Goal: Task Accomplishment & Management: Complete application form

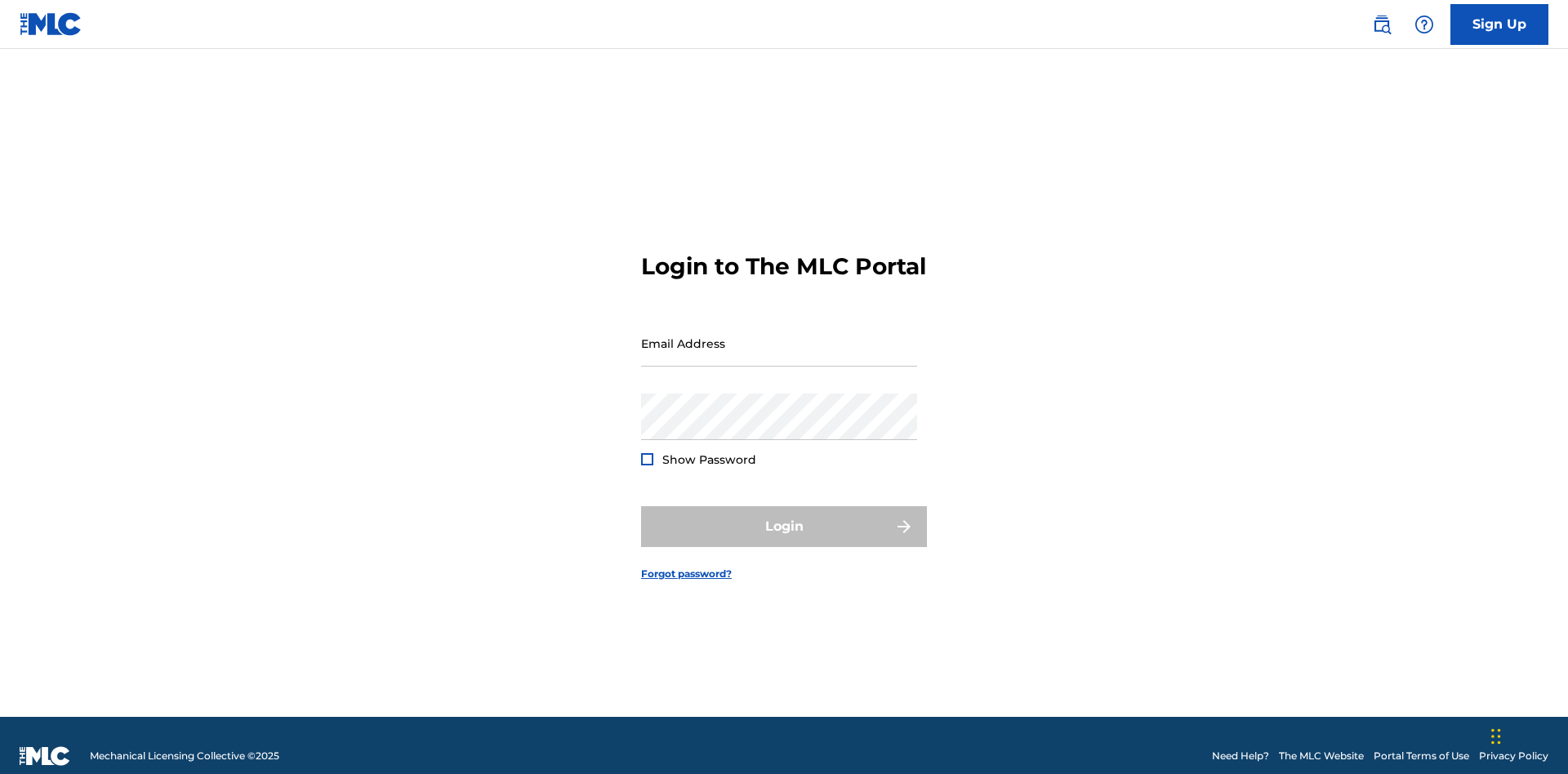
scroll to position [21, 0]
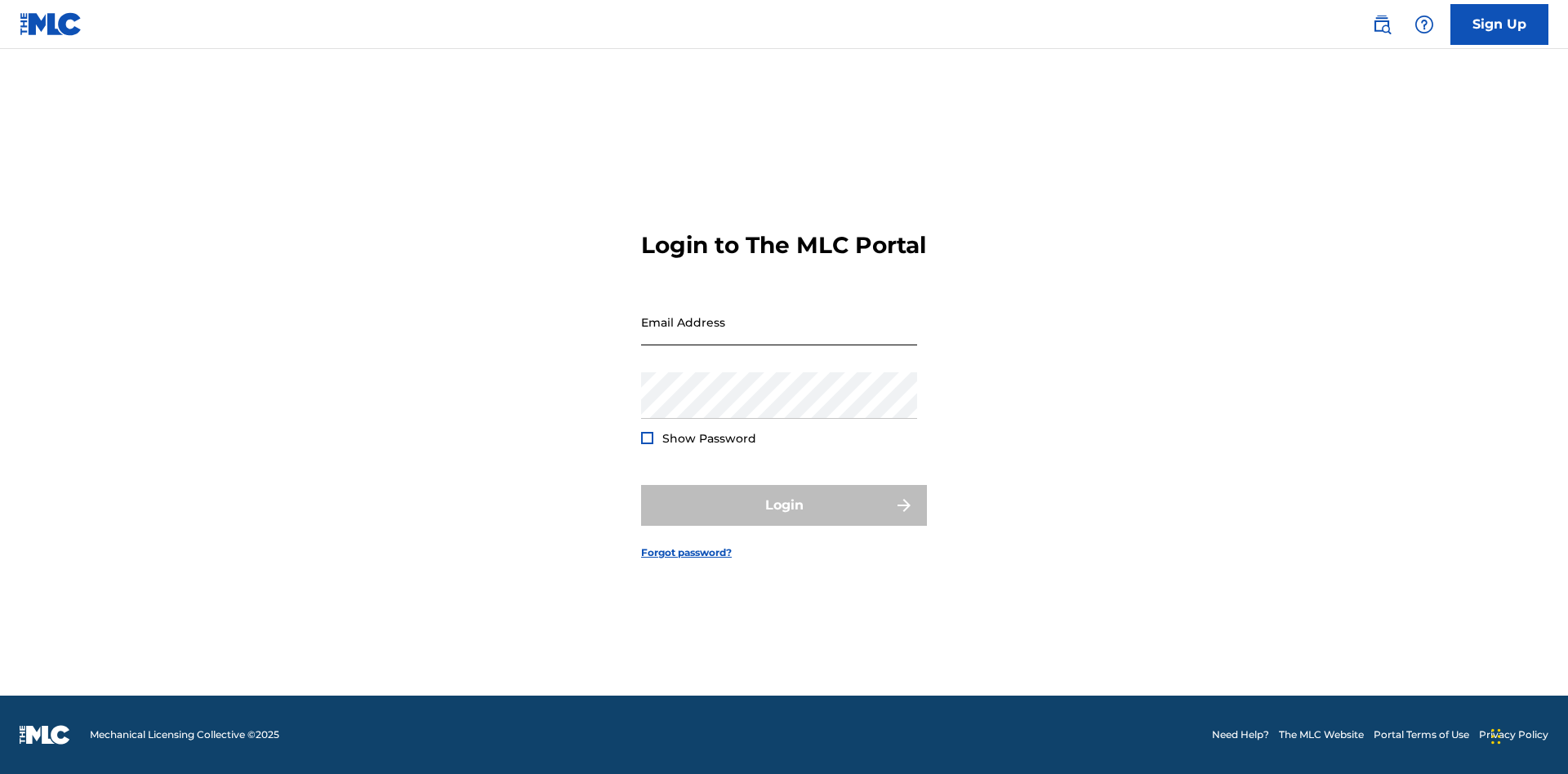
click at [779, 336] on input "Email Address" at bounding box center [779, 322] width 276 height 47
type input "[PERSON_NAME][EMAIL_ADDRESS][PERSON_NAME][DOMAIN_NAME]"
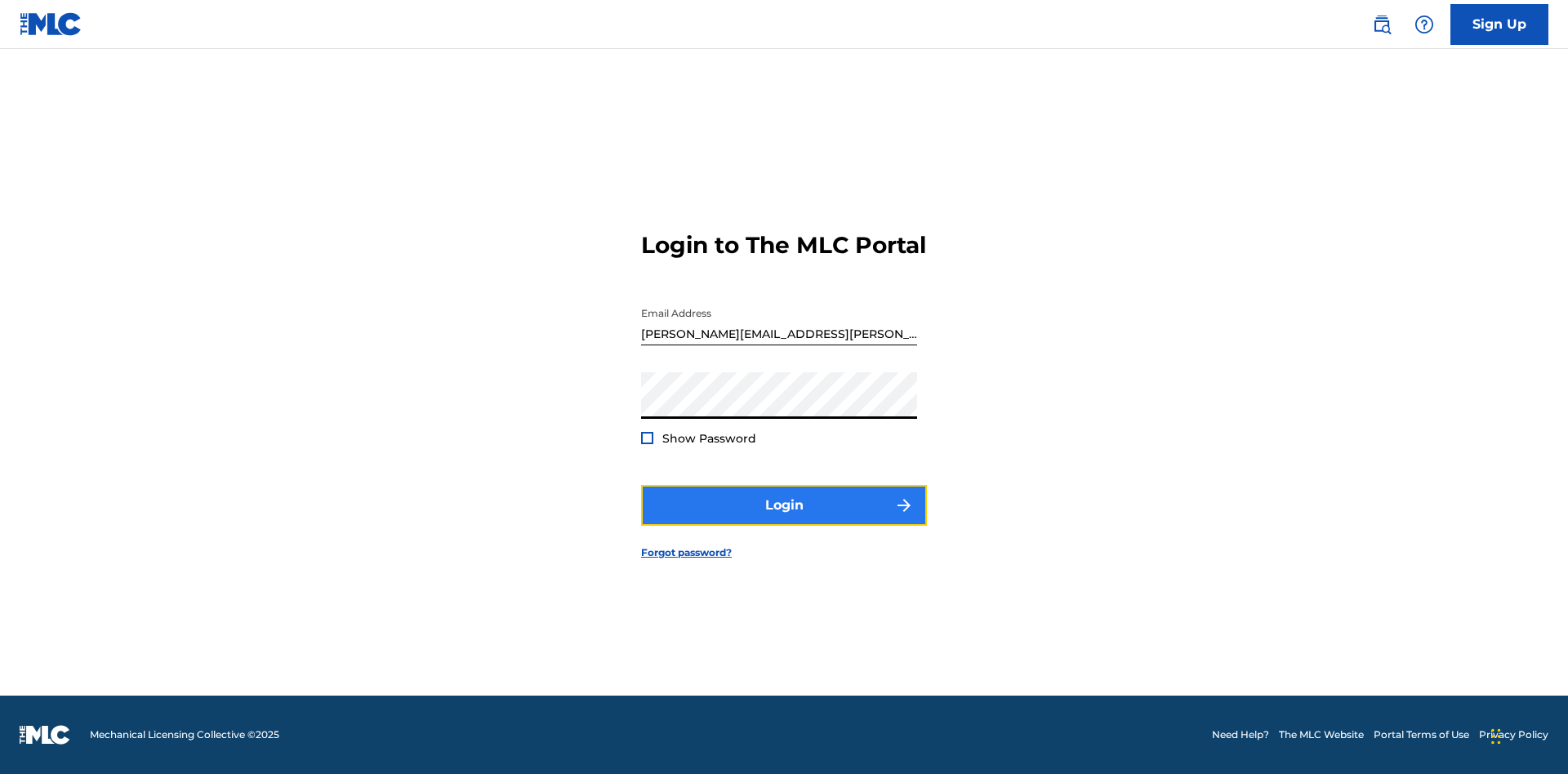
click at [784, 519] on button "Login" at bounding box center [784, 505] width 286 height 41
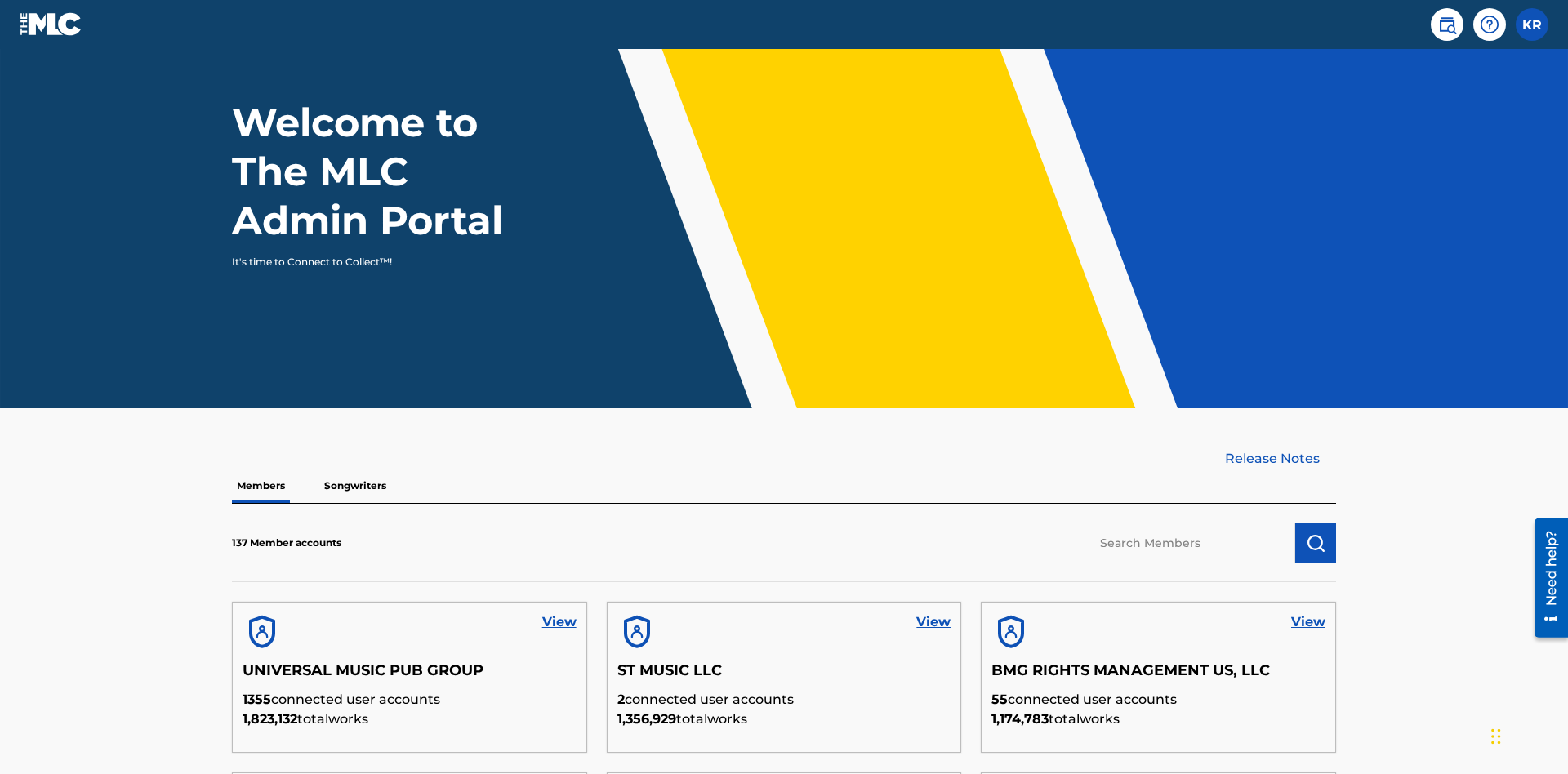
scroll to position [494, 0]
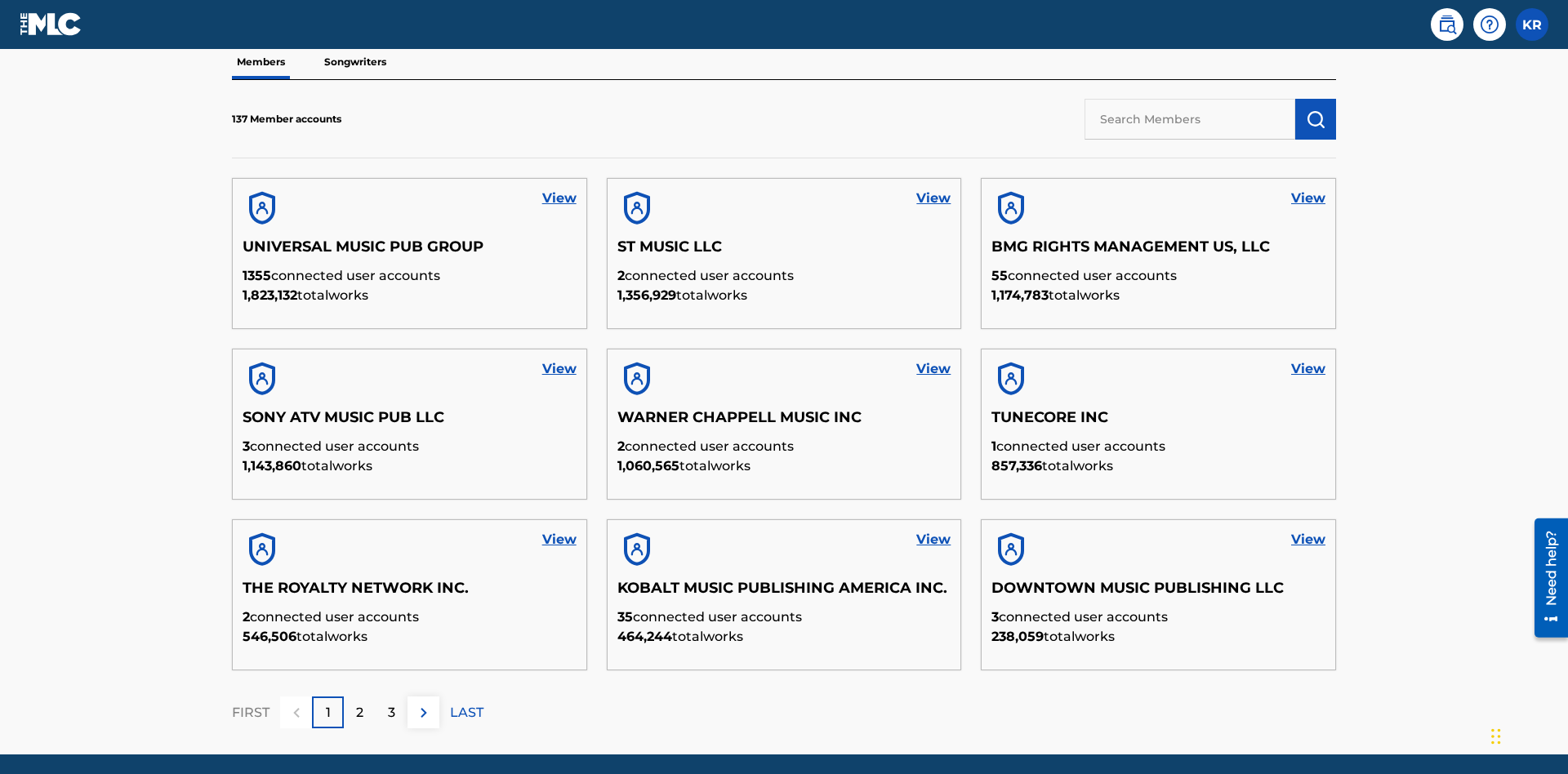
click at [1190, 118] on input "text" at bounding box center [1189, 119] width 211 height 41
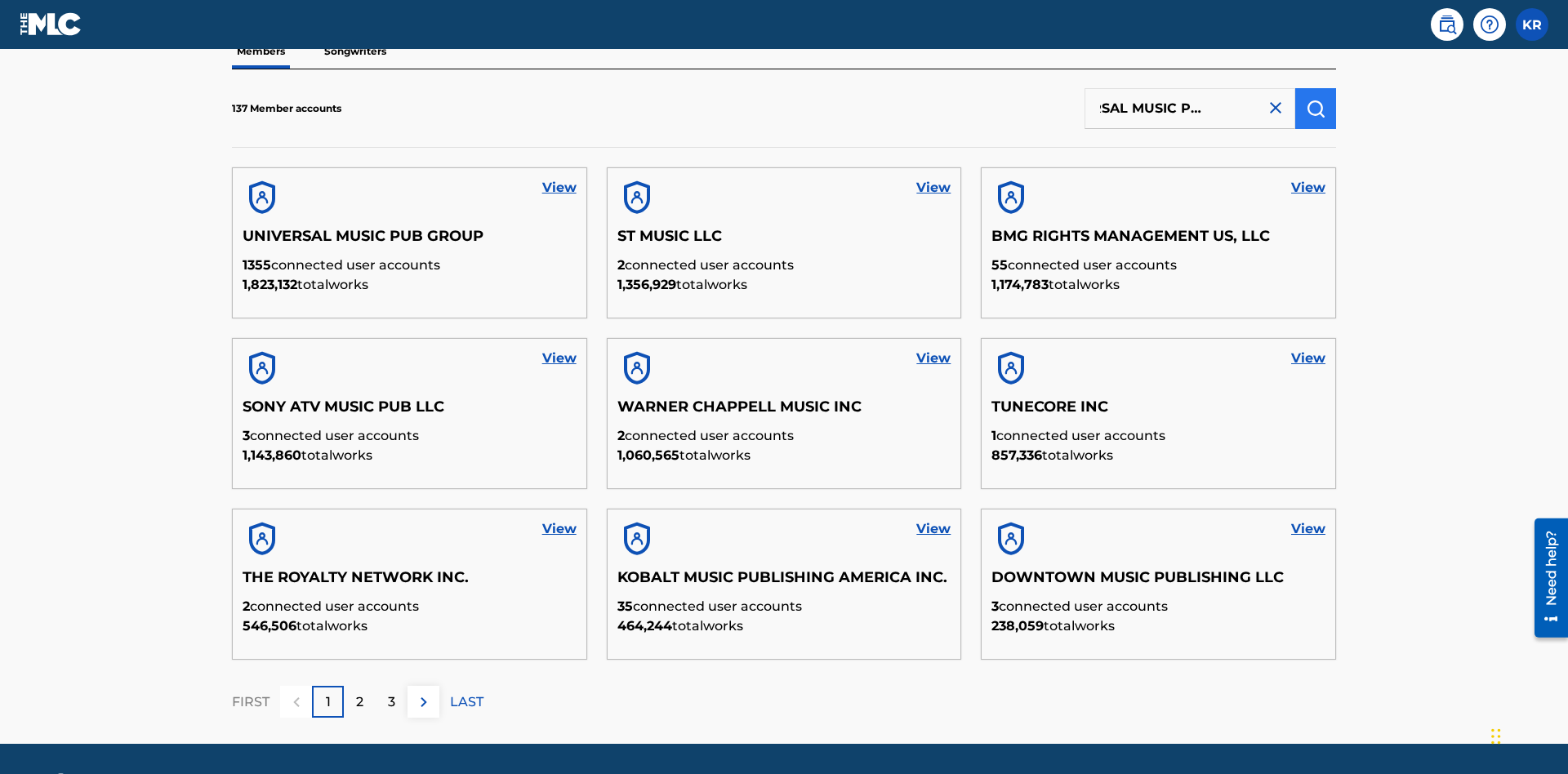
type input "UNIVERSAL MUSIC PUB GROUP"
click at [1316, 107] on img "submit" at bounding box center [1316, 108] width 20 height 20
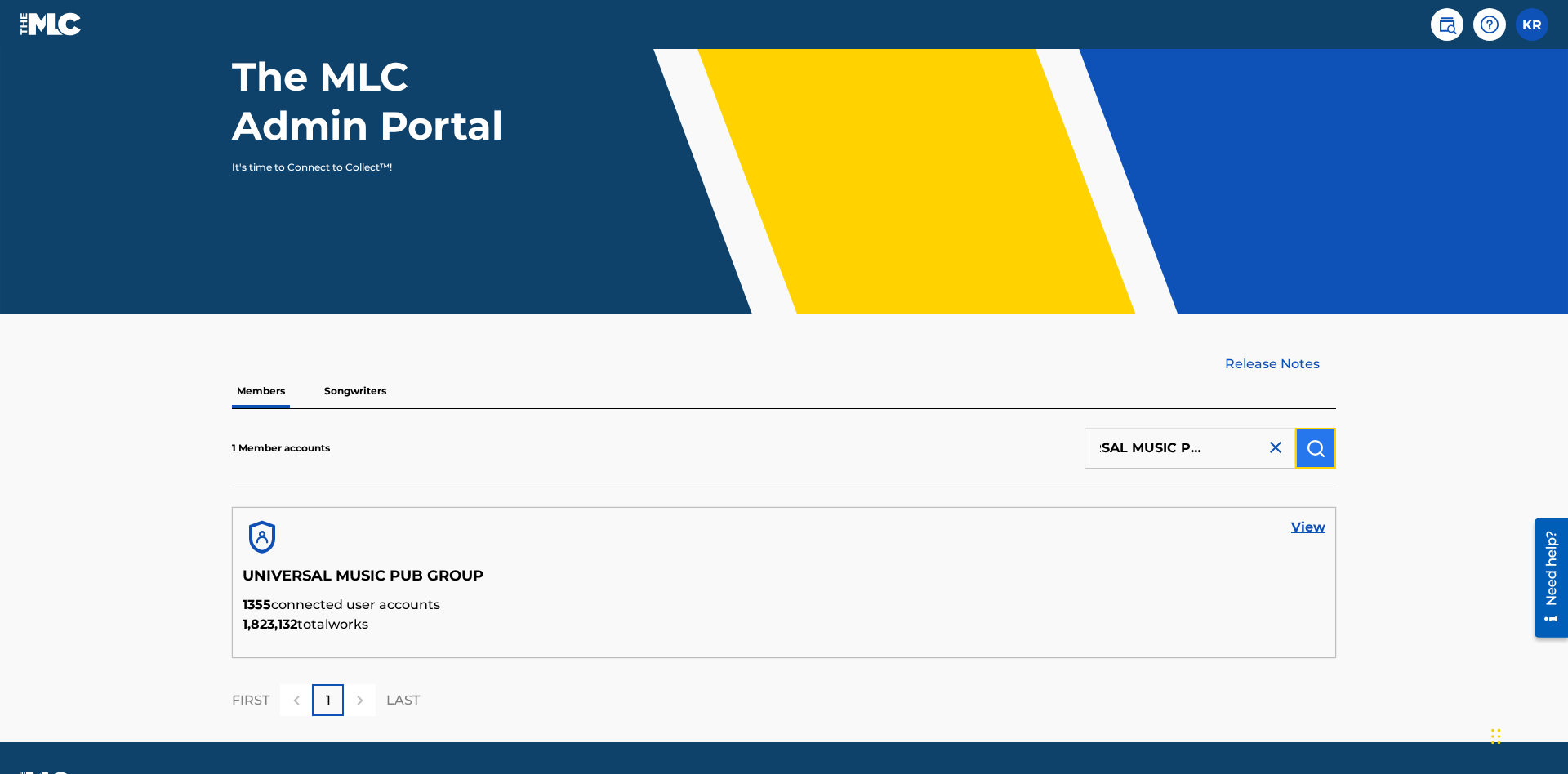
scroll to position [211, 0]
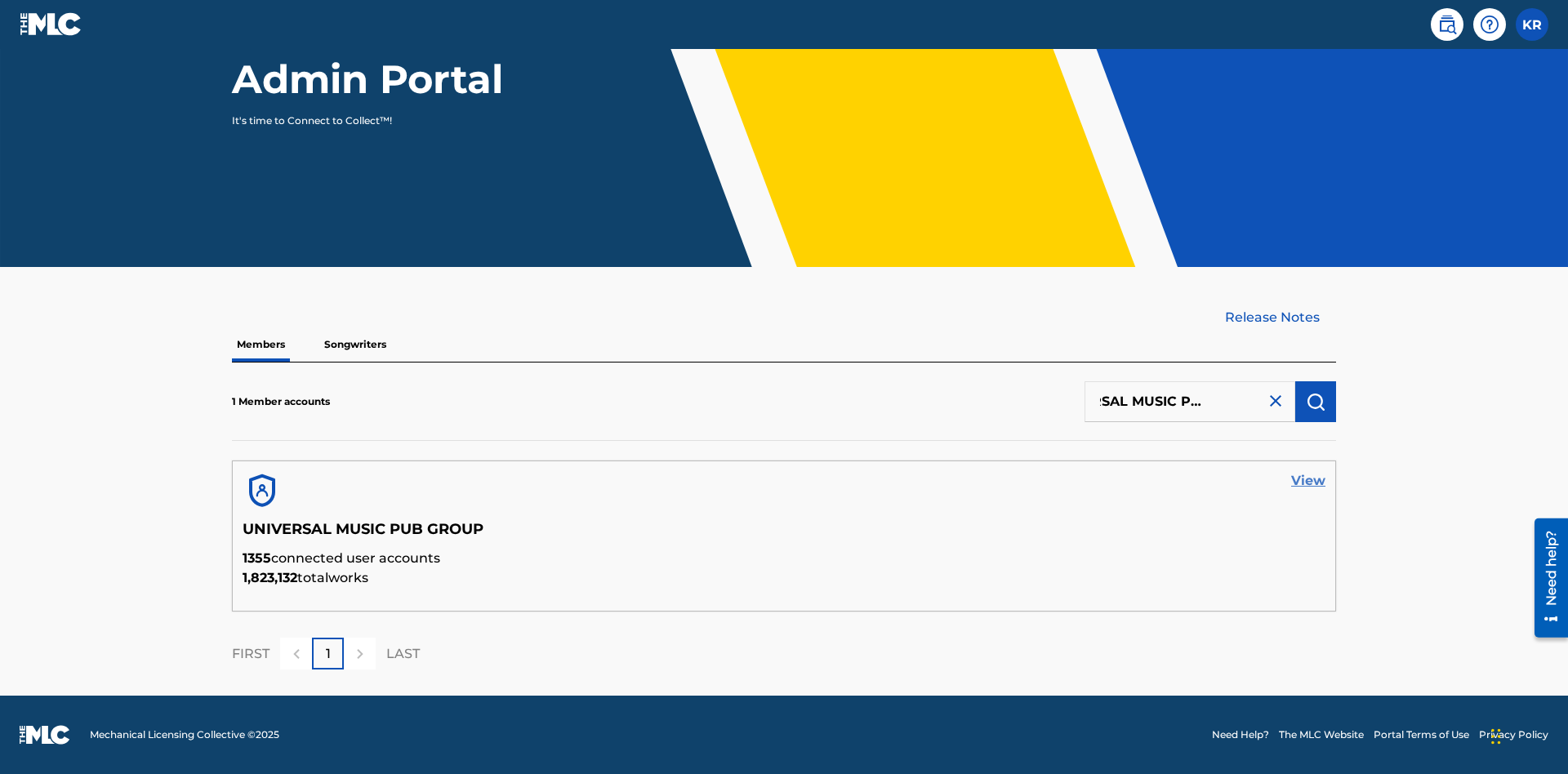
click at [1308, 481] on link "View" at bounding box center [1308, 481] width 34 height 20
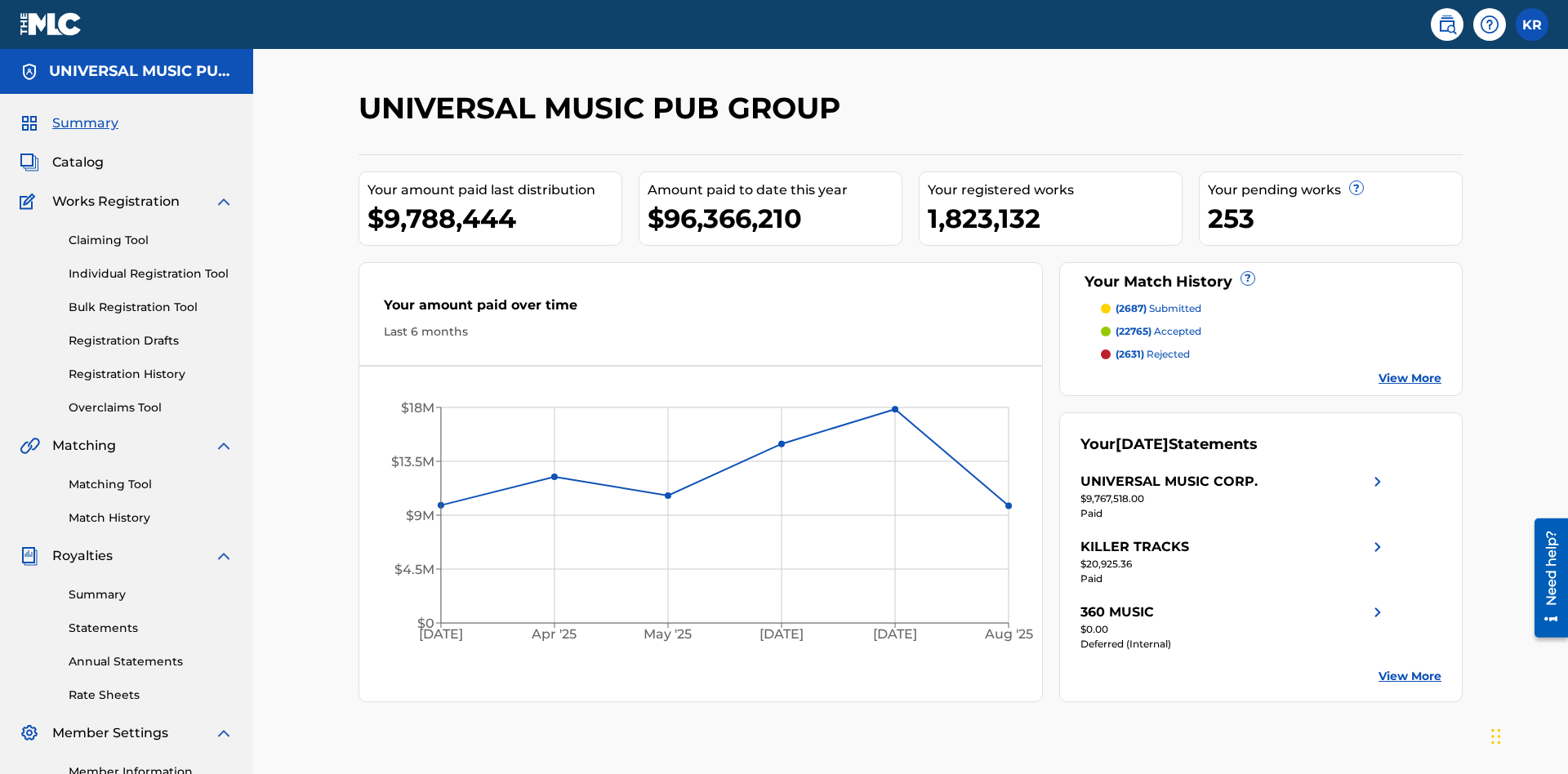
scroll to position [167, 0]
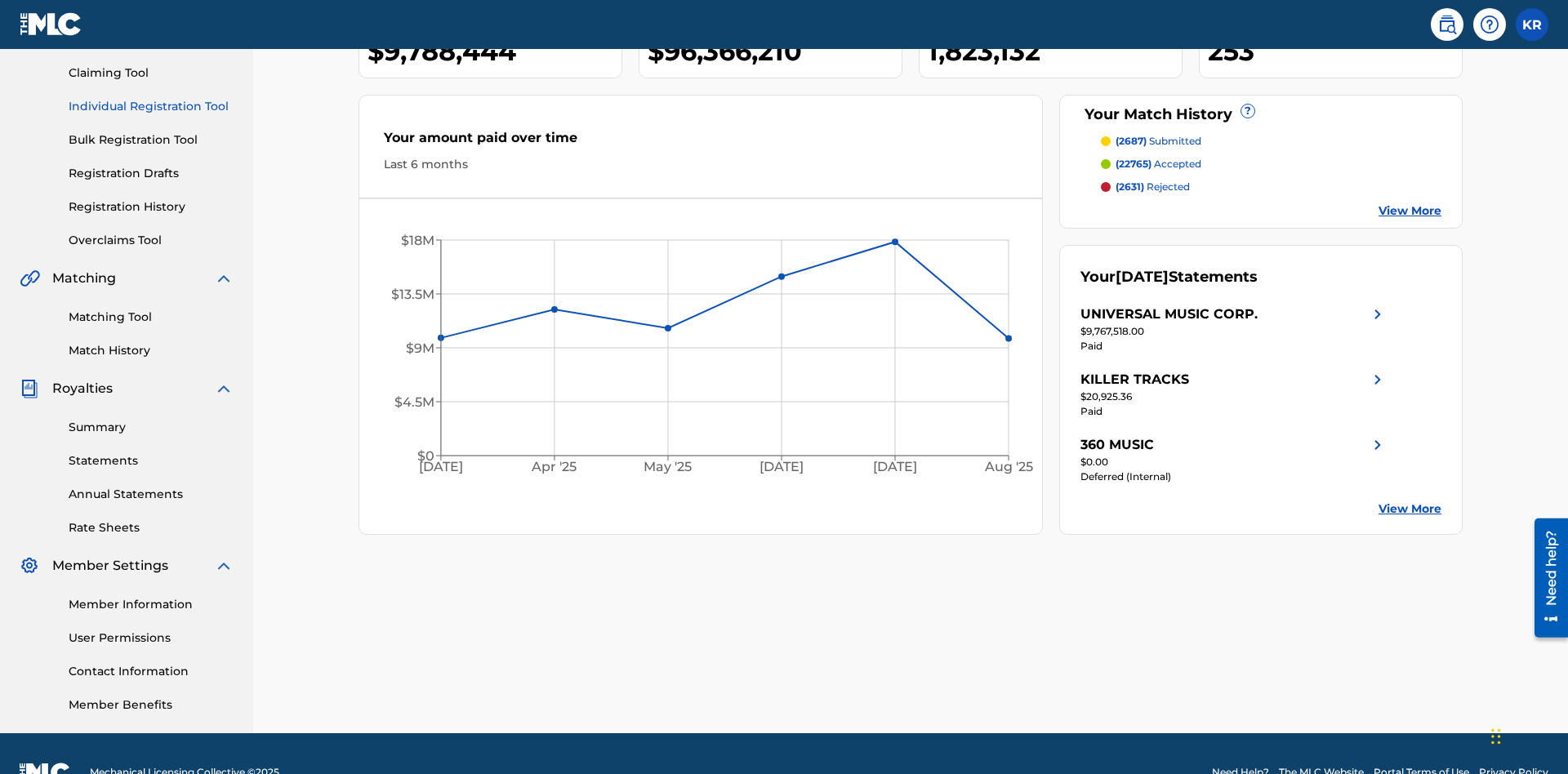
click at [151, 107] on link "Individual Registration Tool" at bounding box center [150, 107] width 165 height 17
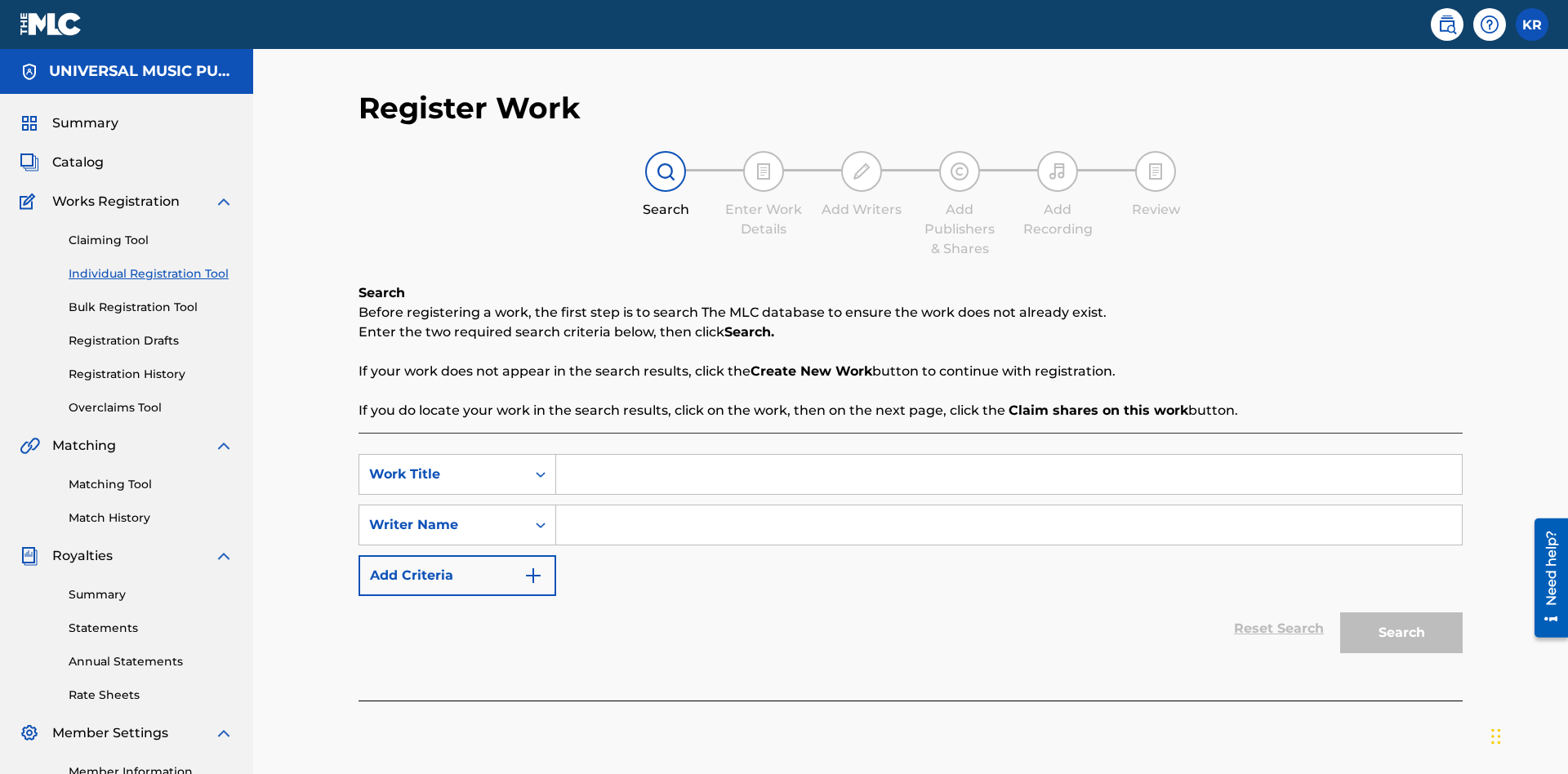
scroll to position [205, 0]
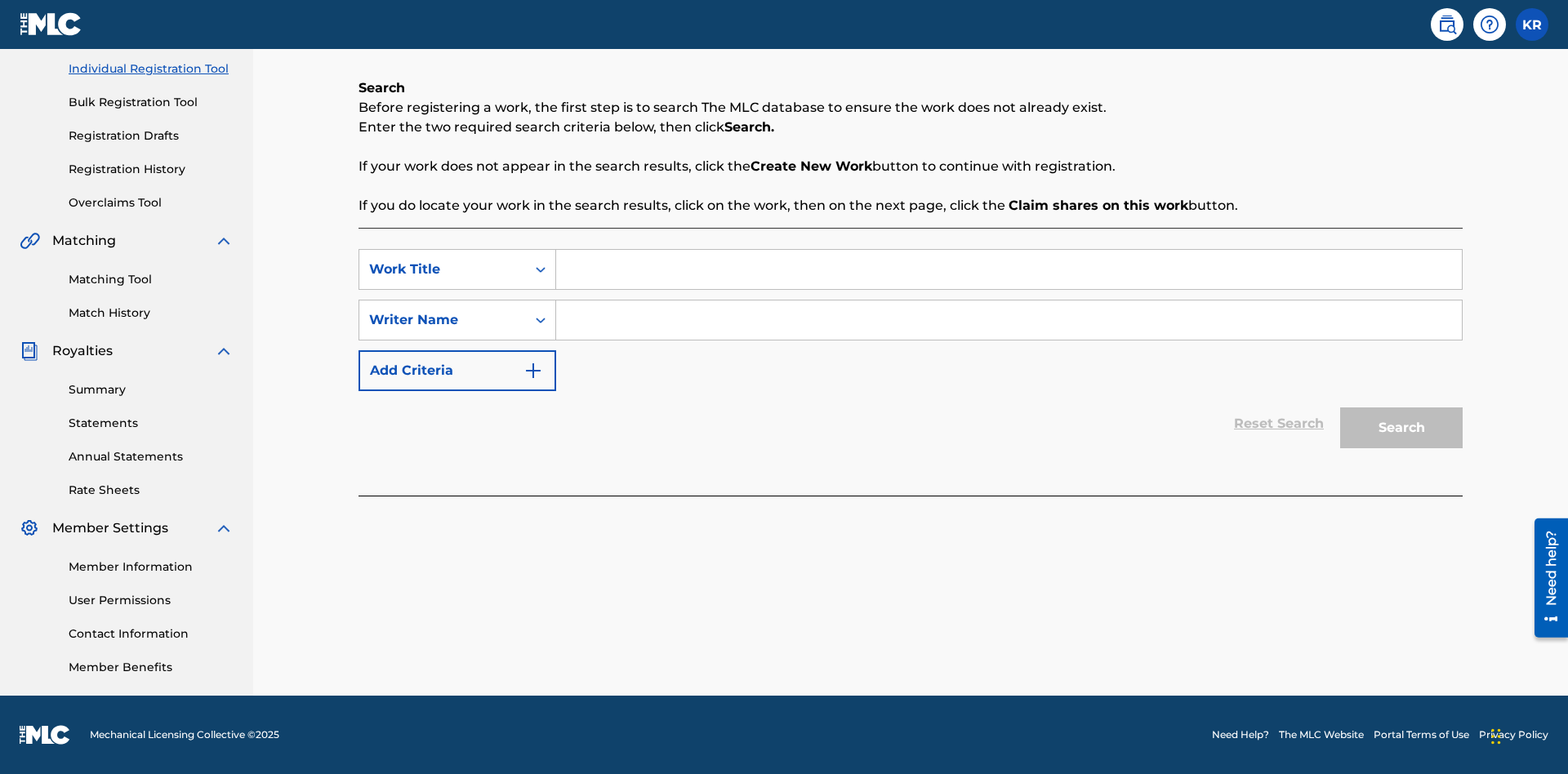
click at [1009, 269] on input "Search Form" at bounding box center [1009, 269] width 906 height 39
type input "My Favorite Dummy Music Work"
click at [1009, 320] on input "Search Form" at bounding box center [1009, 320] width 906 height 39
type input "QWERTYUIOP"
click at [1402, 428] on button "Search" at bounding box center [1402, 428] width 123 height 41
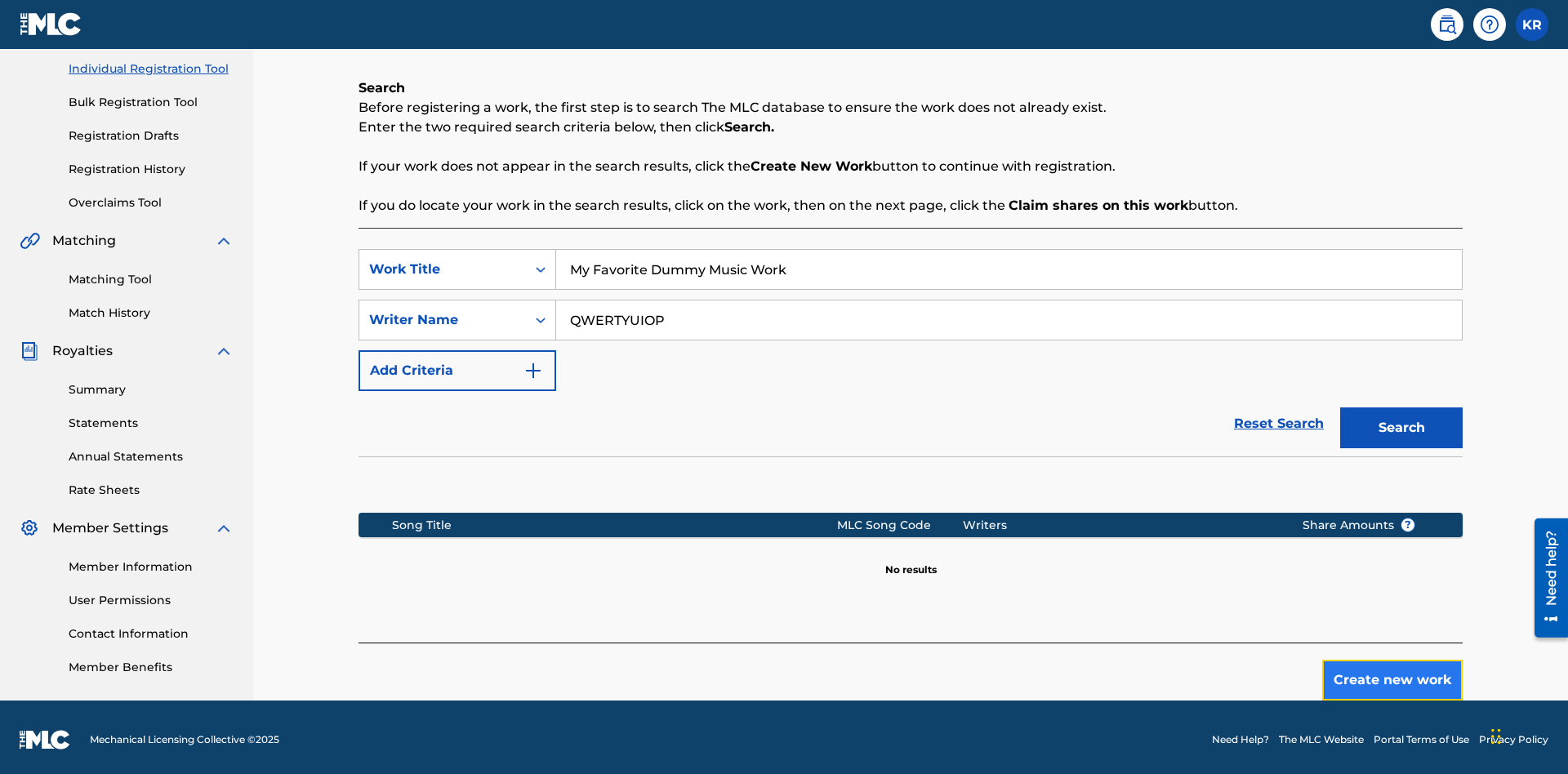
click at [1392, 675] on button "Create new work" at bounding box center [1392, 680] width 141 height 41
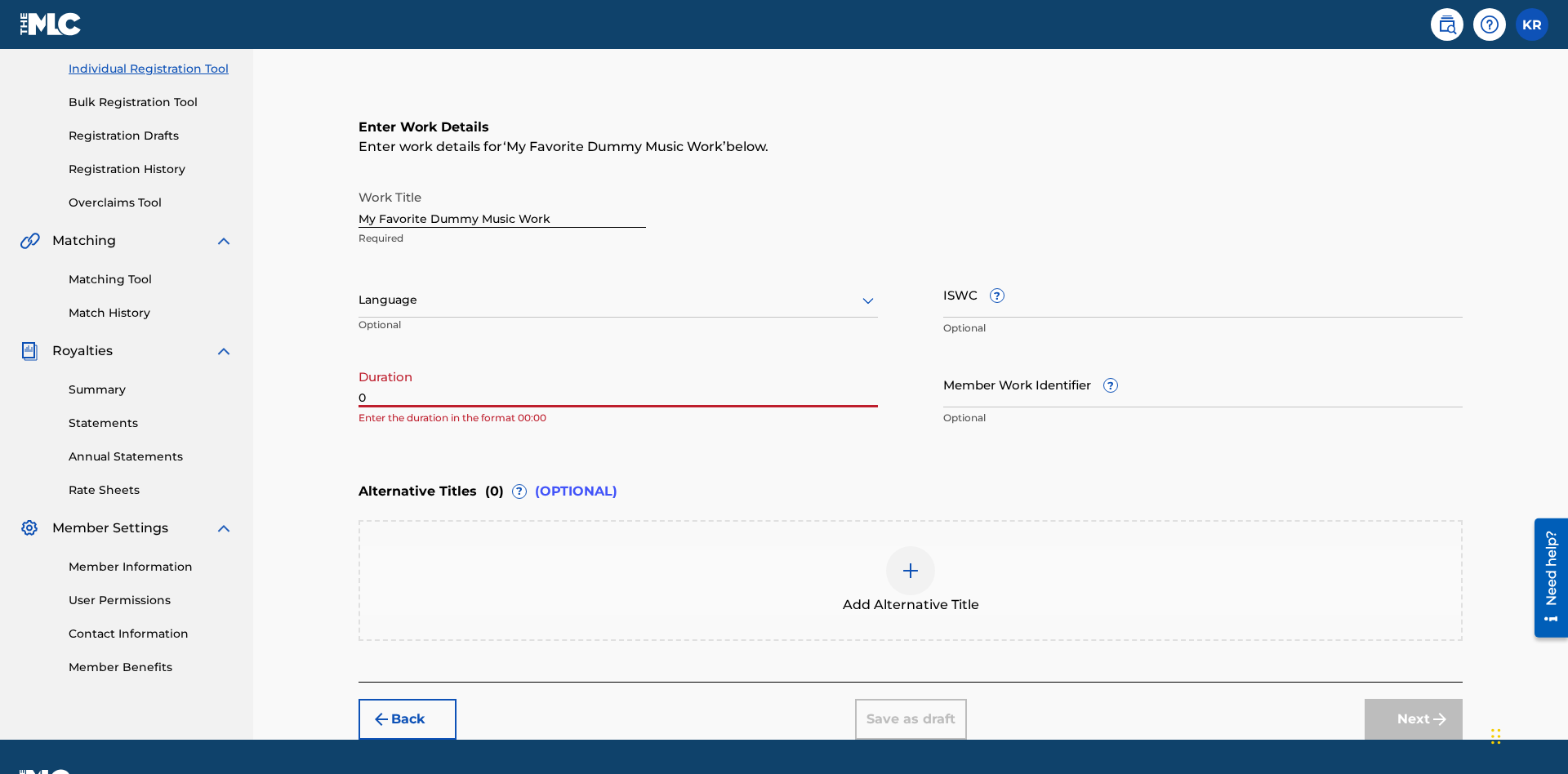
click at [618, 361] on input "0" at bounding box center [617, 384] width 519 height 47
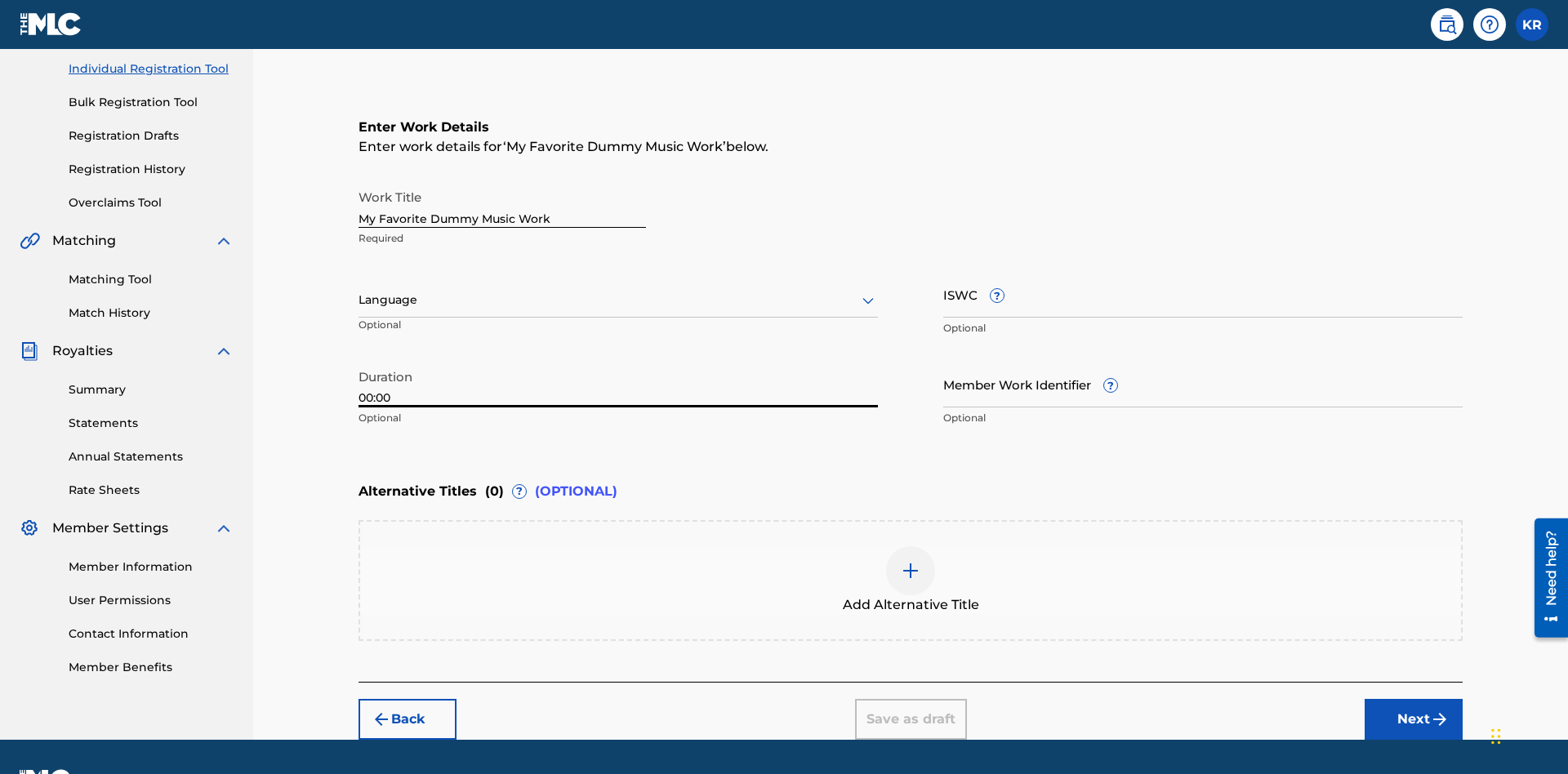
type input "00:00"
click at [868, 291] on icon at bounding box center [868, 300] width 20 height 20
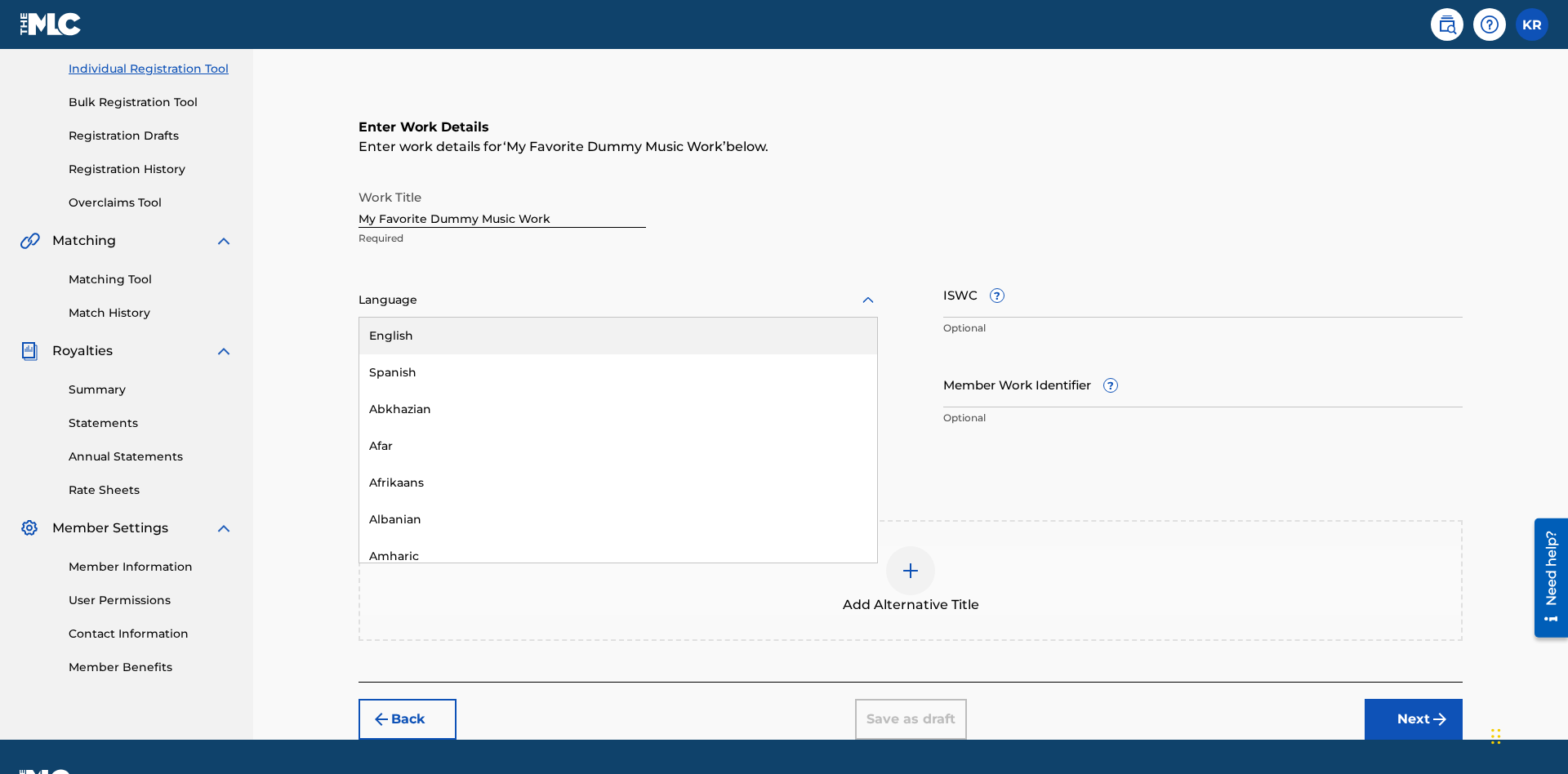
click at [618, 355] on div "Spanish" at bounding box center [617, 373] width 518 height 37
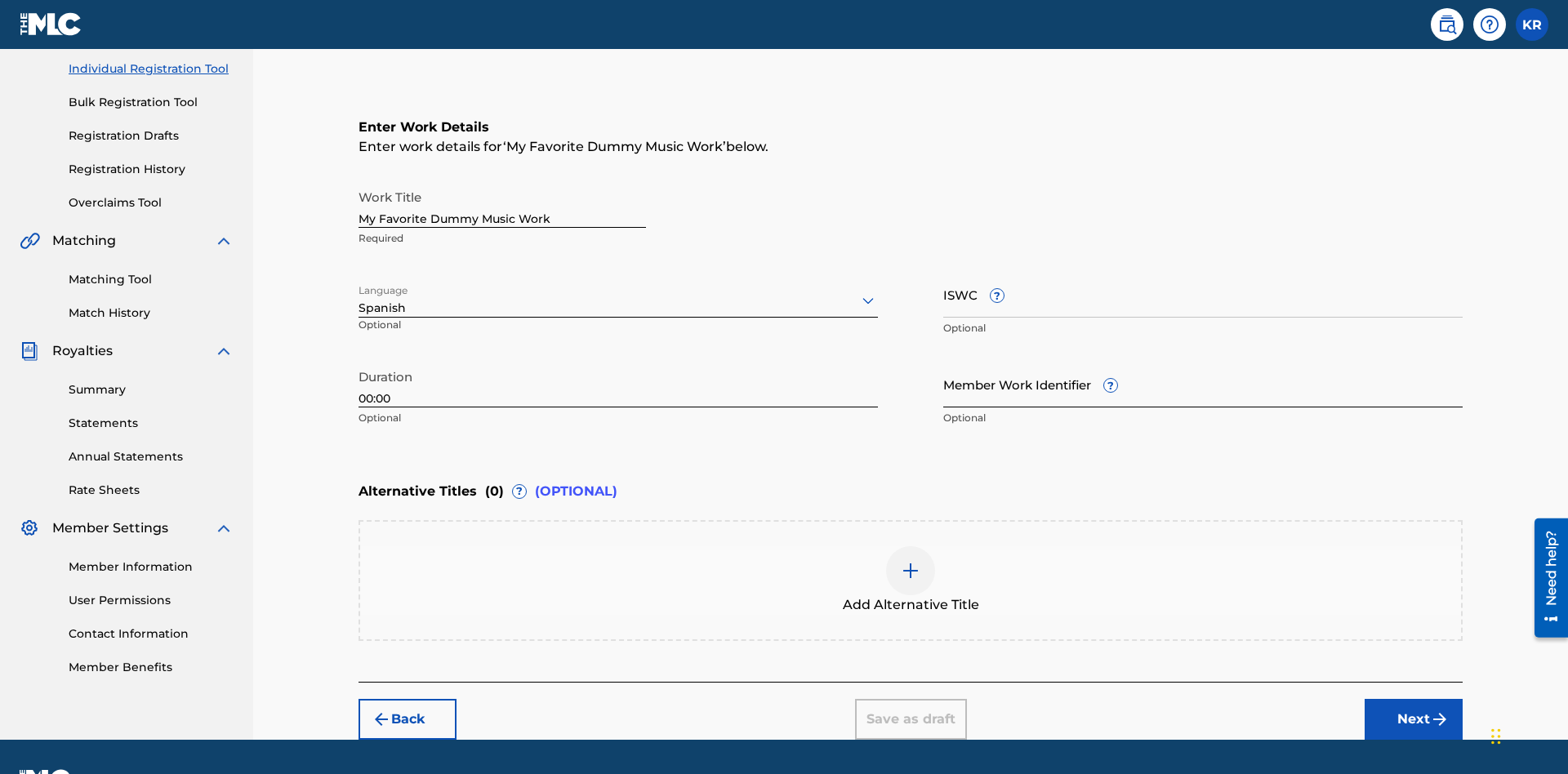
click at [1203, 361] on input "Member Work Identifier ?" at bounding box center [1202, 384] width 519 height 47
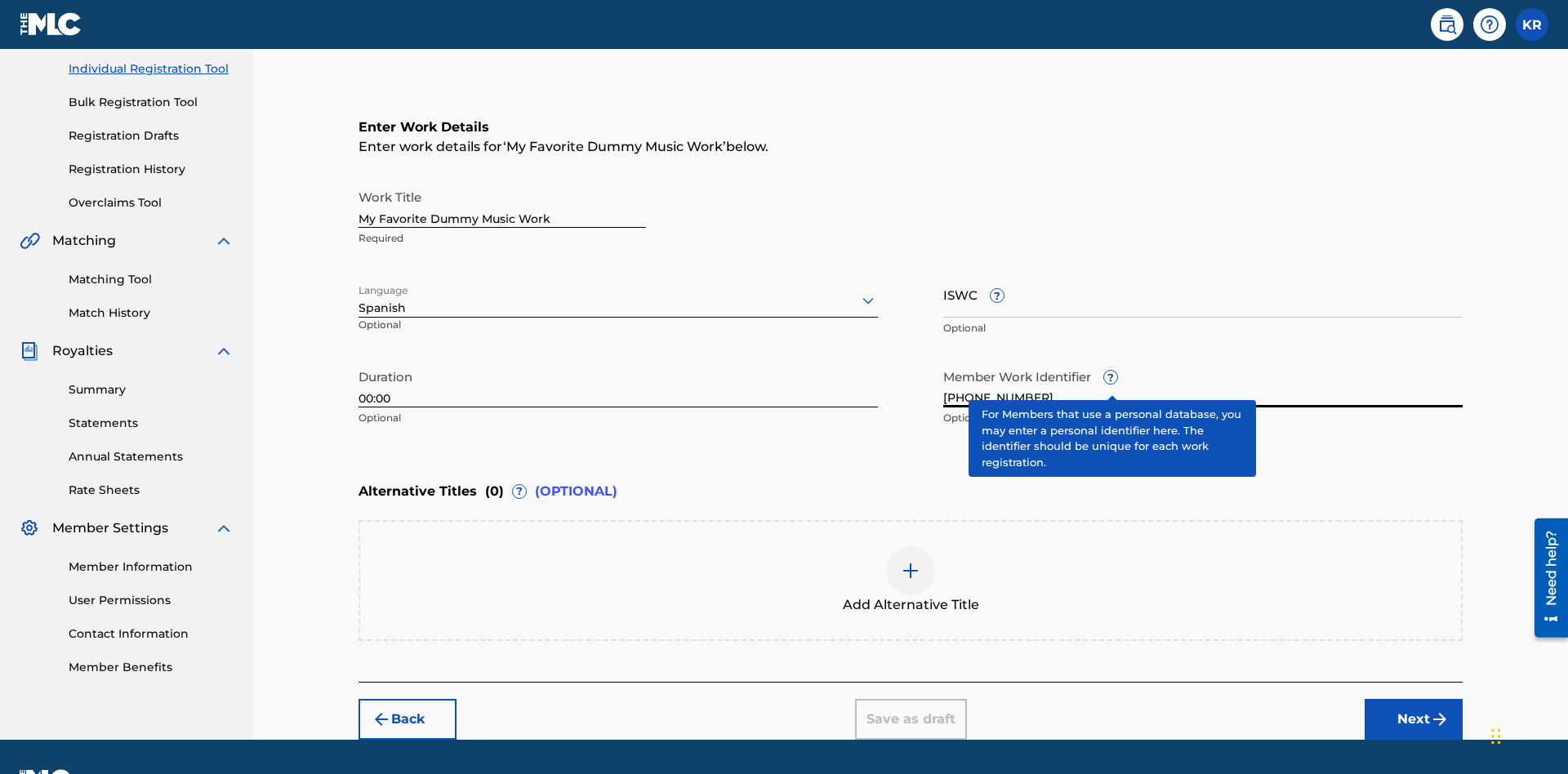
scroll to position [249, 0]
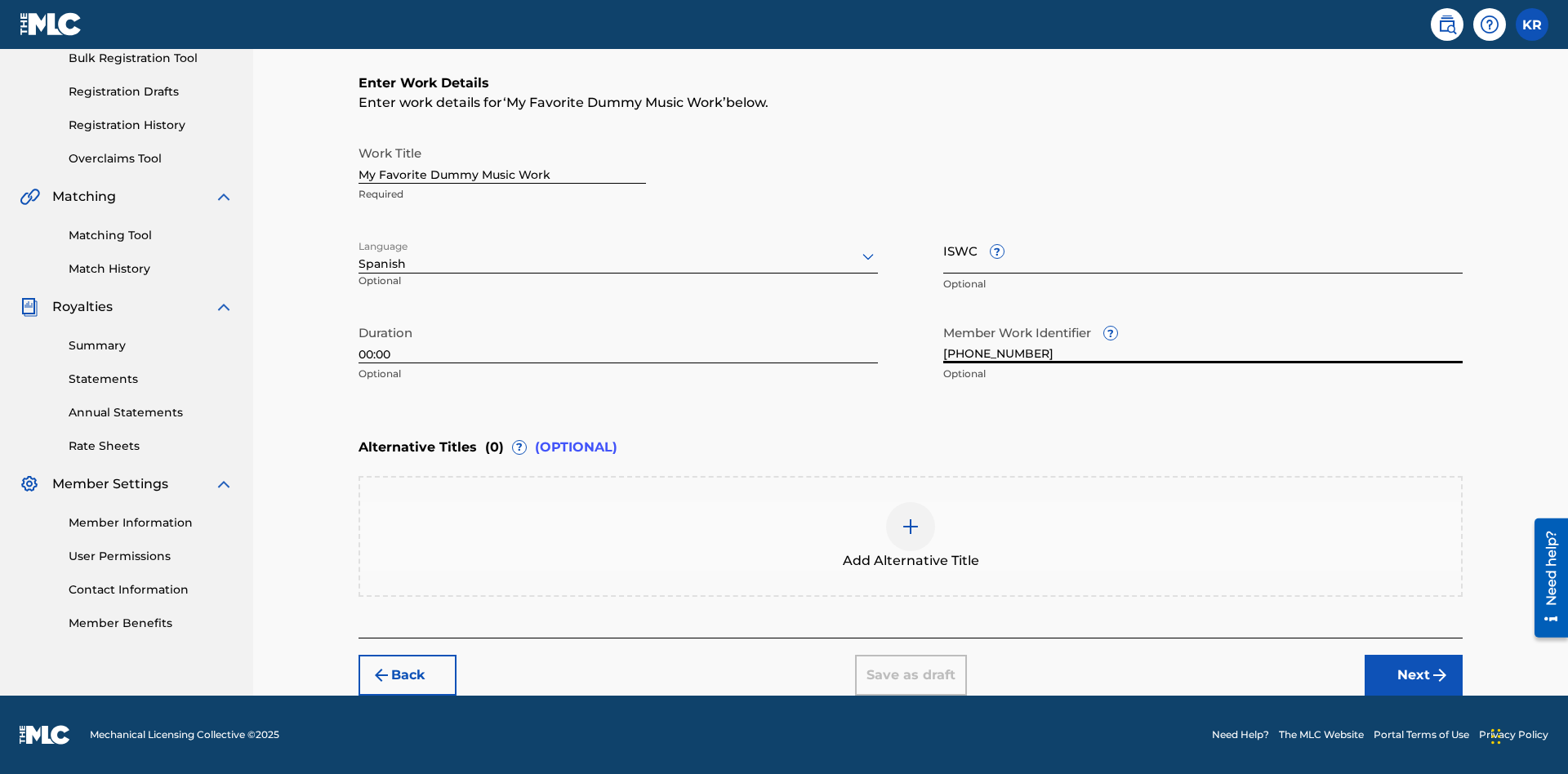
type input "[PHONE_NUMBER]"
click at [1203, 250] on input "ISWC ?" at bounding box center [1202, 250] width 519 height 47
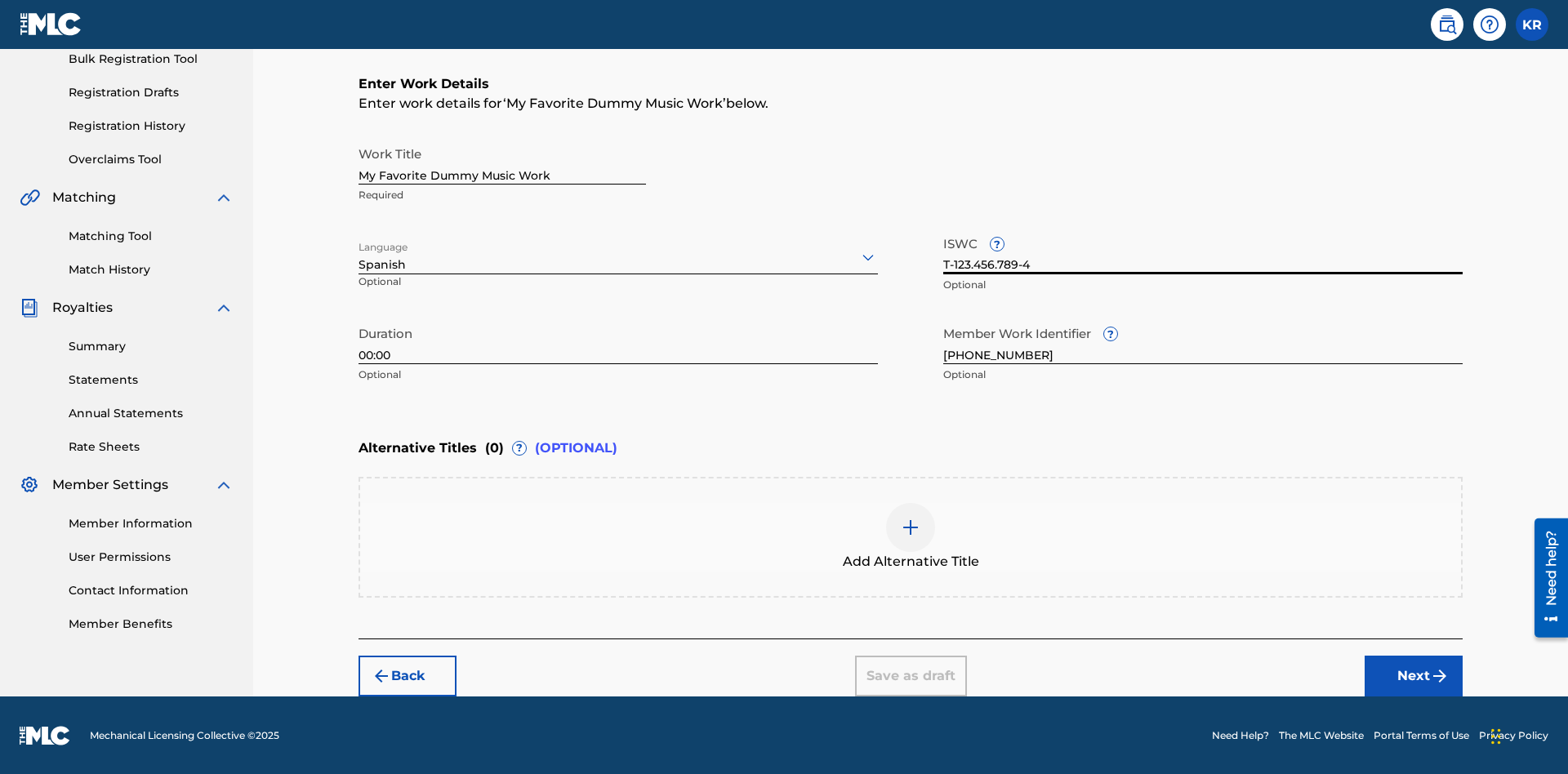
scroll to position [248, 0]
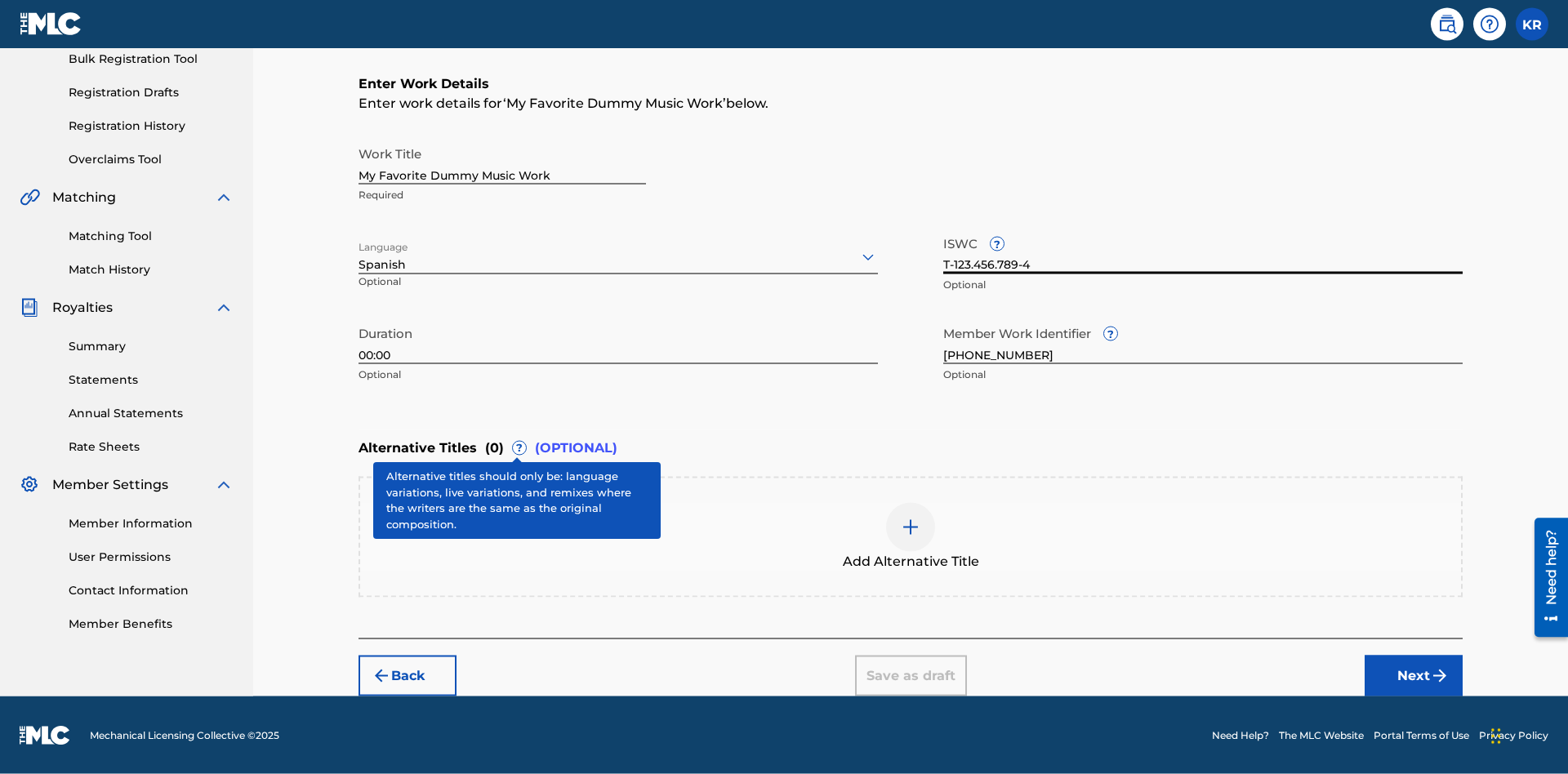
type input "T-123.456.789-4"
click at [911, 536] on div at bounding box center [910, 527] width 49 height 49
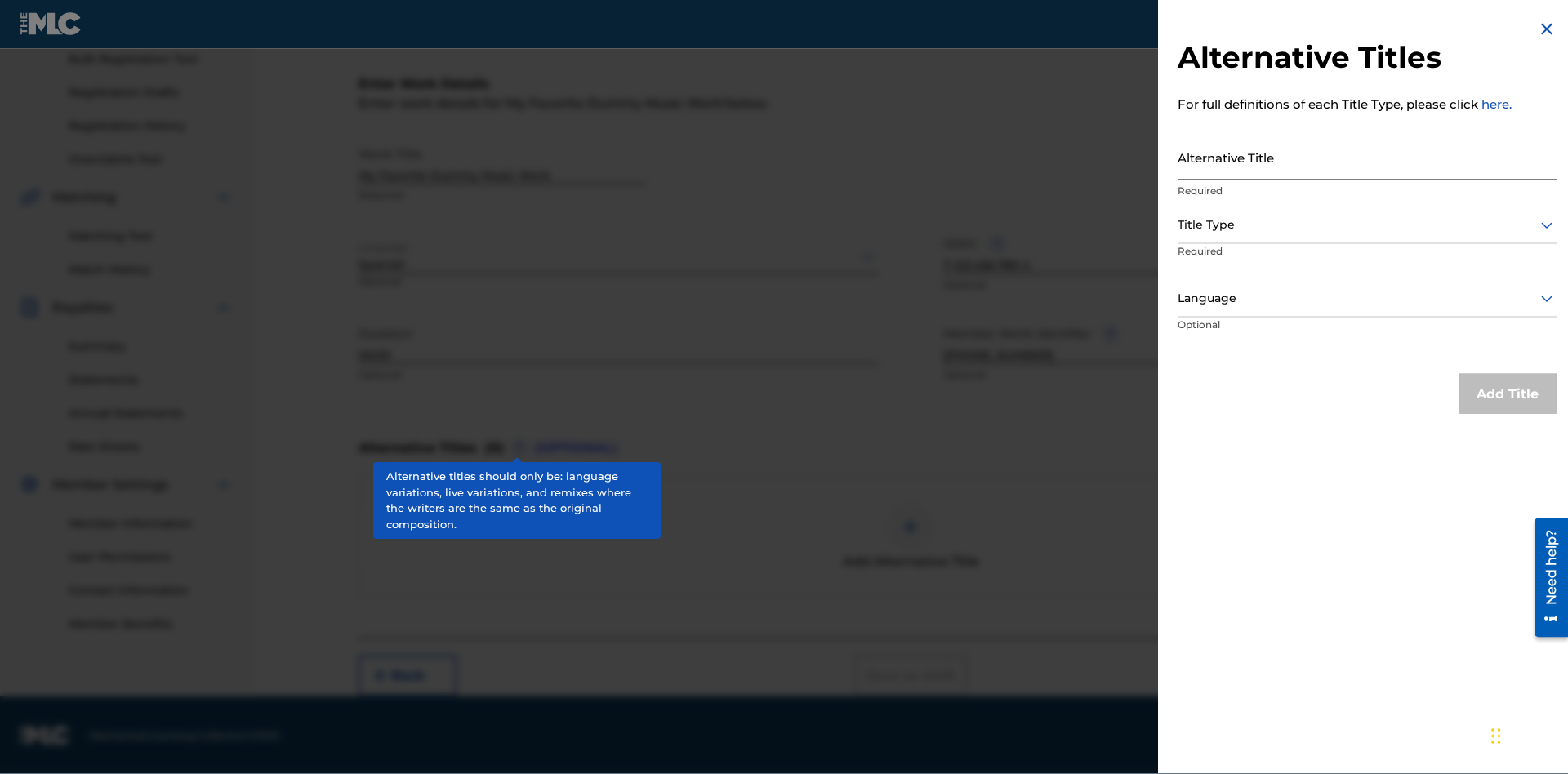
click at [1367, 158] on input "Alternative Title" at bounding box center [1367, 157] width 379 height 47
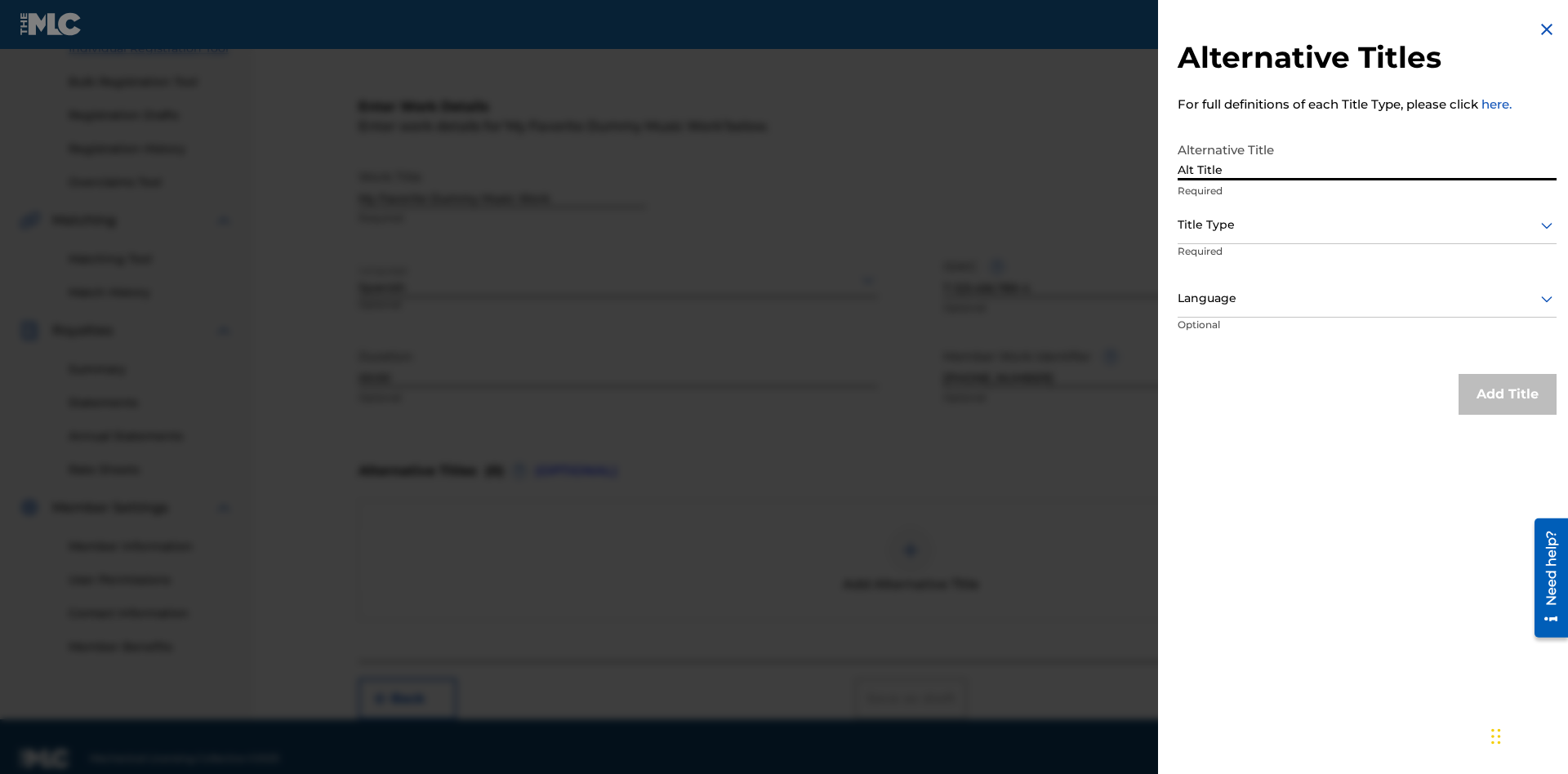
type input "Alt Title"
click at [1367, 225] on div at bounding box center [1367, 225] width 379 height 20
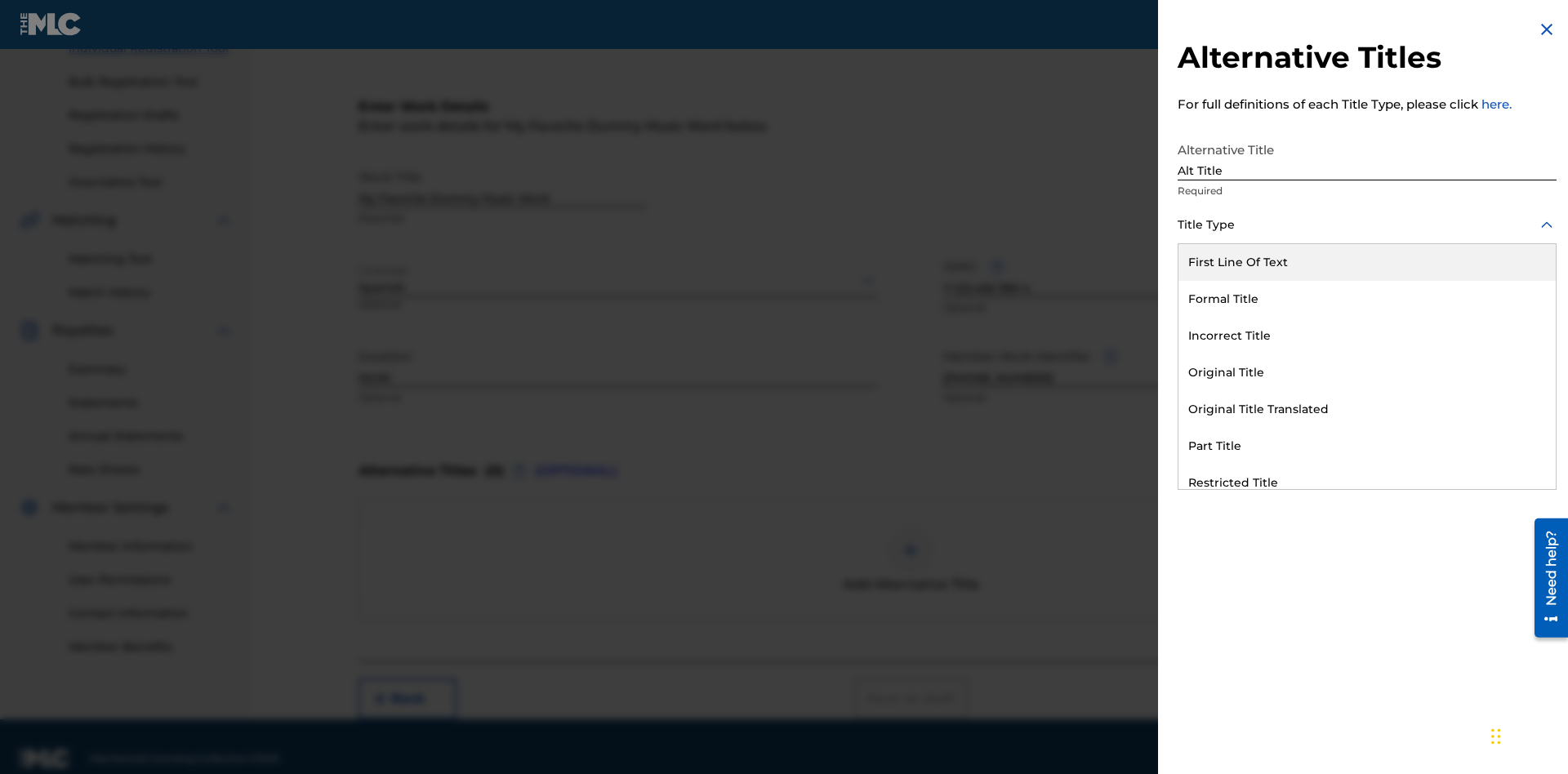
click at [1367, 373] on div "Original Title" at bounding box center [1367, 373] width 378 height 37
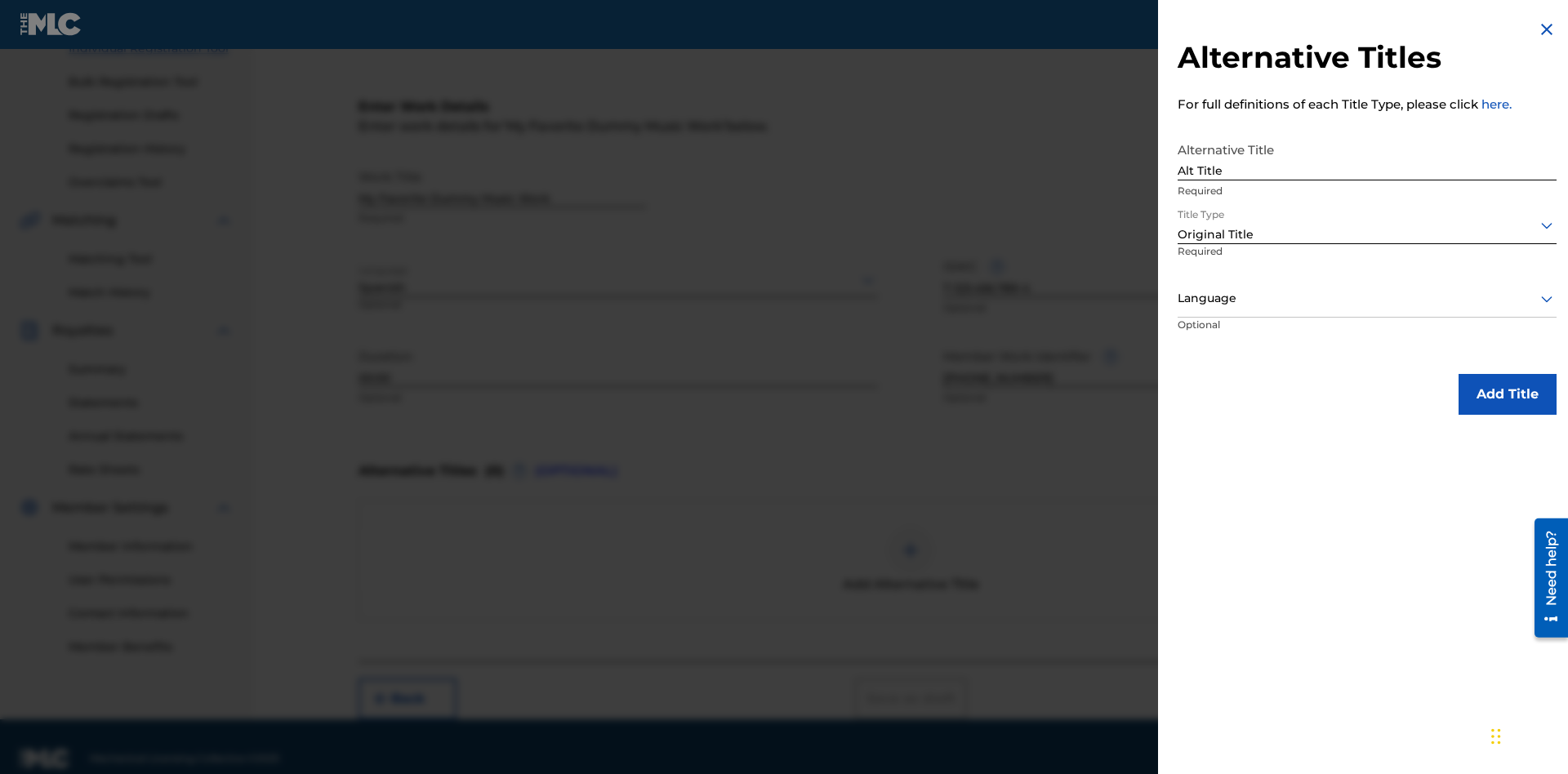
click at [1367, 299] on div at bounding box center [1367, 298] width 379 height 20
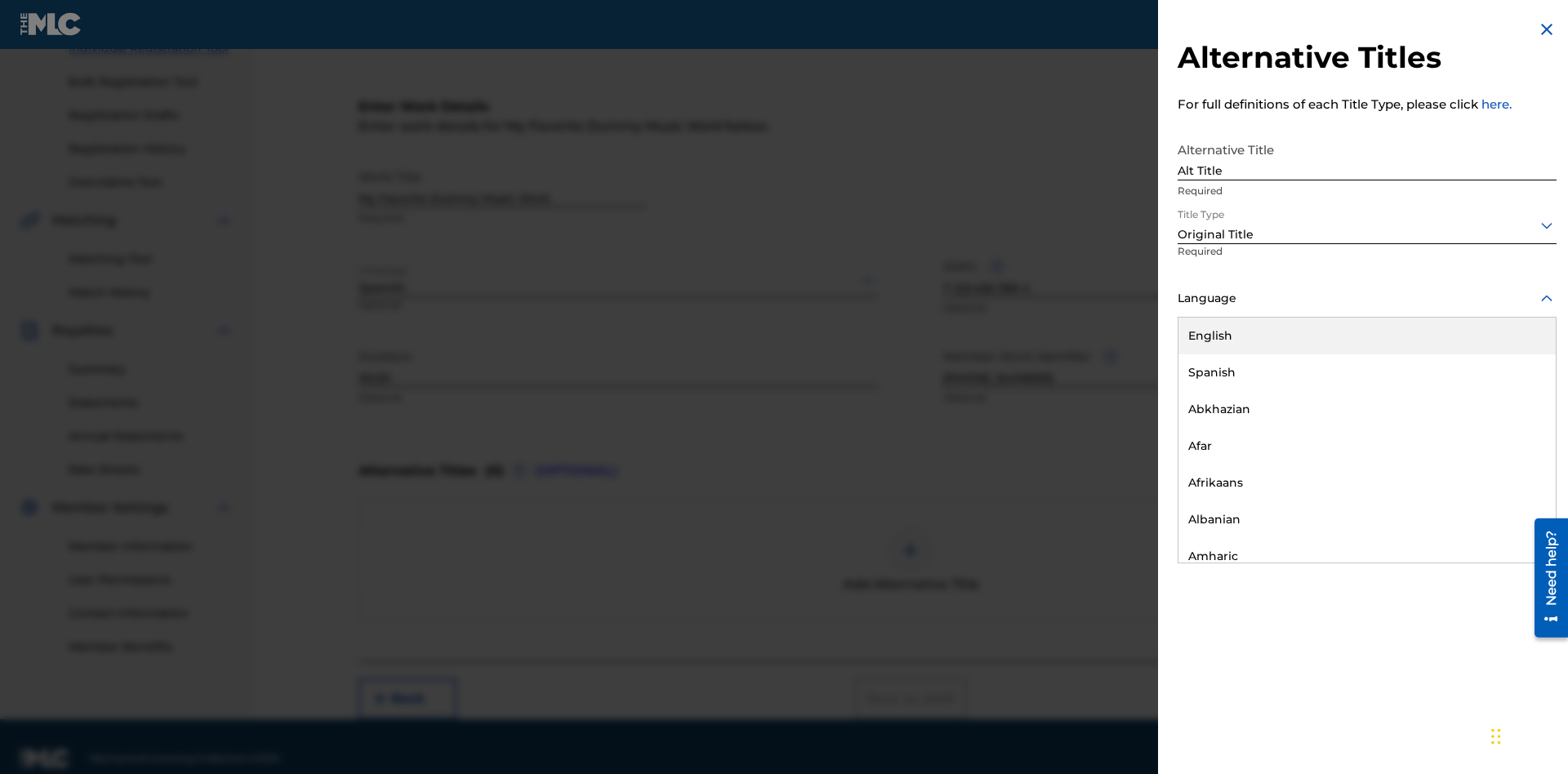
click at [1507, 395] on button "Add Title" at bounding box center [1507, 395] width 98 height 41
click at [911, 537] on div at bounding box center [910, 550] width 49 height 49
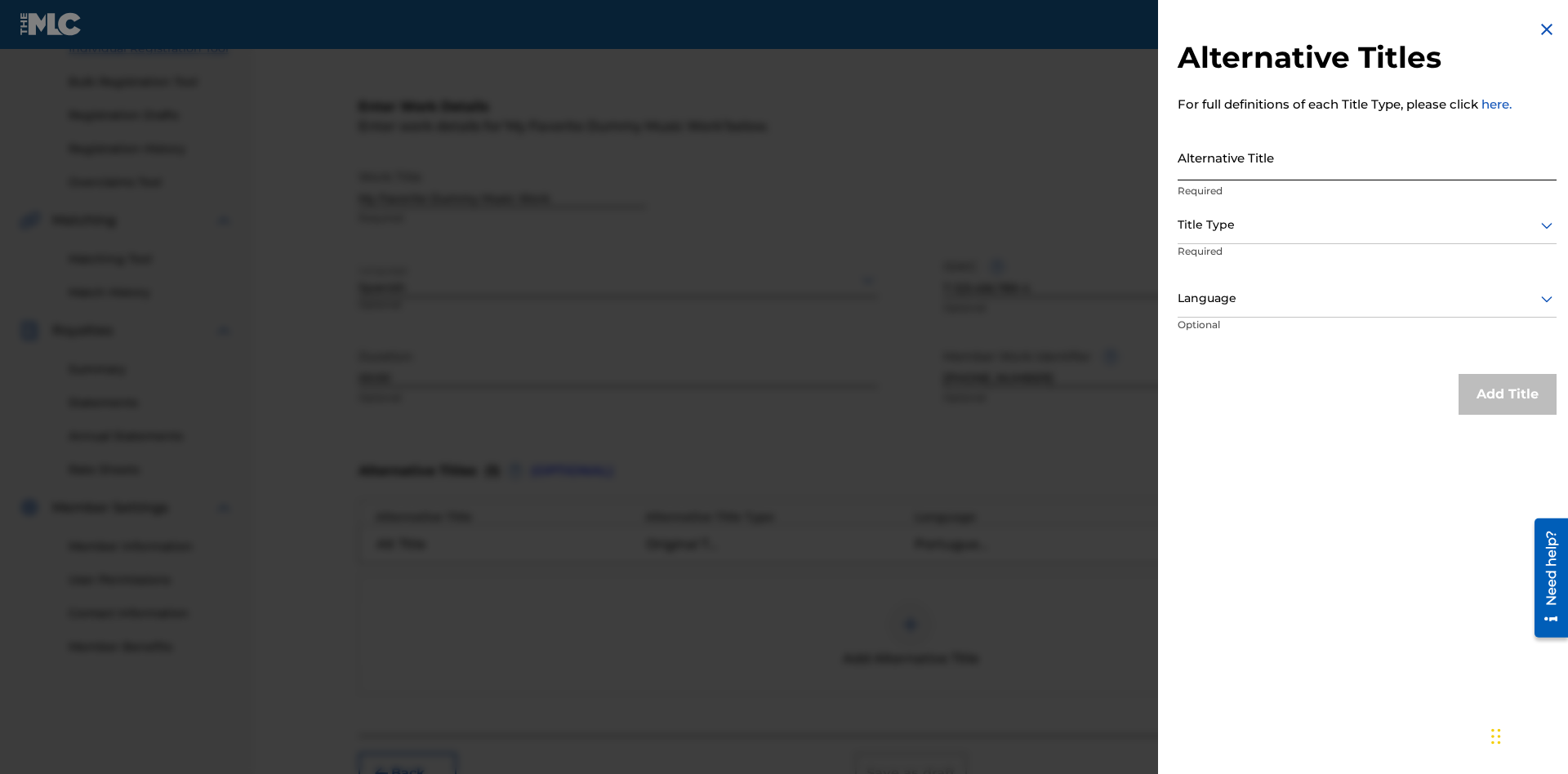
click at [1367, 158] on input "Alternative Title" at bounding box center [1367, 157] width 379 height 47
type input "New Title"
click at [1367, 225] on div at bounding box center [1367, 225] width 379 height 20
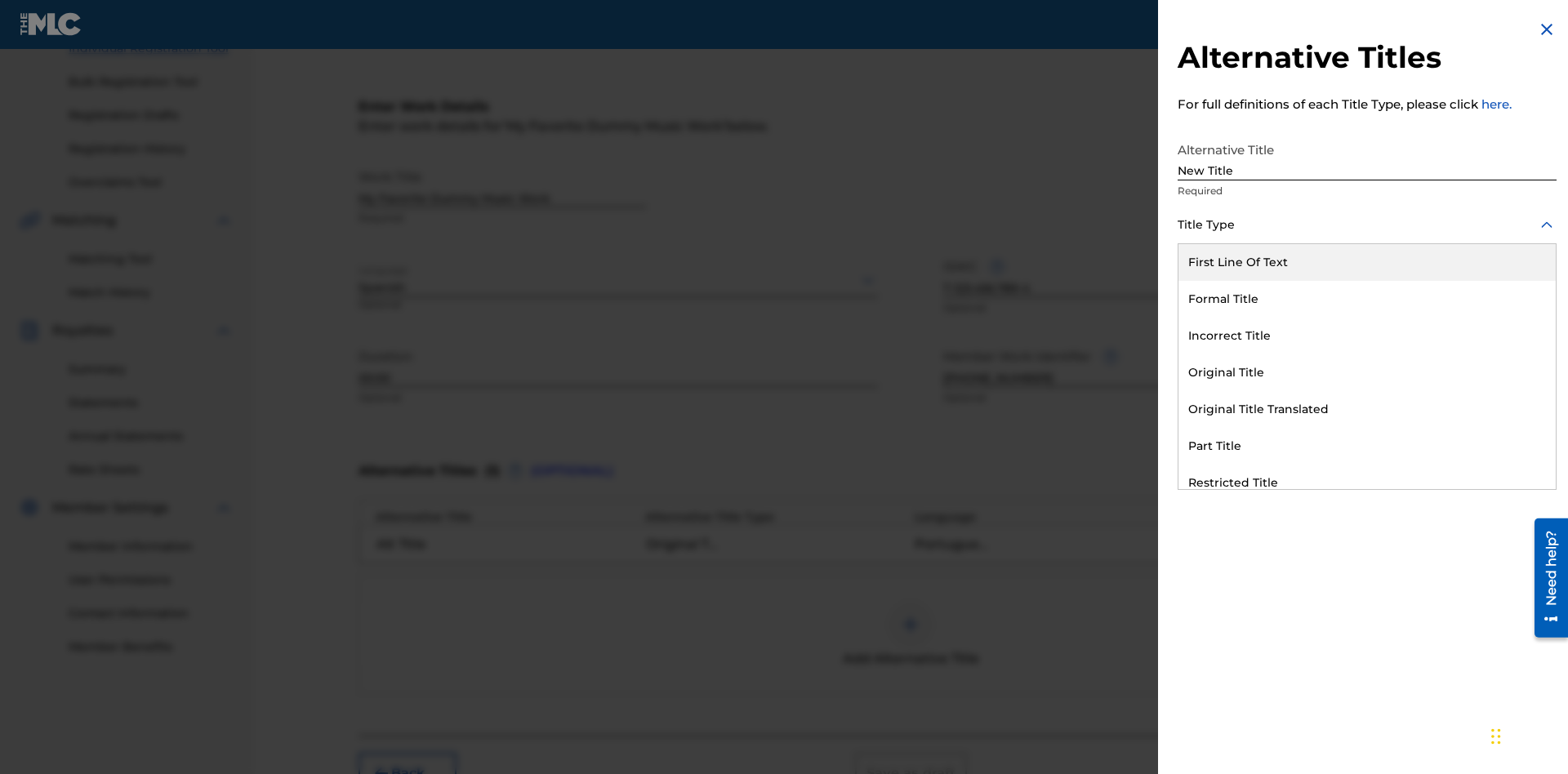
click at [1367, 337] on div "Incorrect Title" at bounding box center [1367, 336] width 378 height 37
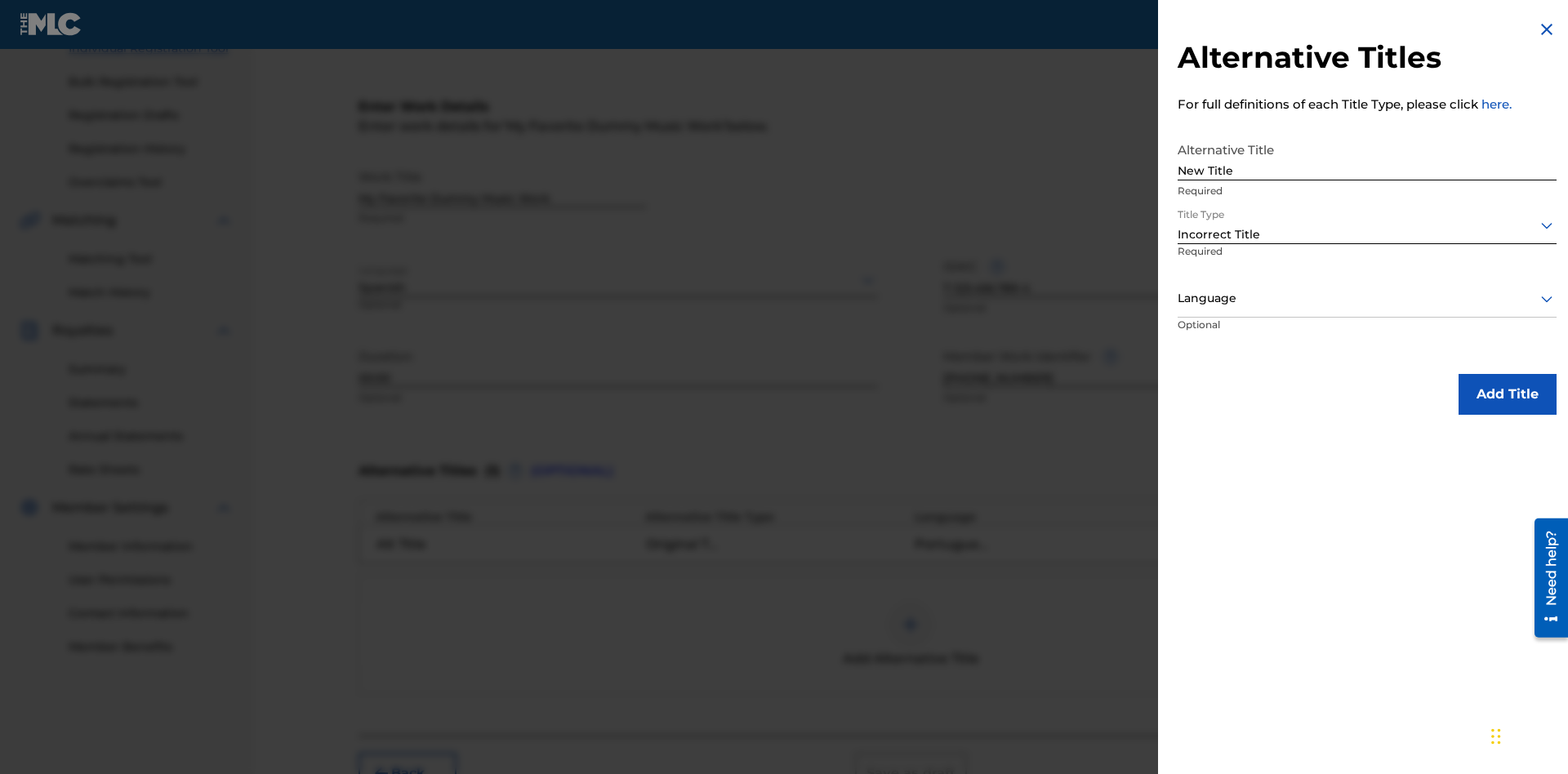
scroll to position [323, 0]
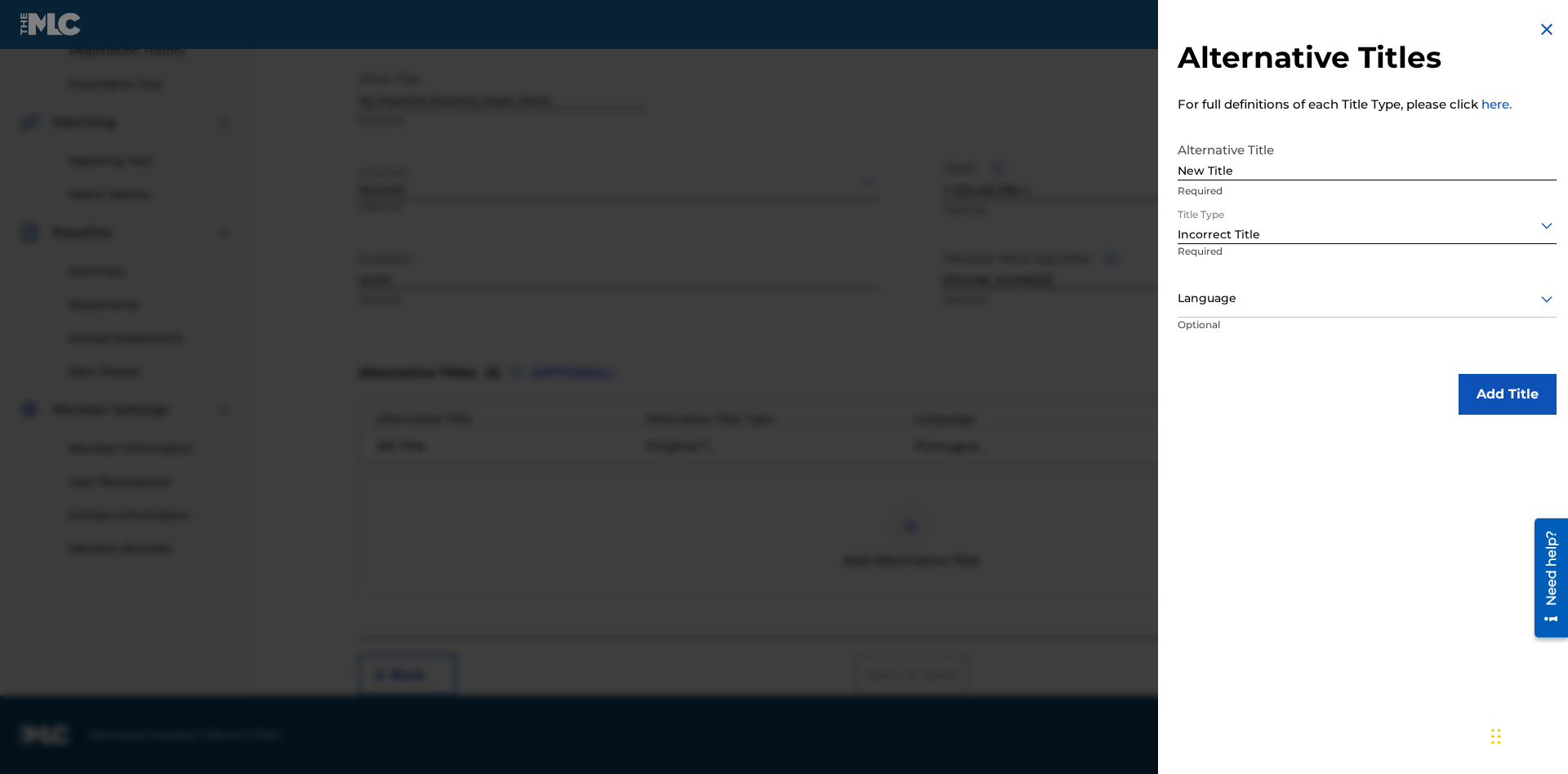
click at [1367, 299] on div at bounding box center [1367, 298] width 379 height 20
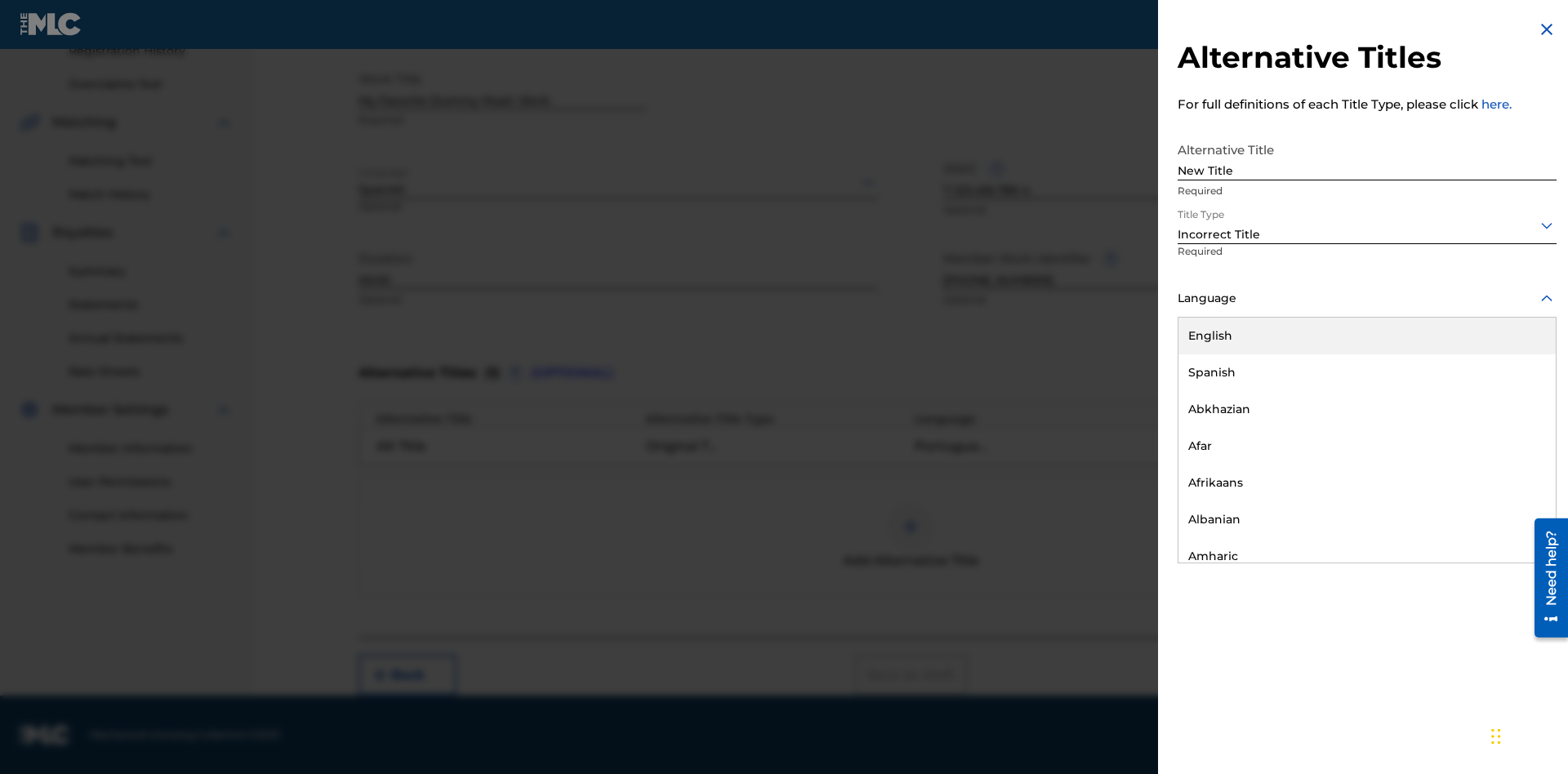
click at [1367, 336] on div "English" at bounding box center [1367, 336] width 378 height 37
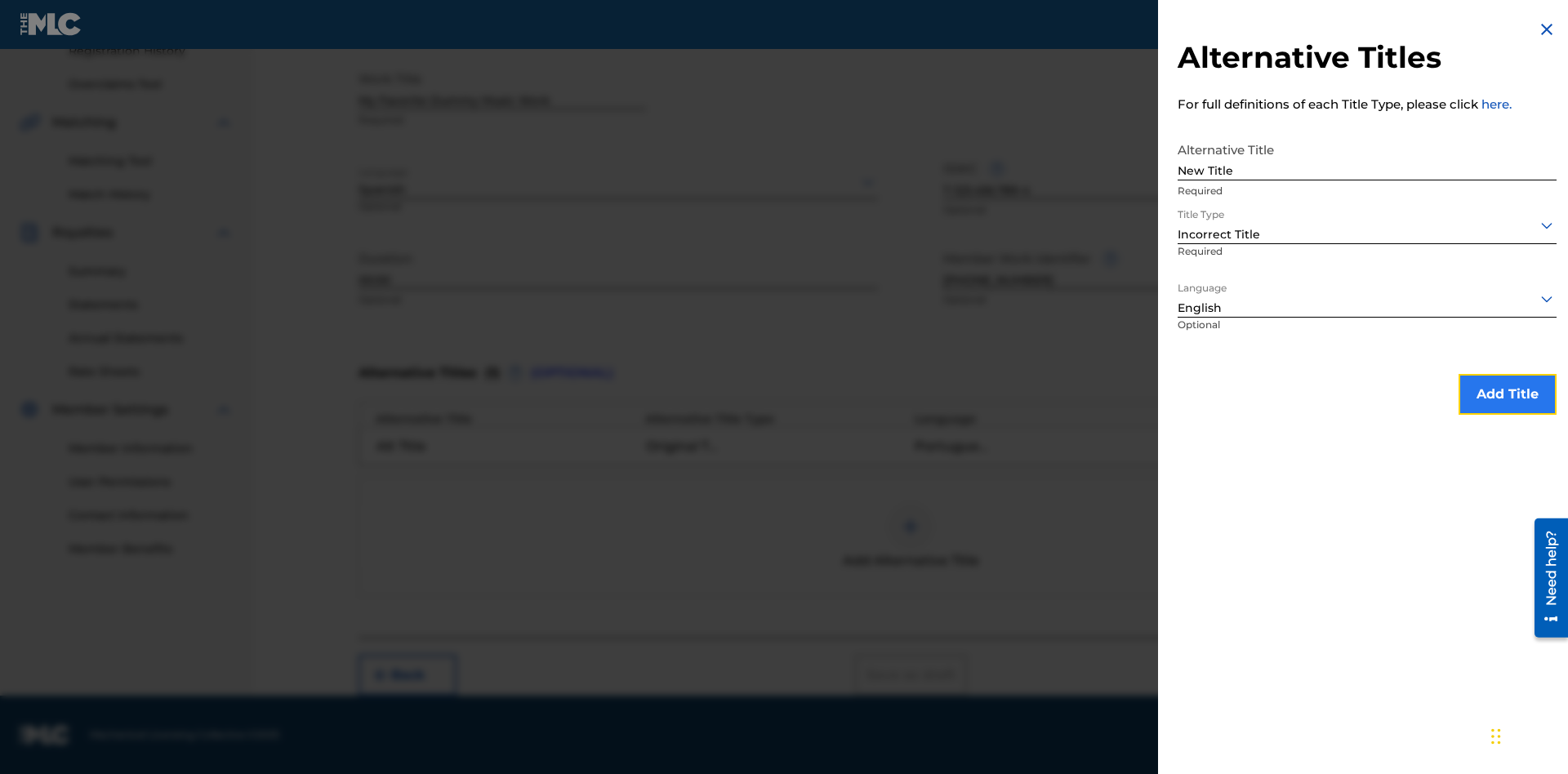
click at [1507, 394] on button "Add Title" at bounding box center [1507, 395] width 98 height 41
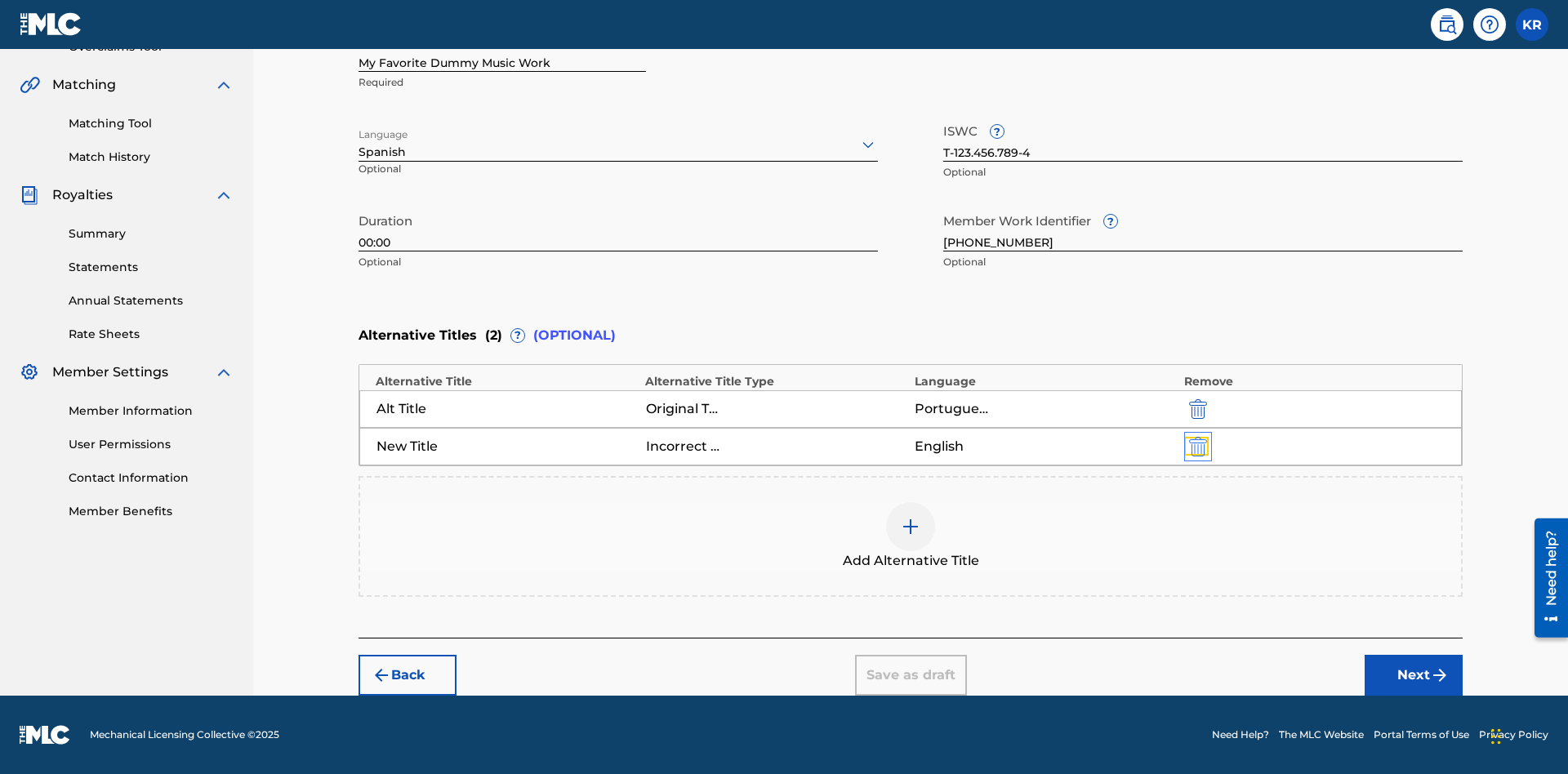
click at [1195, 446] on img "submit" at bounding box center [1198, 446] width 18 height 20
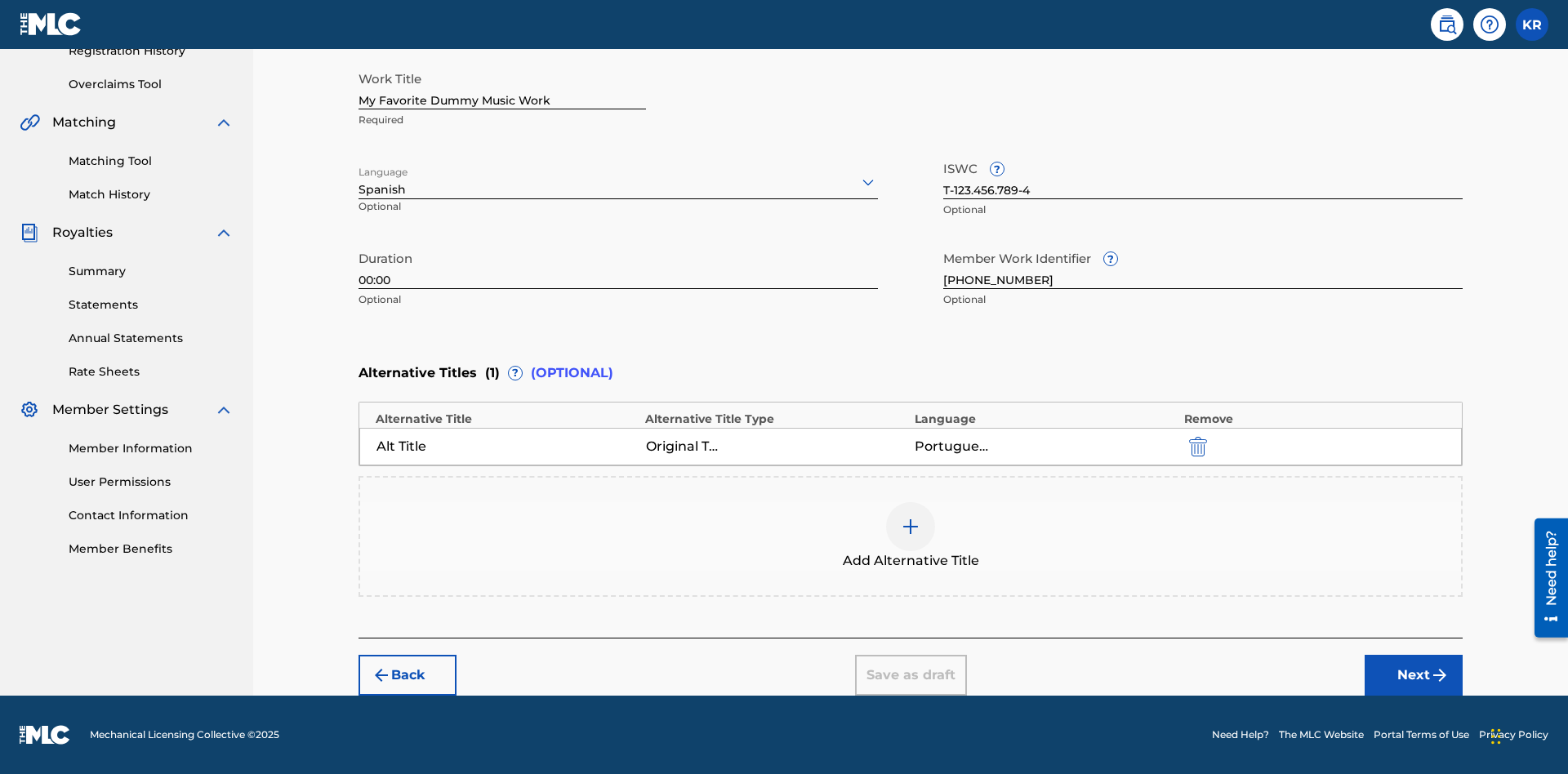
click at [911, 536] on div at bounding box center [910, 526] width 49 height 49
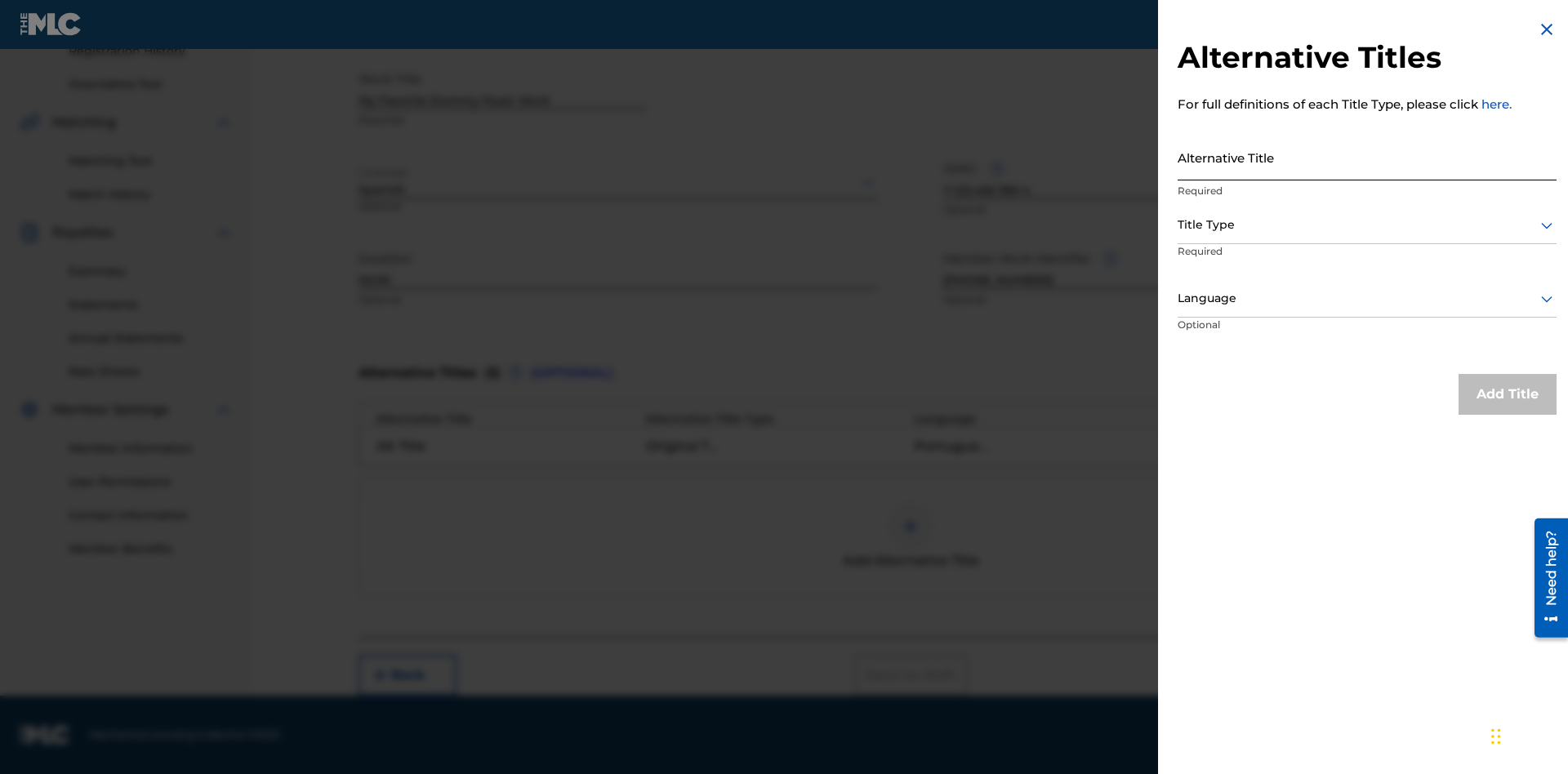
click at [1367, 157] on input "Alternative Title" at bounding box center [1367, 157] width 379 height 47
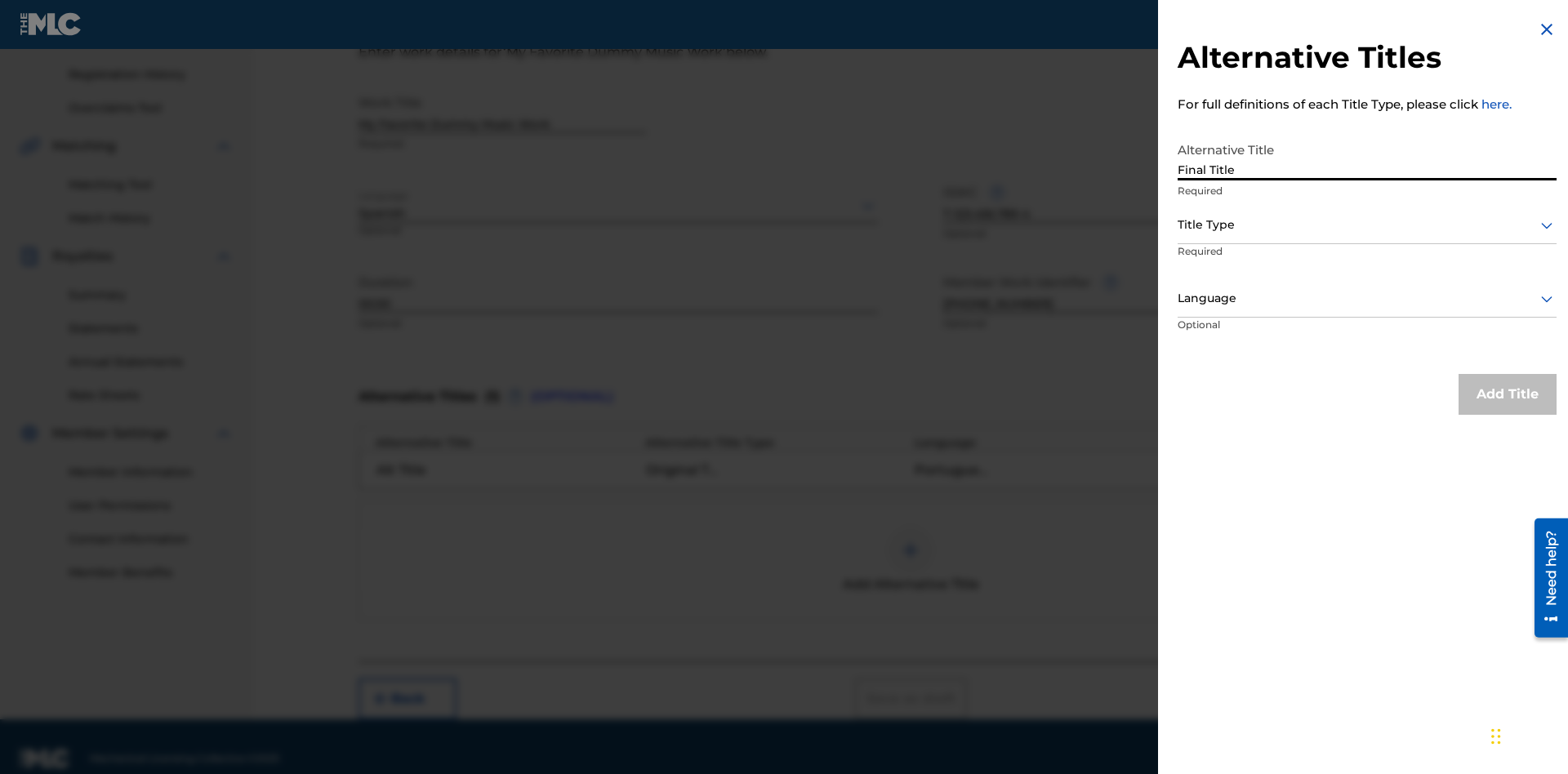
type input "Final Title"
click at [1367, 224] on div at bounding box center [1367, 225] width 379 height 20
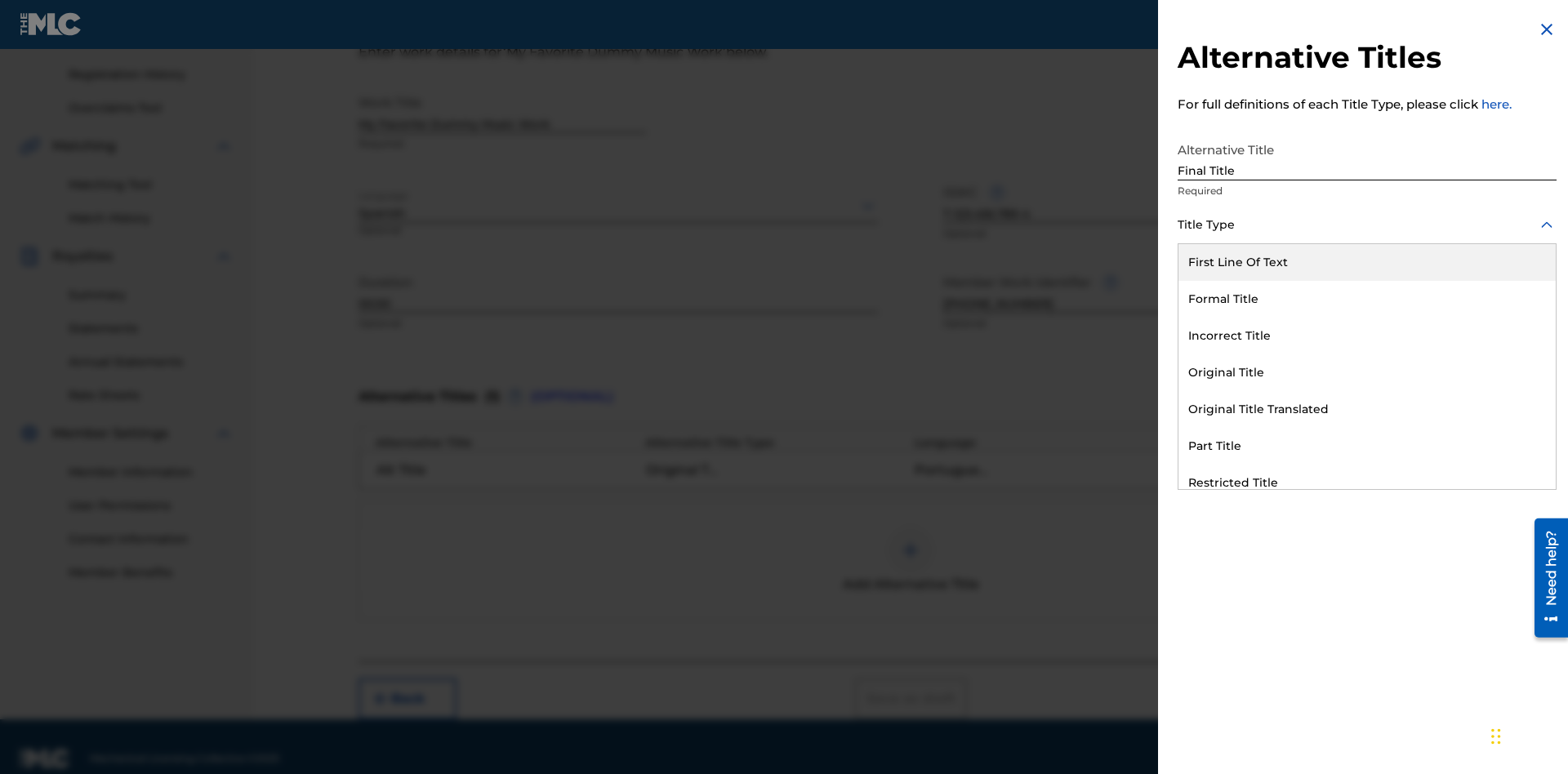
click at [1367, 446] on div "Part Title" at bounding box center [1367, 446] width 378 height 37
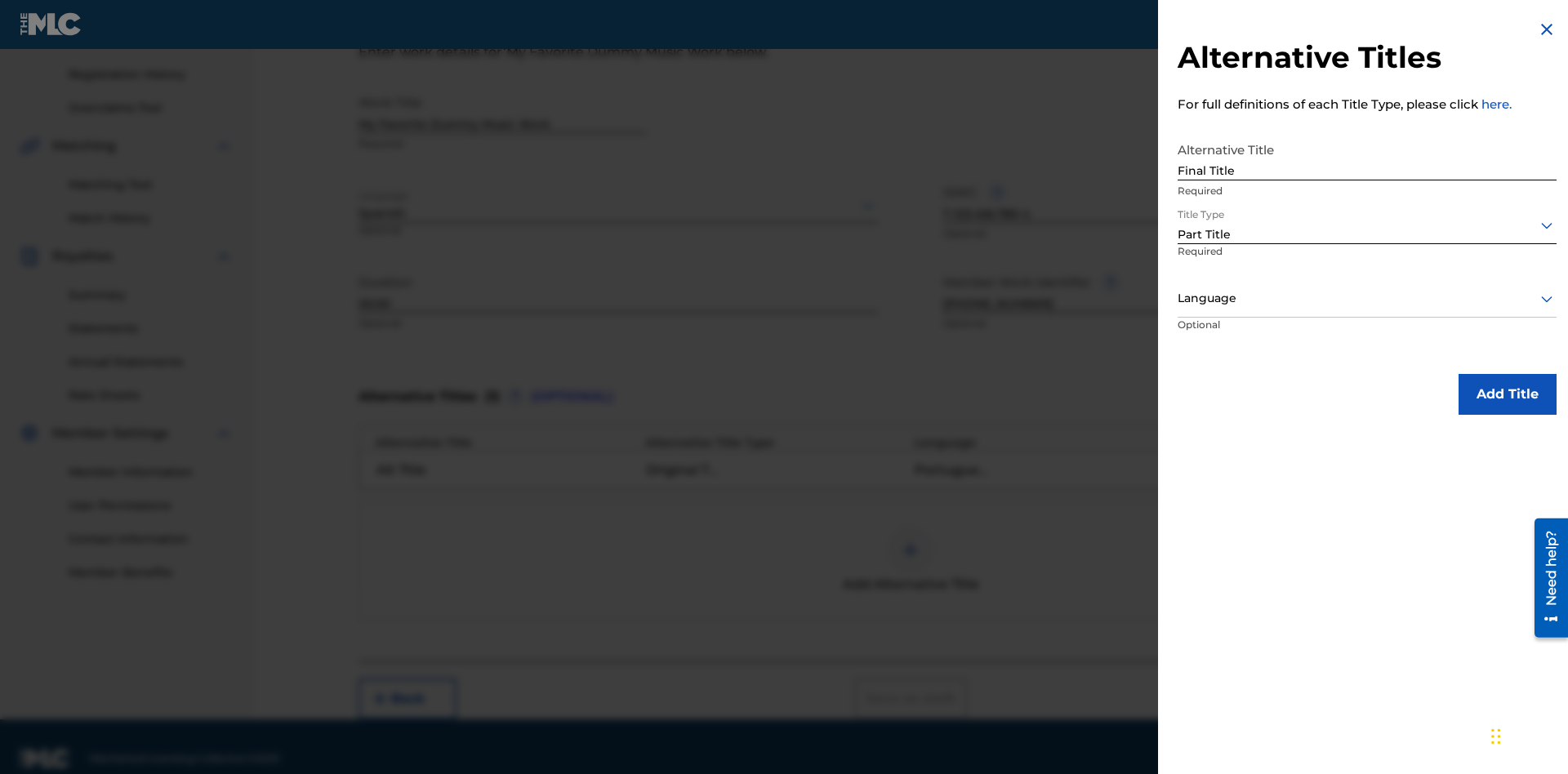
click at [1367, 298] on div at bounding box center [1367, 298] width 379 height 20
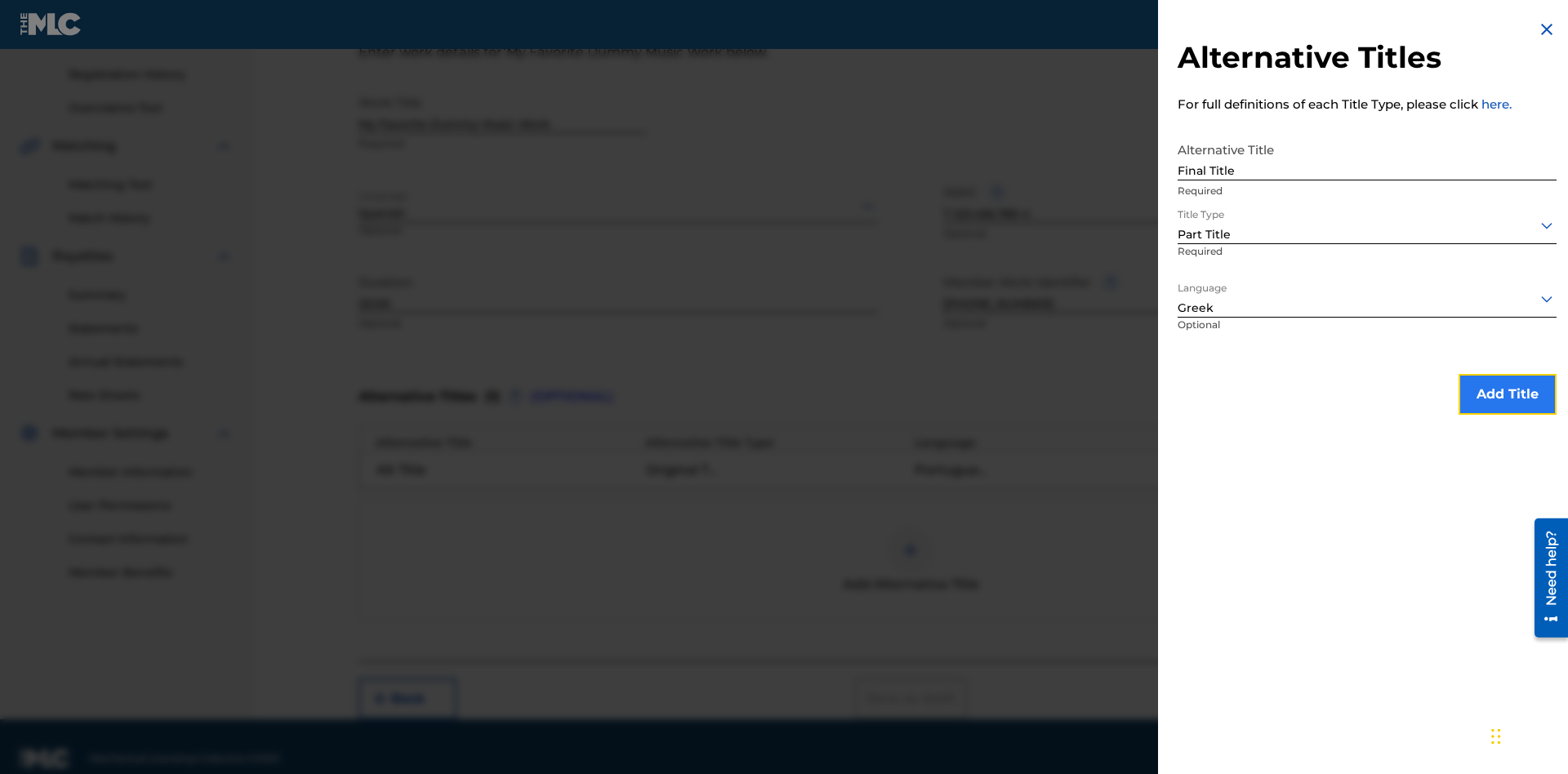
click at [1507, 394] on button "Add Title" at bounding box center [1507, 395] width 98 height 41
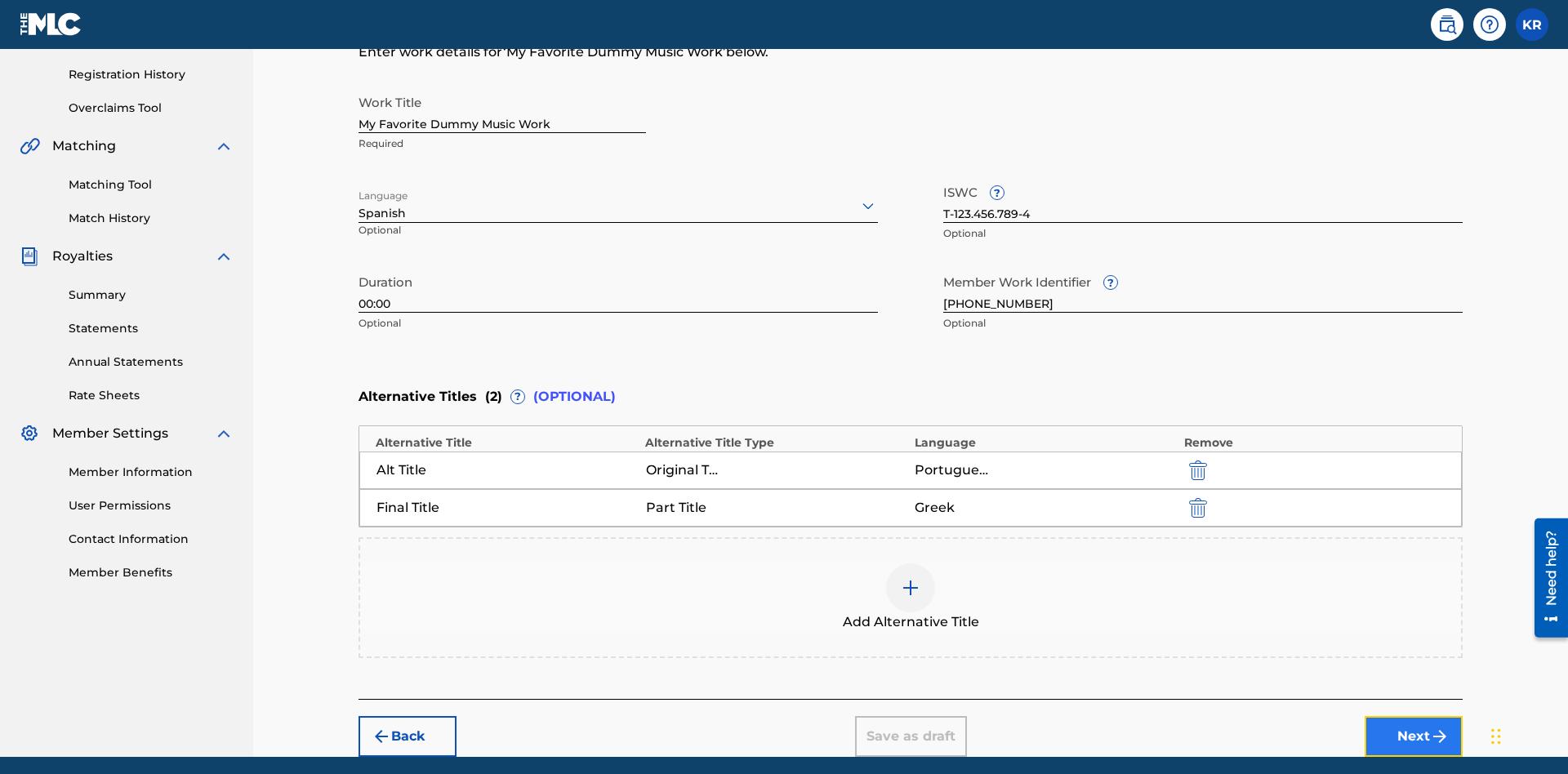
click at [1414, 716] on button "Next" at bounding box center [1414, 736] width 98 height 41
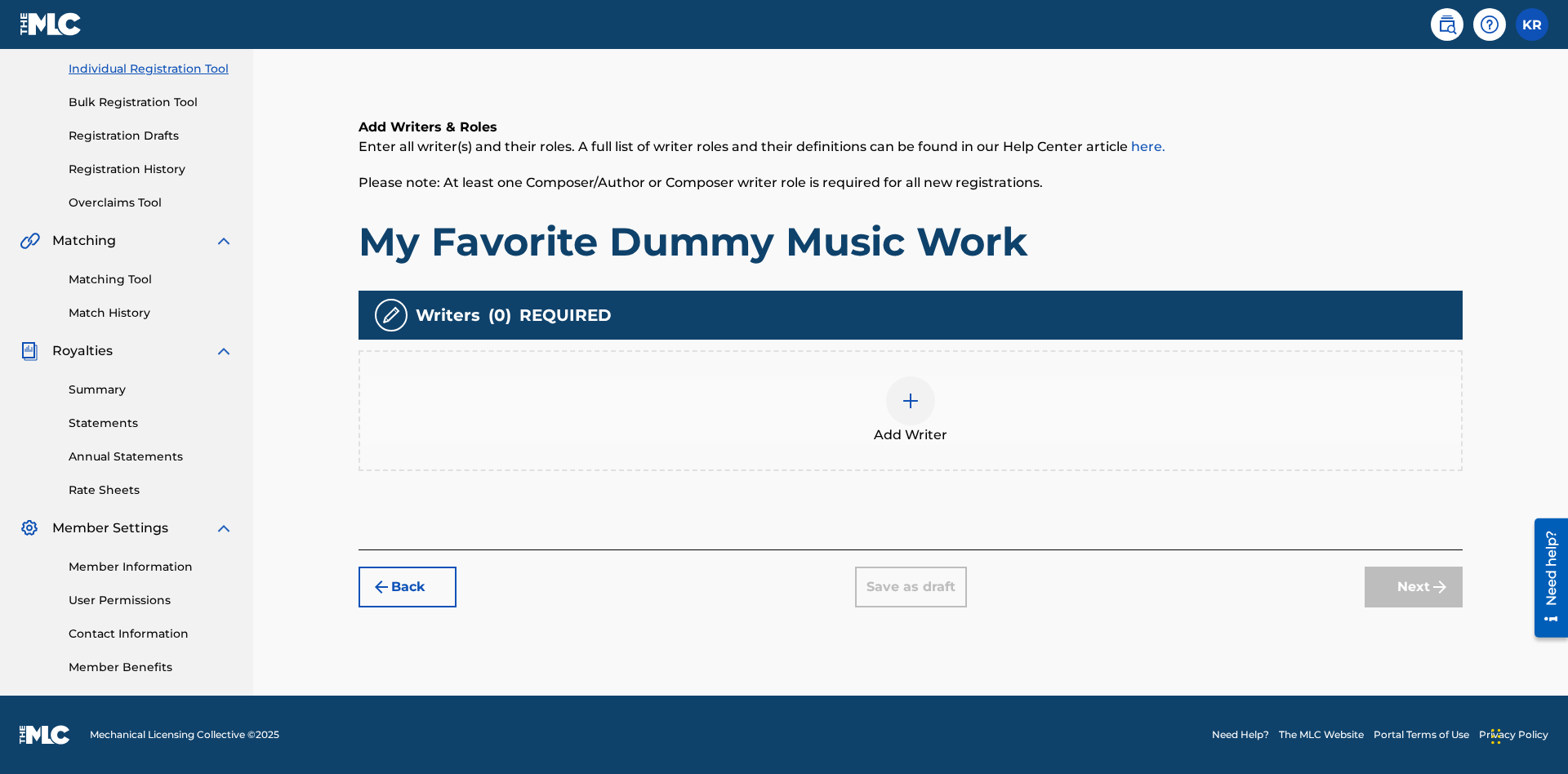
click at [911, 410] on img at bounding box center [911, 401] width 20 height 20
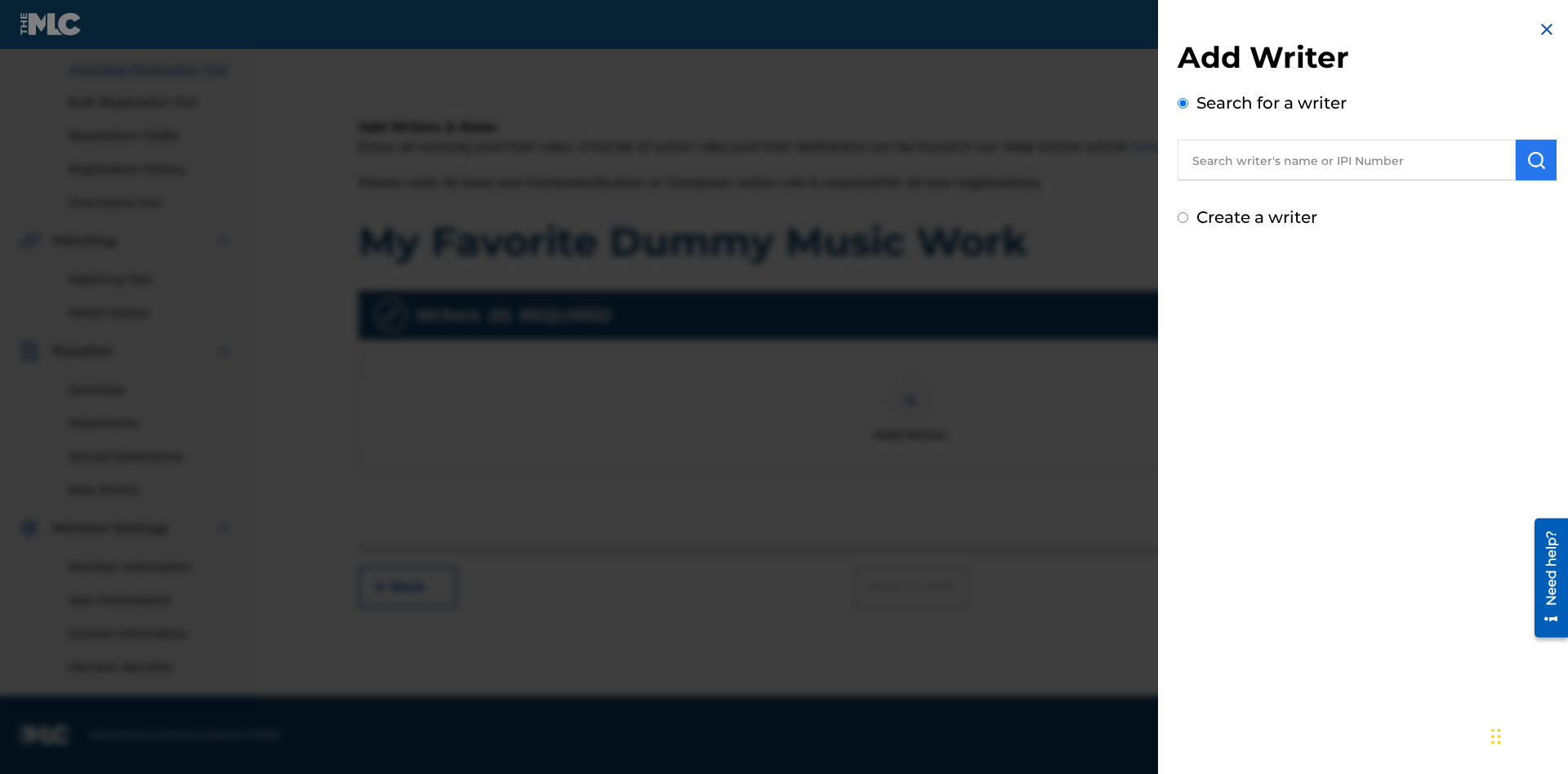
click at [1346, 160] on input "text" at bounding box center [1346, 160] width 338 height 41
type input "Test2025.09.22.04.31.13"
click at [1536, 160] on img "submit" at bounding box center [1536, 159] width 20 height 20
click at [1183, 245] on input "Create a writer" at bounding box center [1183, 240] width 10 height 10
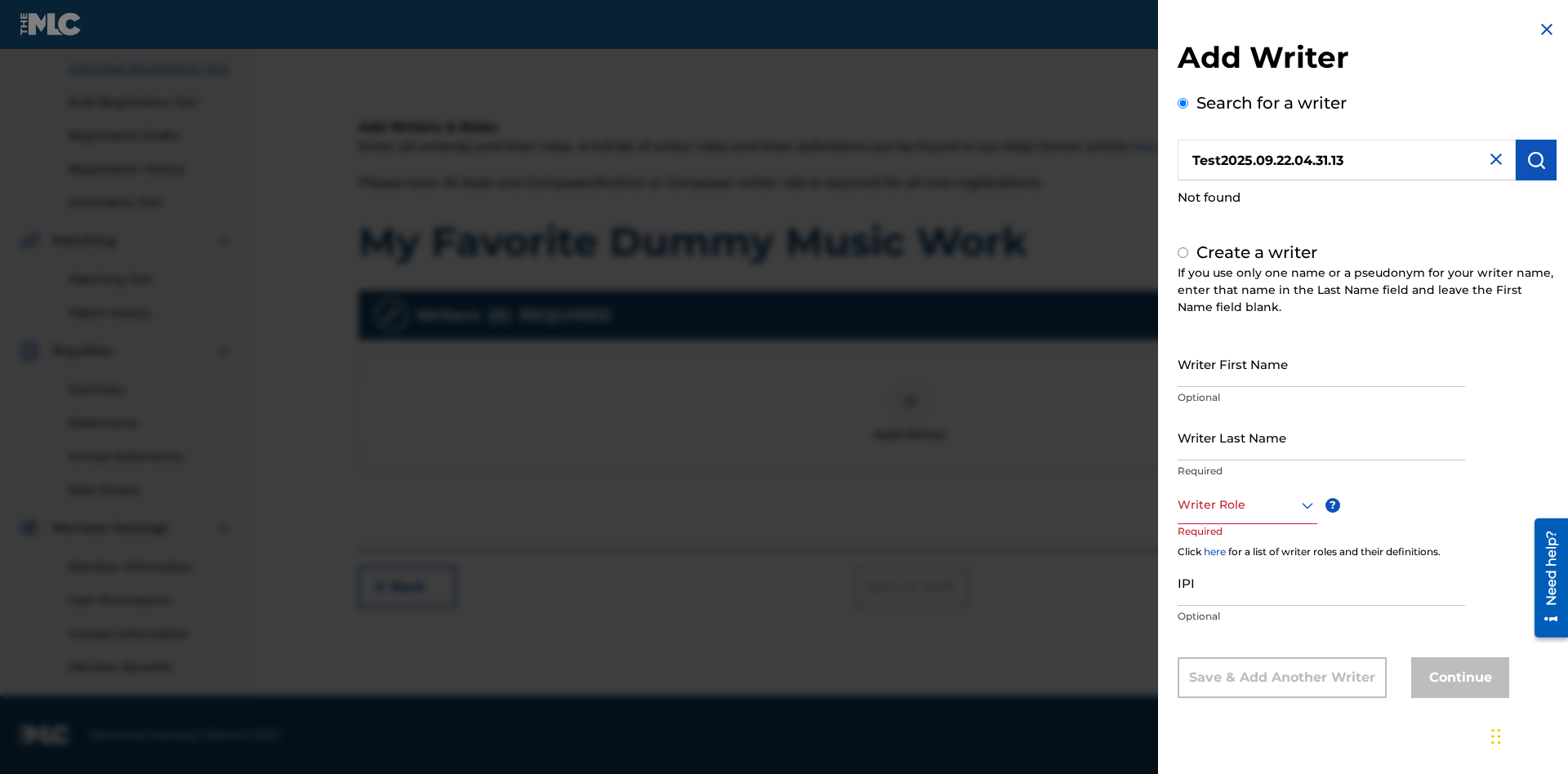
click at [1322, 363] on input "Writer First Name" at bounding box center [1321, 363] width 287 height 47
click at [1322, 436] on input "Writer Last Name" at bounding box center [1321, 437] width 287 height 47
click at [1247, 505] on div at bounding box center [1247, 505] width 140 height 20
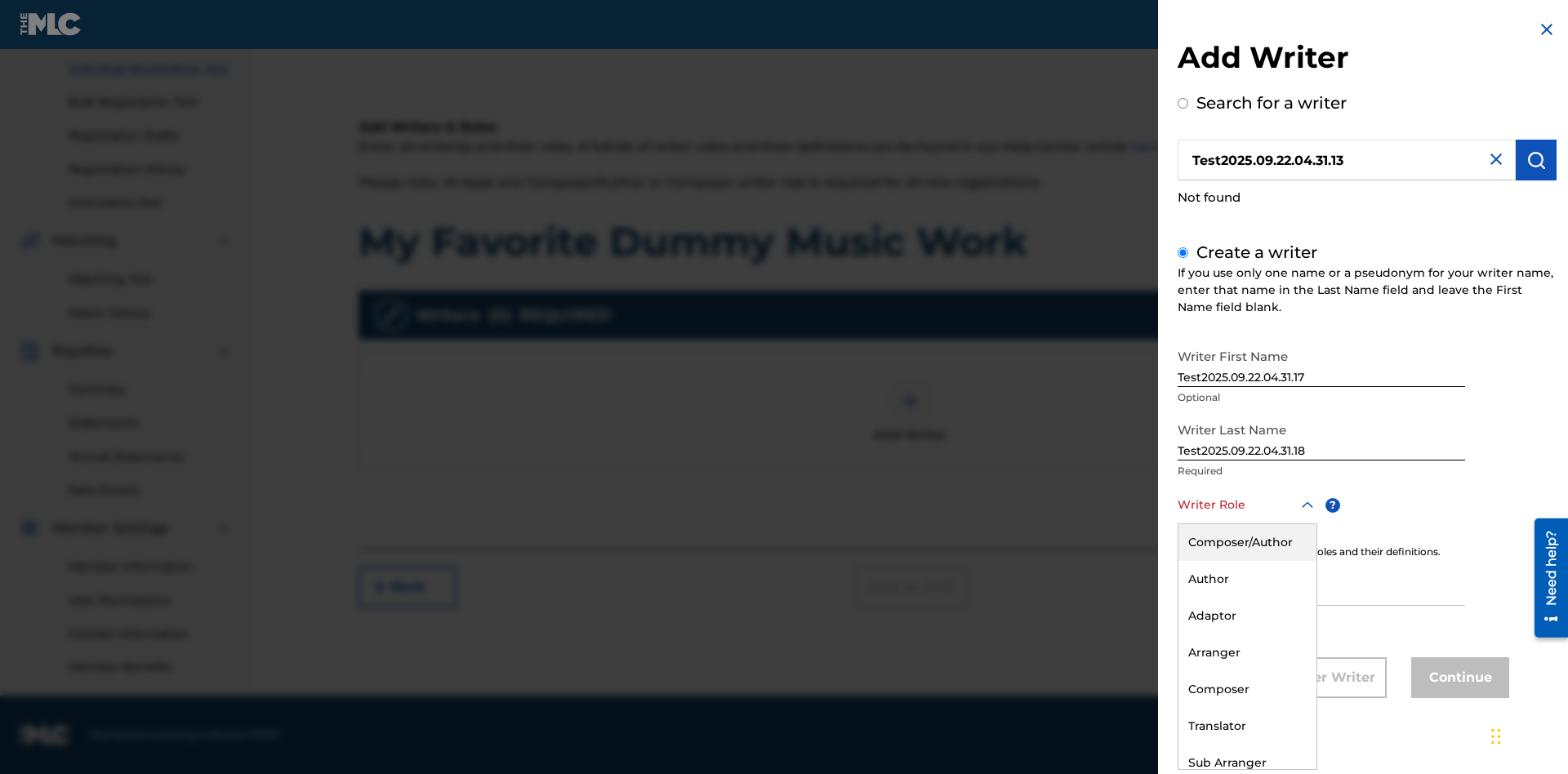
click at [1247, 579] on div "Author" at bounding box center [1247, 579] width 138 height 37
click at [1322, 584] on input "IPI" at bounding box center [1321, 582] width 287 height 47
click at [1458, 679] on button "Continue" at bounding box center [1460, 678] width 98 height 41
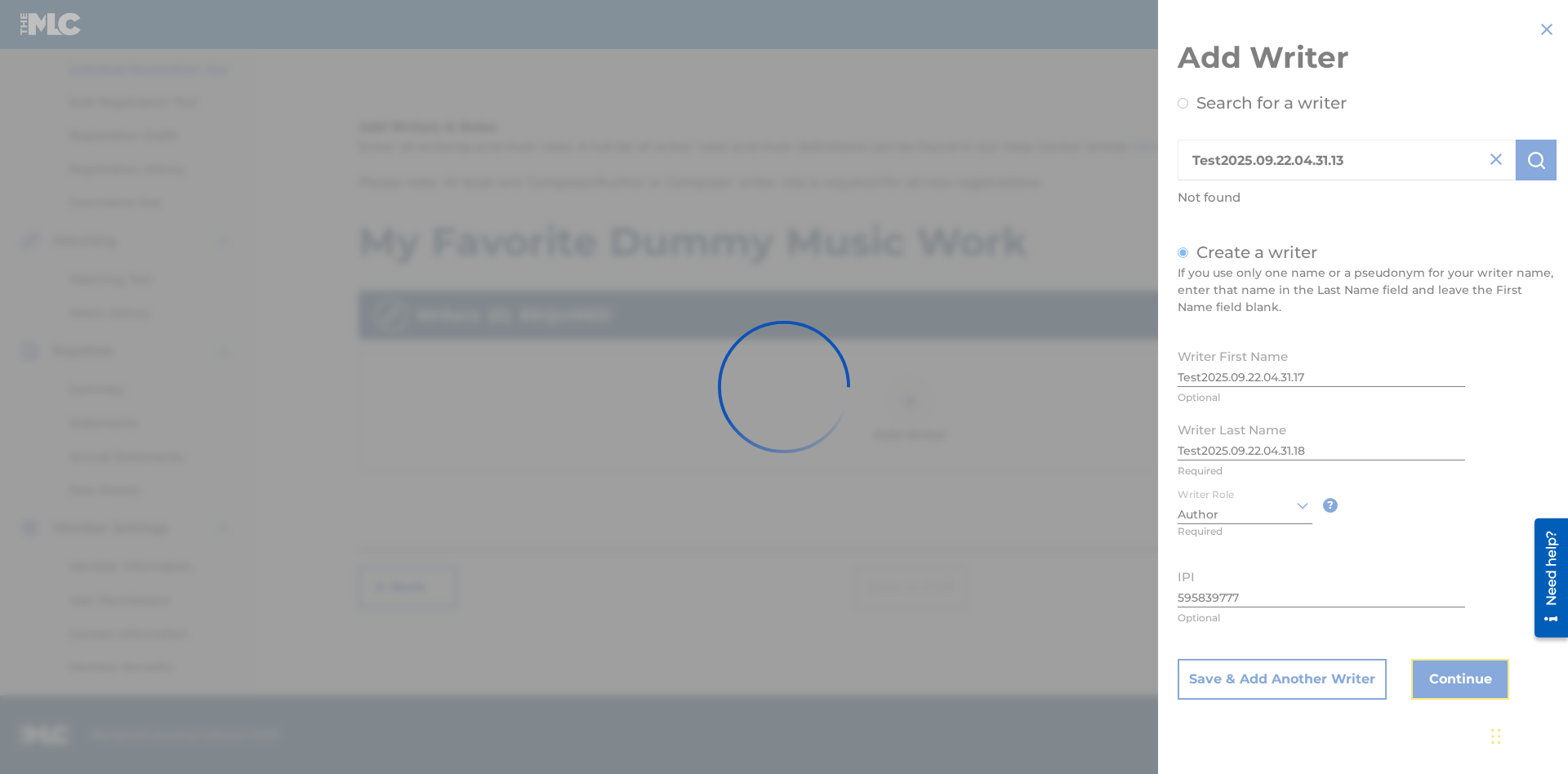
click at [911, 410] on img at bounding box center [911, 401] width 20 height 20
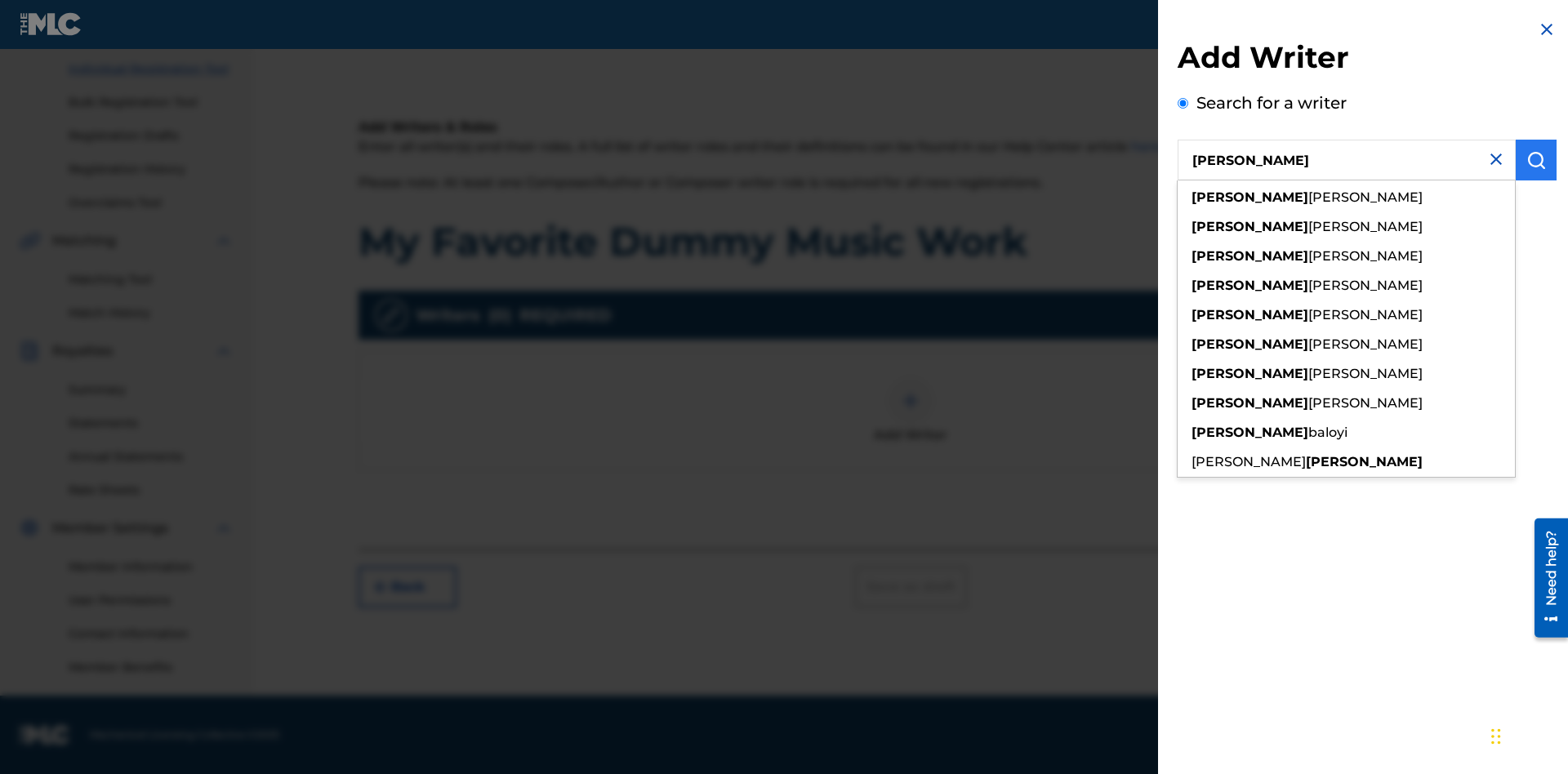
type input "[PERSON_NAME]"
click at [1536, 160] on img "submit" at bounding box center [1536, 159] width 20 height 20
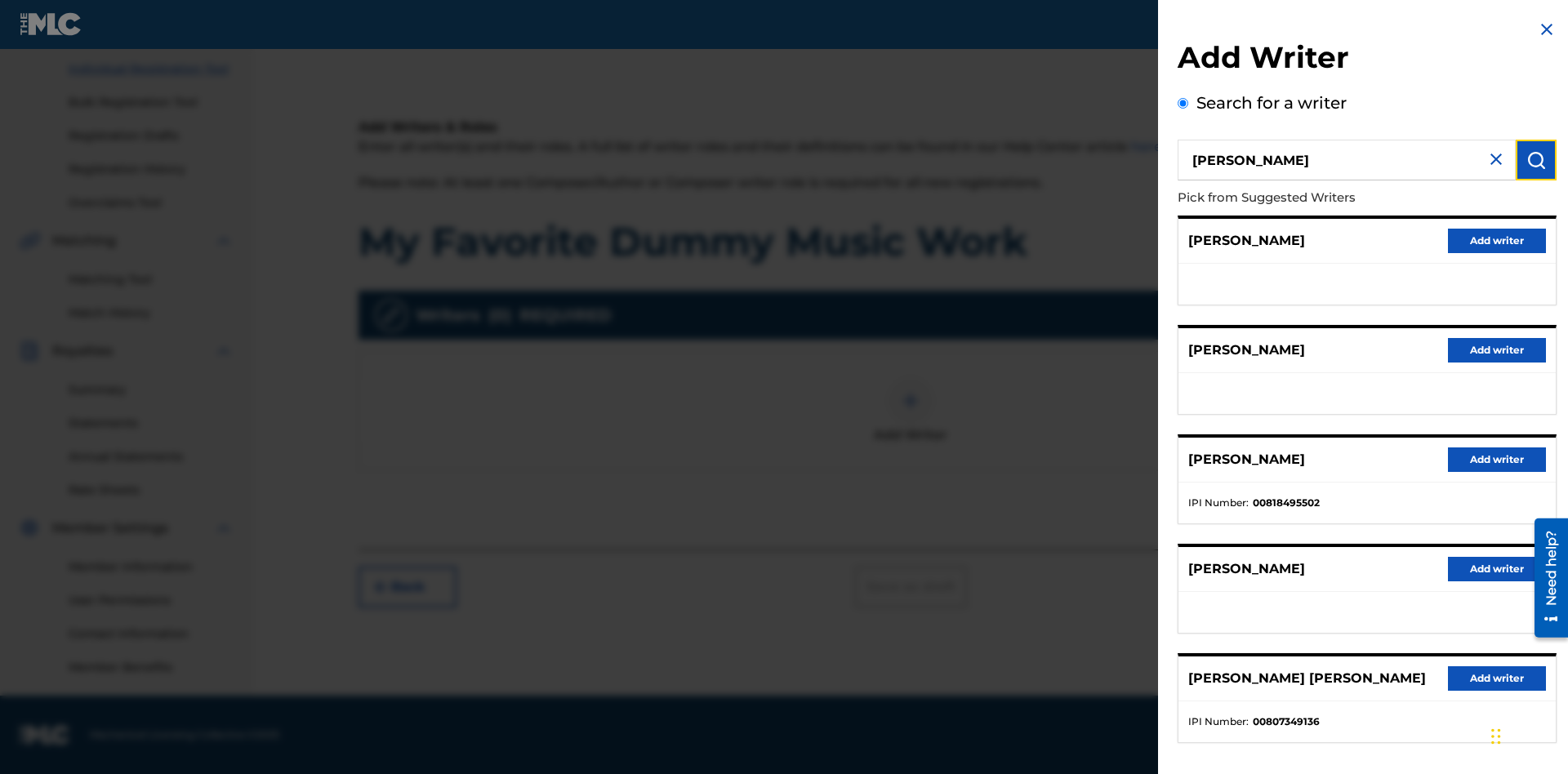
radio input "false"
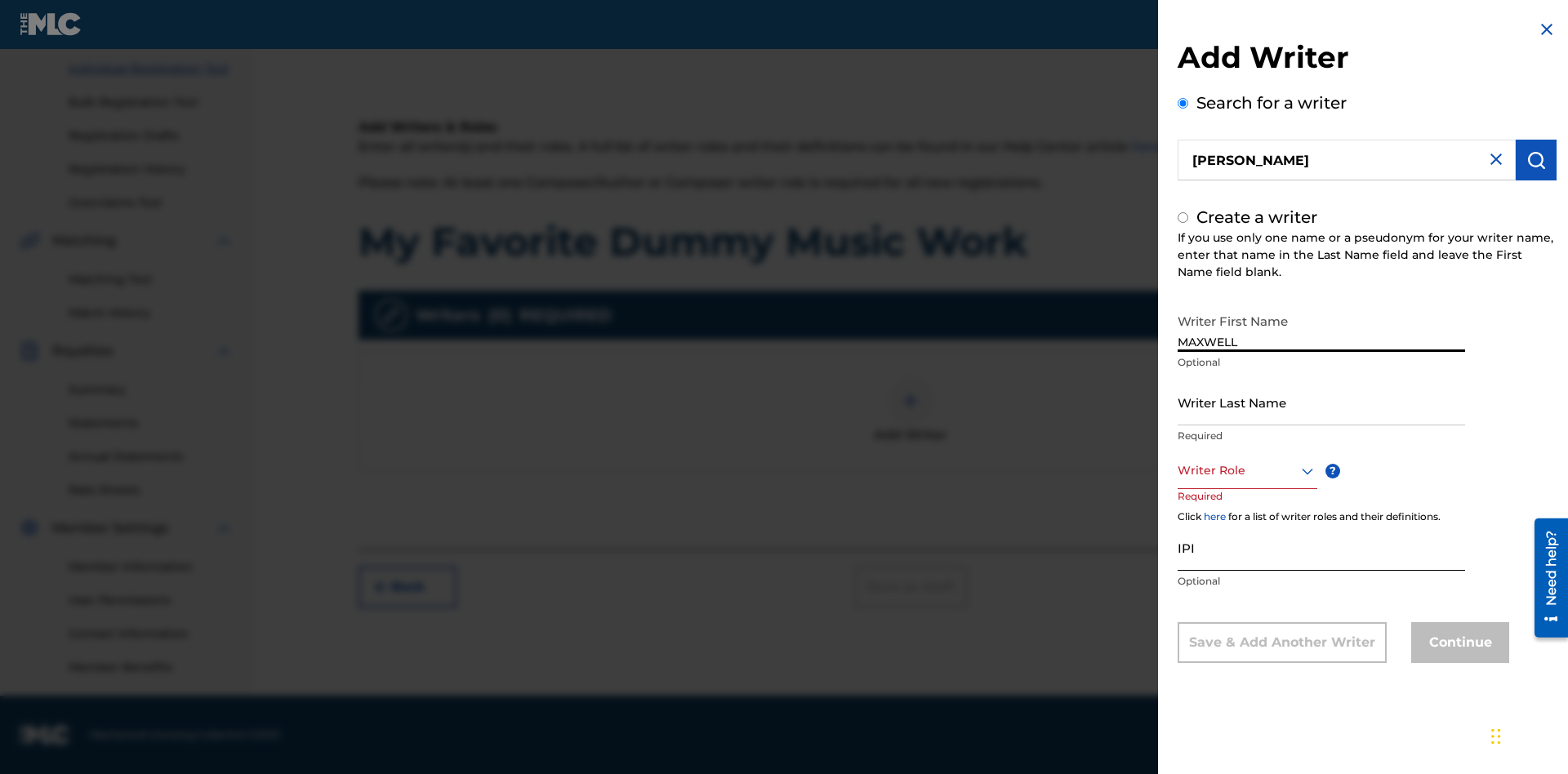
click at [1322, 401] on input "Writer Last Name" at bounding box center [1321, 401] width 287 height 47
radio input "false"
radio input "true"
click at [1322, 547] on input "IPI" at bounding box center [1321, 547] width 287 height 47
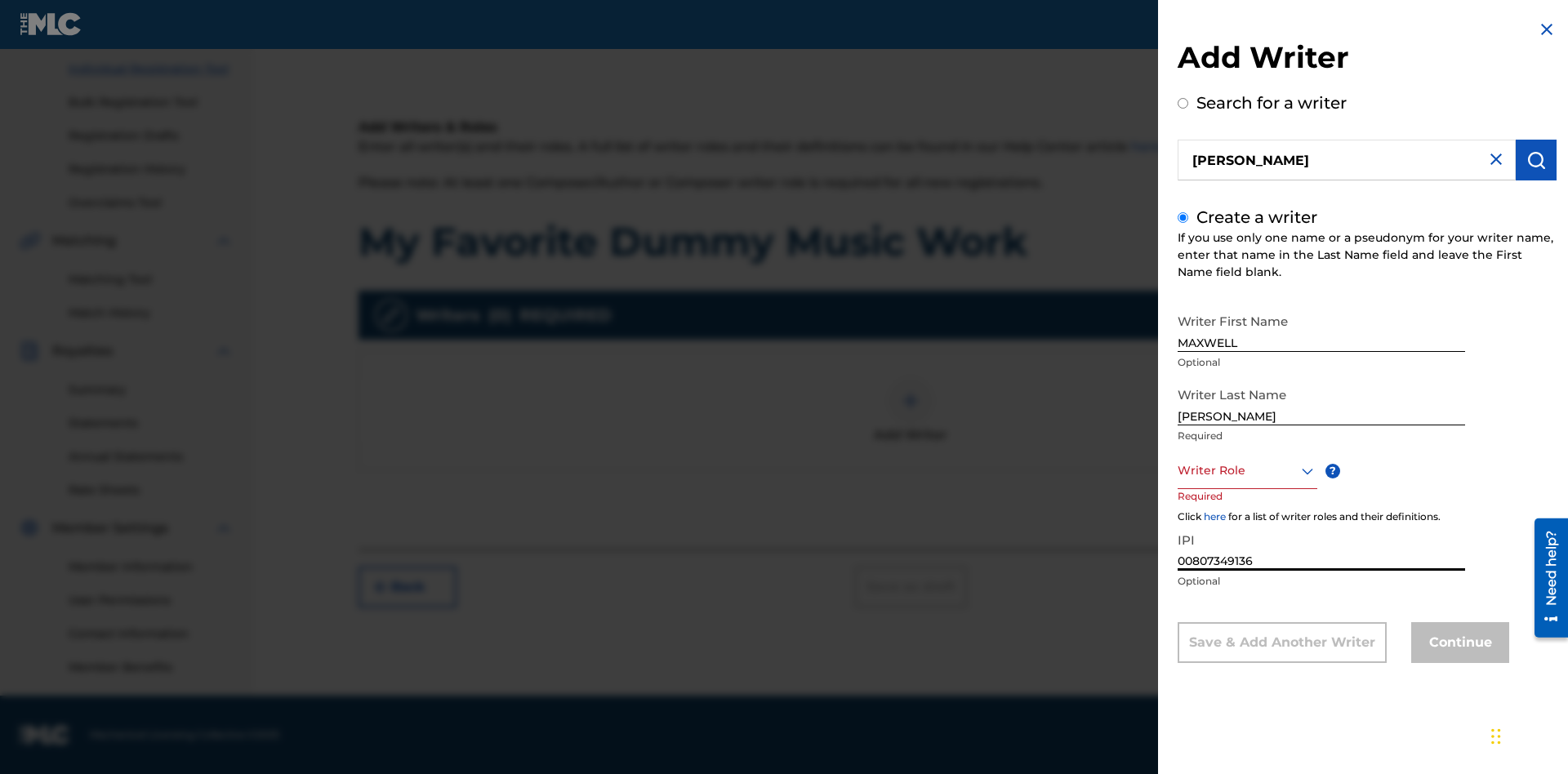
click at [1247, 471] on div at bounding box center [1247, 471] width 140 height 20
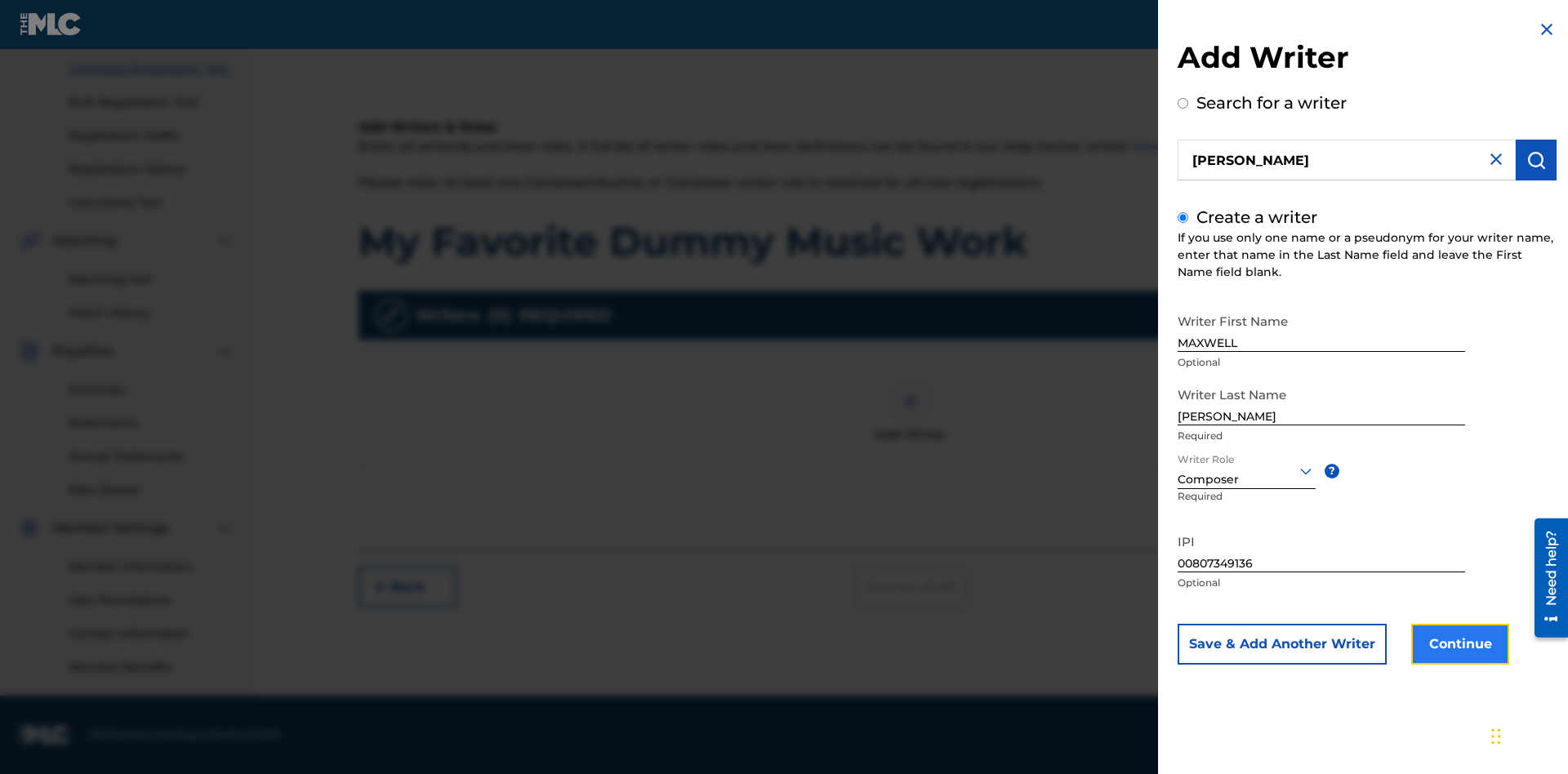
click at [1458, 644] on button "Continue" at bounding box center [1460, 644] width 98 height 41
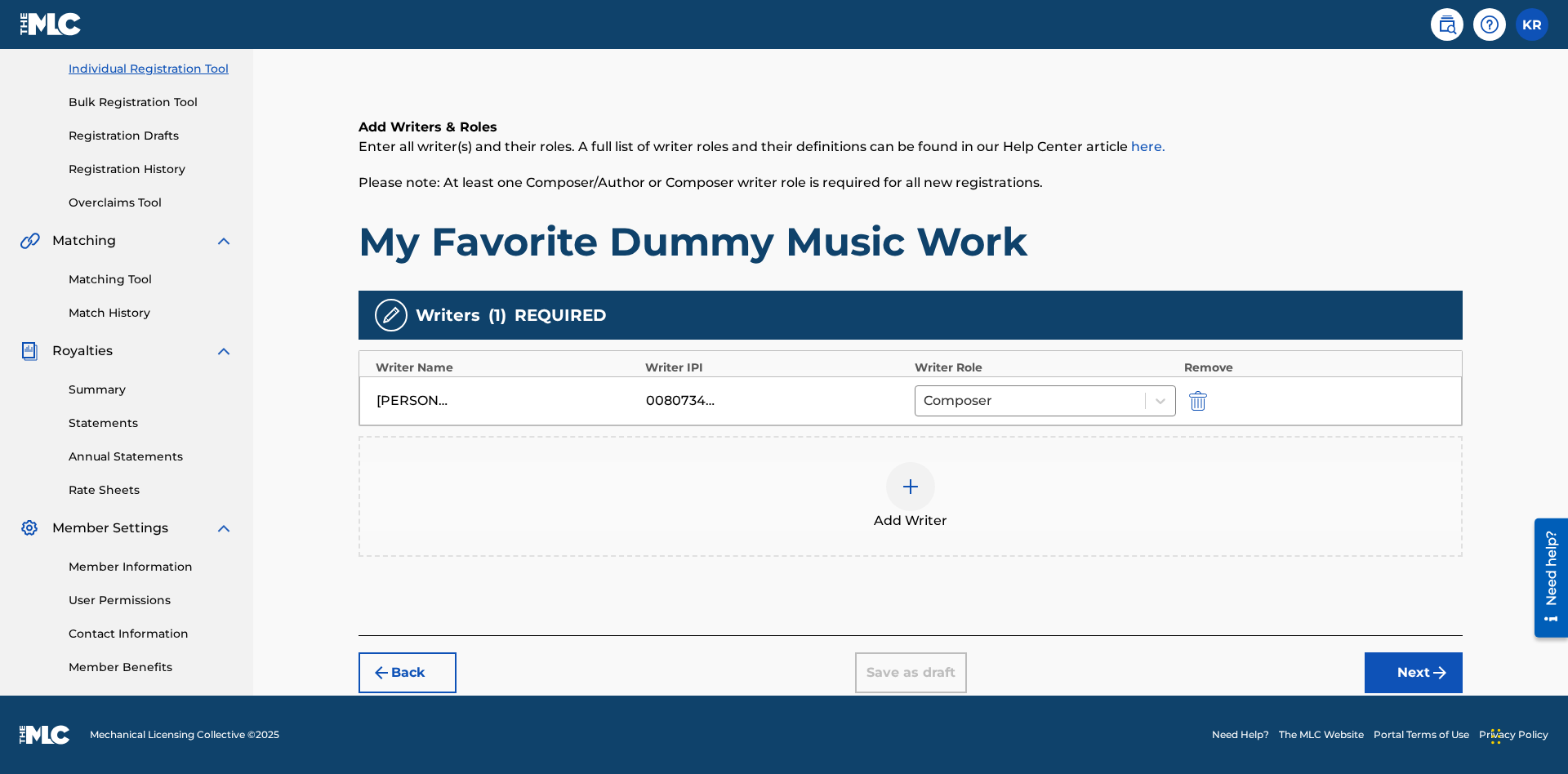
click at [911, 496] on div at bounding box center [910, 486] width 49 height 49
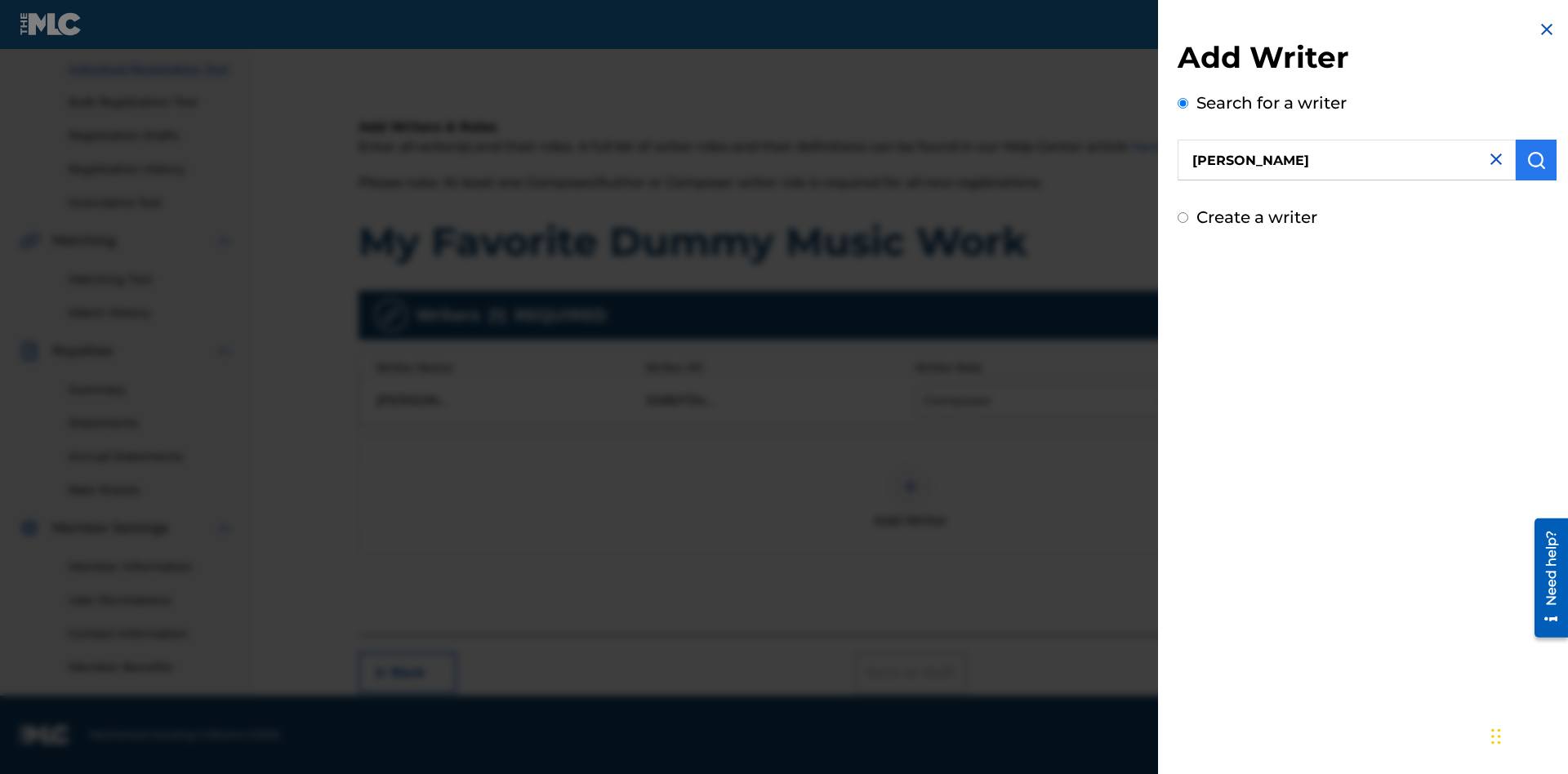
type input "[PERSON_NAME]"
click at [1536, 160] on img "submit" at bounding box center [1536, 159] width 20 height 20
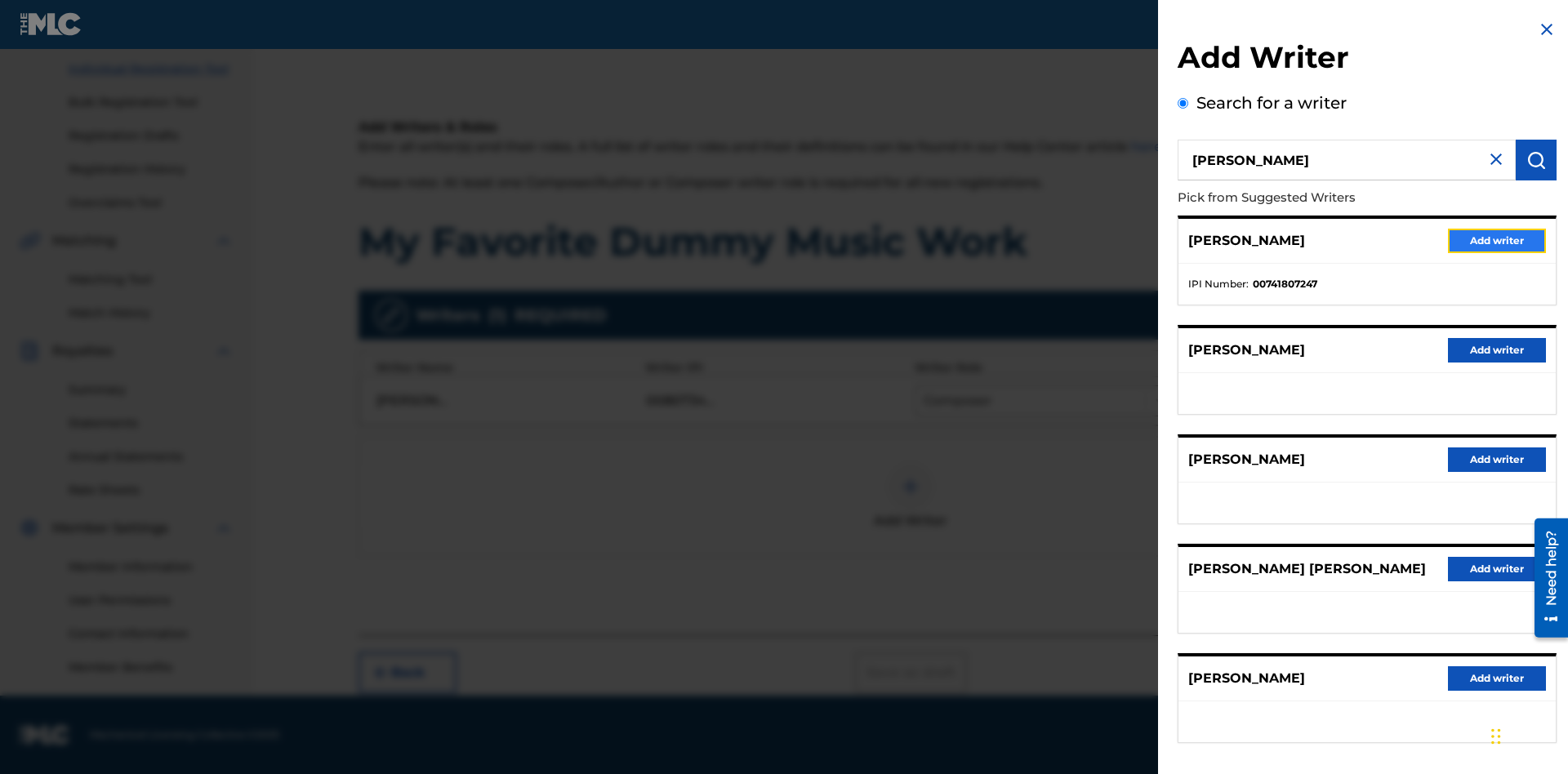
click at [1497, 240] on button "Add writer" at bounding box center [1496, 240] width 98 height 25
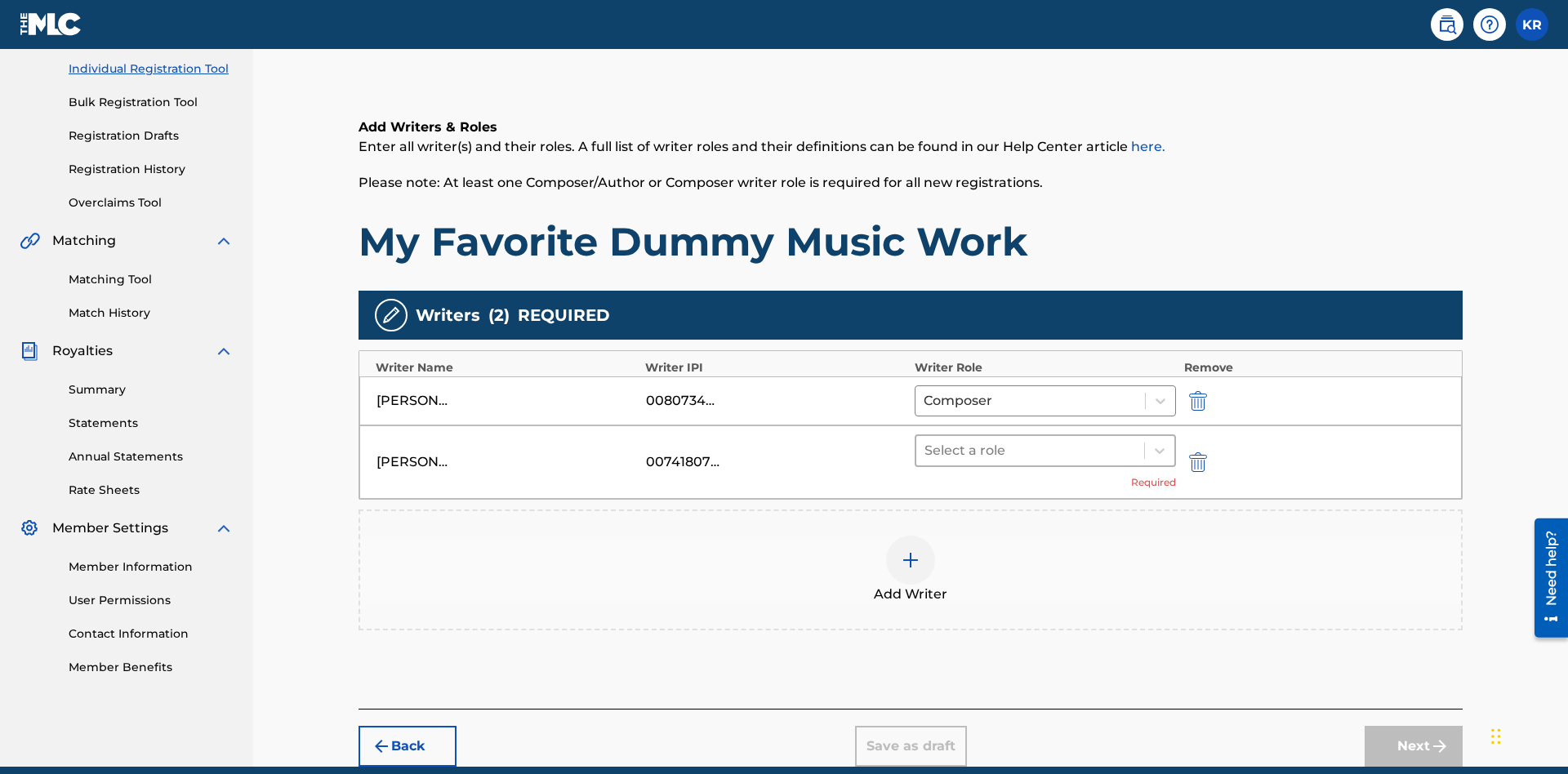
click at [926, 441] on input "text" at bounding box center [926, 450] width 3 height 20
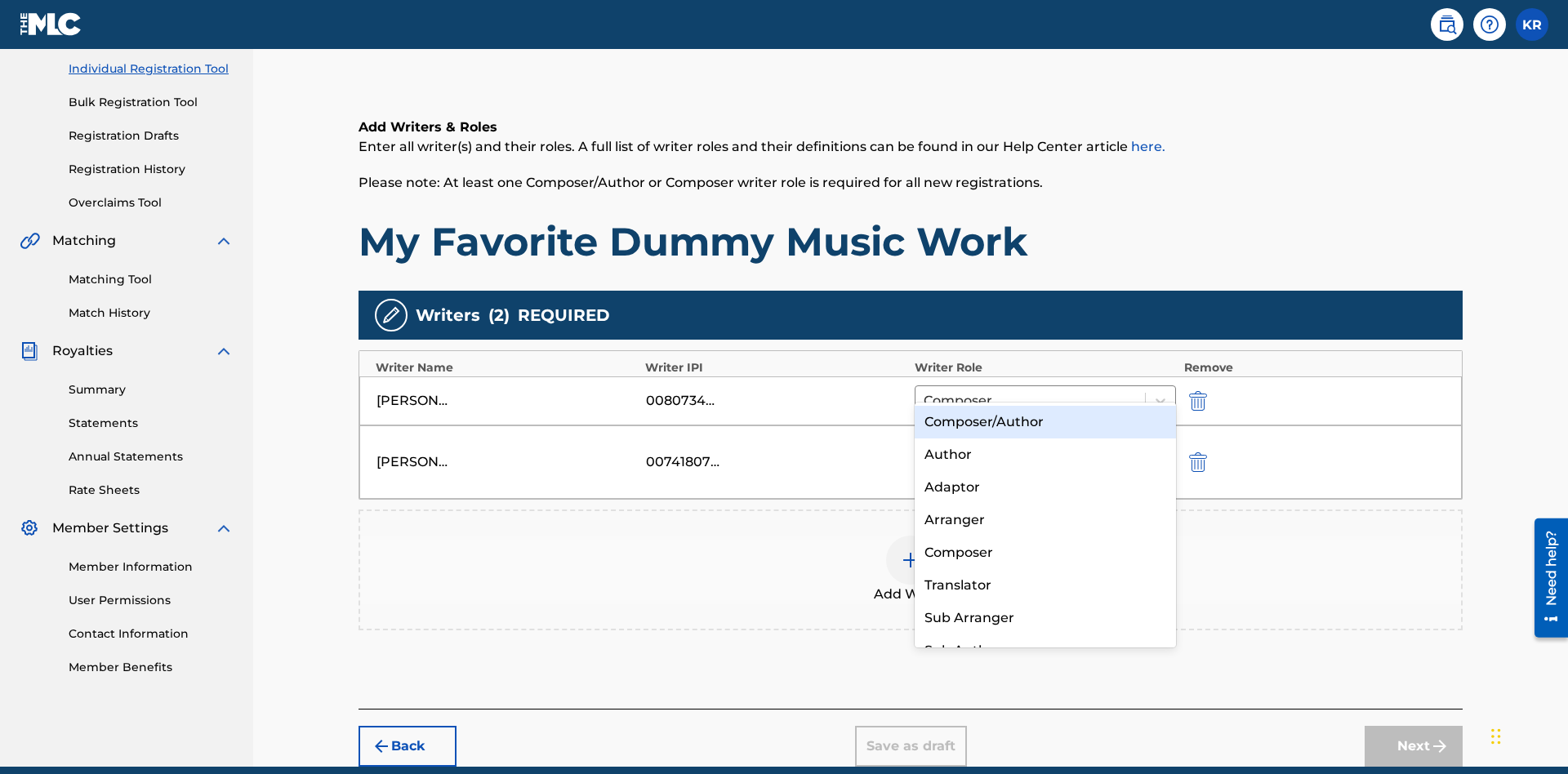
click at [1044, 585] on div "Translator" at bounding box center [1045, 586] width 262 height 32
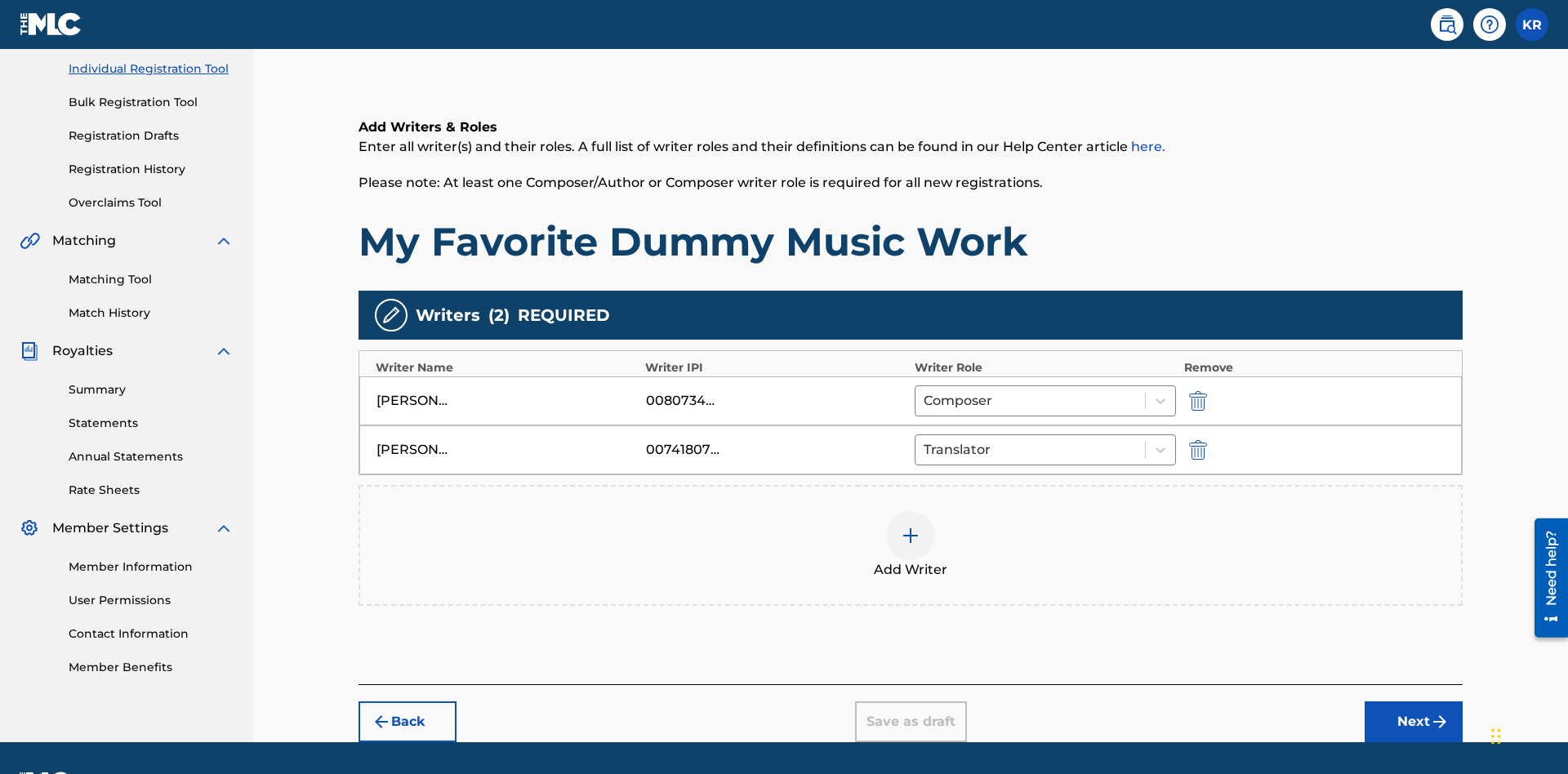
click at [911, 511] on div at bounding box center [910, 535] width 49 height 49
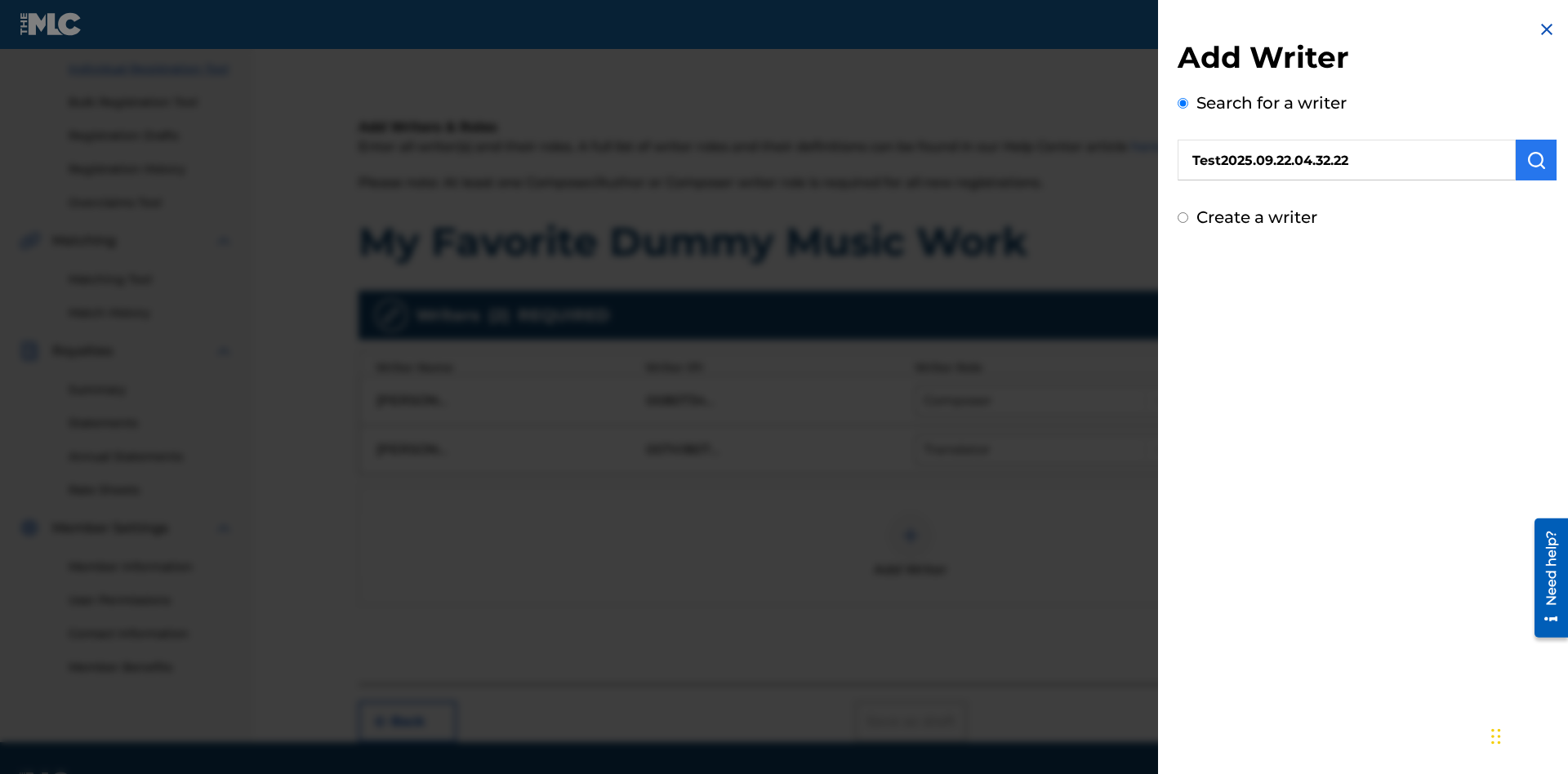
type input "Test2025.09.22.04.32.22"
click at [1536, 160] on img "submit" at bounding box center [1536, 159] width 20 height 20
click at [1183, 287] on input "Create a writer" at bounding box center [1183, 286] width 10 height 10
radio input "false"
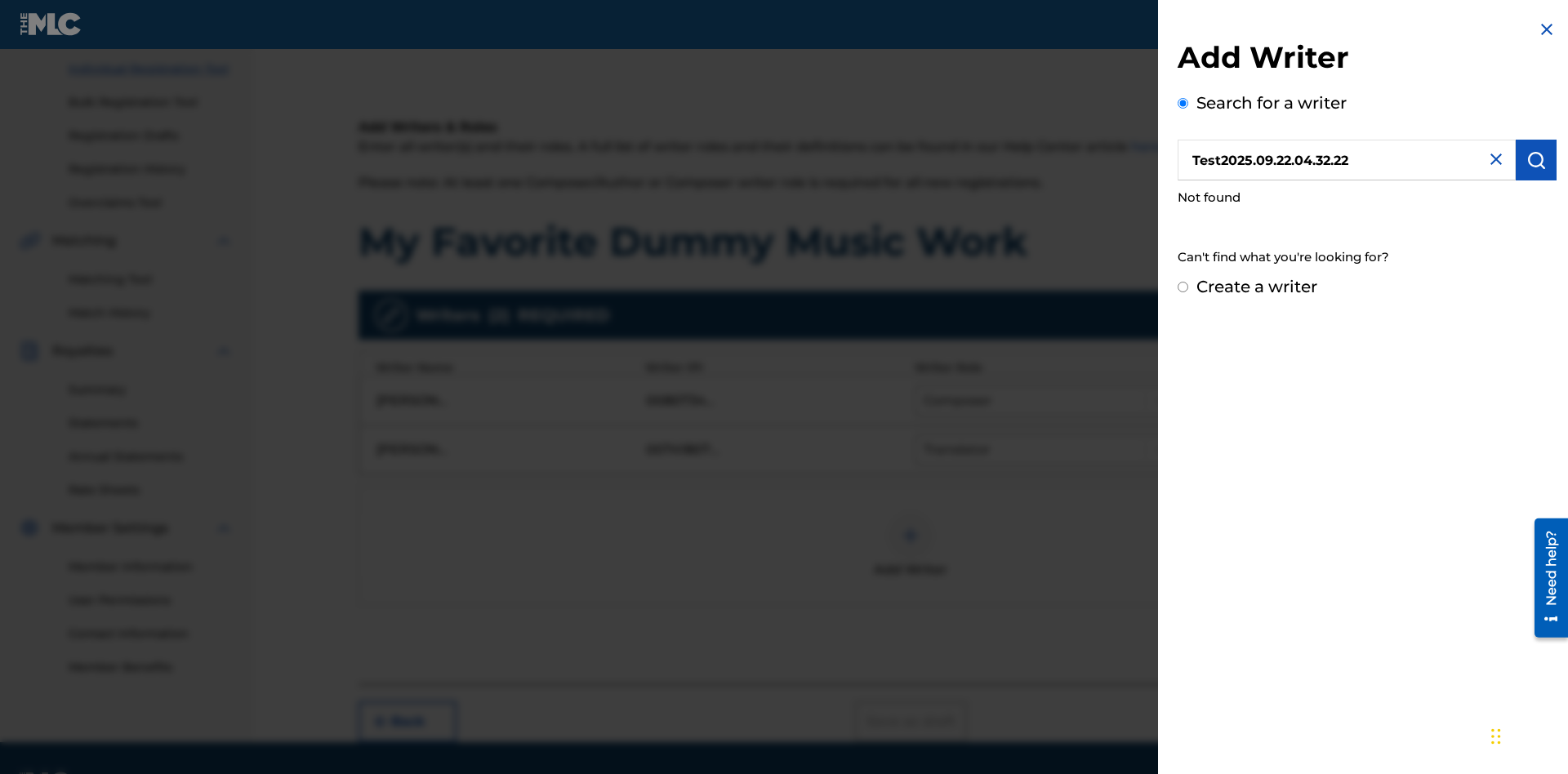
radio input "true"
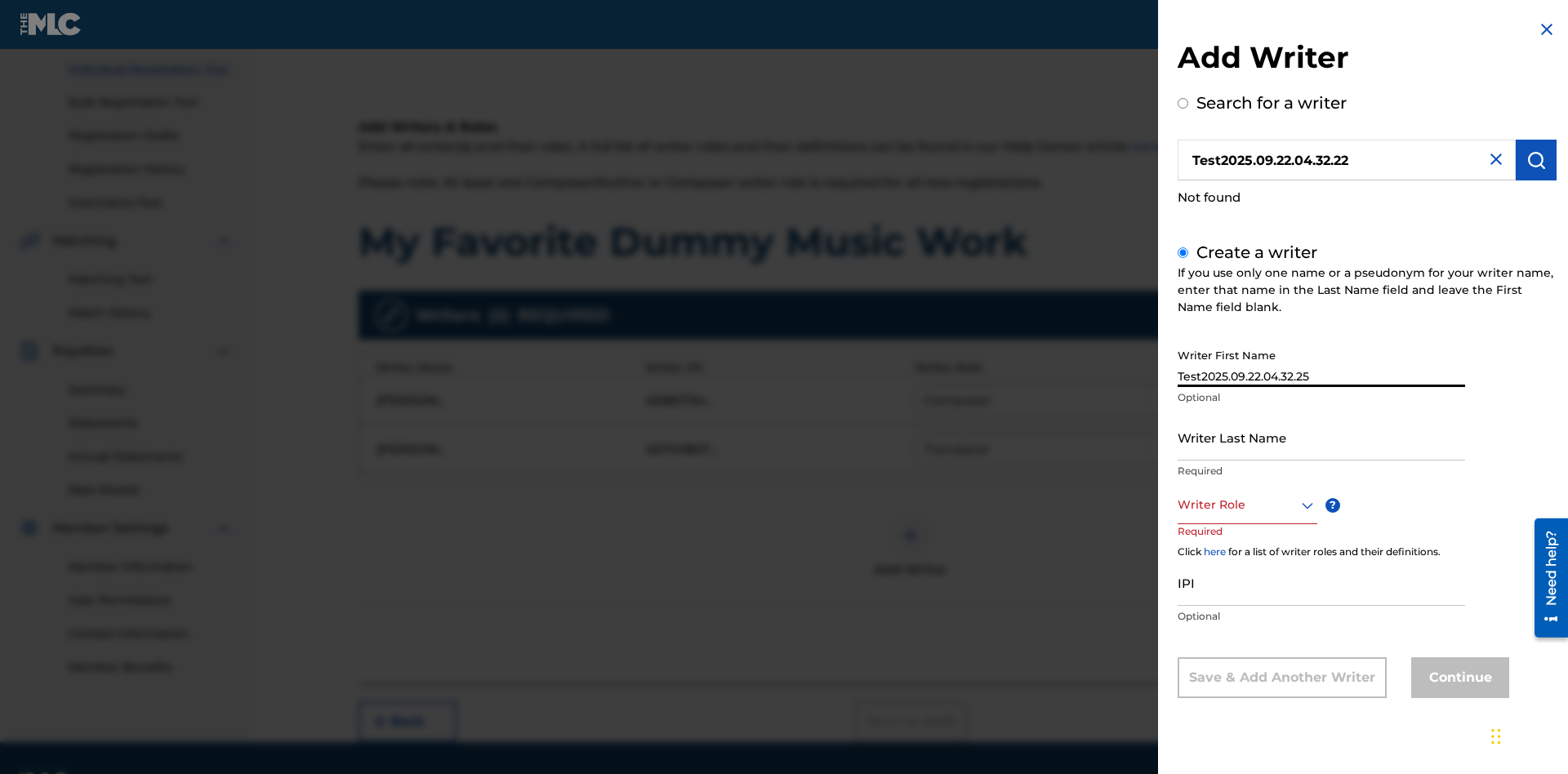
type input "Test2025.09.22.04.32.25"
click at [1322, 436] on input "Writer Last Name" at bounding box center [1321, 437] width 287 height 47
type input "Test2025.09.22.04.32.26"
click at [1247, 505] on div at bounding box center [1247, 505] width 140 height 20
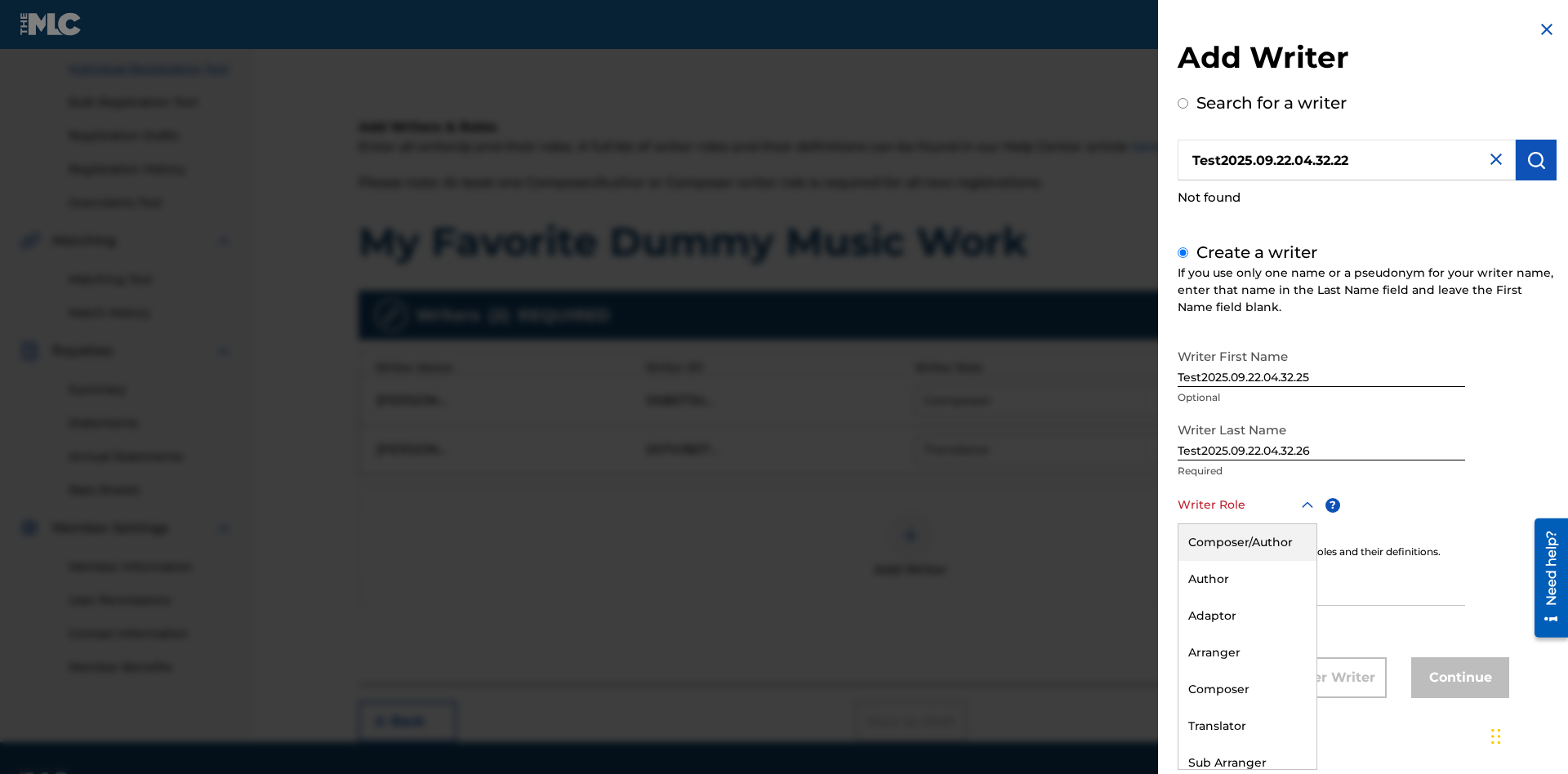
click at [1247, 726] on div "Translator" at bounding box center [1247, 725] width 138 height 37
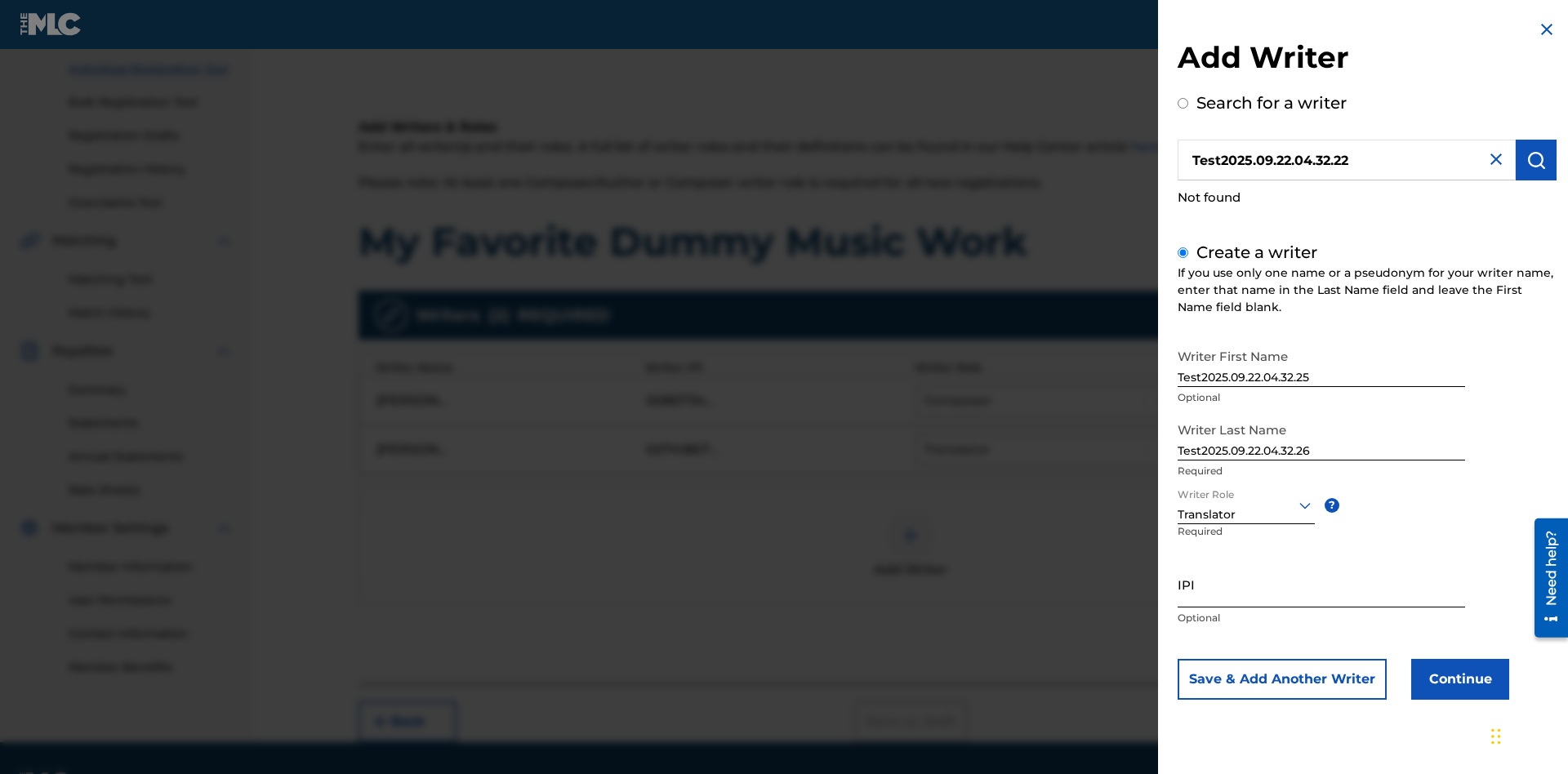
click at [1322, 584] on input "IPI" at bounding box center [1321, 584] width 287 height 47
click at [1458, 679] on button "Continue" at bounding box center [1460, 679] width 98 height 41
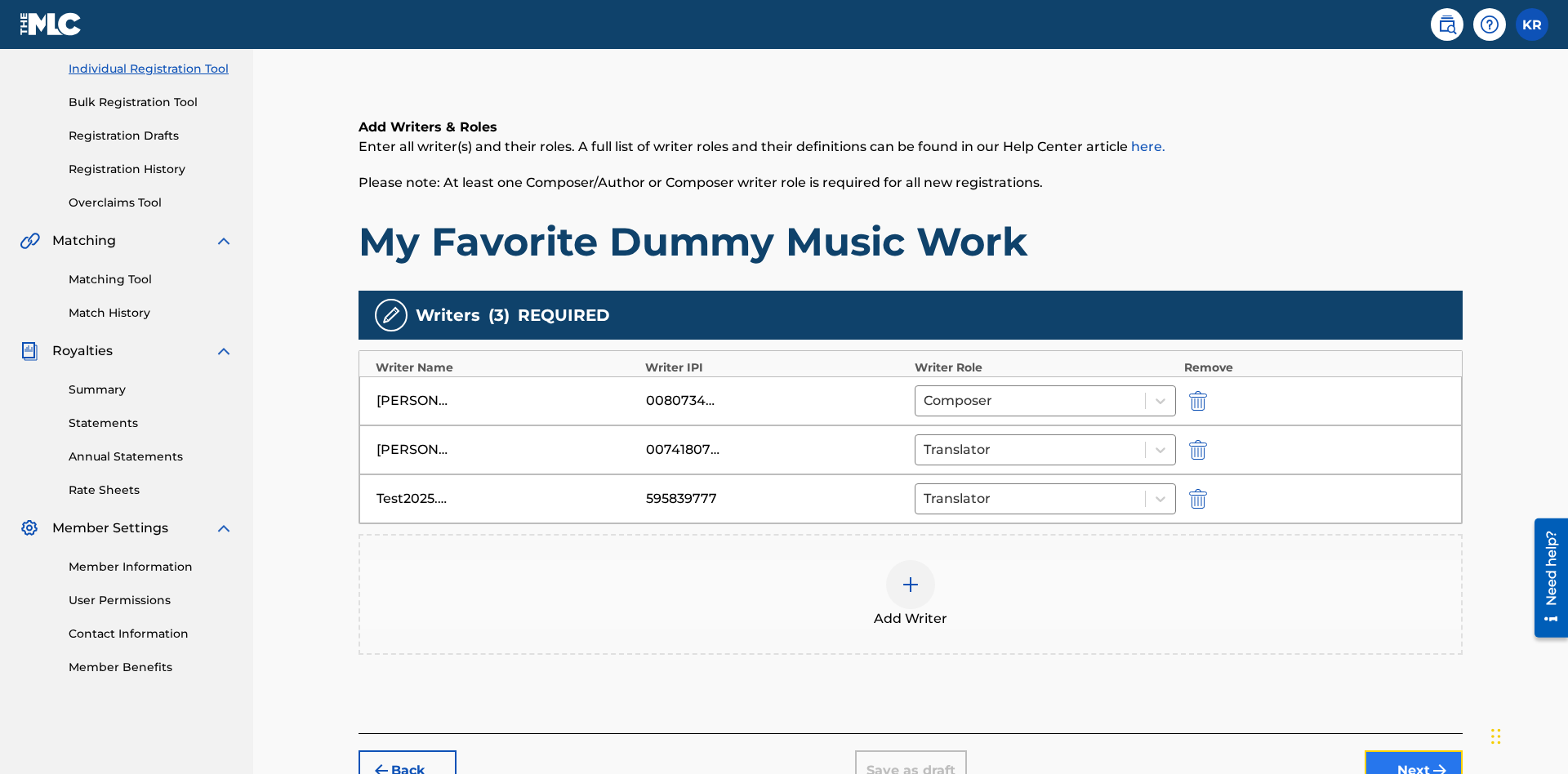
click at [1414, 750] on button "Next" at bounding box center [1414, 771] width 98 height 41
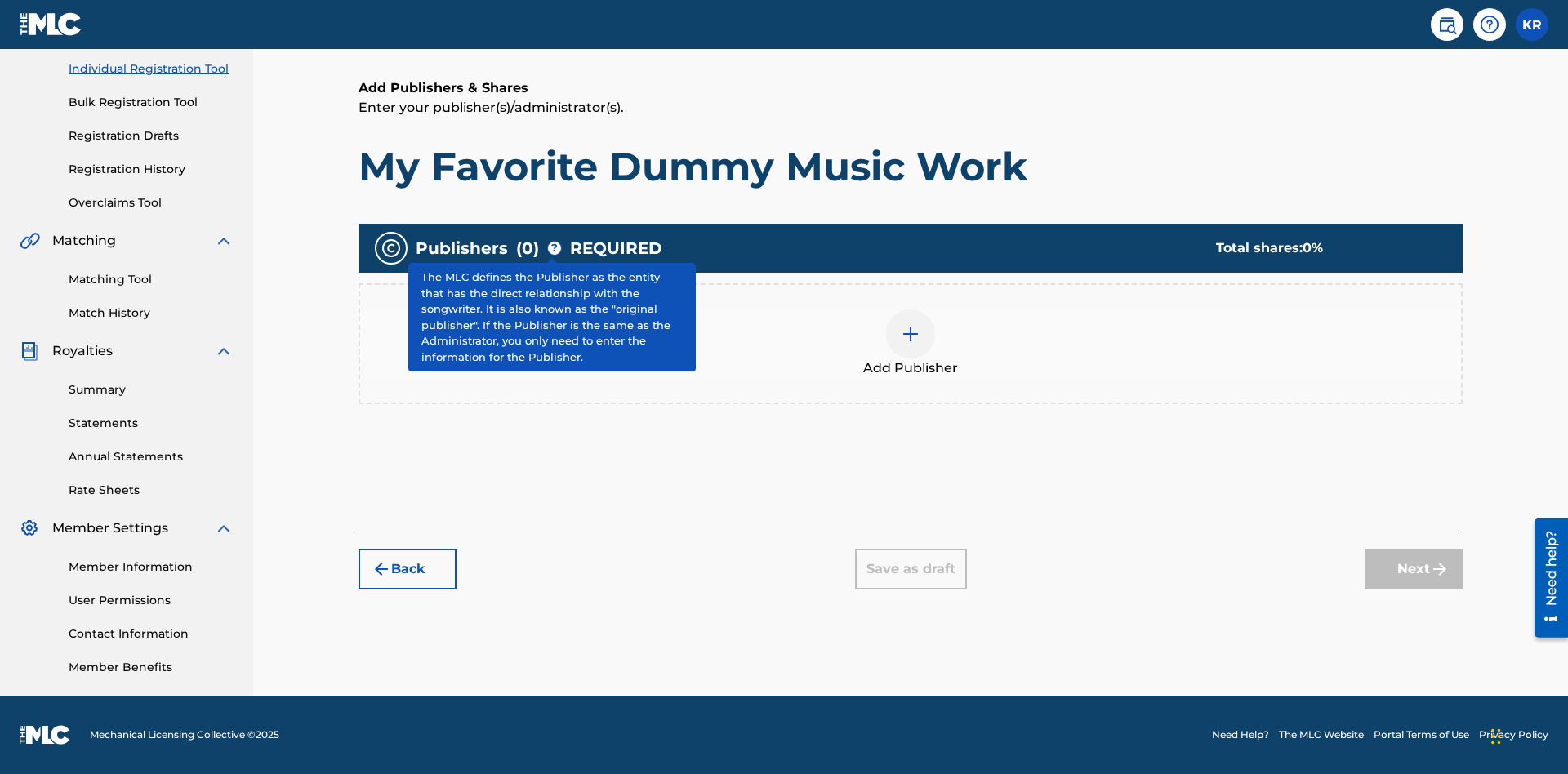
click at [911, 333] on img at bounding box center [911, 333] width 20 height 20
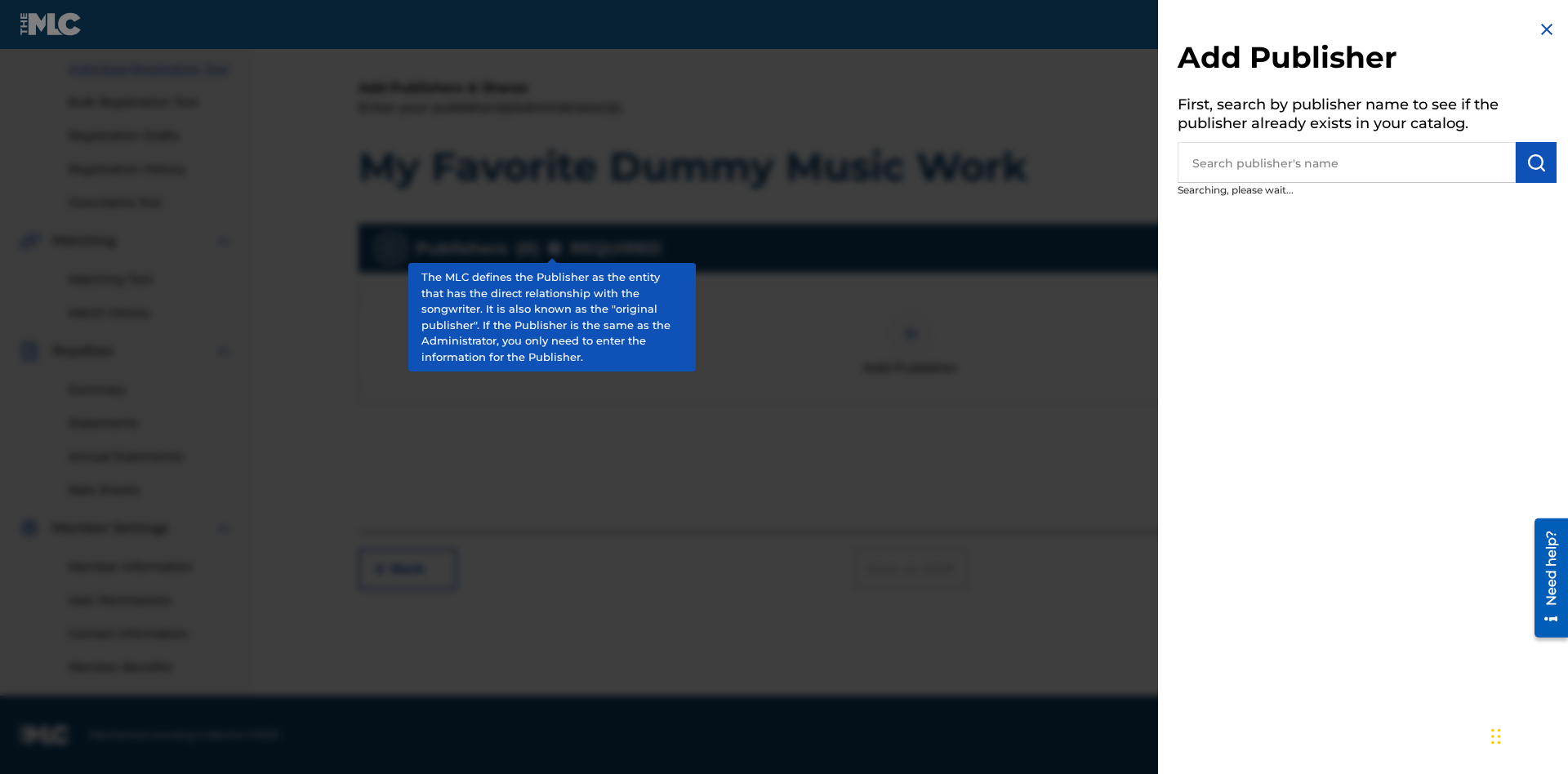
click at [1346, 163] on input "text" at bounding box center [1346, 163] width 338 height 41
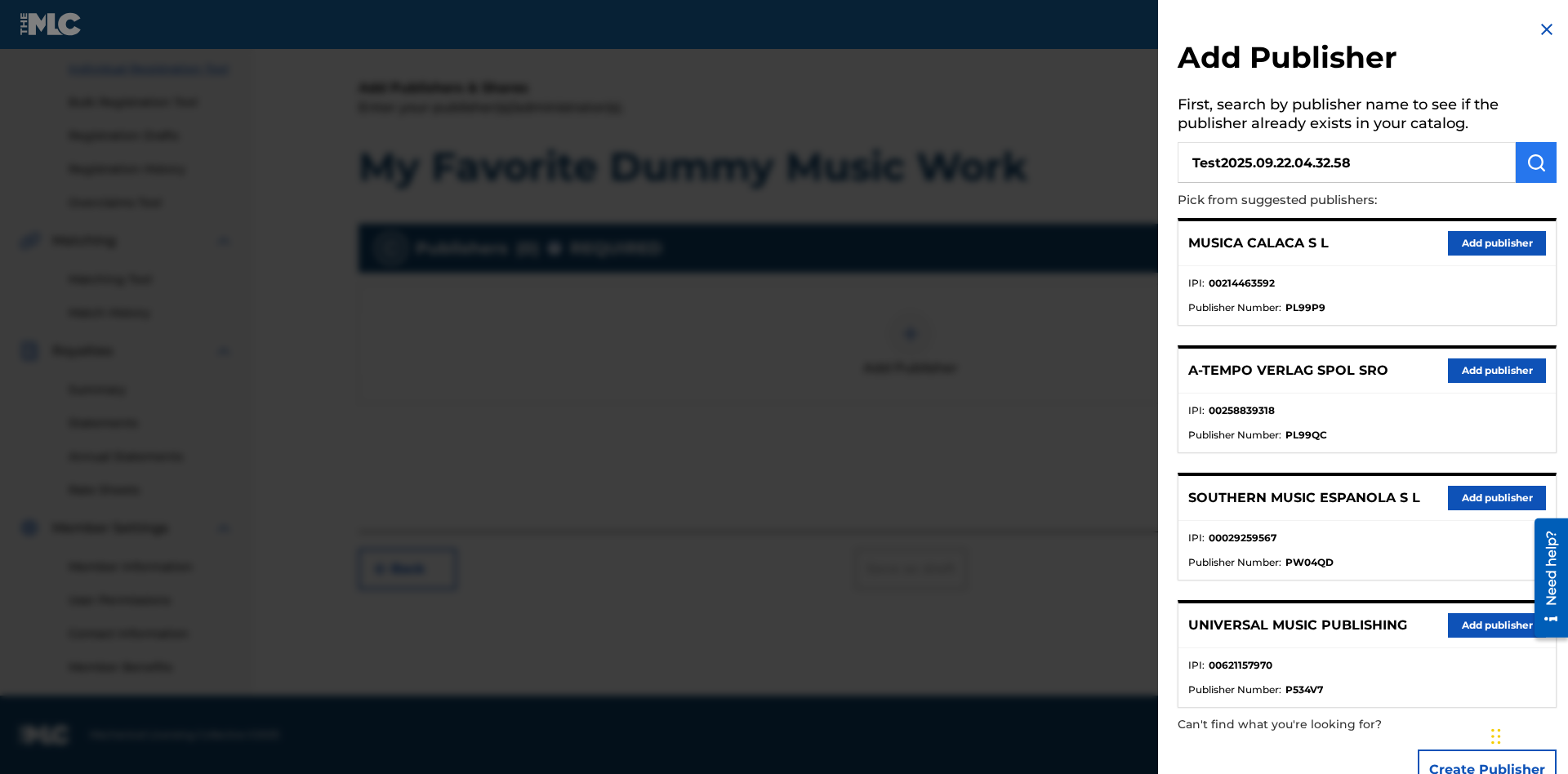
type input "Test2025.09.22.04.32.58"
click at [1536, 163] on img "submit" at bounding box center [1536, 162] width 20 height 20
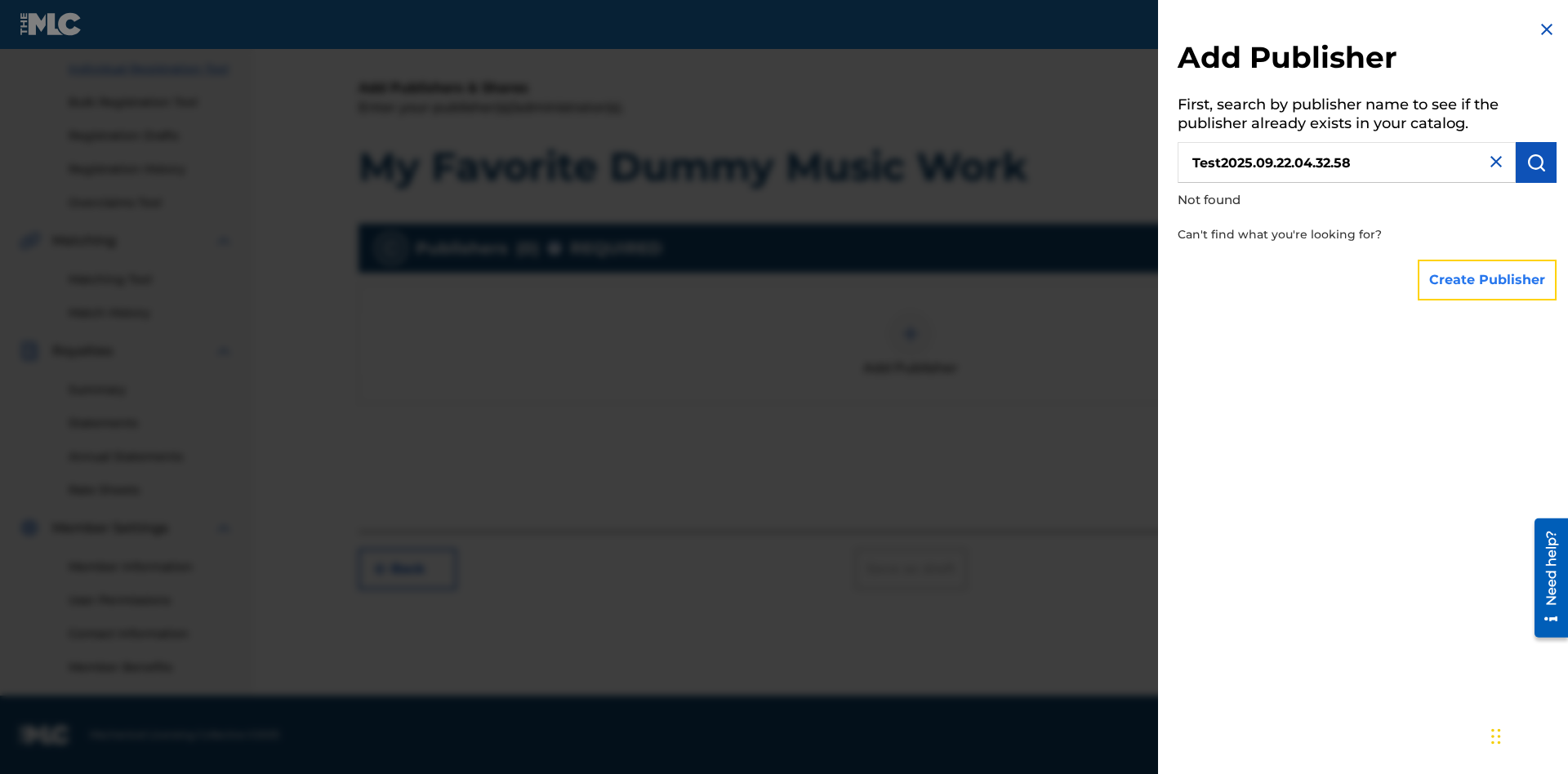
click at [1488, 280] on button "Create Publisher" at bounding box center [1487, 280] width 139 height 41
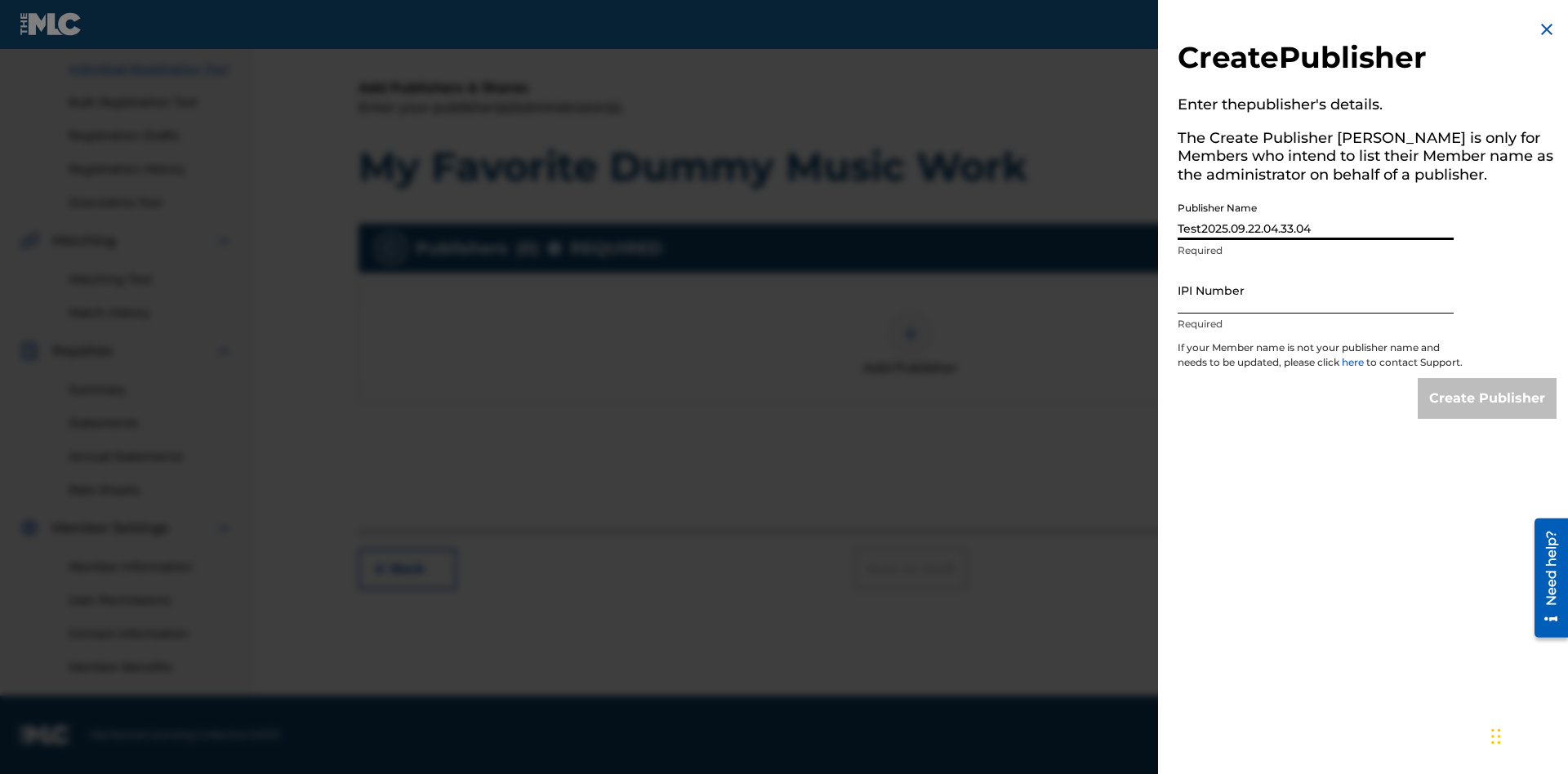
click at [1316, 290] on input "IPI Number" at bounding box center [1316, 290] width 276 height 47
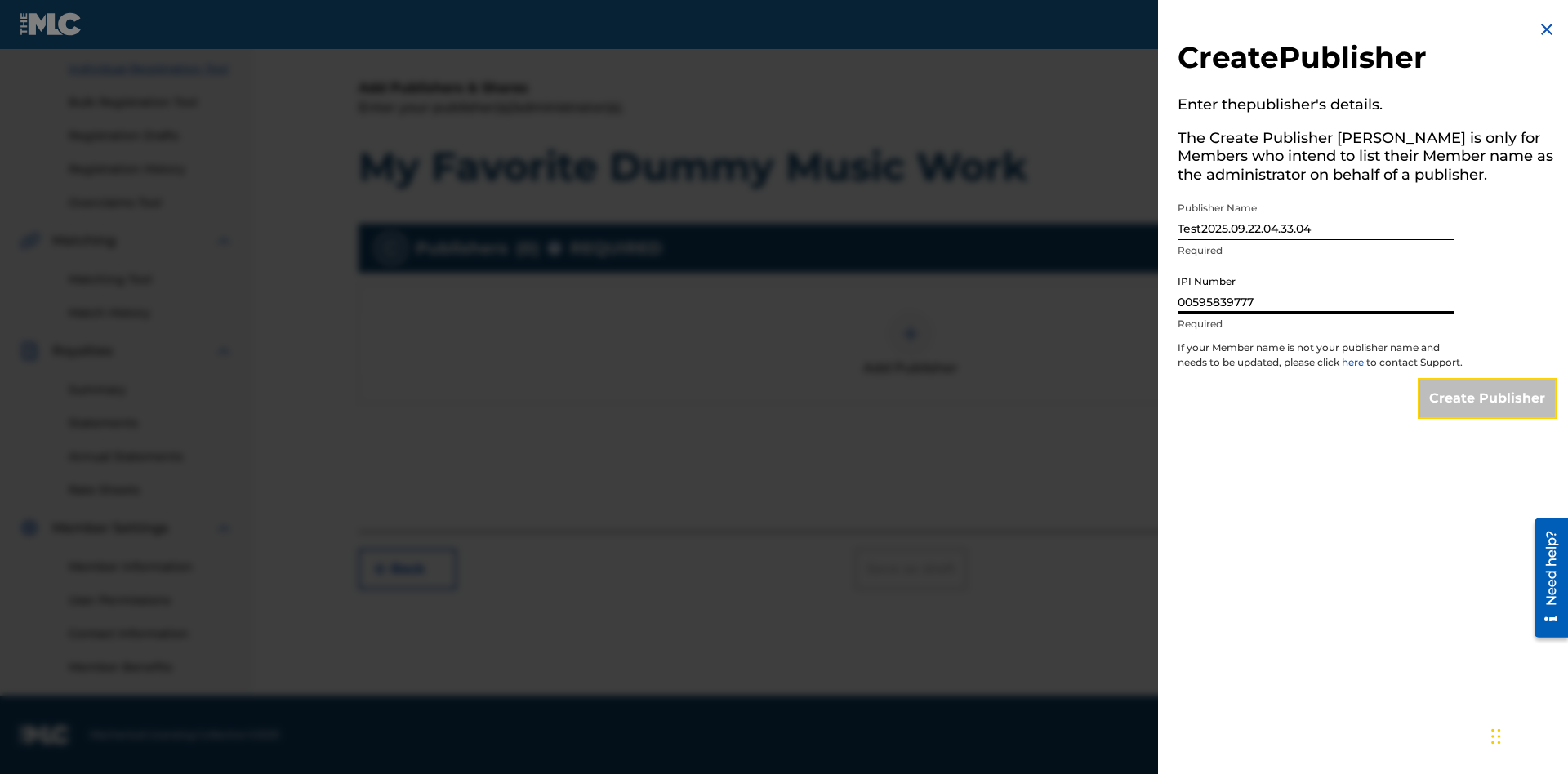
click at [1488, 413] on input "Create Publisher" at bounding box center [1487, 398] width 139 height 41
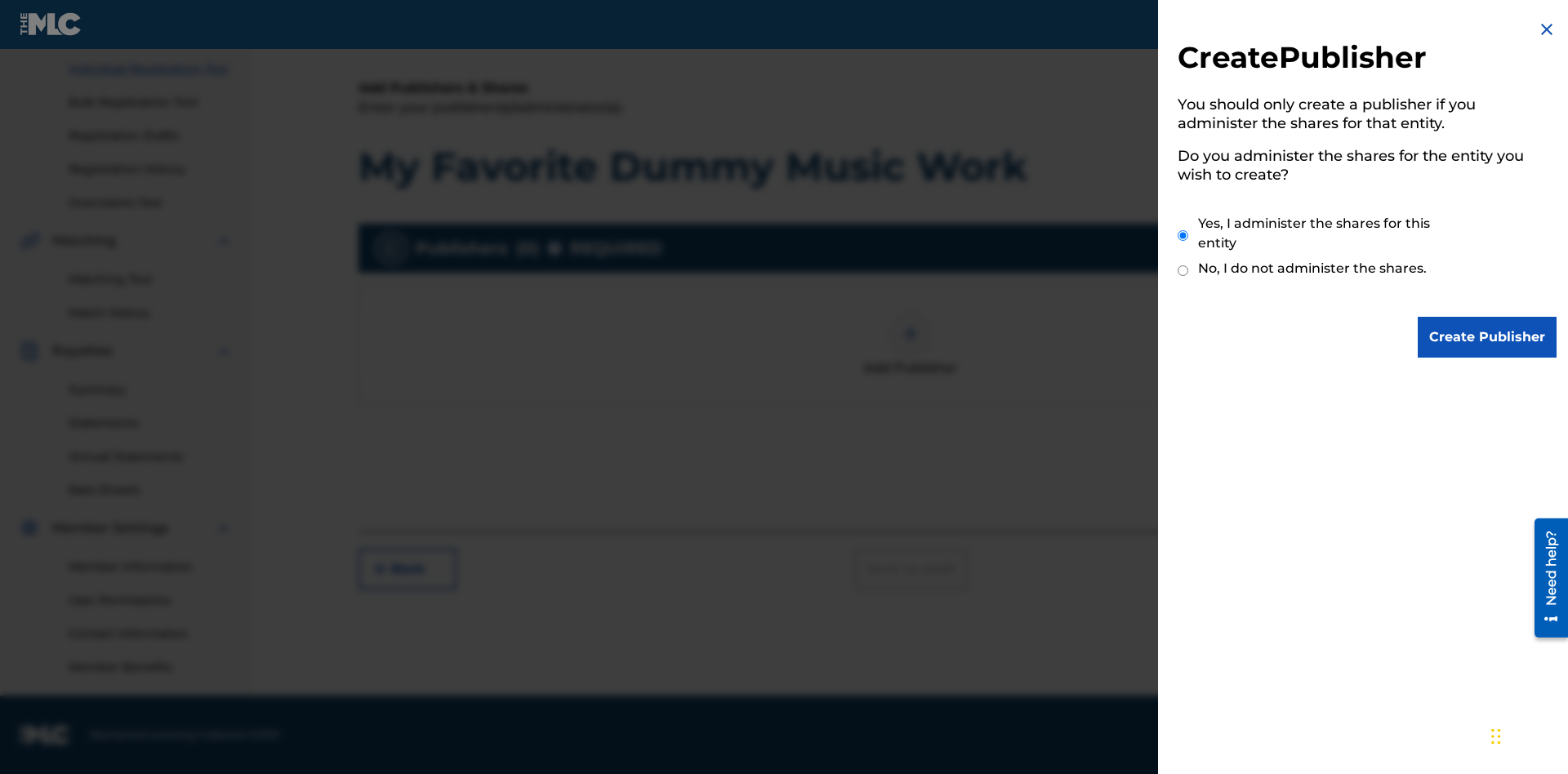
click at [1183, 235] on input "Yes, I administer the shares for this entity" at bounding box center [1183, 235] width 10 height 35
click at [1488, 338] on input "Create Publisher" at bounding box center [1487, 338] width 139 height 41
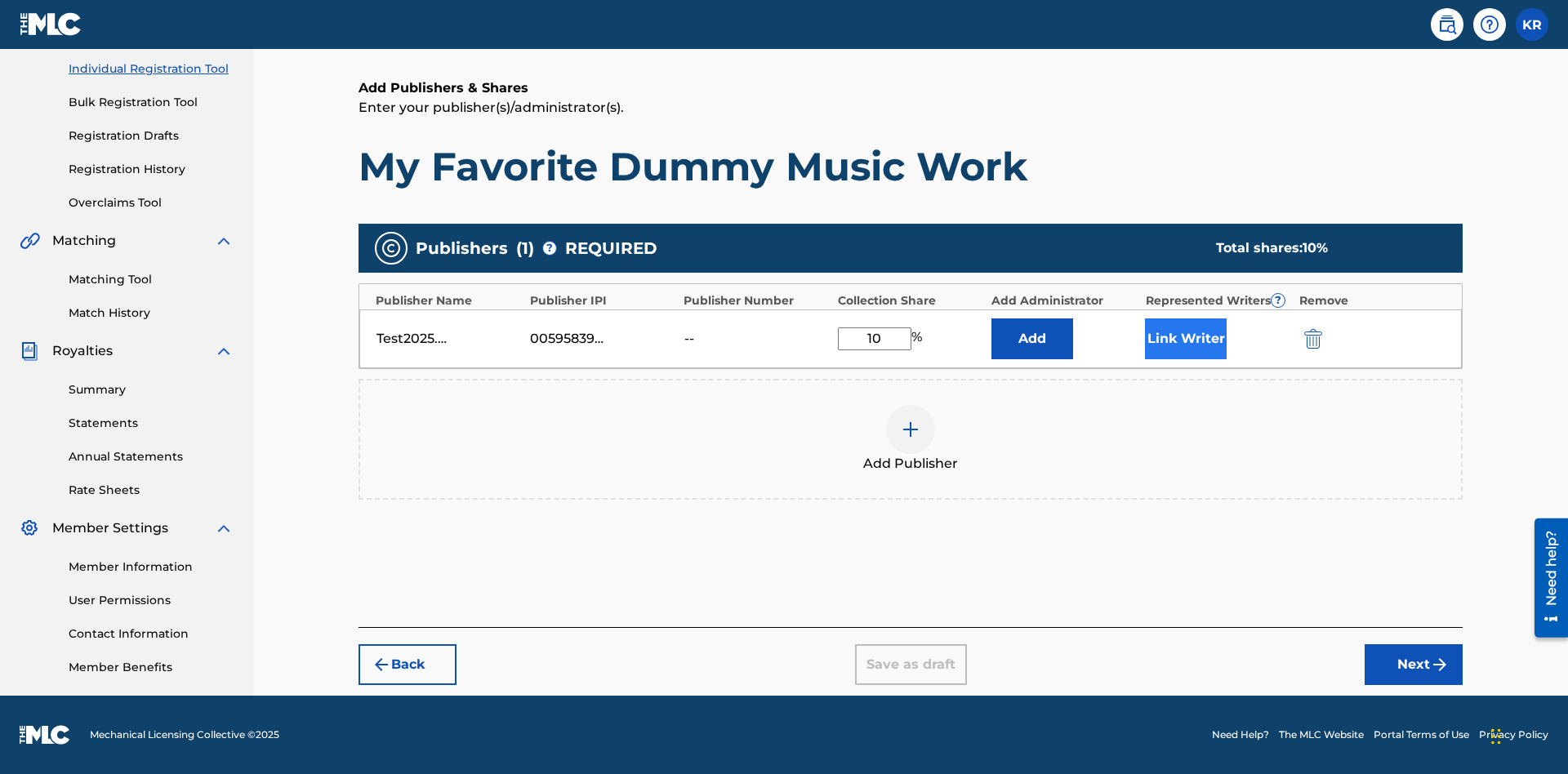
type input "10"
click at [1186, 338] on button "Link Writer" at bounding box center [1186, 339] width 82 height 41
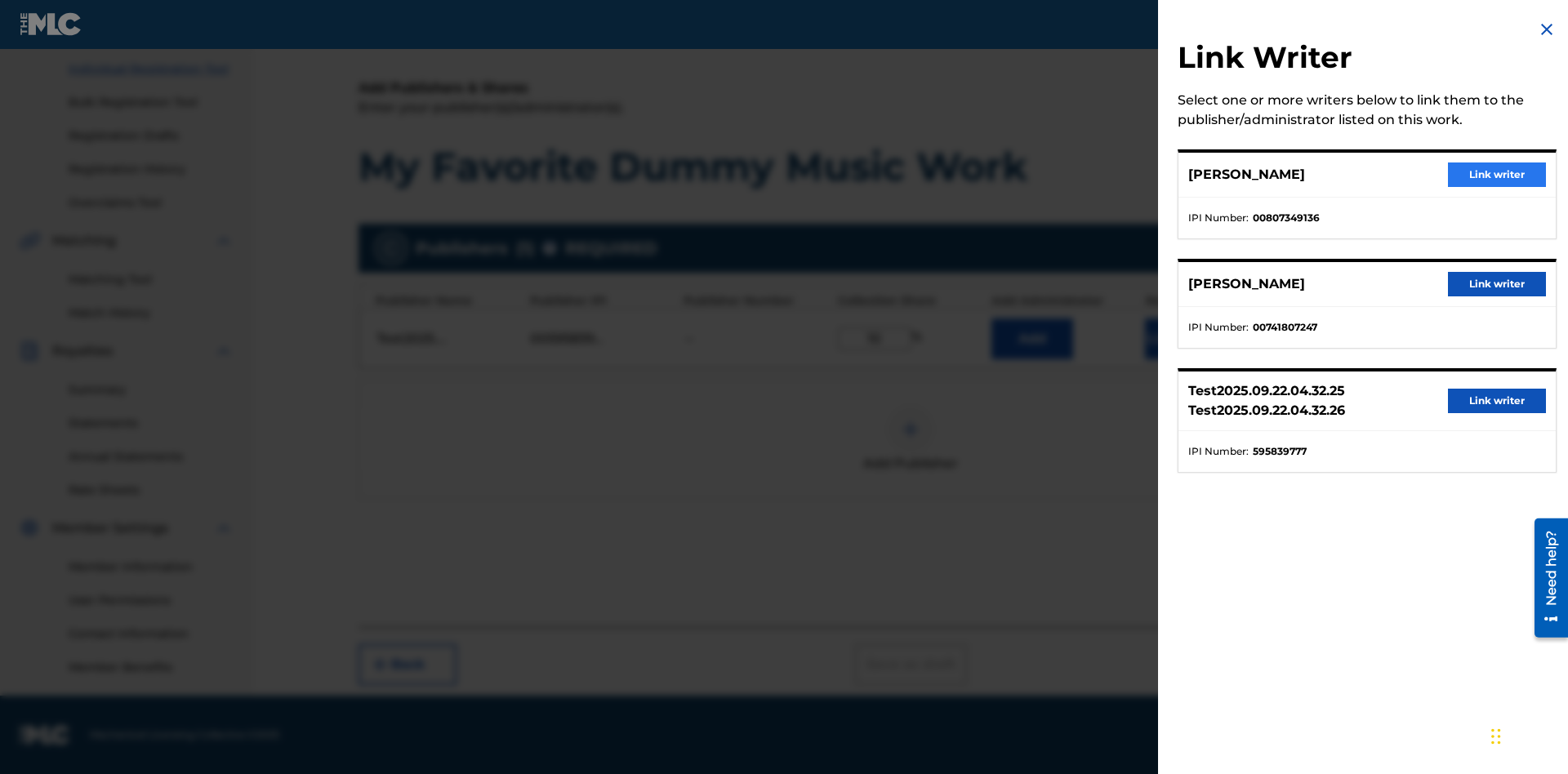
click at [1497, 175] on button "Link writer" at bounding box center [1496, 175] width 98 height 25
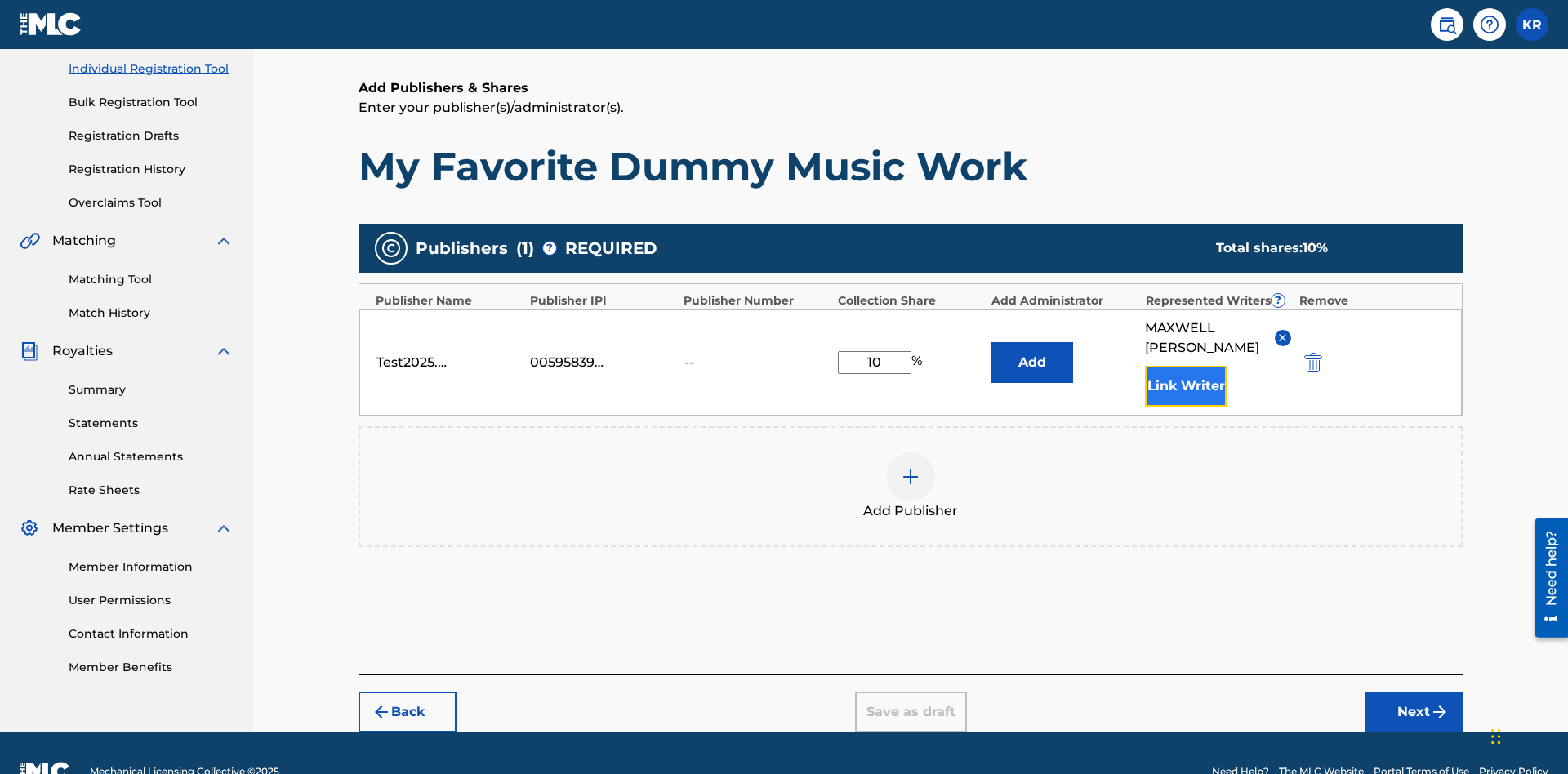
click at [1186, 366] on button "Link Writer" at bounding box center [1186, 386] width 82 height 41
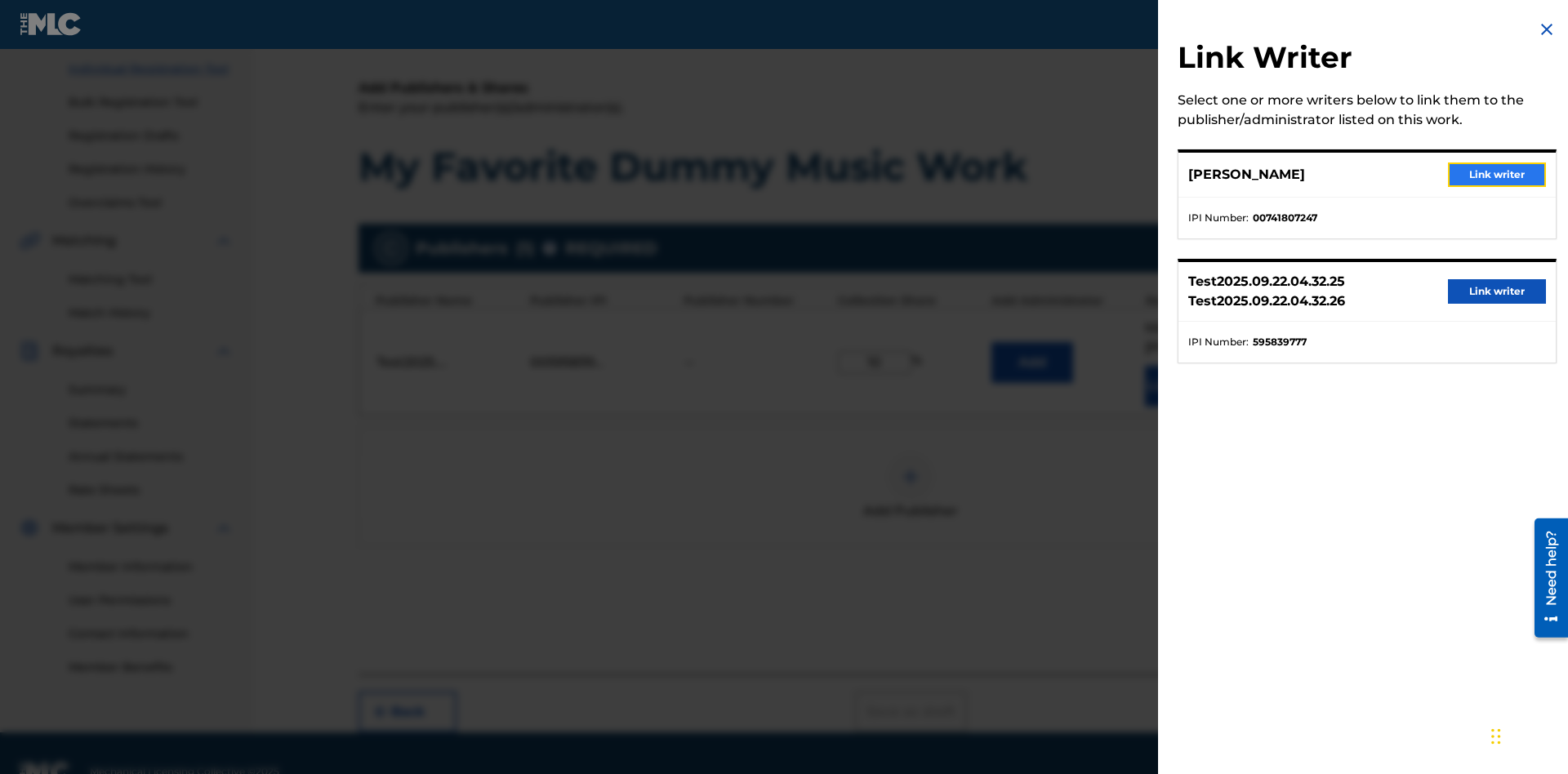
click at [1497, 175] on button "Link writer" at bounding box center [1496, 175] width 98 height 25
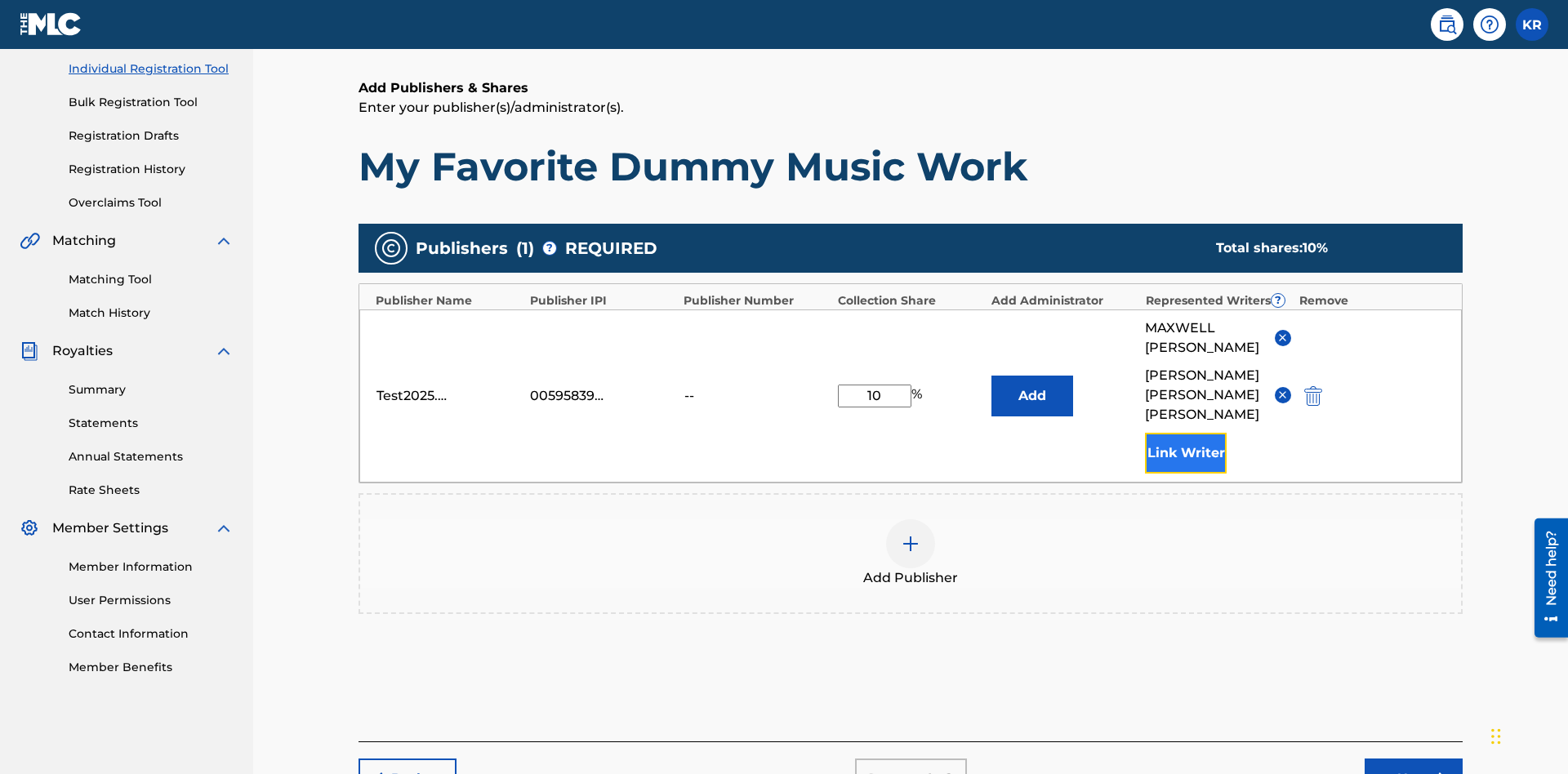
click at [1186, 433] on button "Link Writer" at bounding box center [1186, 453] width 82 height 41
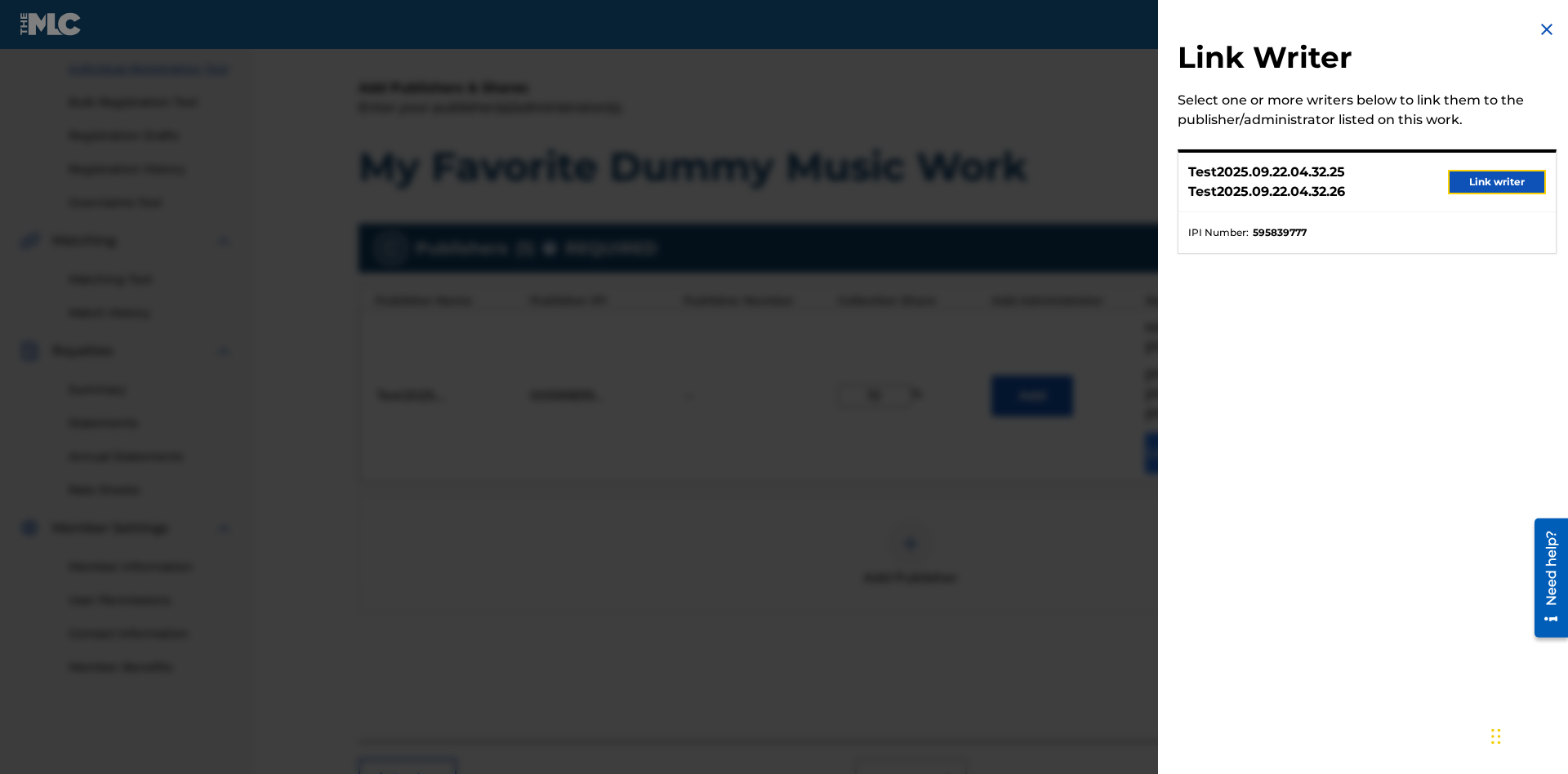
click at [1497, 182] on button "Link writer" at bounding box center [1496, 182] width 98 height 25
click at [1186, 433] on button "Link Writer" at bounding box center [1186, 453] width 82 height 41
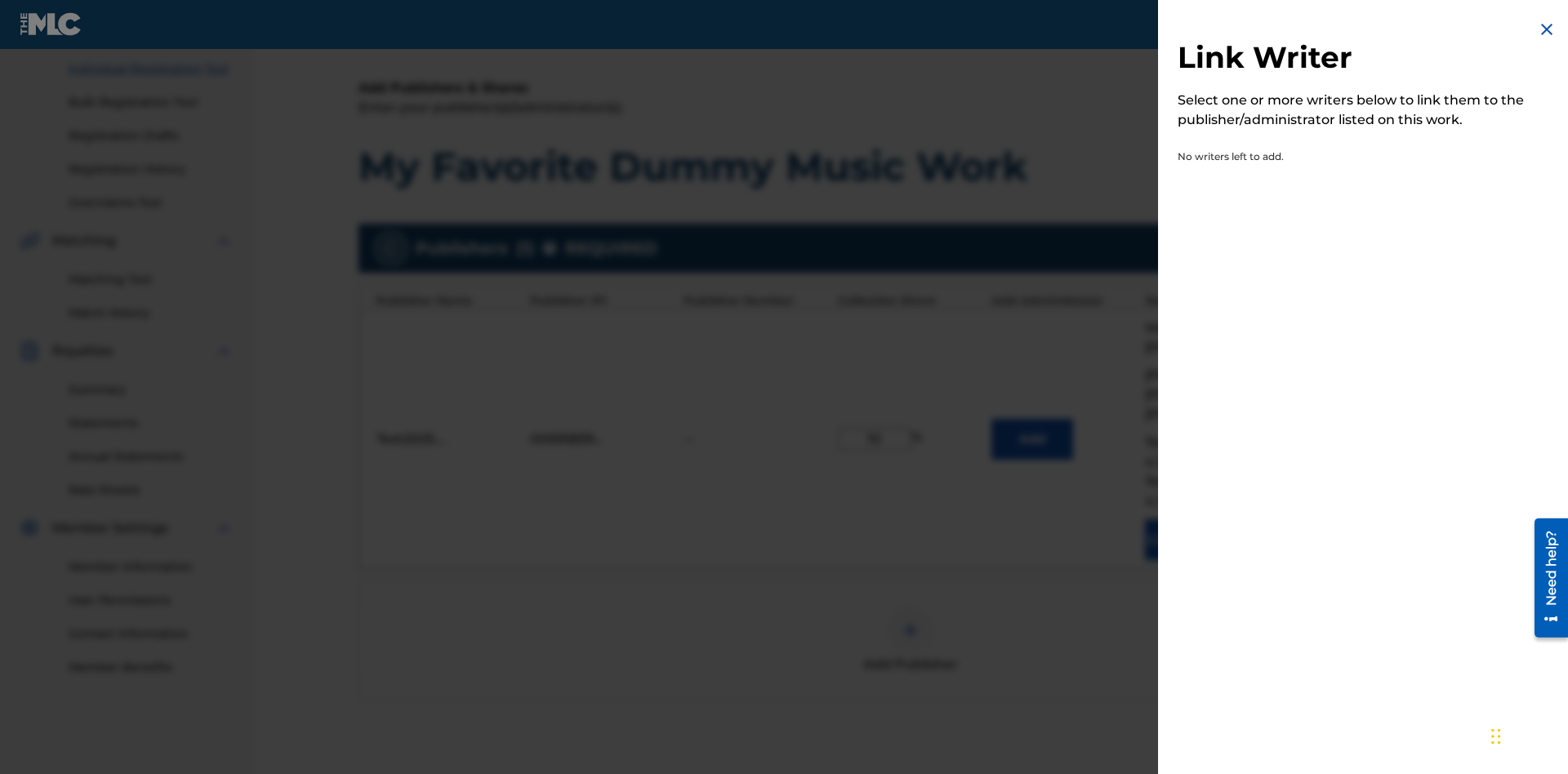
click at [1547, 29] on img at bounding box center [1547, 29] width 20 height 20
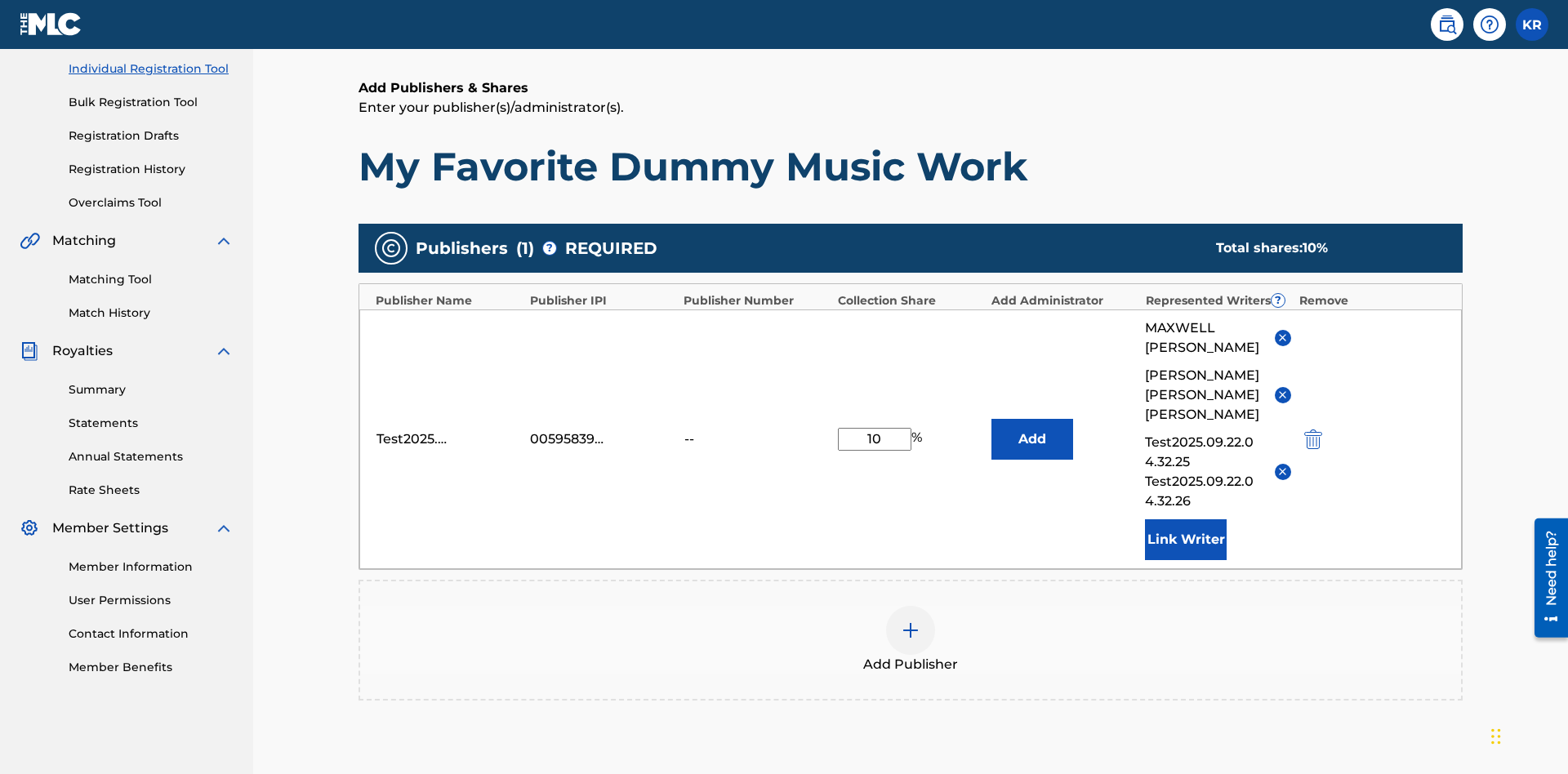
click at [911, 621] on img at bounding box center [911, 630] width 20 height 20
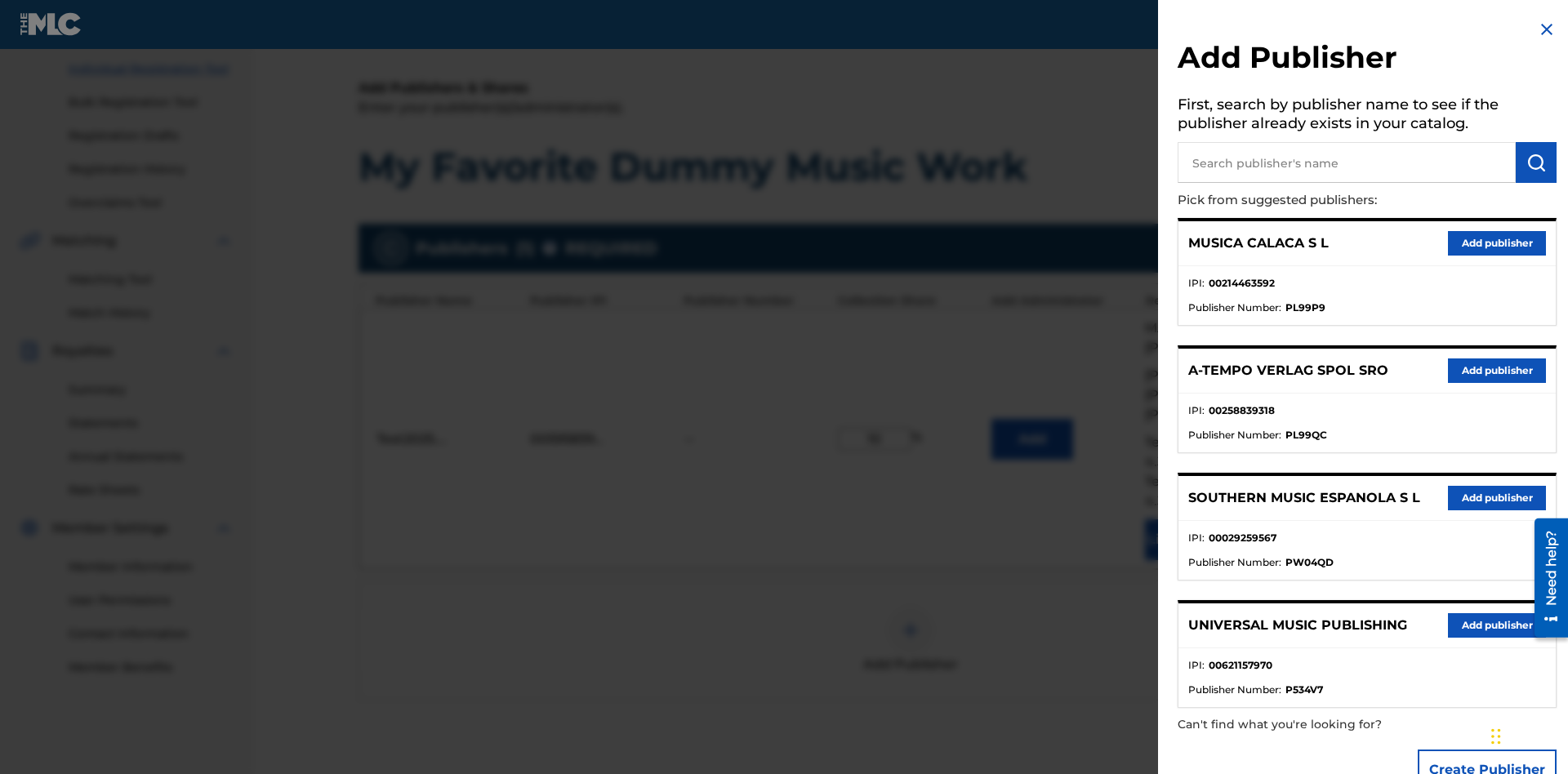
click at [1346, 163] on input "text" at bounding box center [1346, 163] width 338 height 41
type input "MUSICA CALACA S L"
click at [1536, 163] on img "submit" at bounding box center [1536, 162] width 20 height 20
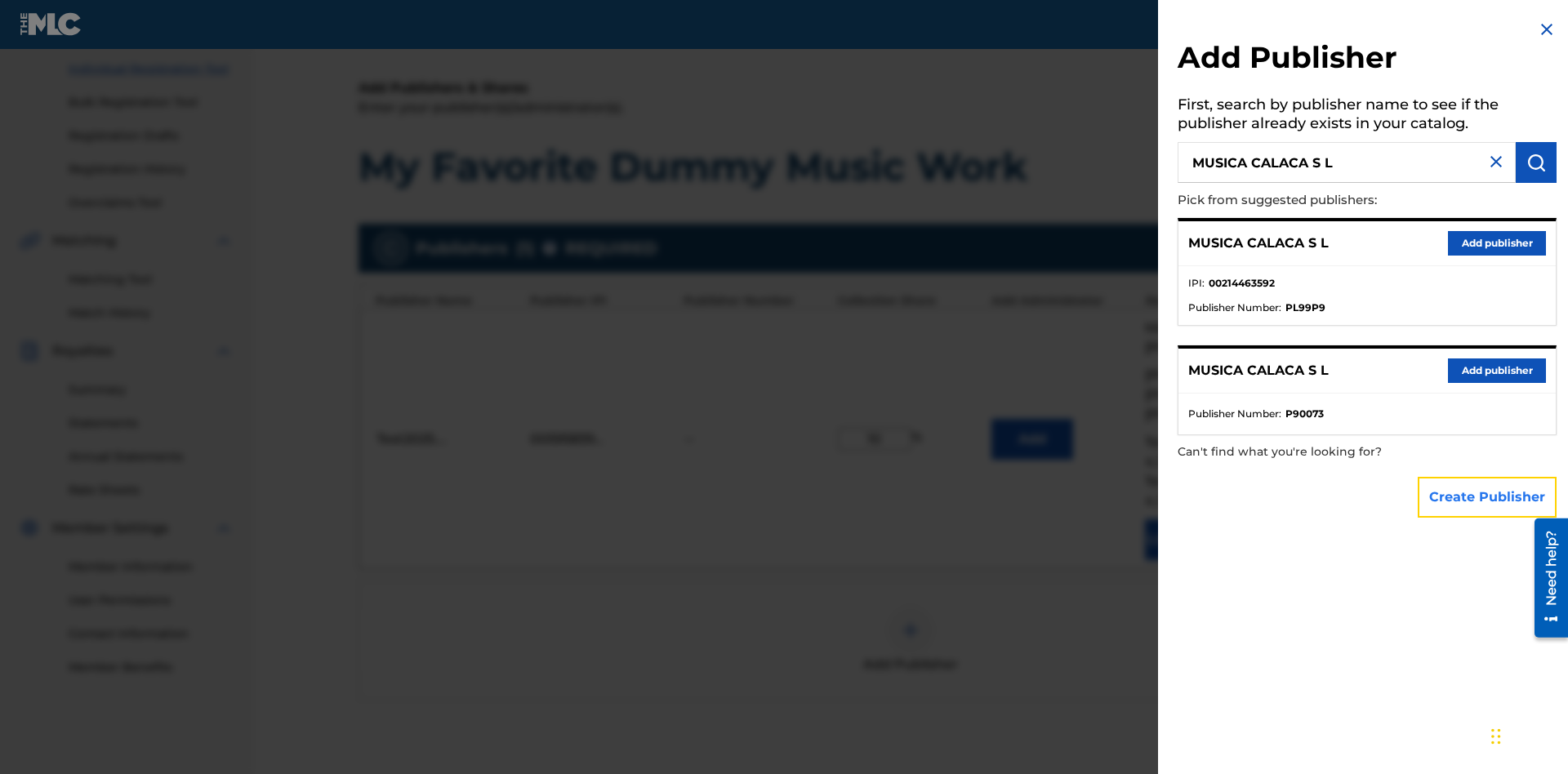
click at [1488, 496] on button "Create Publisher" at bounding box center [1487, 497] width 139 height 41
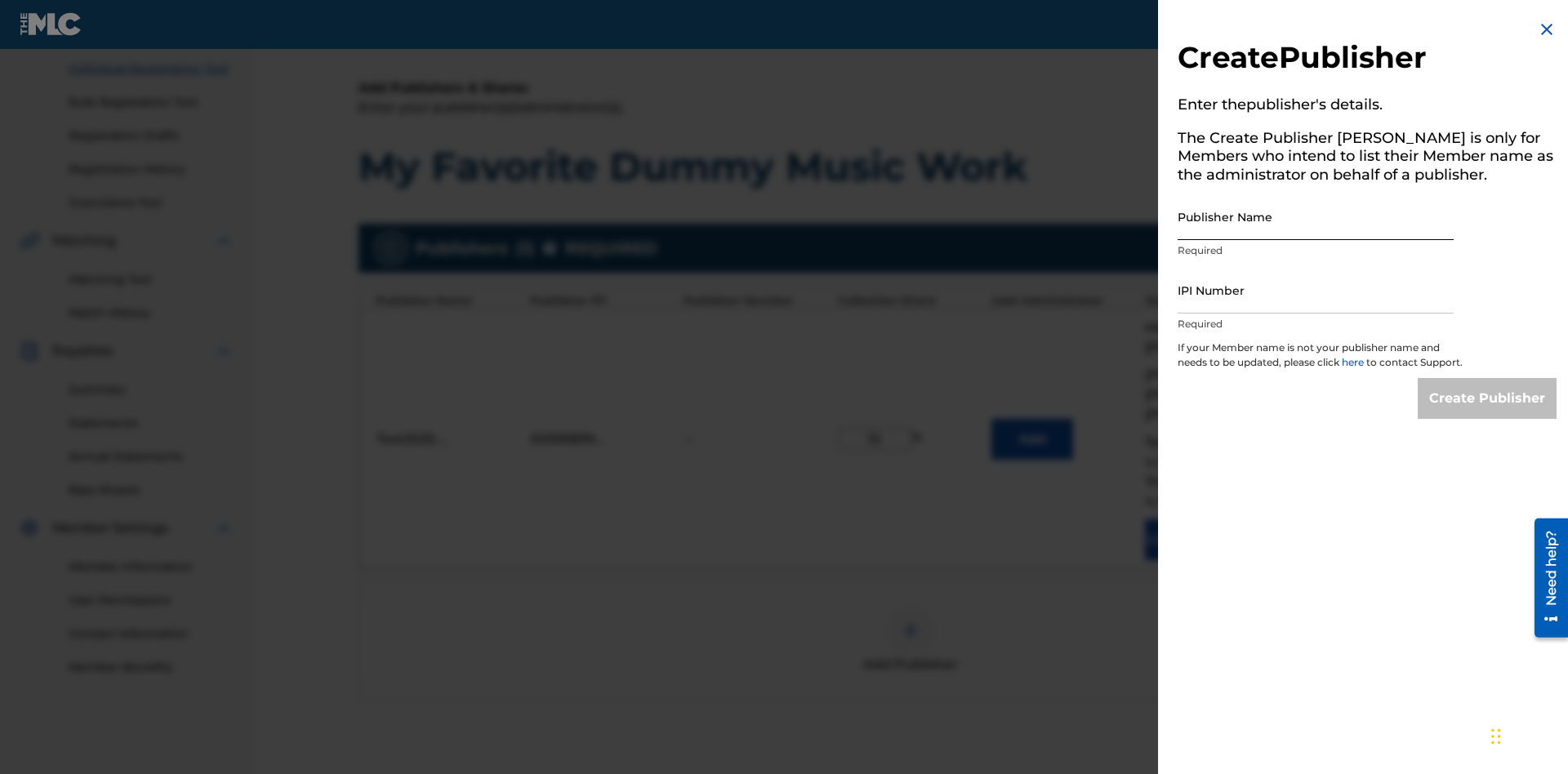
click at [1316, 217] on input "Publisher Name" at bounding box center [1316, 217] width 276 height 47
click at [1316, 290] on input "IPI Number" at bounding box center [1316, 290] width 276 height 47
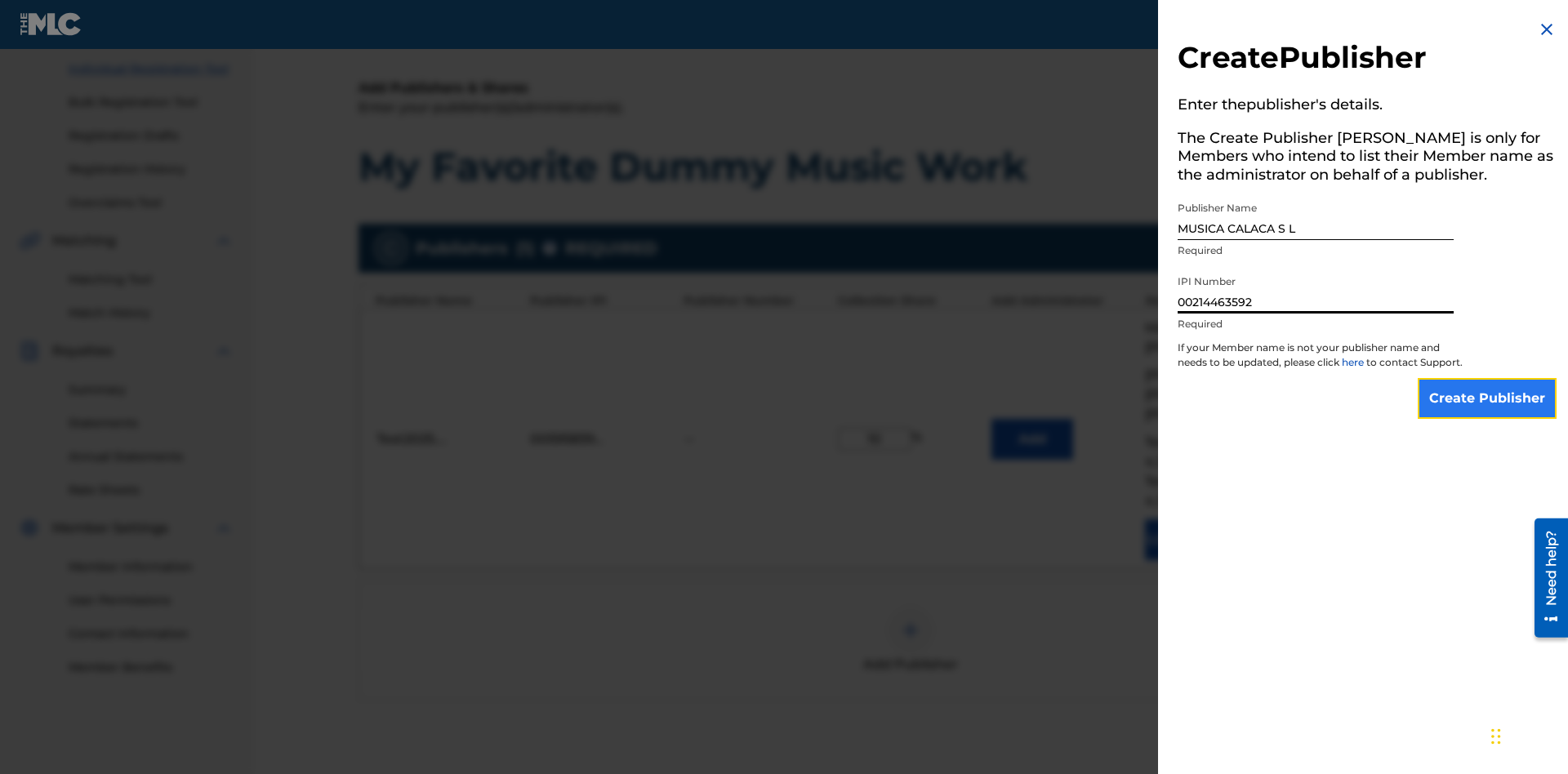
click at [1488, 413] on input "Create Publisher" at bounding box center [1487, 398] width 139 height 41
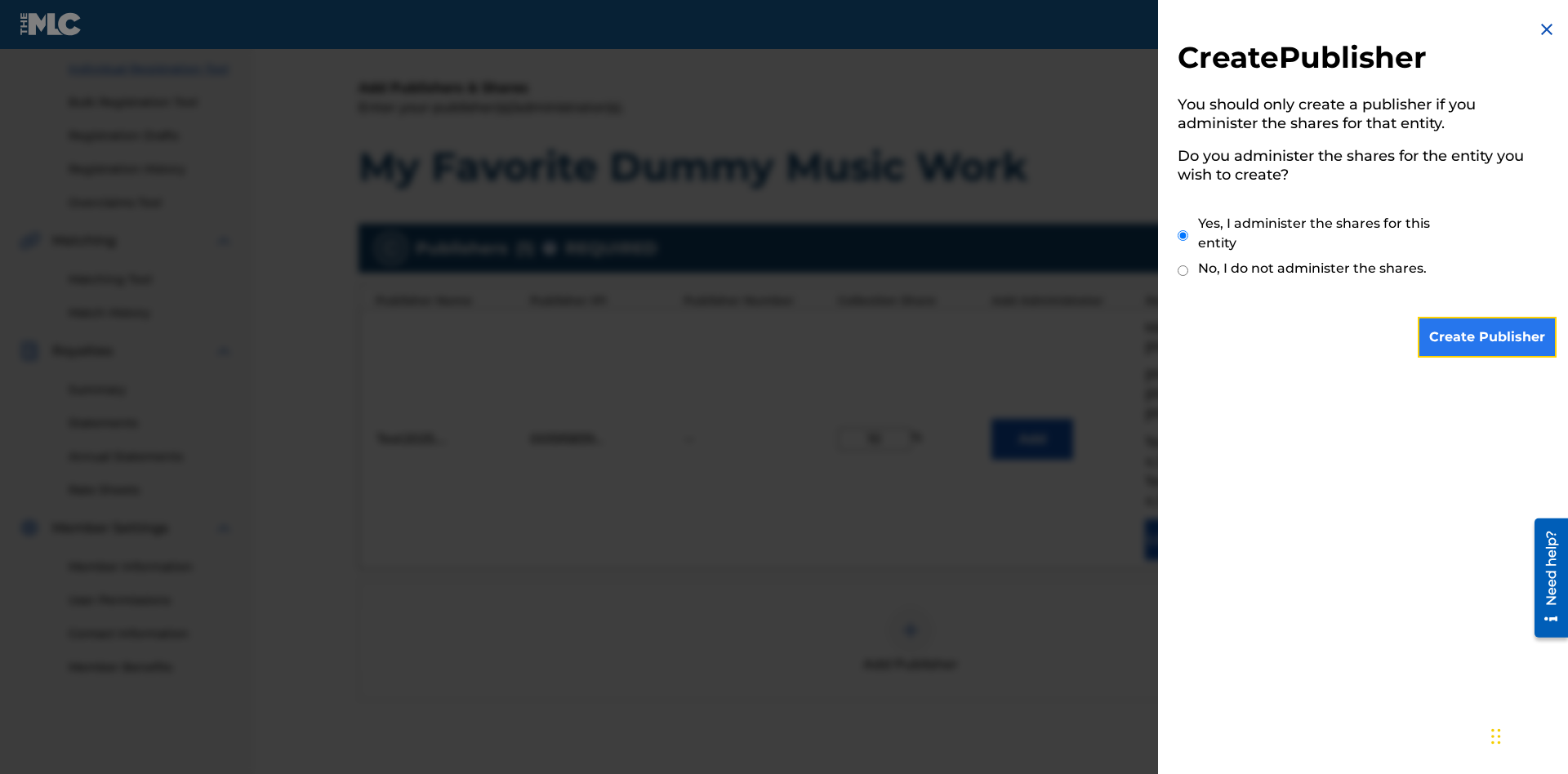
click at [1488, 338] on input "Create Publisher" at bounding box center [1487, 338] width 139 height 41
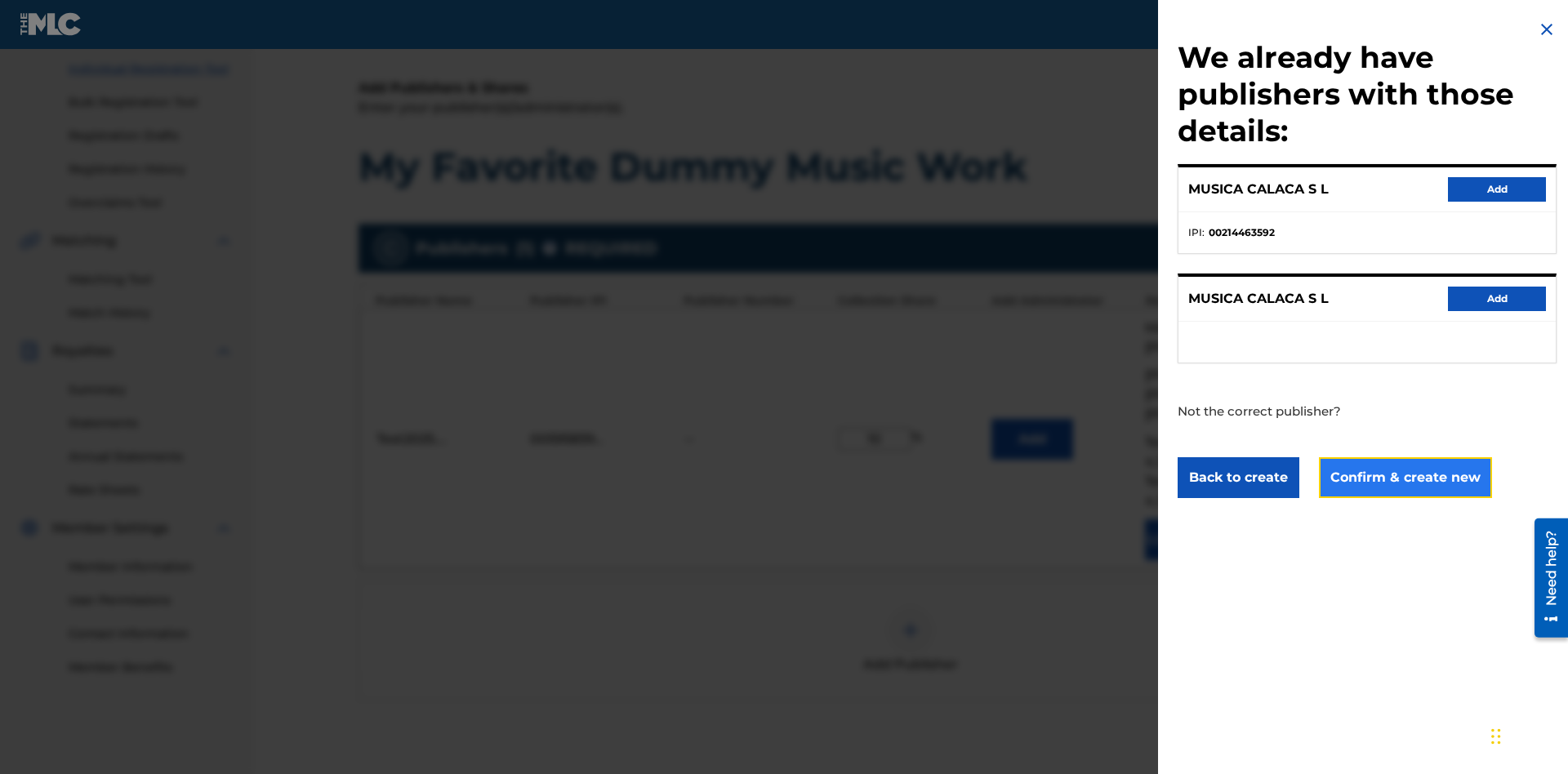
click at [1404, 477] on button "Confirm & create new" at bounding box center [1405, 477] width 173 height 41
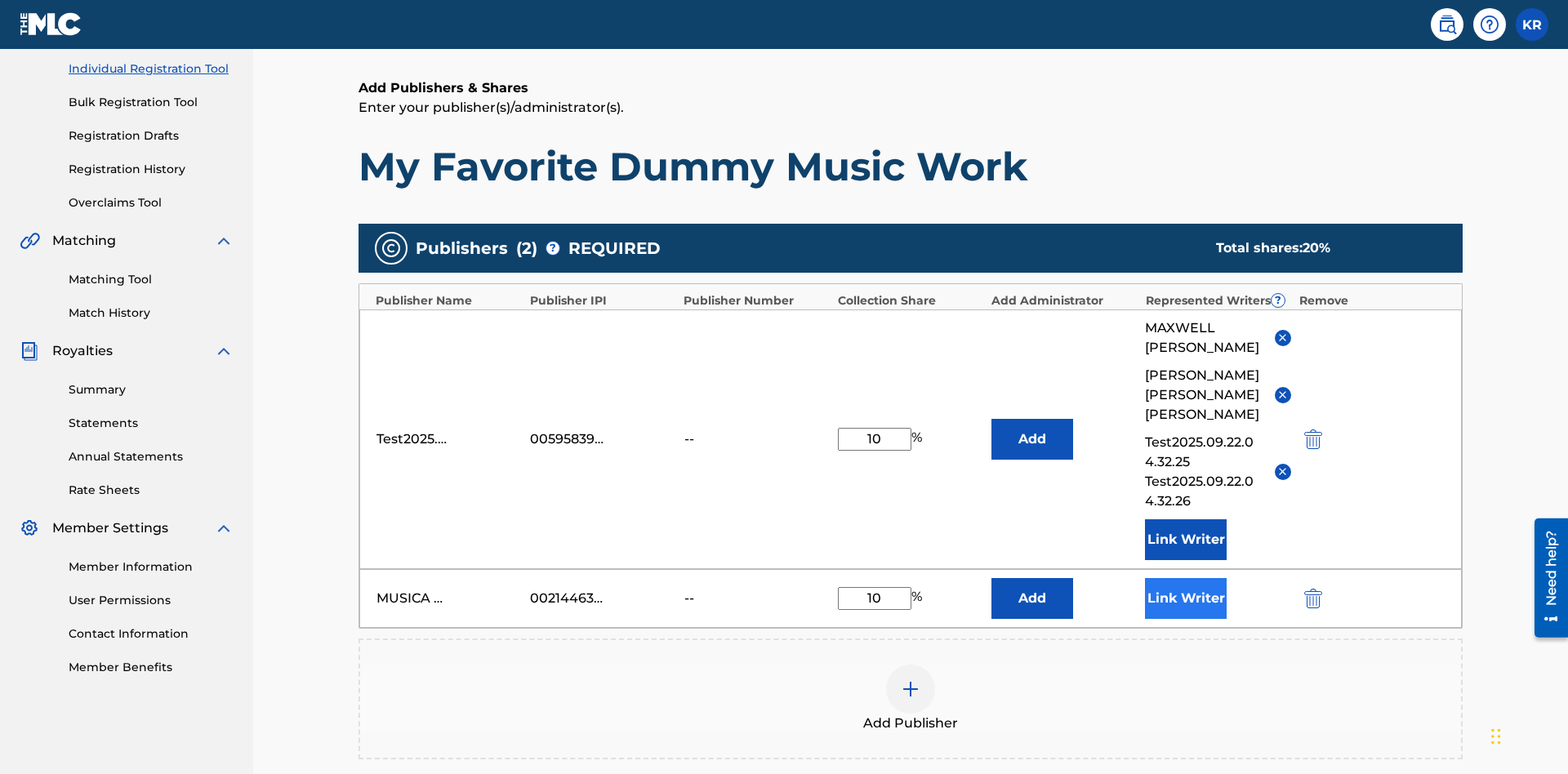
type input "10"
click at [1186, 578] on button "Link Writer" at bounding box center [1186, 598] width 82 height 41
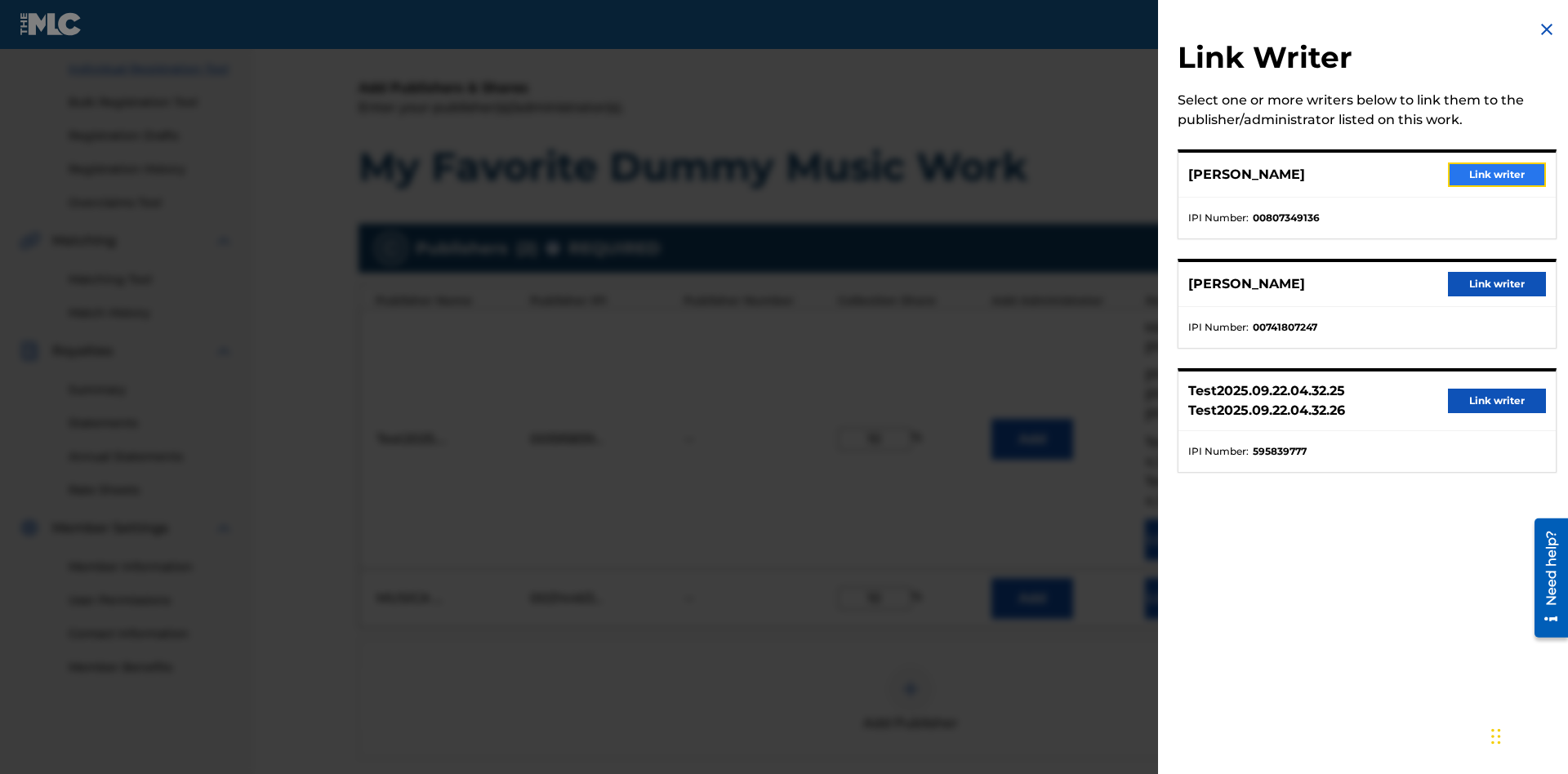
click at [1497, 175] on button "Link writer" at bounding box center [1496, 175] width 98 height 25
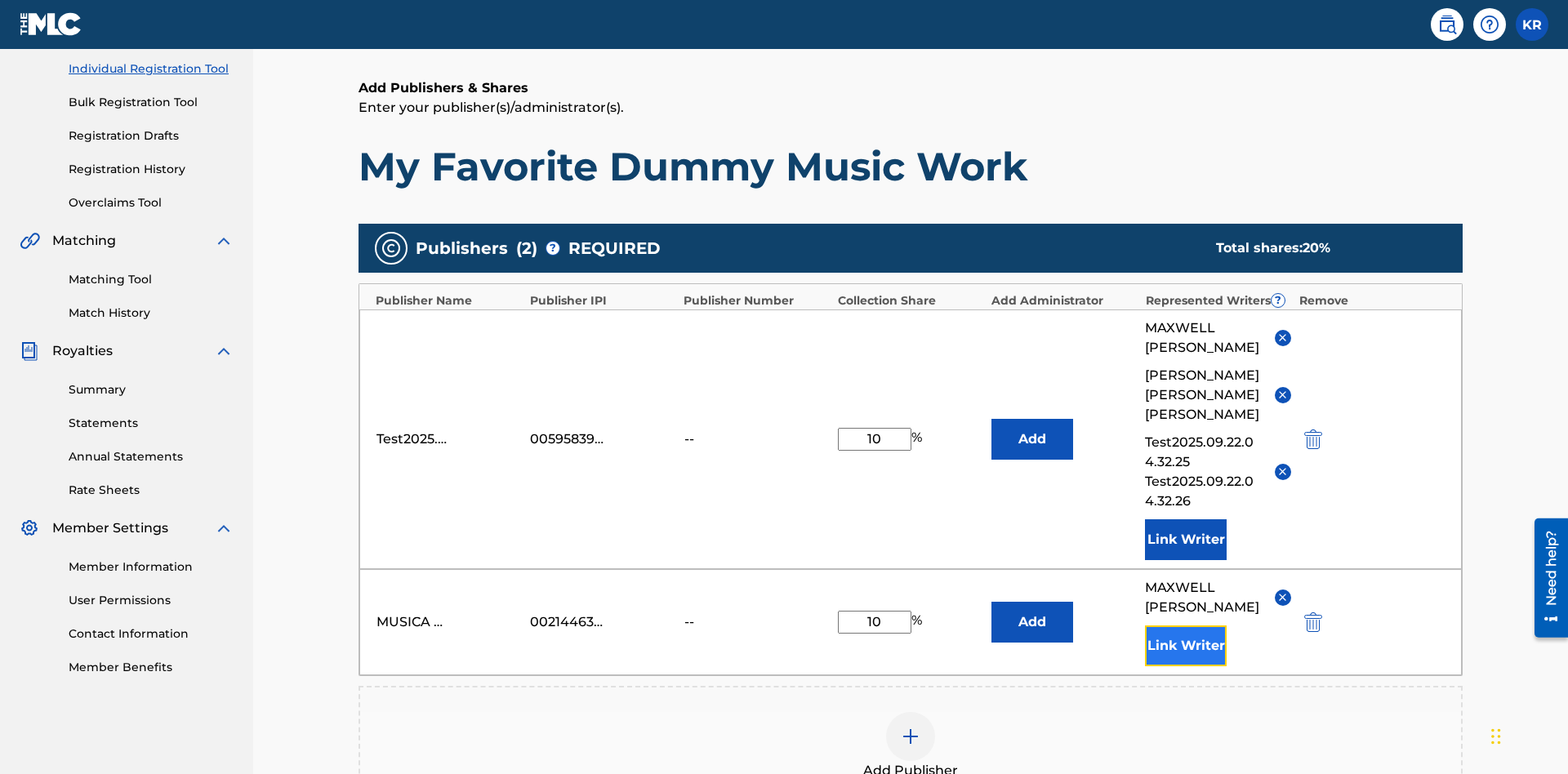
click at [1186, 626] on button "Link Writer" at bounding box center [1186, 646] width 82 height 41
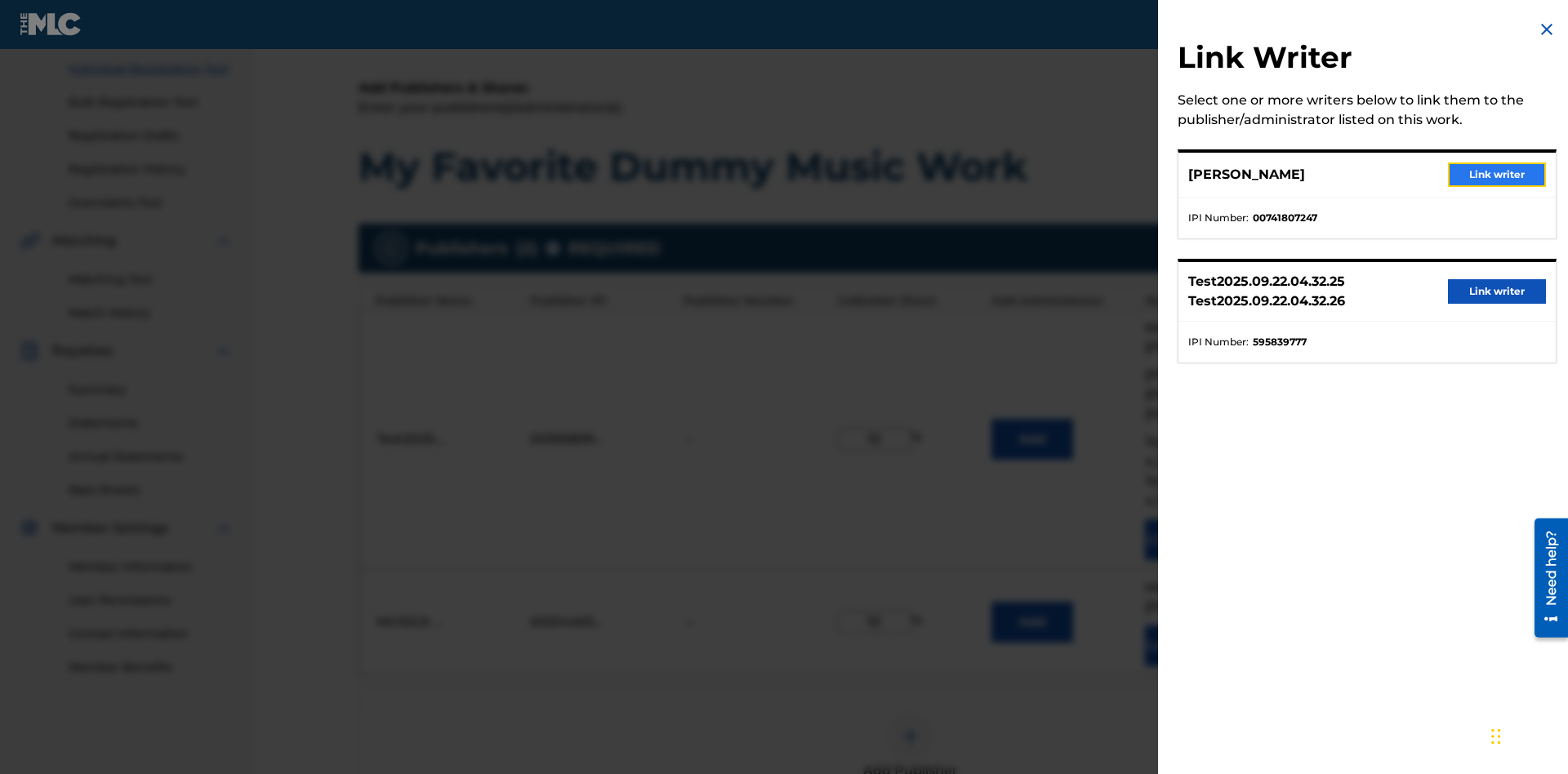
click at [1497, 175] on button "Link writer" at bounding box center [1496, 175] width 98 height 25
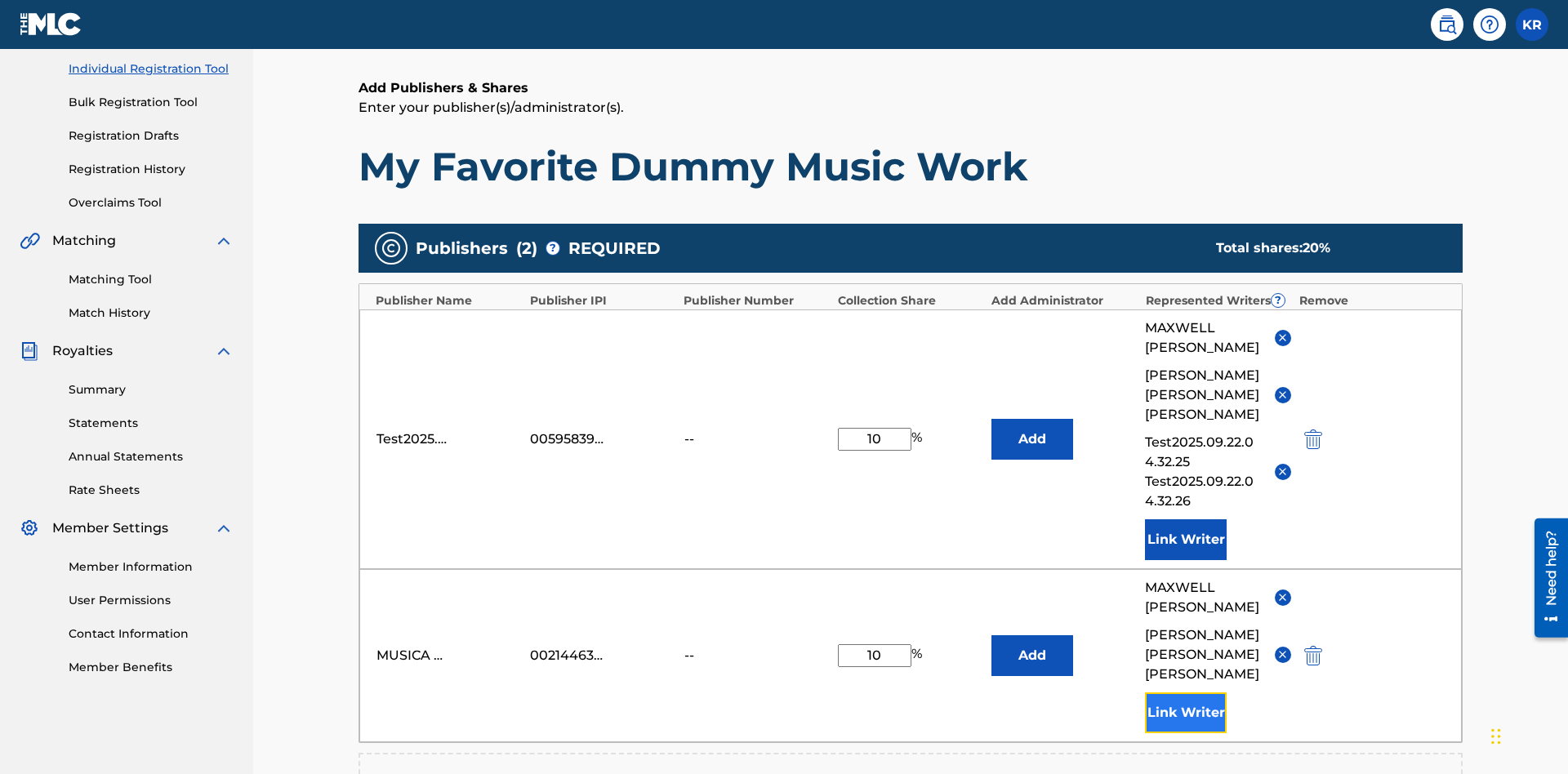
click at [1186, 692] on button "Link Writer" at bounding box center [1186, 713] width 82 height 41
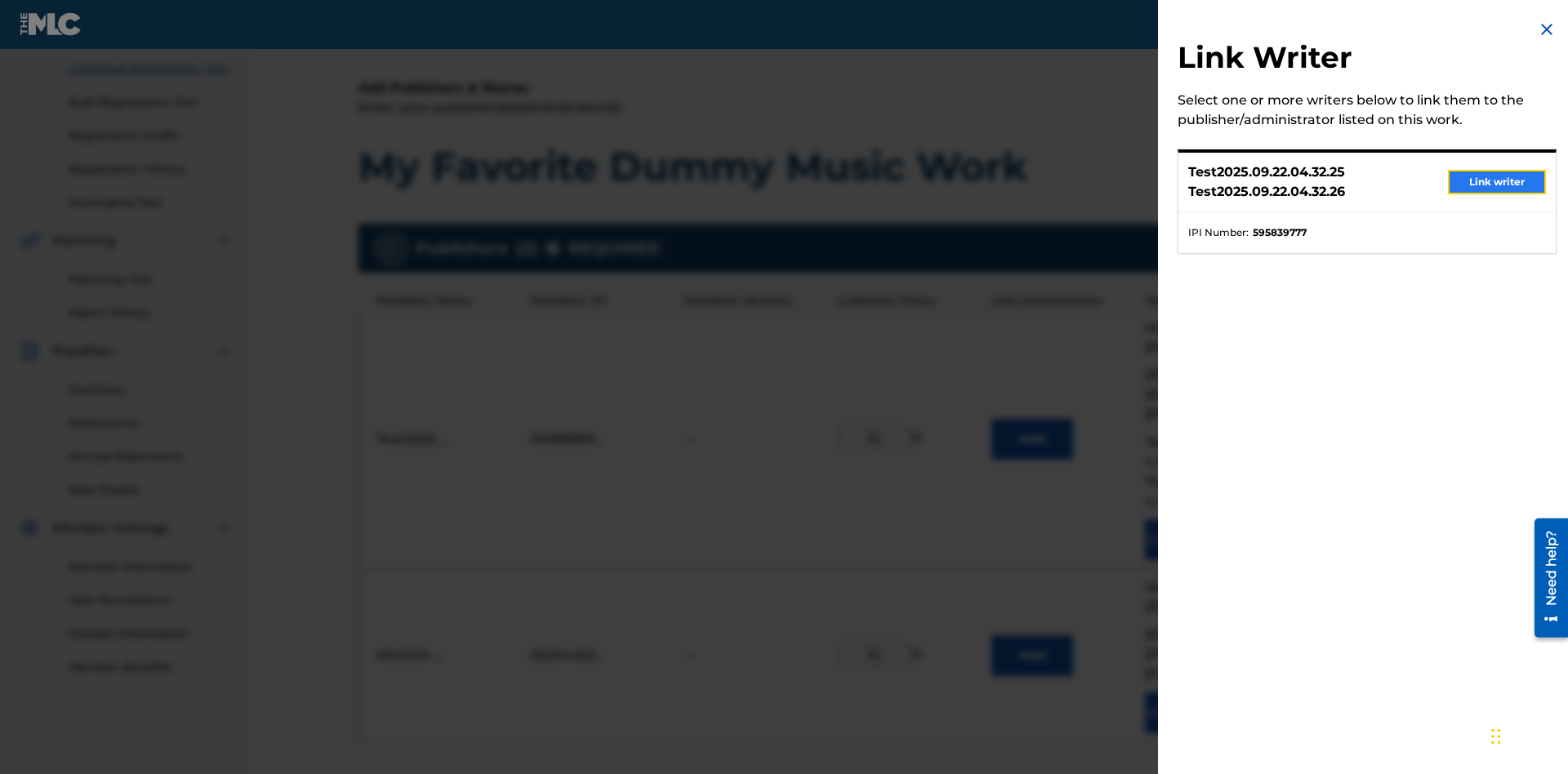
click at [1497, 182] on button "Link writer" at bounding box center [1496, 182] width 98 height 25
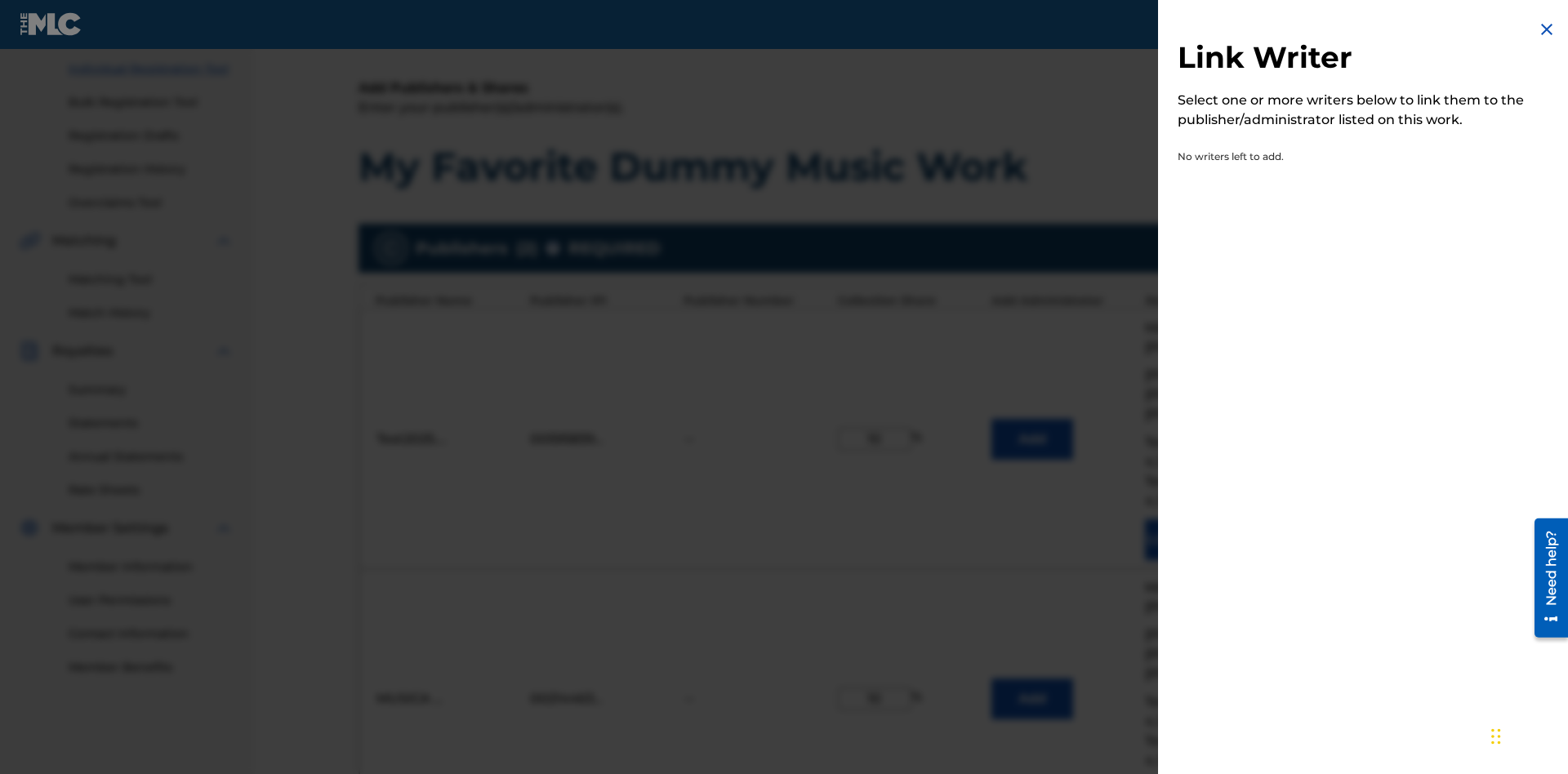
click at [1547, 29] on img at bounding box center [1547, 29] width 20 height 20
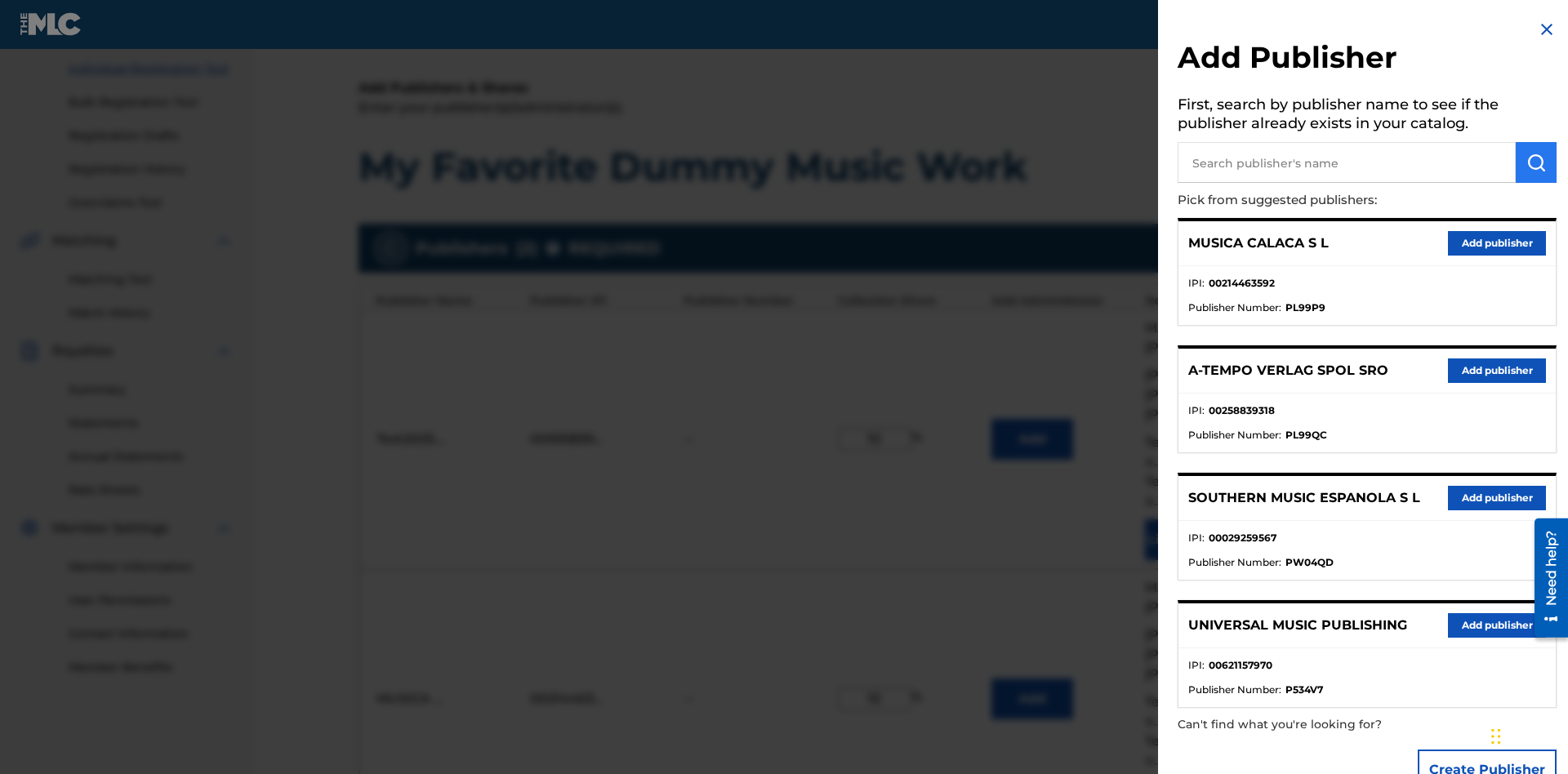
click at [1346, 163] on input "text" at bounding box center [1346, 163] width 338 height 41
type input "Test2025.09.22.04.34.17"
click at [1536, 163] on img "submit" at bounding box center [1536, 162] width 20 height 20
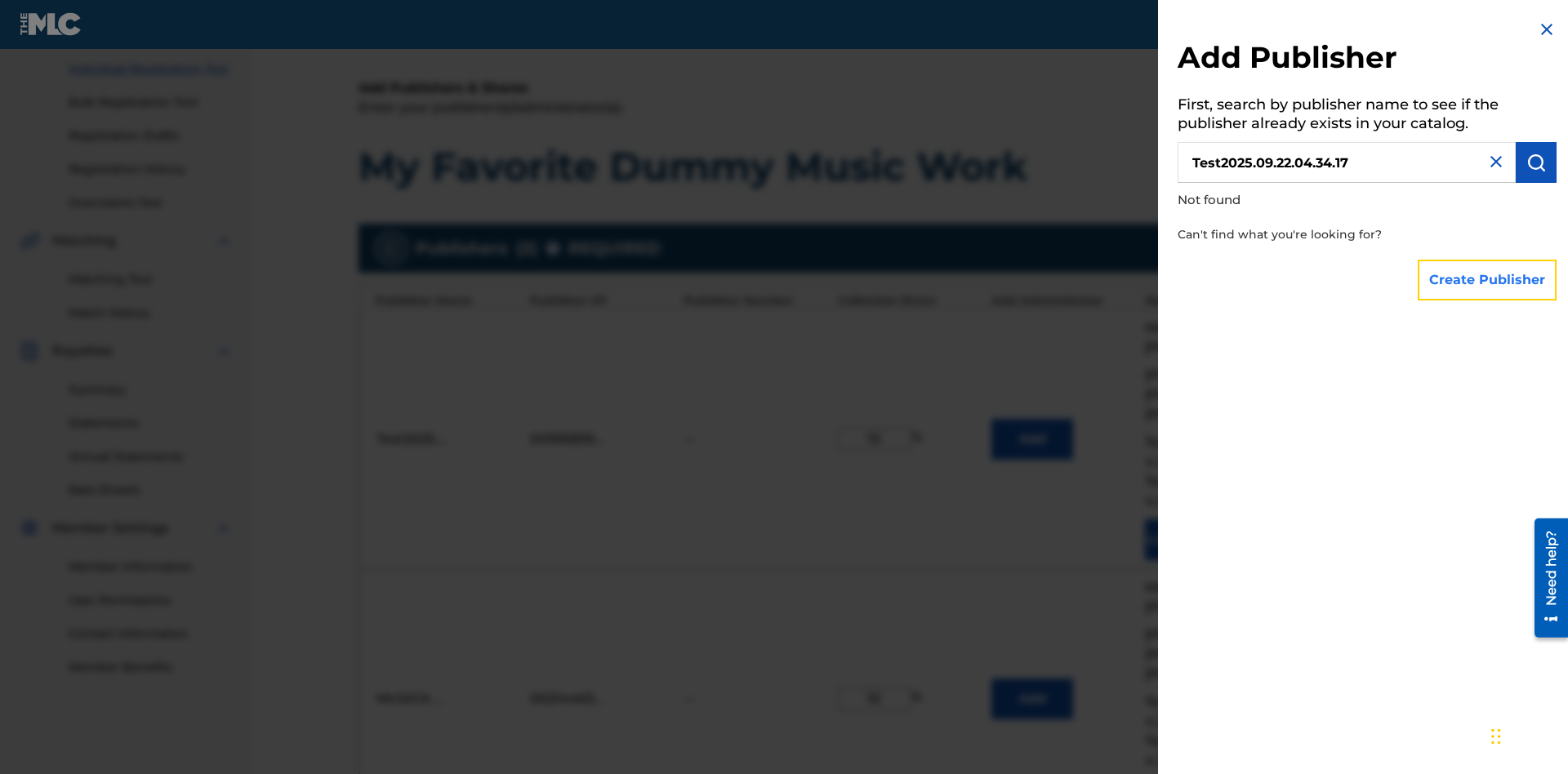
click at [1488, 280] on button "Create Publisher" at bounding box center [1487, 280] width 139 height 41
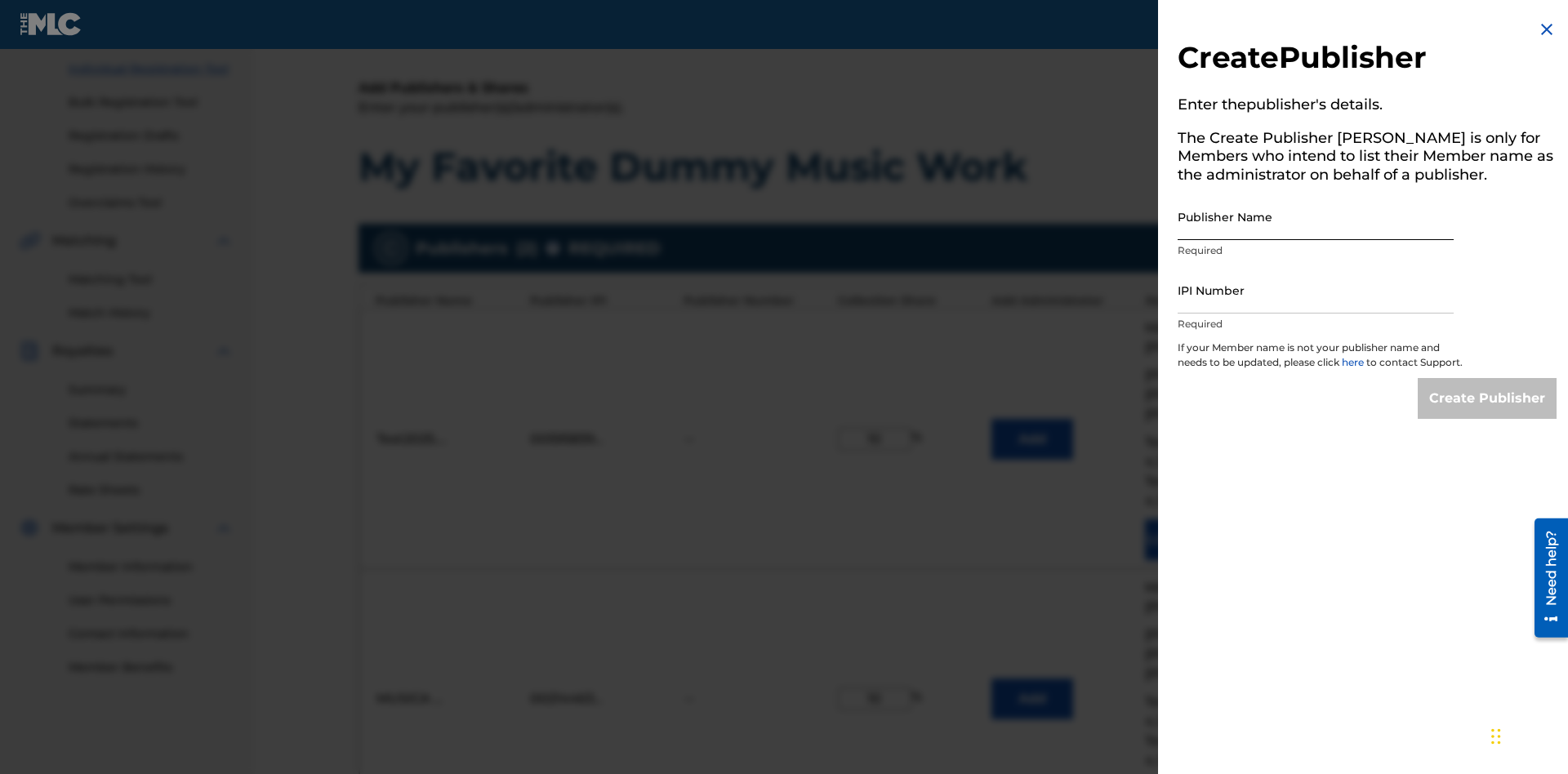
click at [1316, 217] on input "Publisher Name" at bounding box center [1316, 217] width 276 height 47
click at [1316, 290] on input "IPI Number" at bounding box center [1316, 290] width 276 height 47
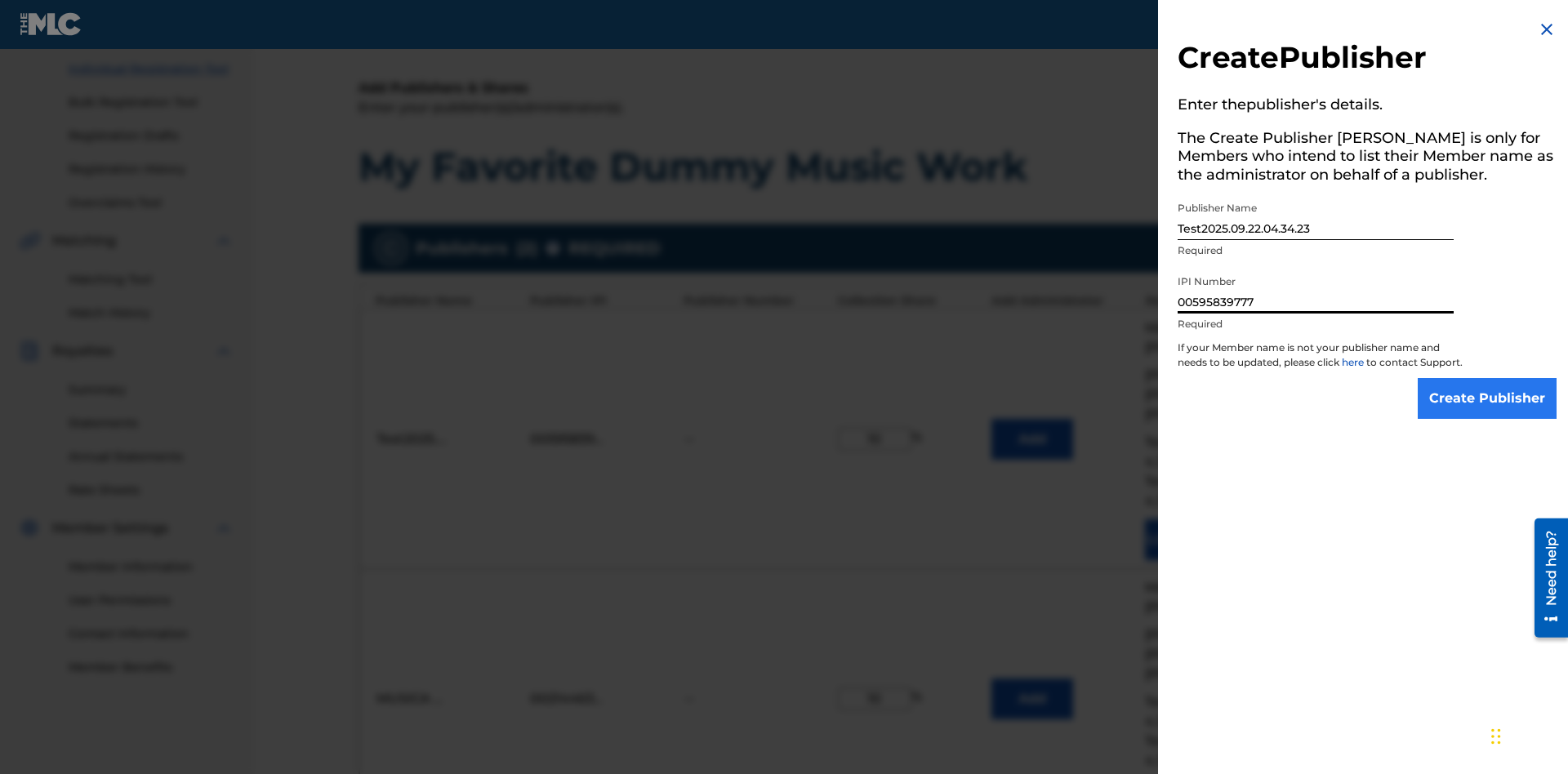
click at [1488, 413] on input "Create Publisher" at bounding box center [1487, 398] width 139 height 41
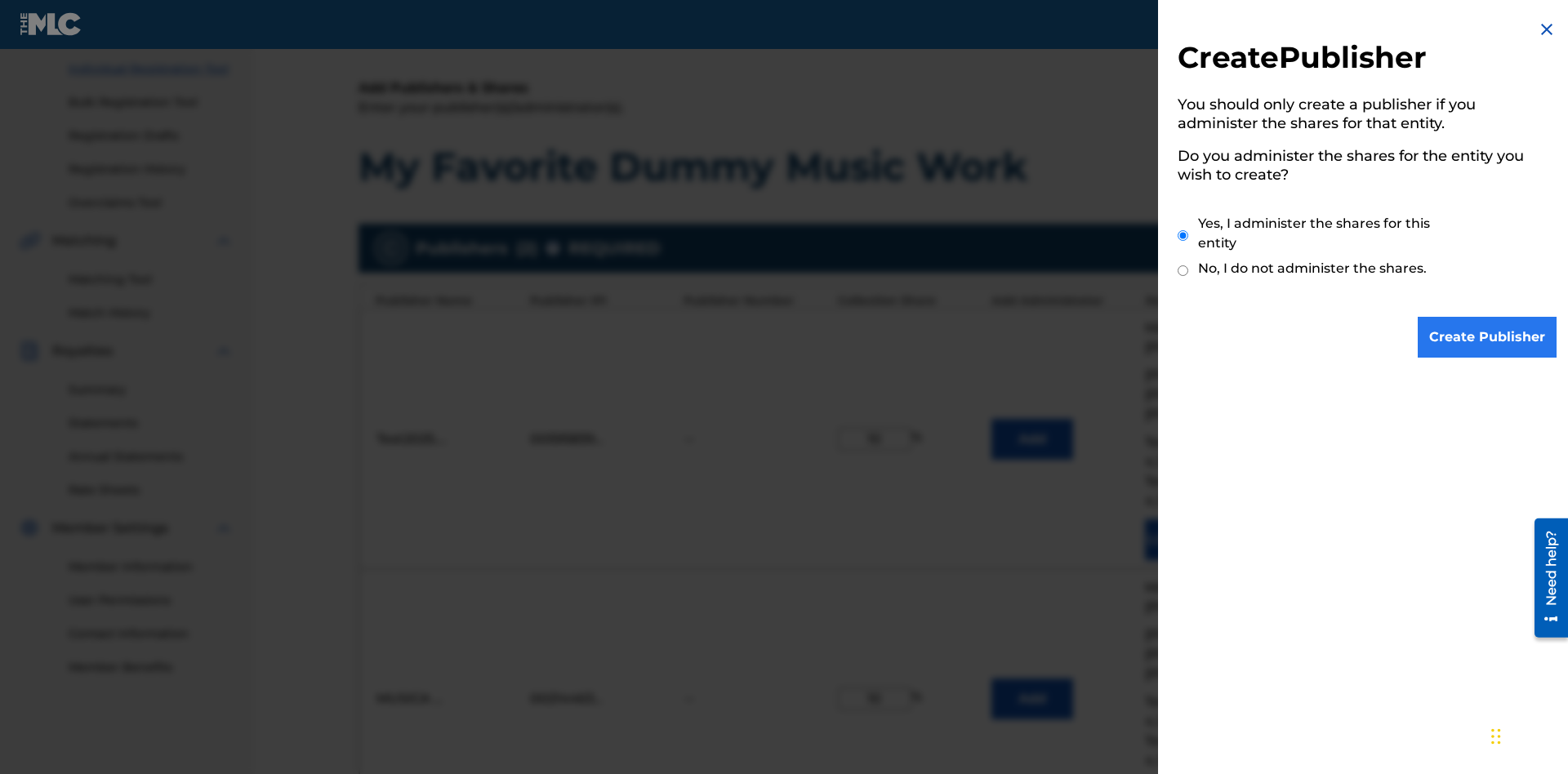
click at [1183, 235] on input "Yes, I administer the shares for this entity" at bounding box center [1183, 235] width 10 height 35
click at [1488, 338] on input "Create Publisher" at bounding box center [1487, 338] width 139 height 41
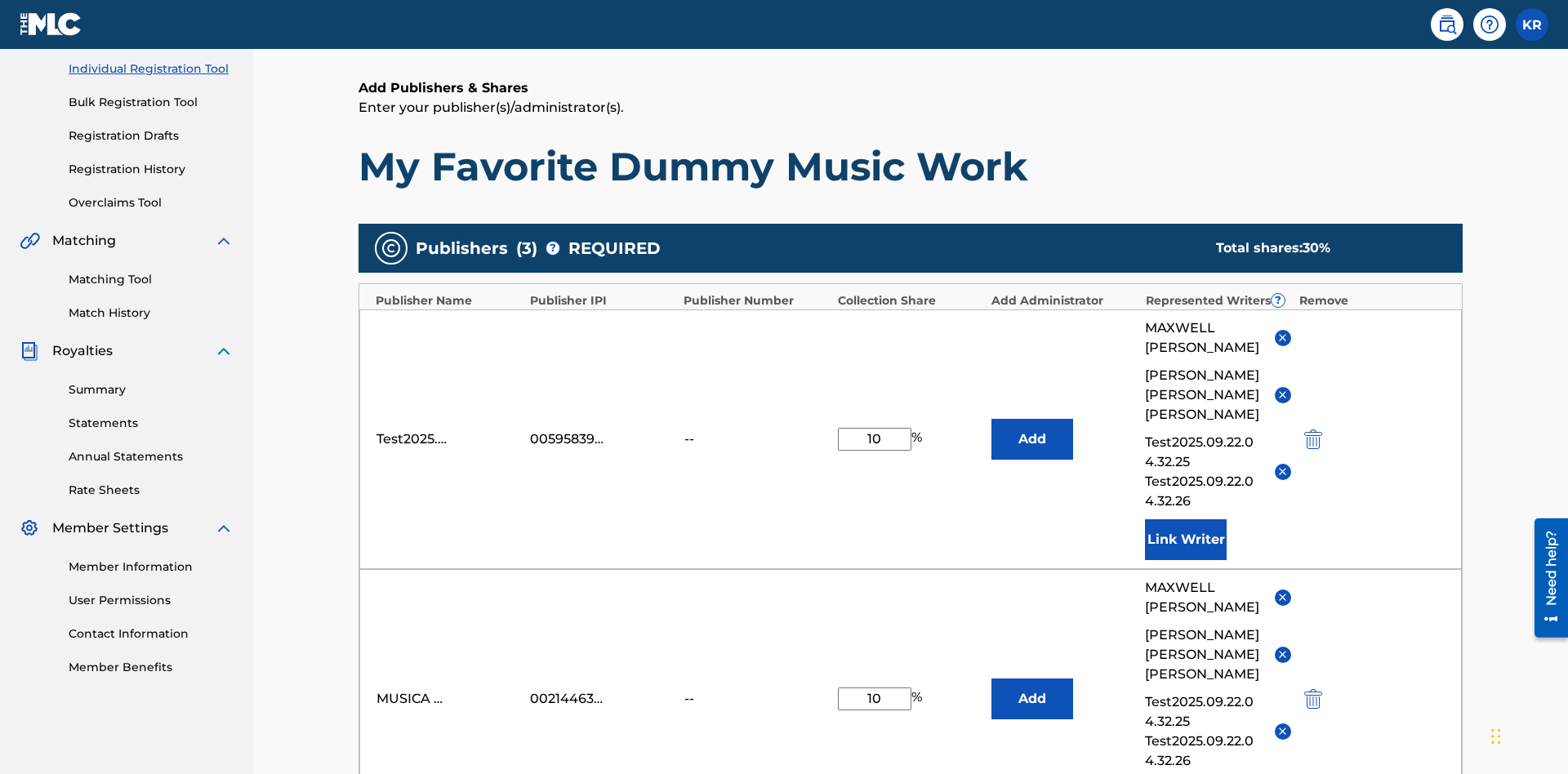
type input "10"
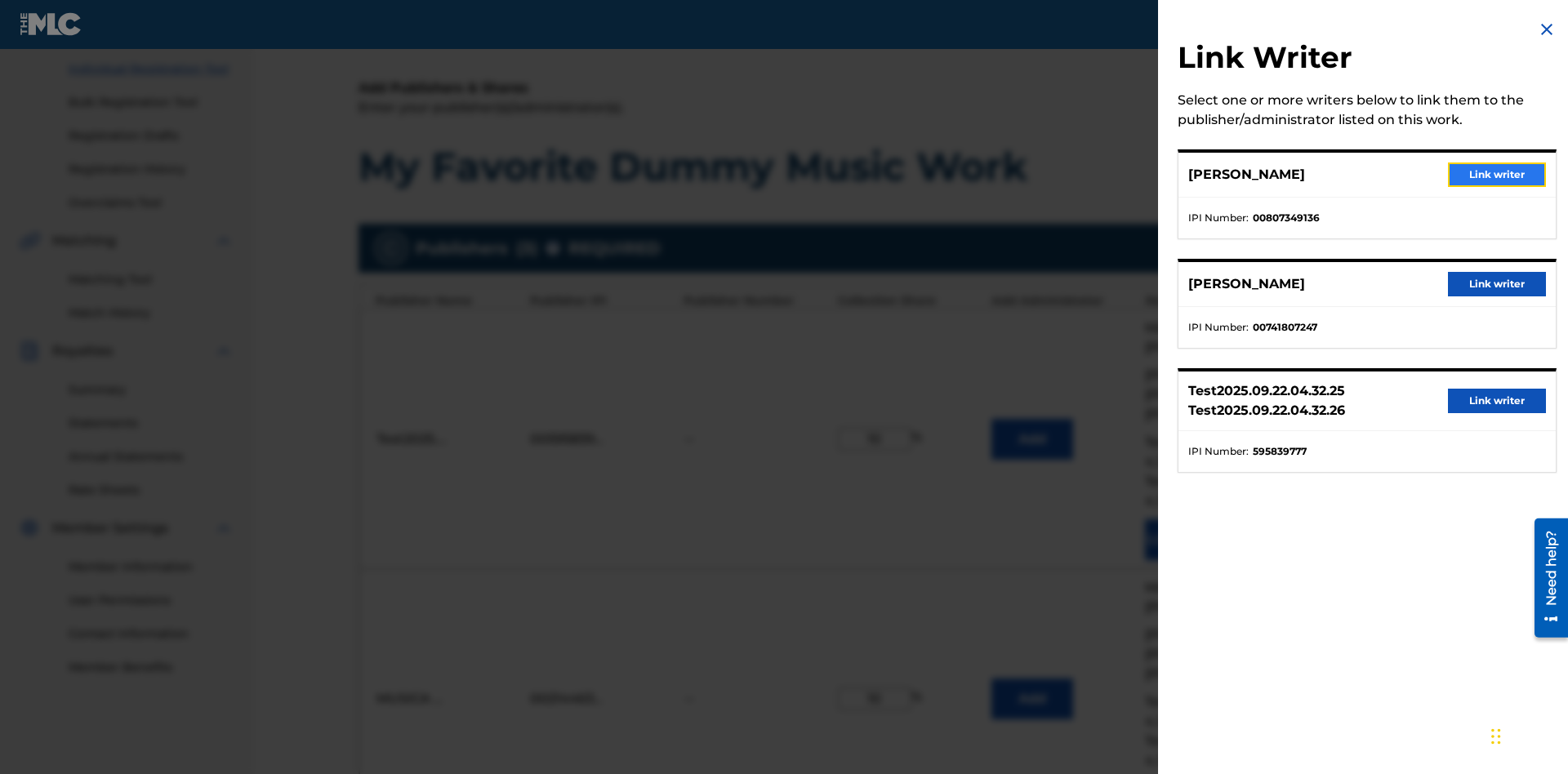
click at [1497, 175] on button "Link writer" at bounding box center [1496, 175] width 98 height 25
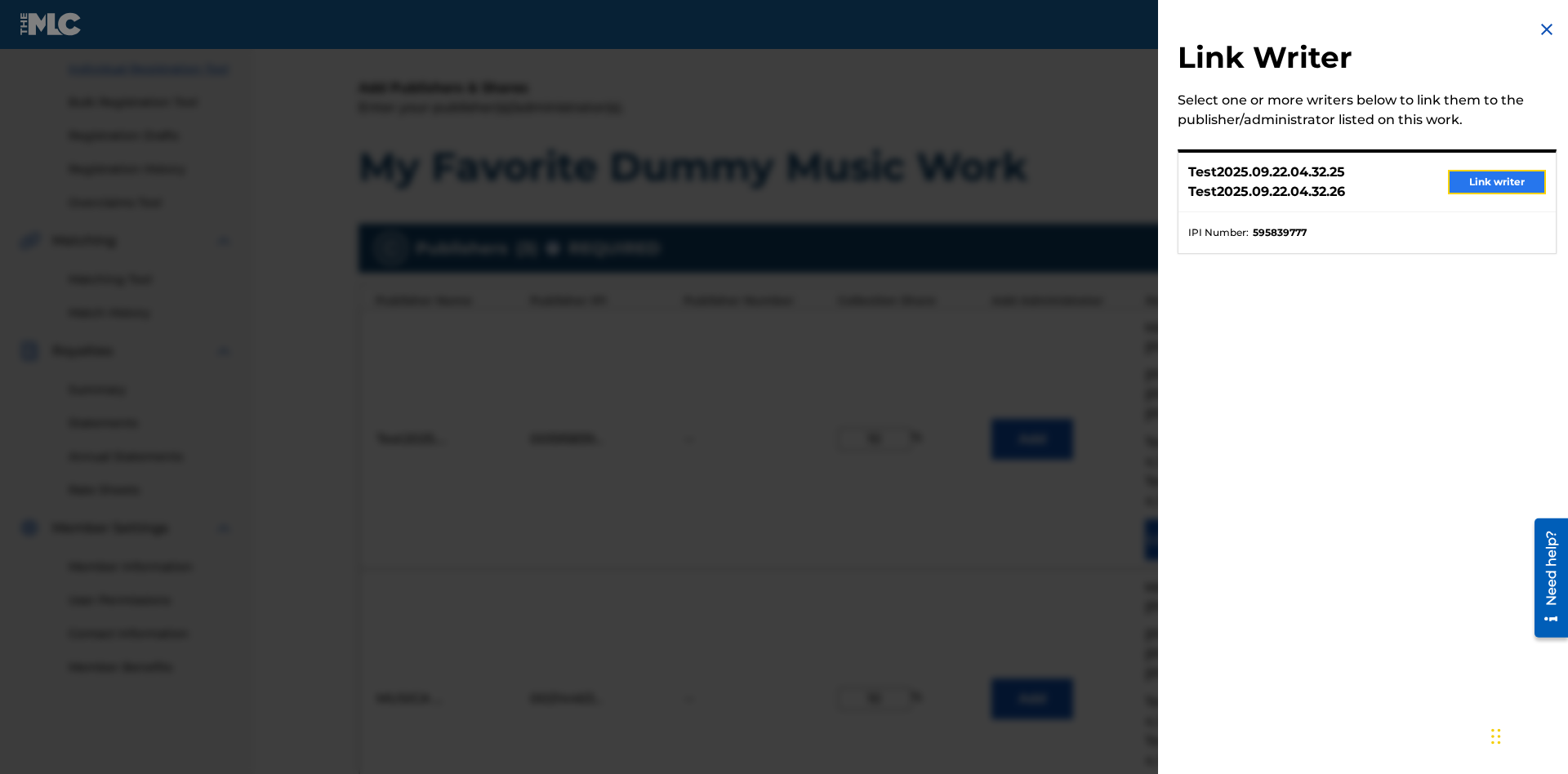
click at [1497, 182] on button "Link writer" at bounding box center [1496, 182] width 98 height 25
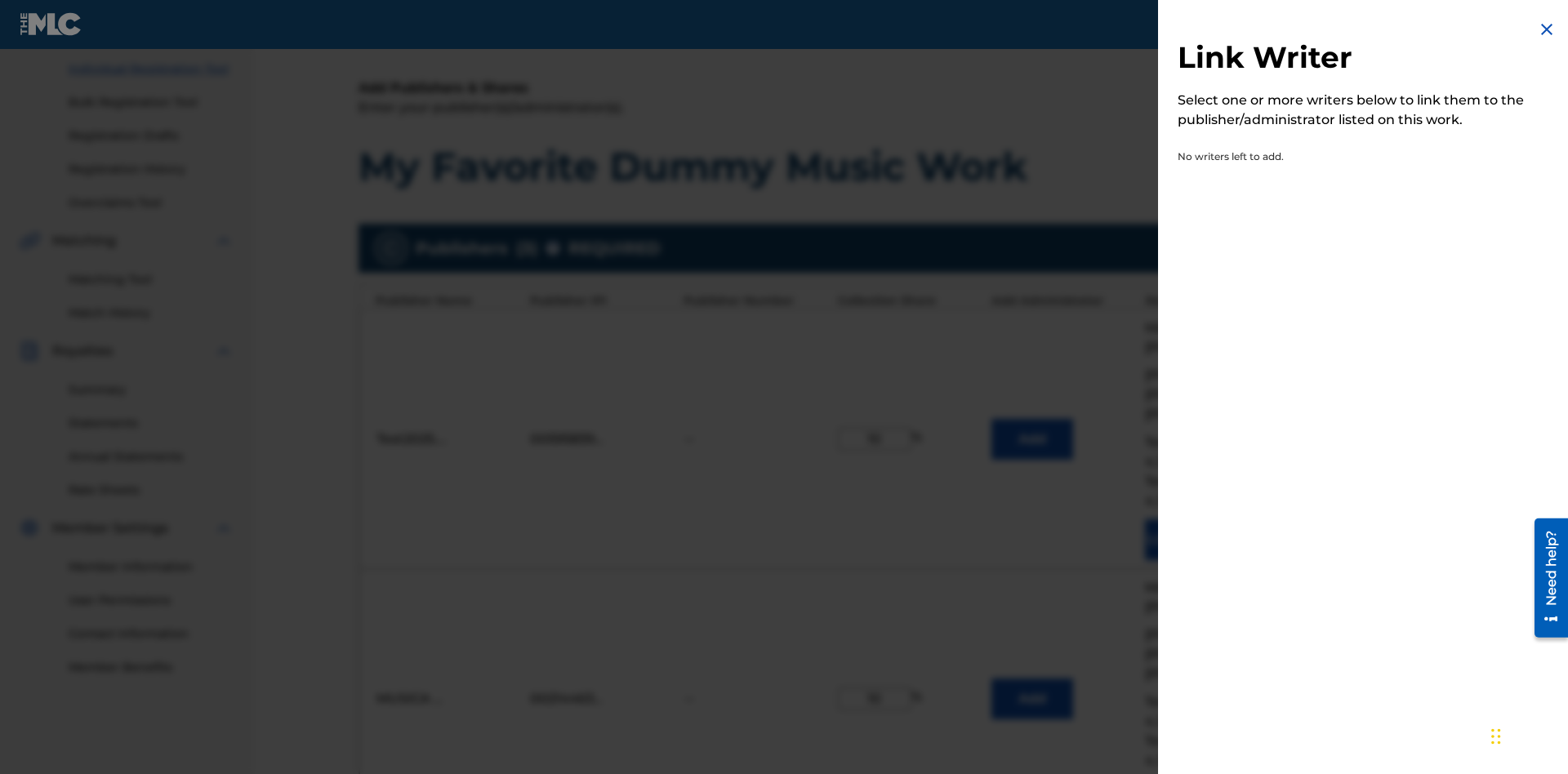
click at [1547, 29] on img at bounding box center [1547, 29] width 20 height 20
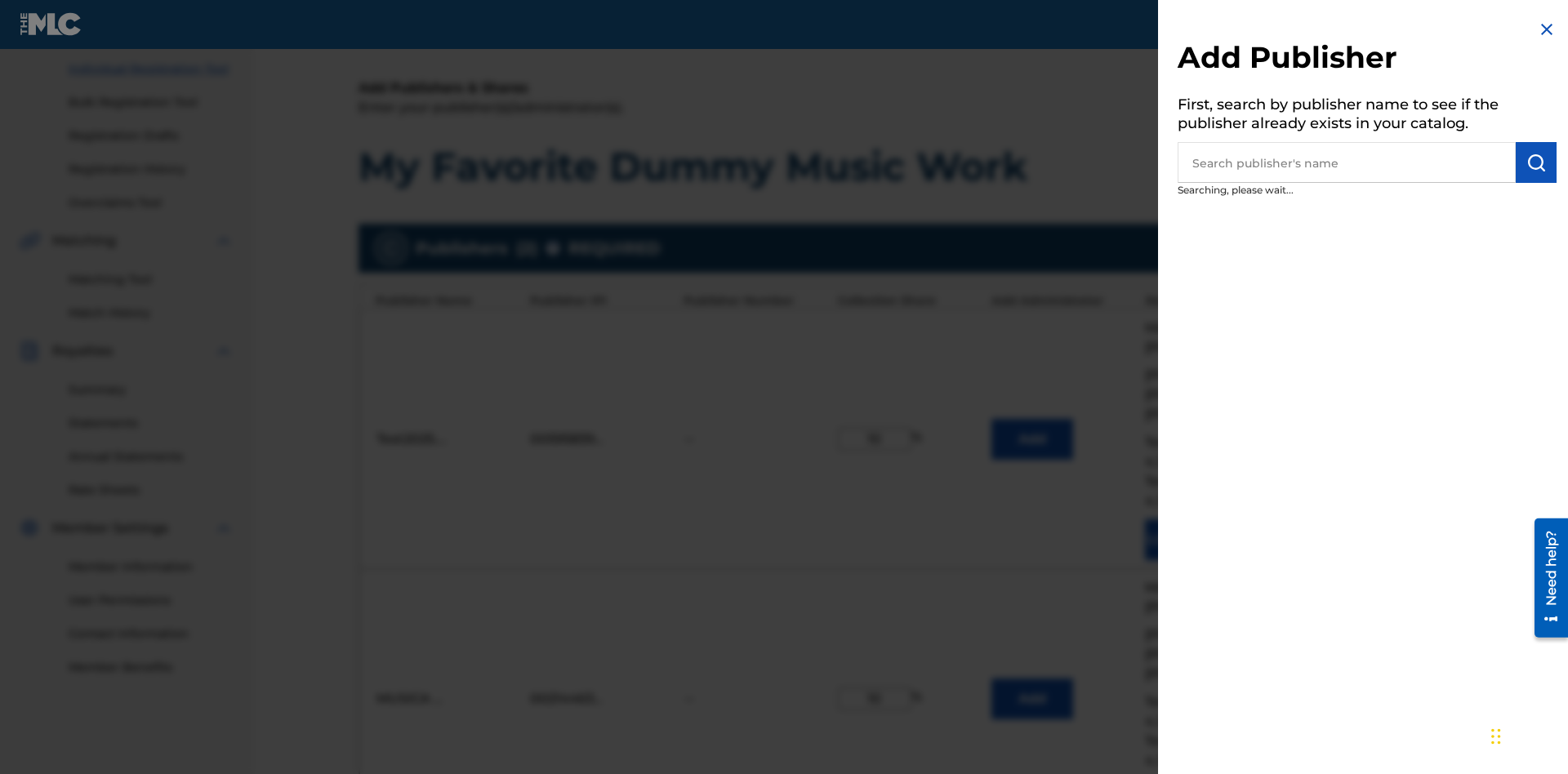
click at [1346, 163] on input "text" at bounding box center [1346, 163] width 338 height 41
type input "UNIVERSAL MUSIC PUBLISHING"
click at [1536, 163] on img "submit" at bounding box center [1536, 162] width 20 height 20
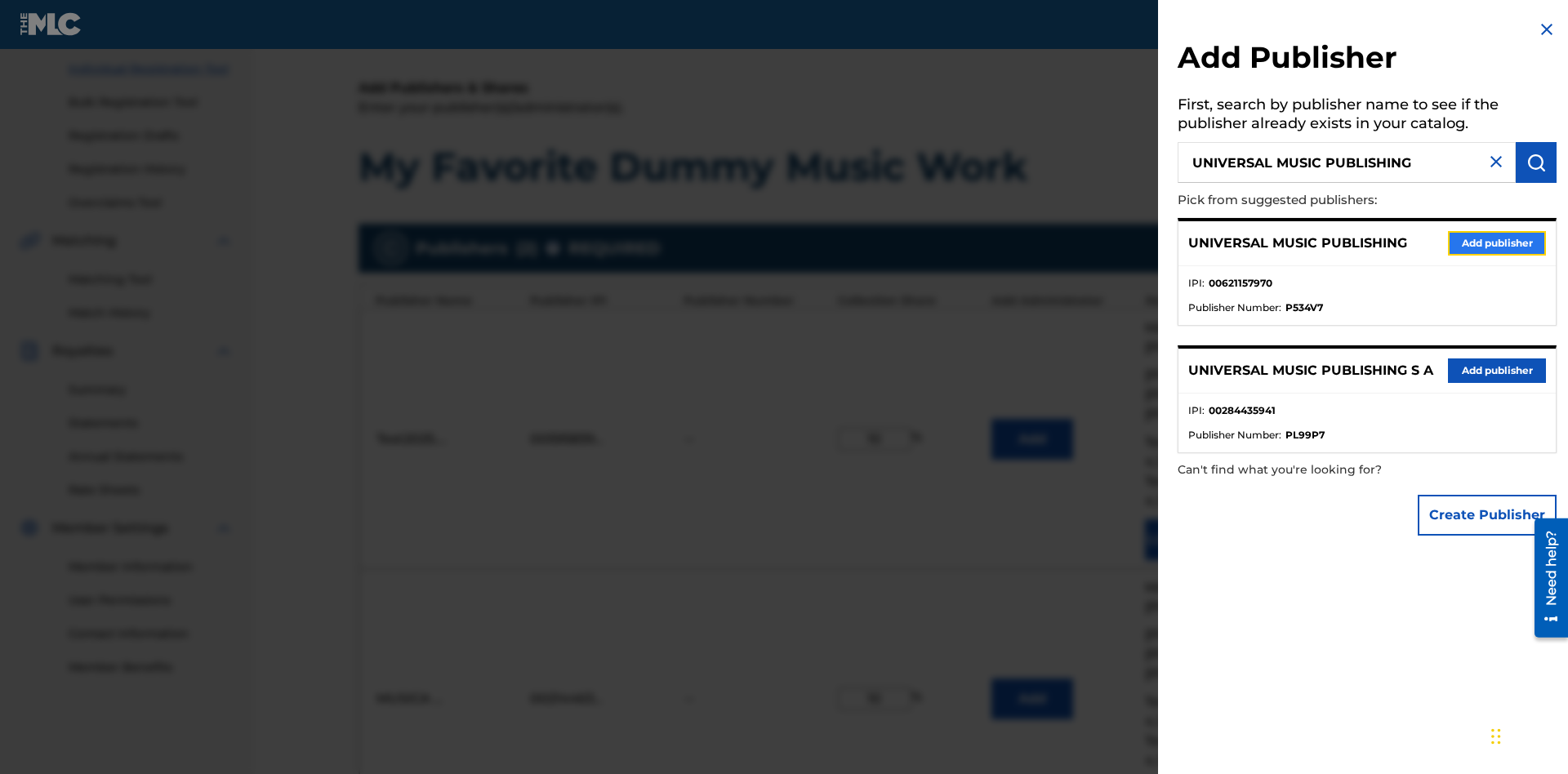
click at [1497, 242] on button "Add publisher" at bounding box center [1496, 243] width 98 height 25
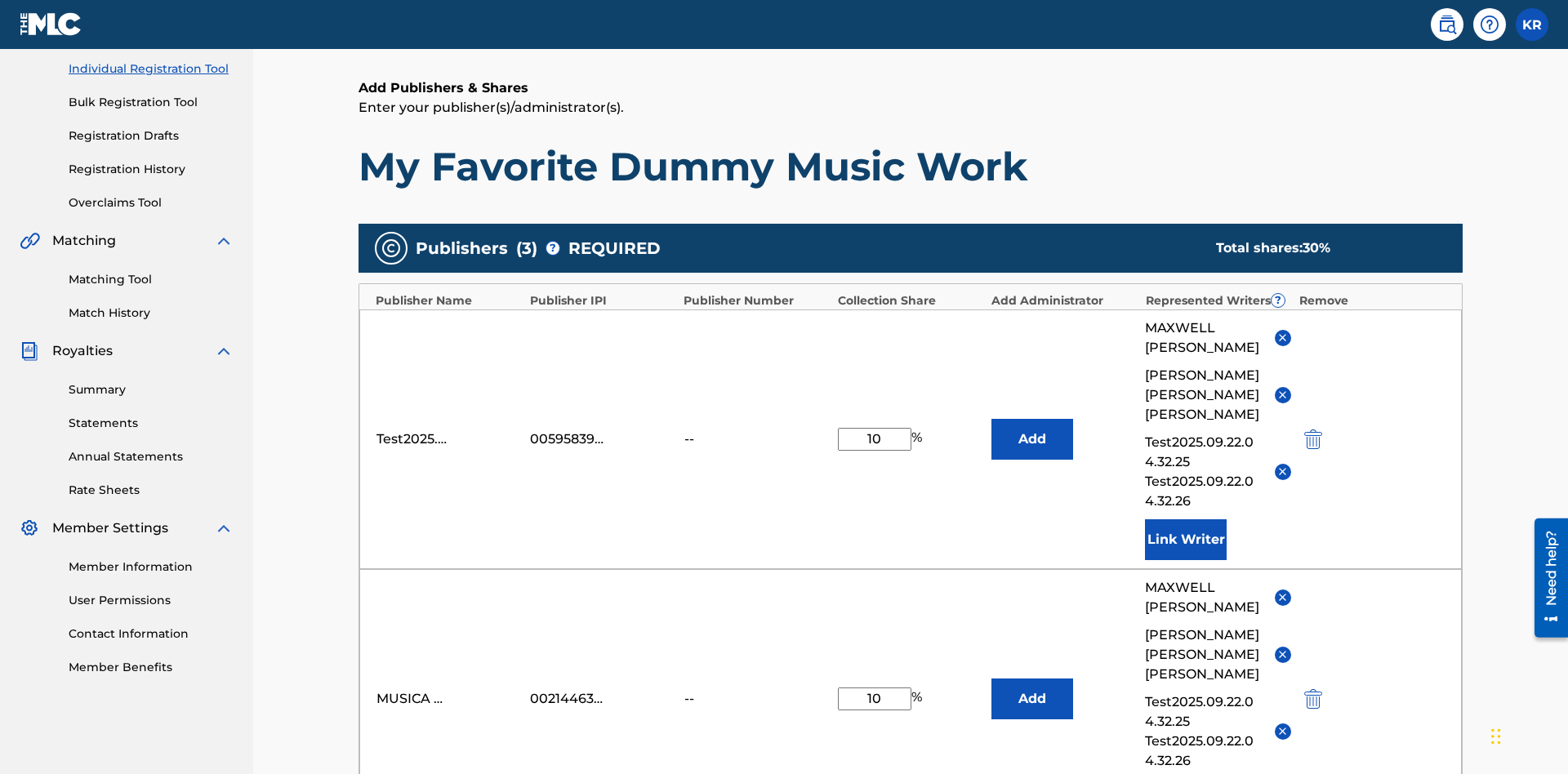
type input "10"
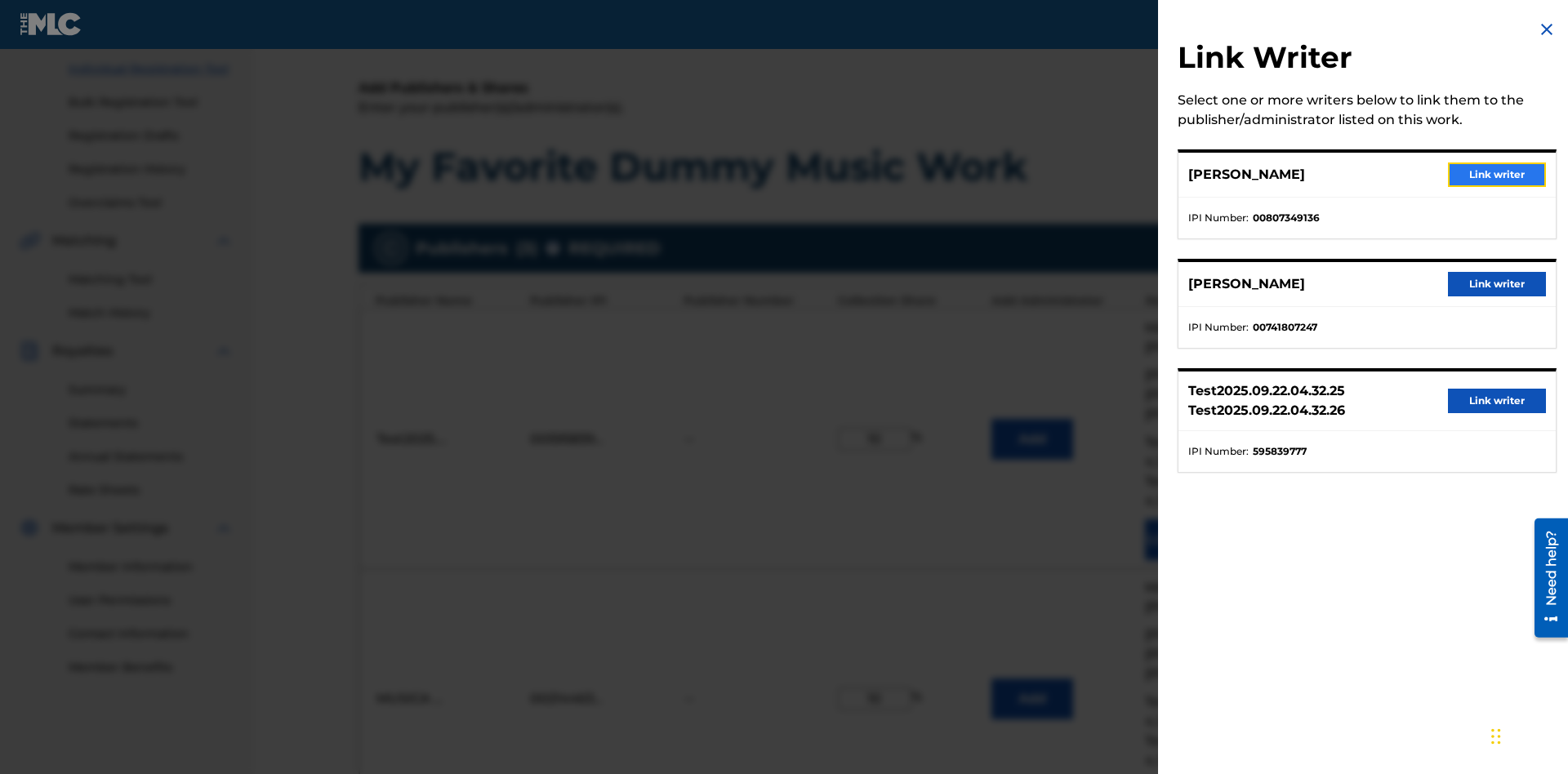
click at [1497, 175] on button "Link writer" at bounding box center [1496, 175] width 98 height 25
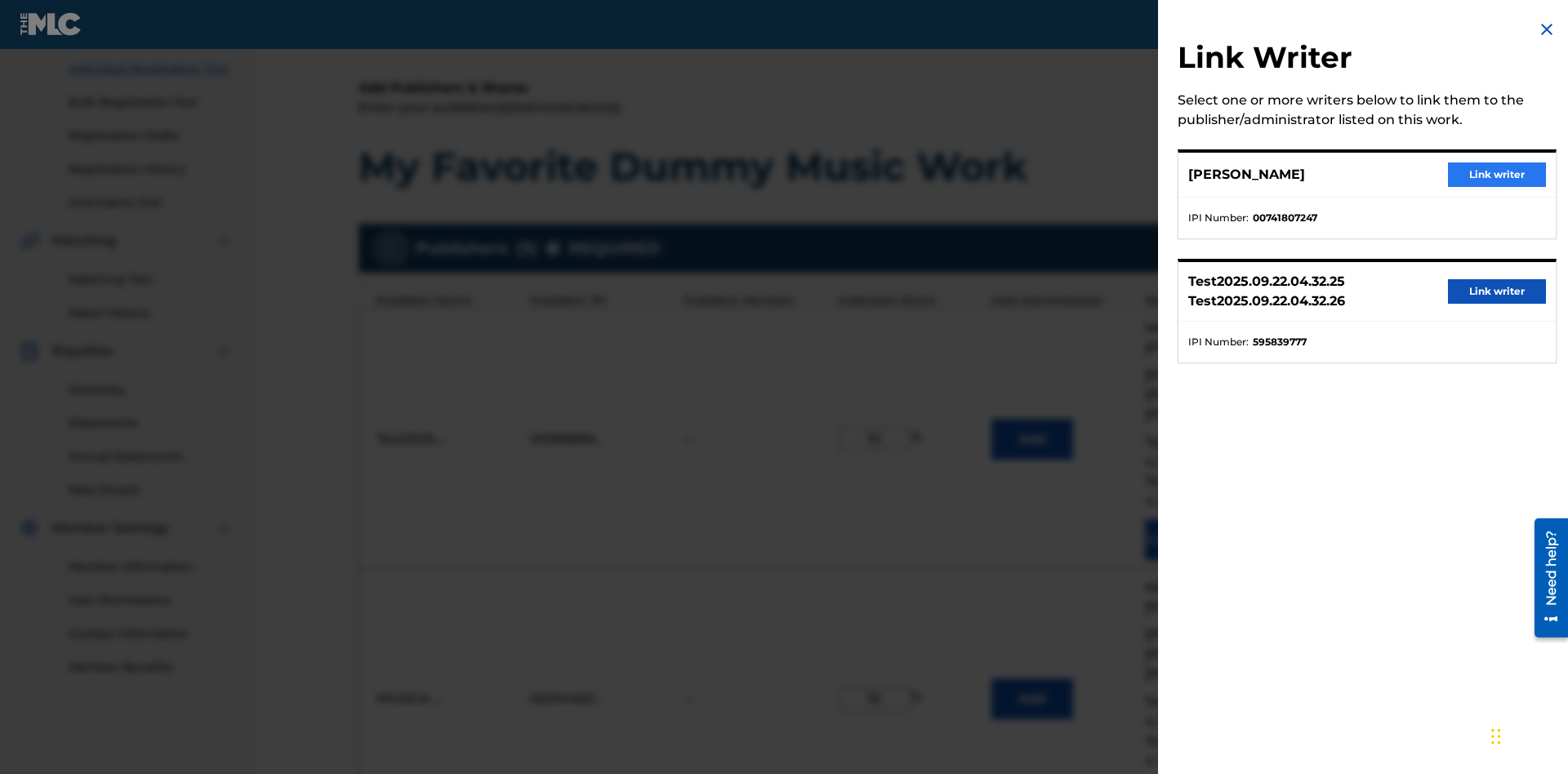
click at [1497, 175] on button "Link writer" at bounding box center [1496, 175] width 98 height 25
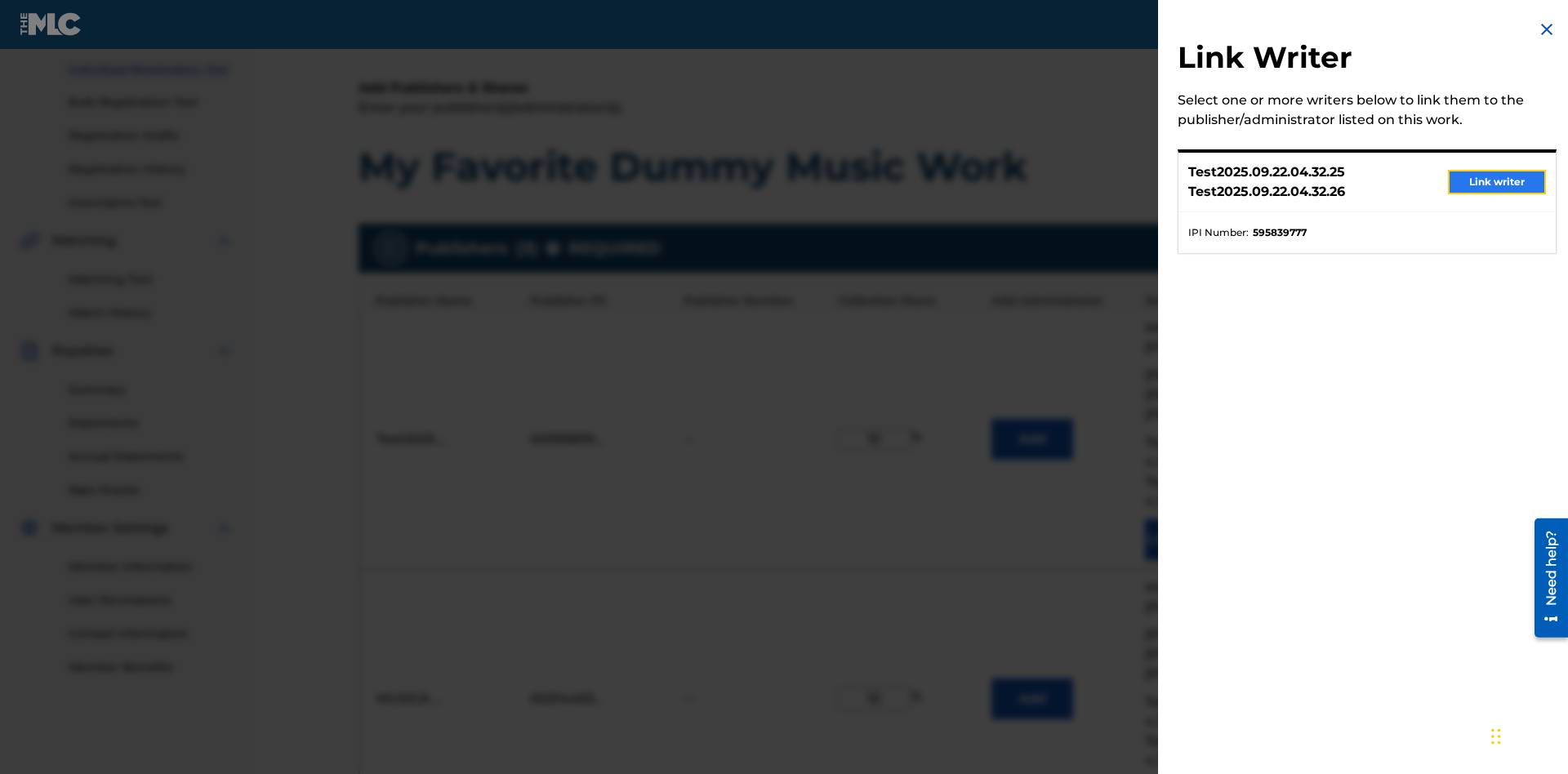
click at [1497, 182] on button "Link writer" at bounding box center [1496, 182] width 98 height 25
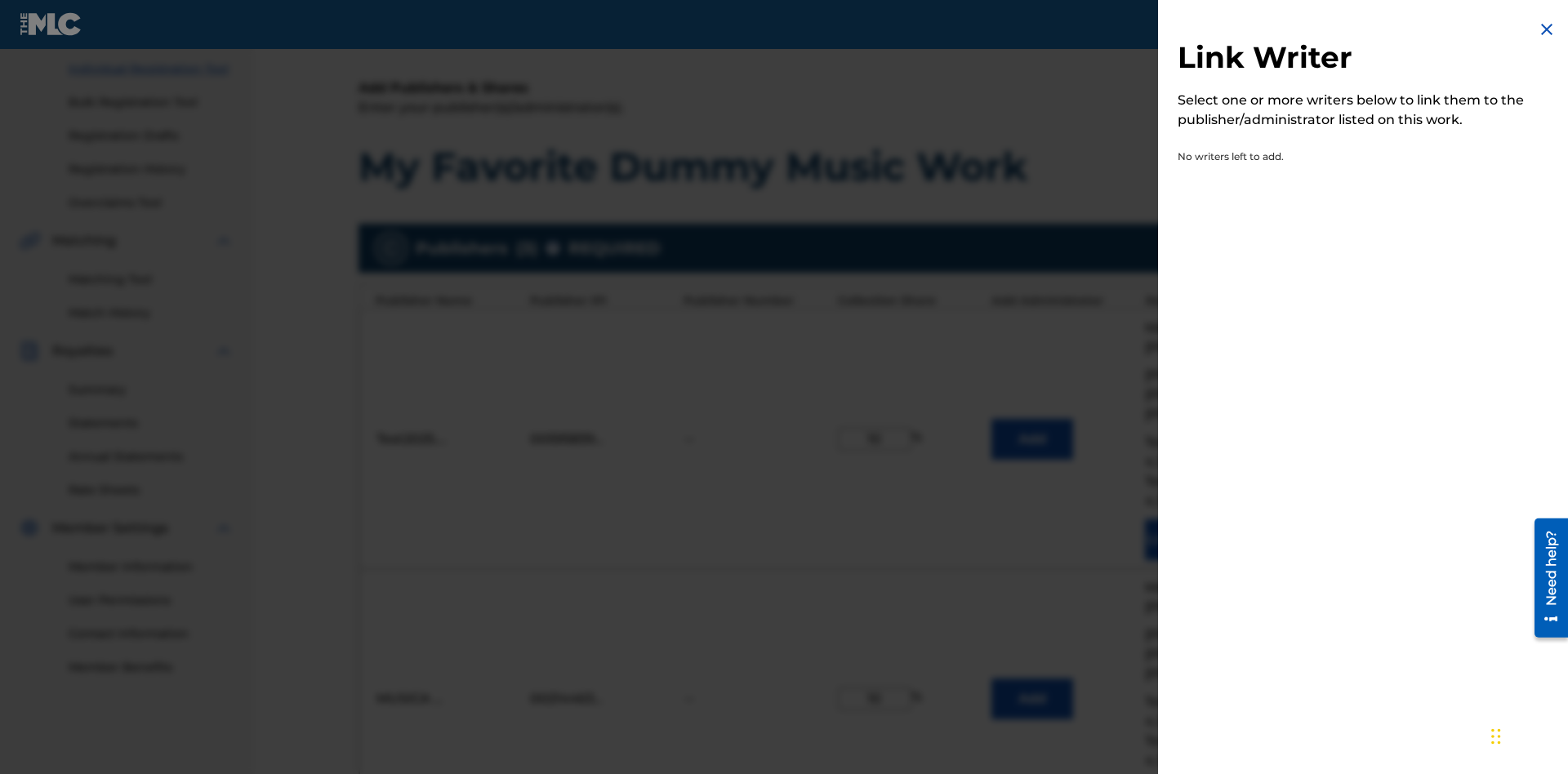
click at [1547, 29] on img at bounding box center [1547, 29] width 20 height 20
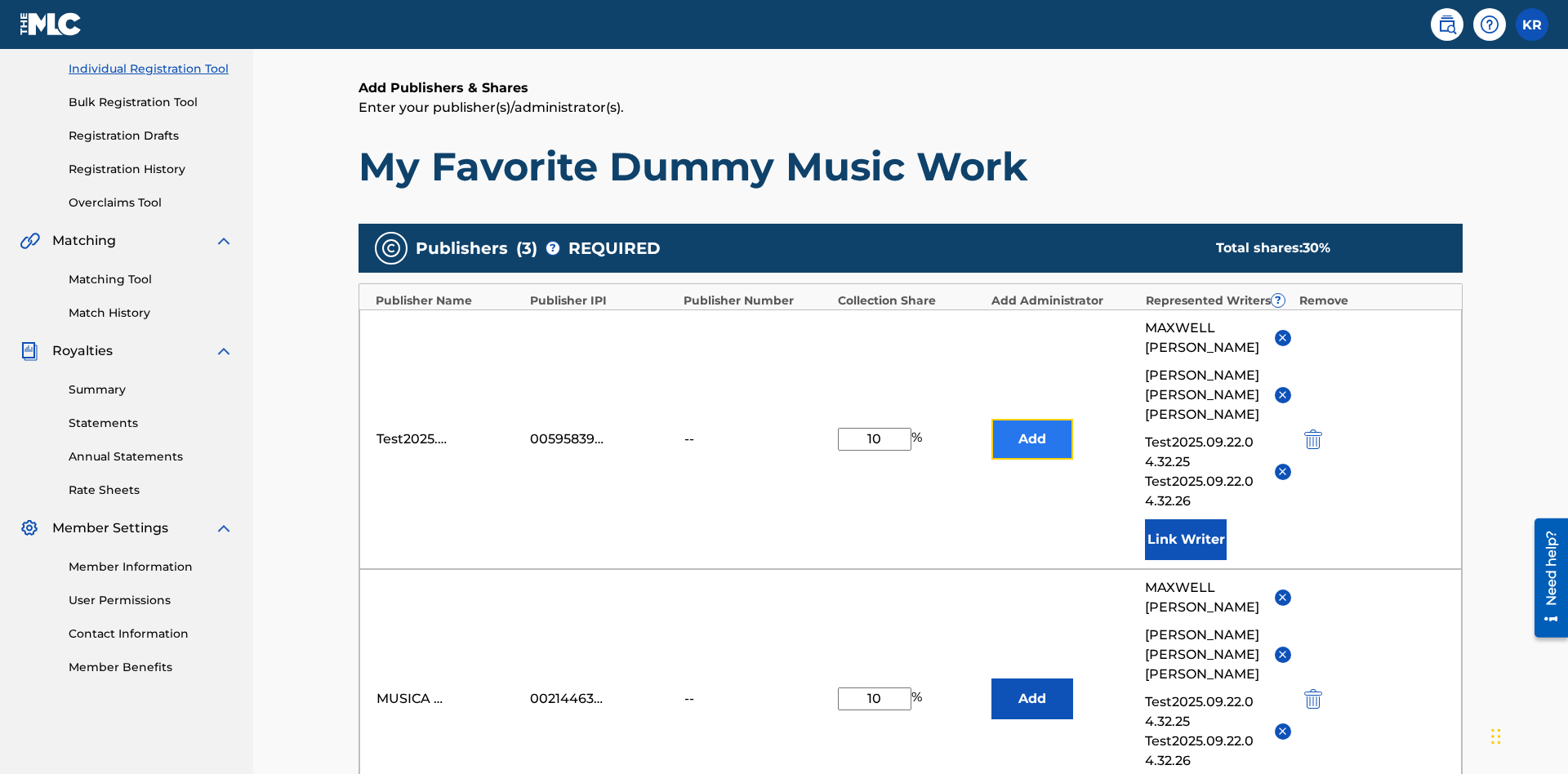
click at [1033, 419] on button "Add" at bounding box center [1033, 439] width 82 height 41
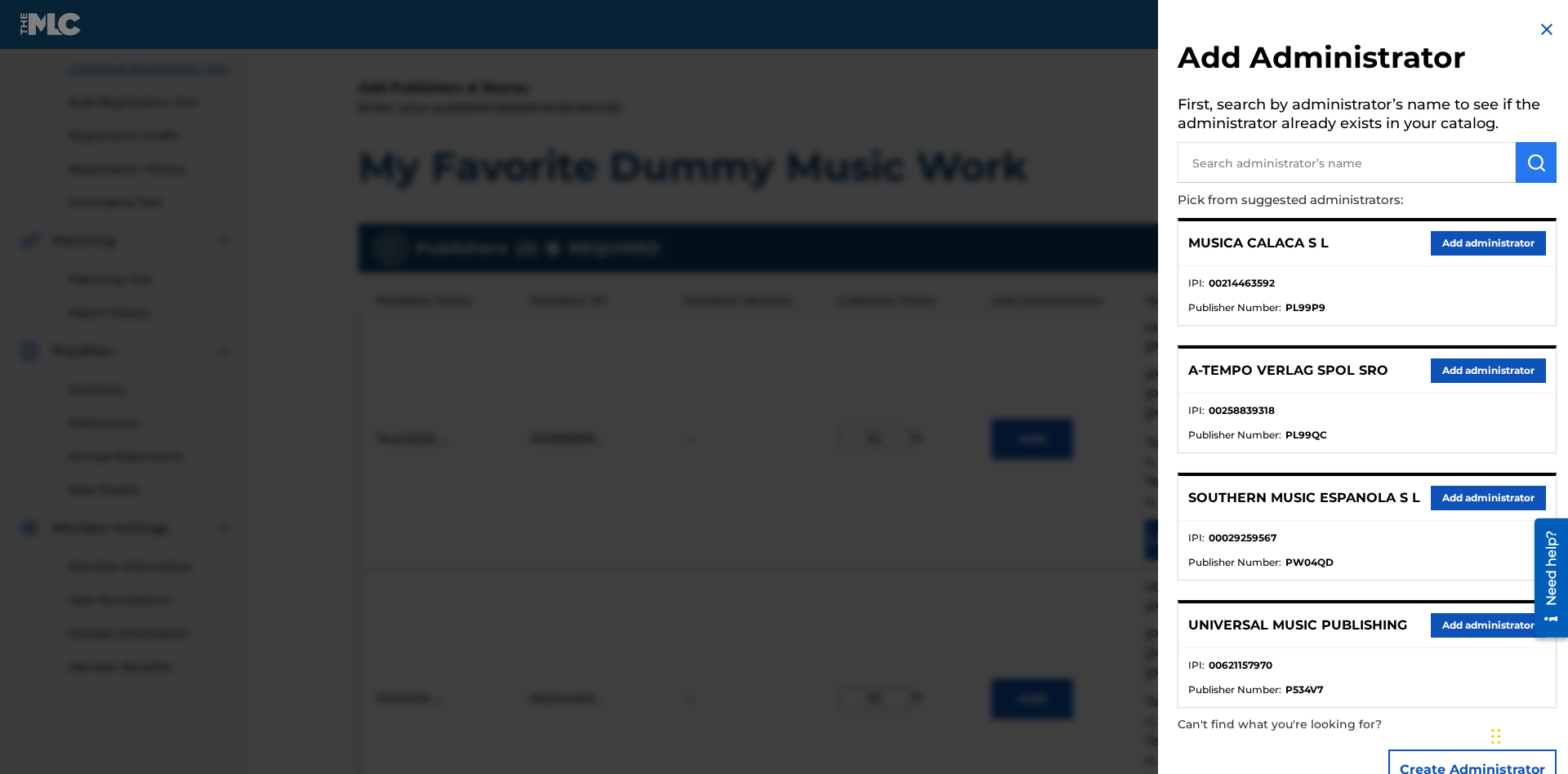
click at [1346, 163] on input "text" at bounding box center [1346, 163] width 338 height 41
type input "Test2025.09.22.04.35.49"
click at [1536, 163] on img "submit" at bounding box center [1536, 162] width 20 height 20
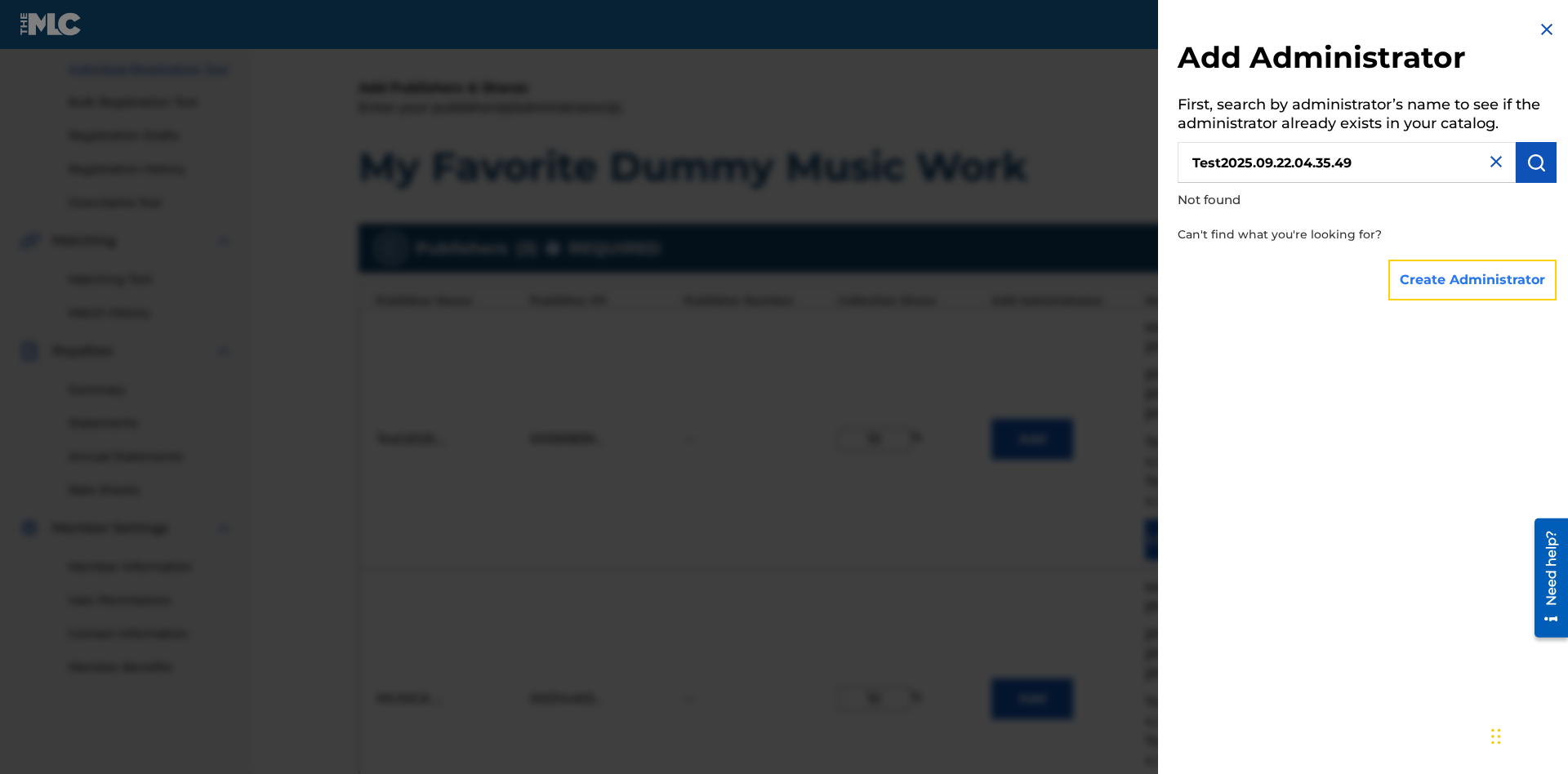
click at [1473, 280] on button "Create Administrator" at bounding box center [1472, 280] width 168 height 41
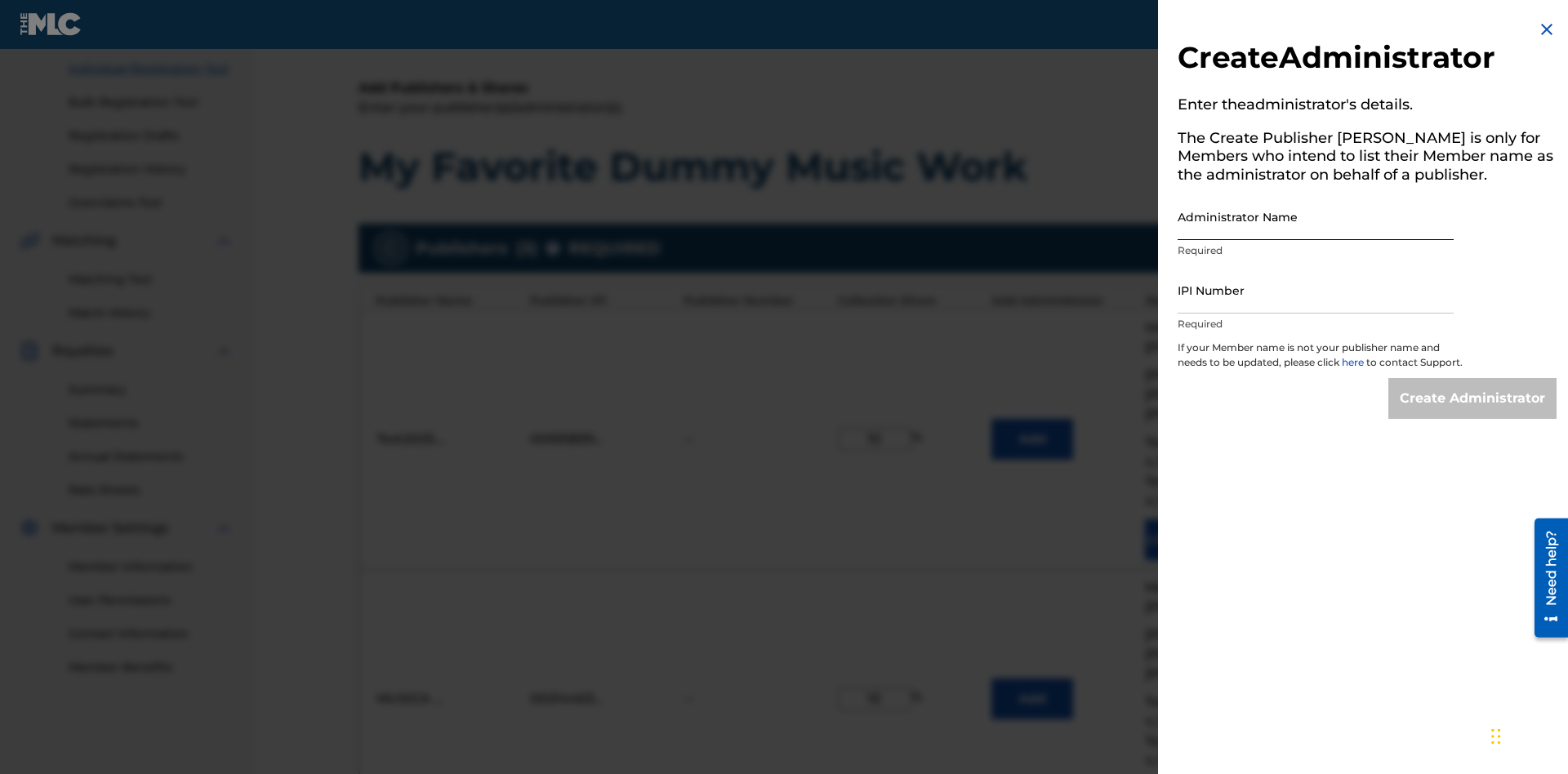
click at [1316, 217] on input "Administrator Name" at bounding box center [1316, 217] width 276 height 47
type input "Test2025.09.22.04.35.56"
click at [1316, 290] on input "IPI Number" at bounding box center [1316, 290] width 276 height 47
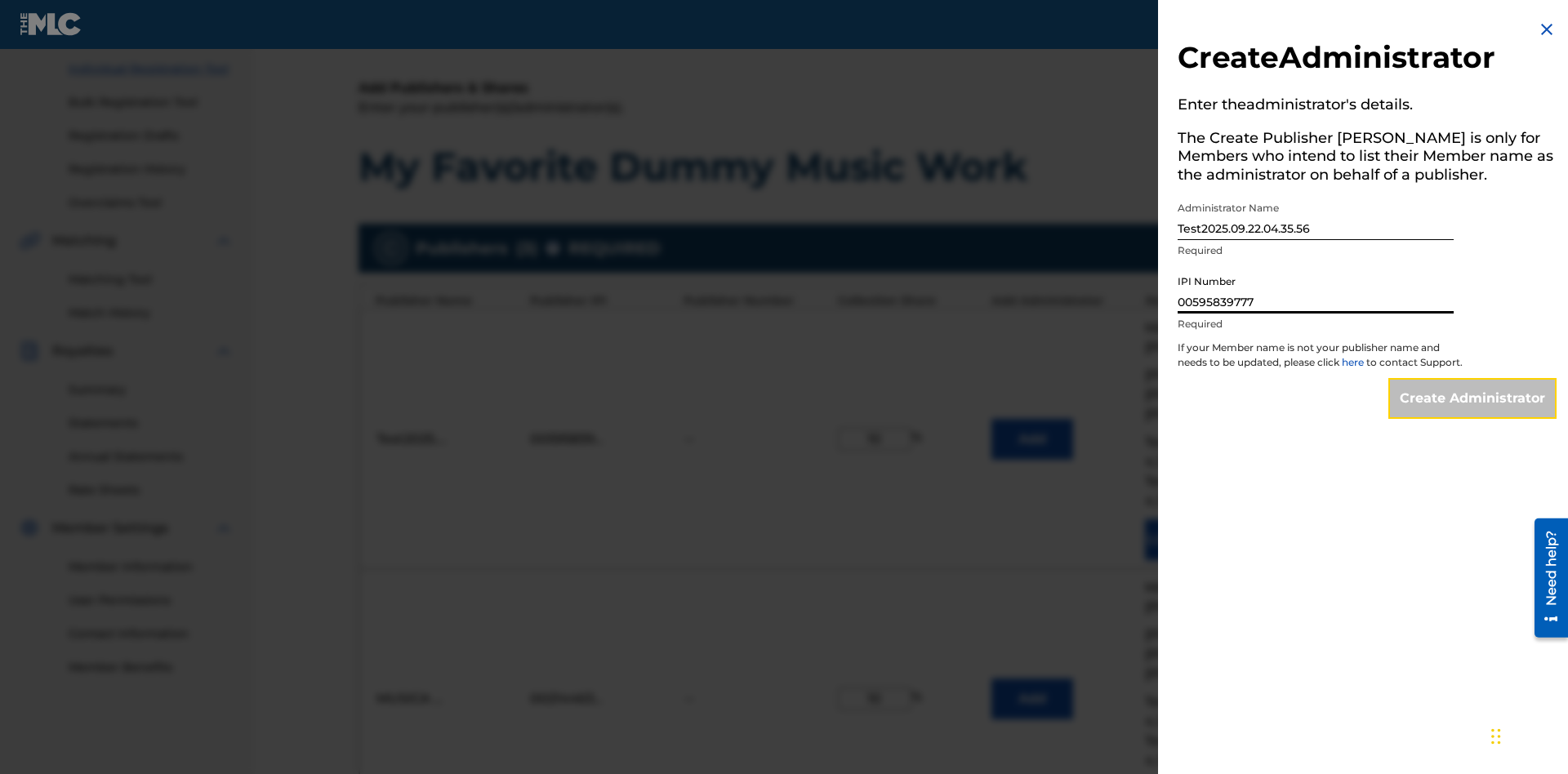
click at [1473, 413] on input "Create Administrator" at bounding box center [1472, 398] width 168 height 41
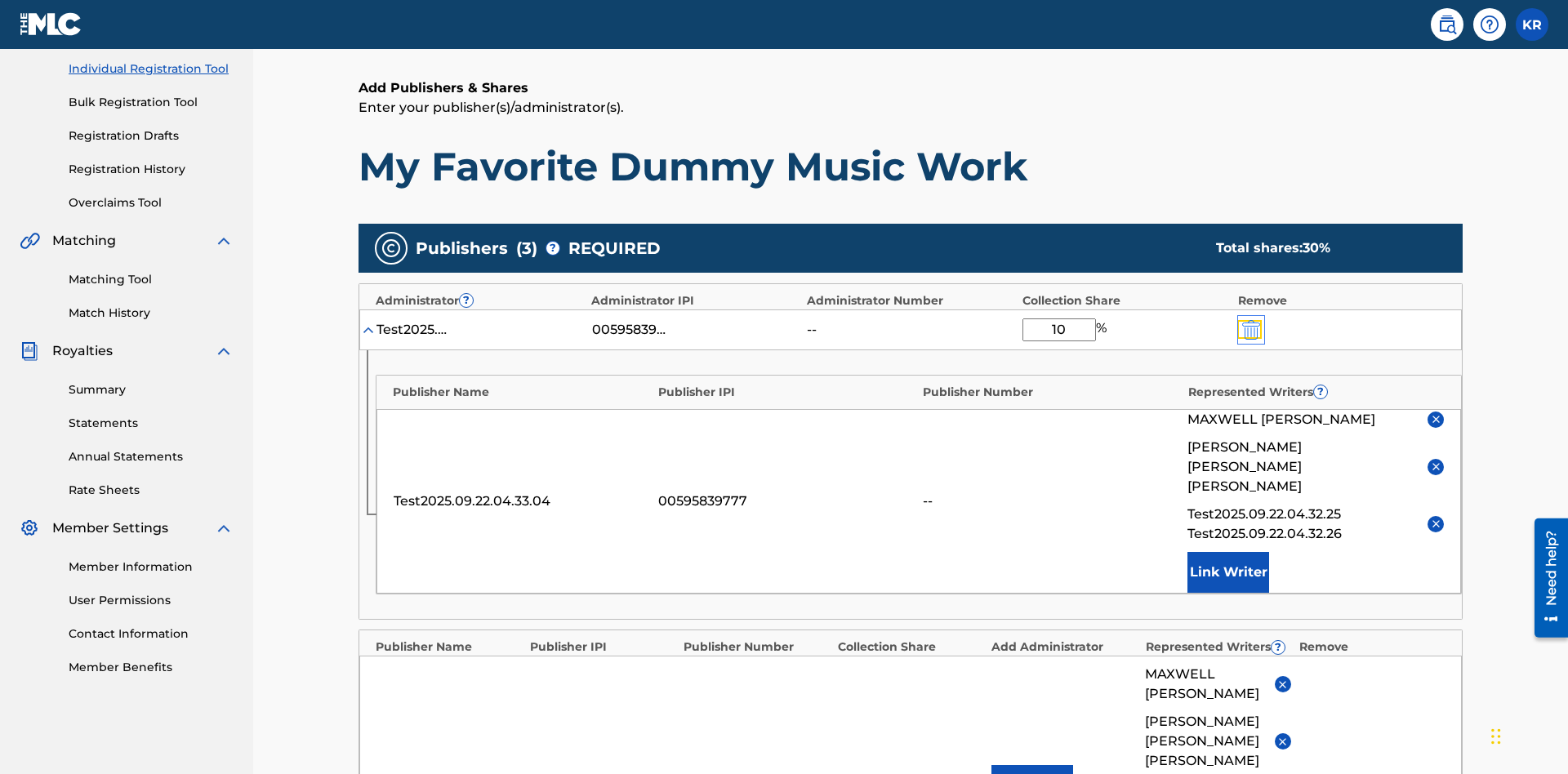
click at [1250, 320] on img "submit" at bounding box center [1251, 329] width 18 height 20
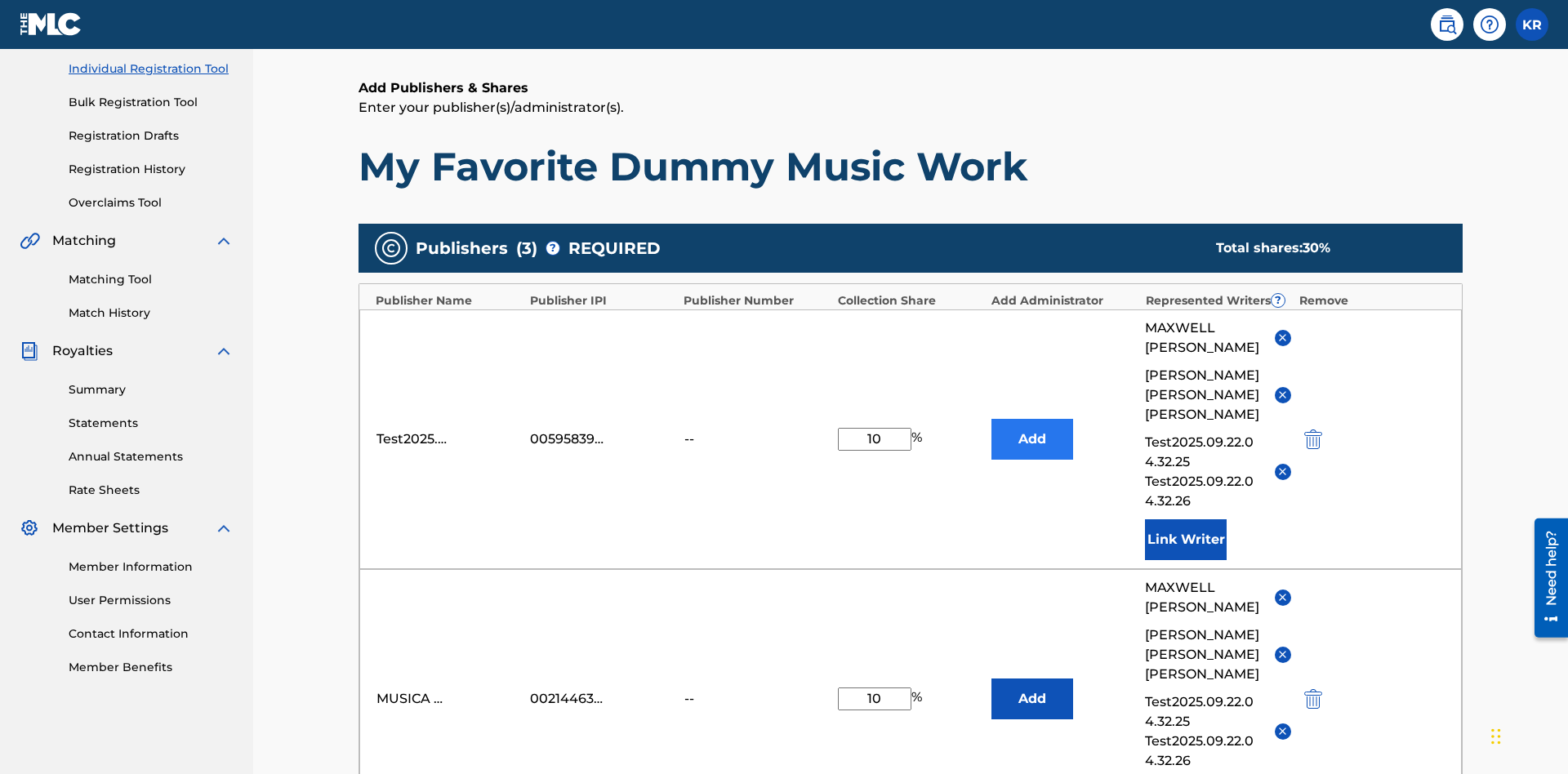
type input "10"
click at [1033, 419] on button "Add" at bounding box center [1033, 439] width 82 height 41
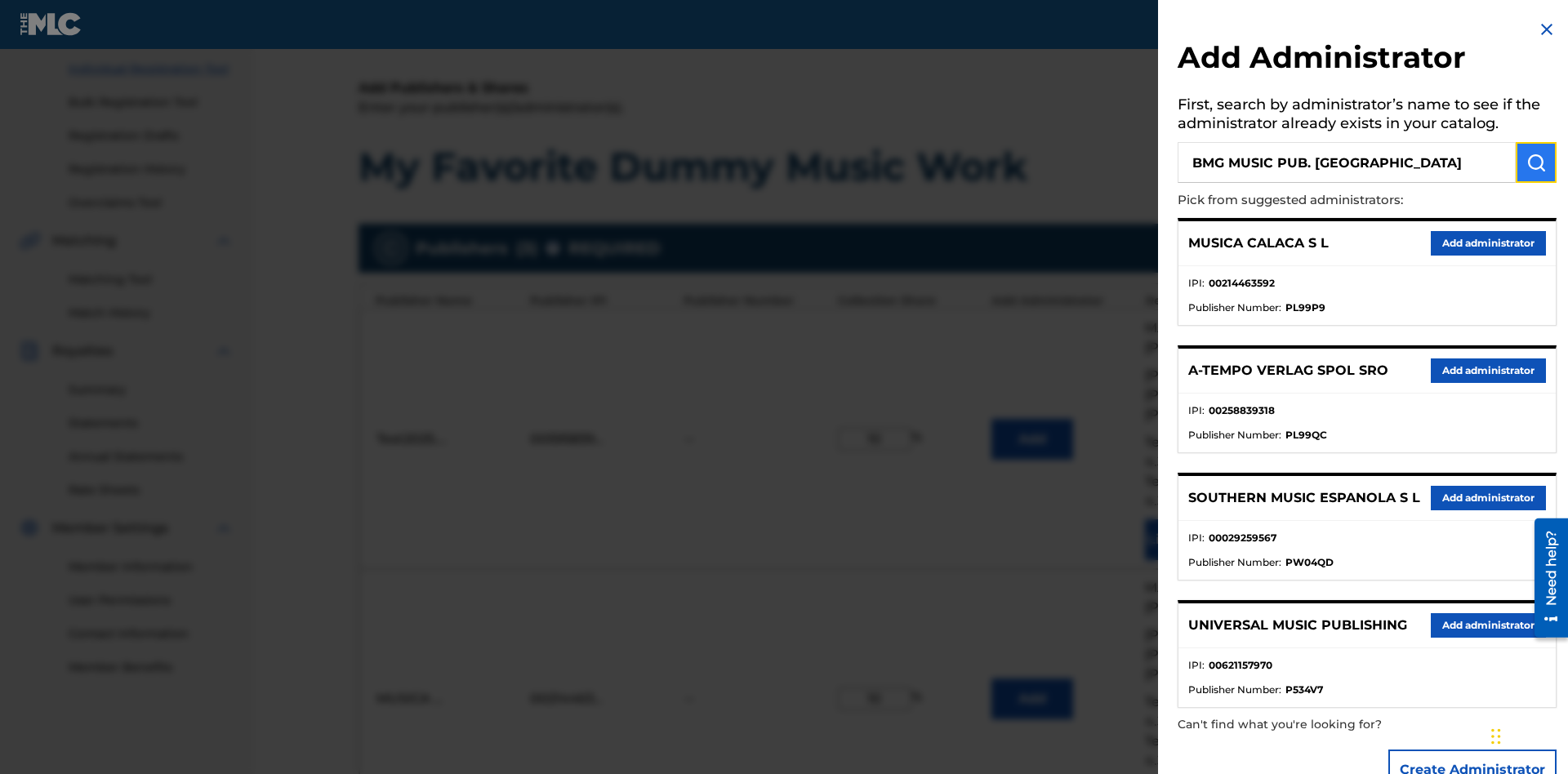
click at [1536, 163] on img "submit" at bounding box center [1536, 162] width 20 height 20
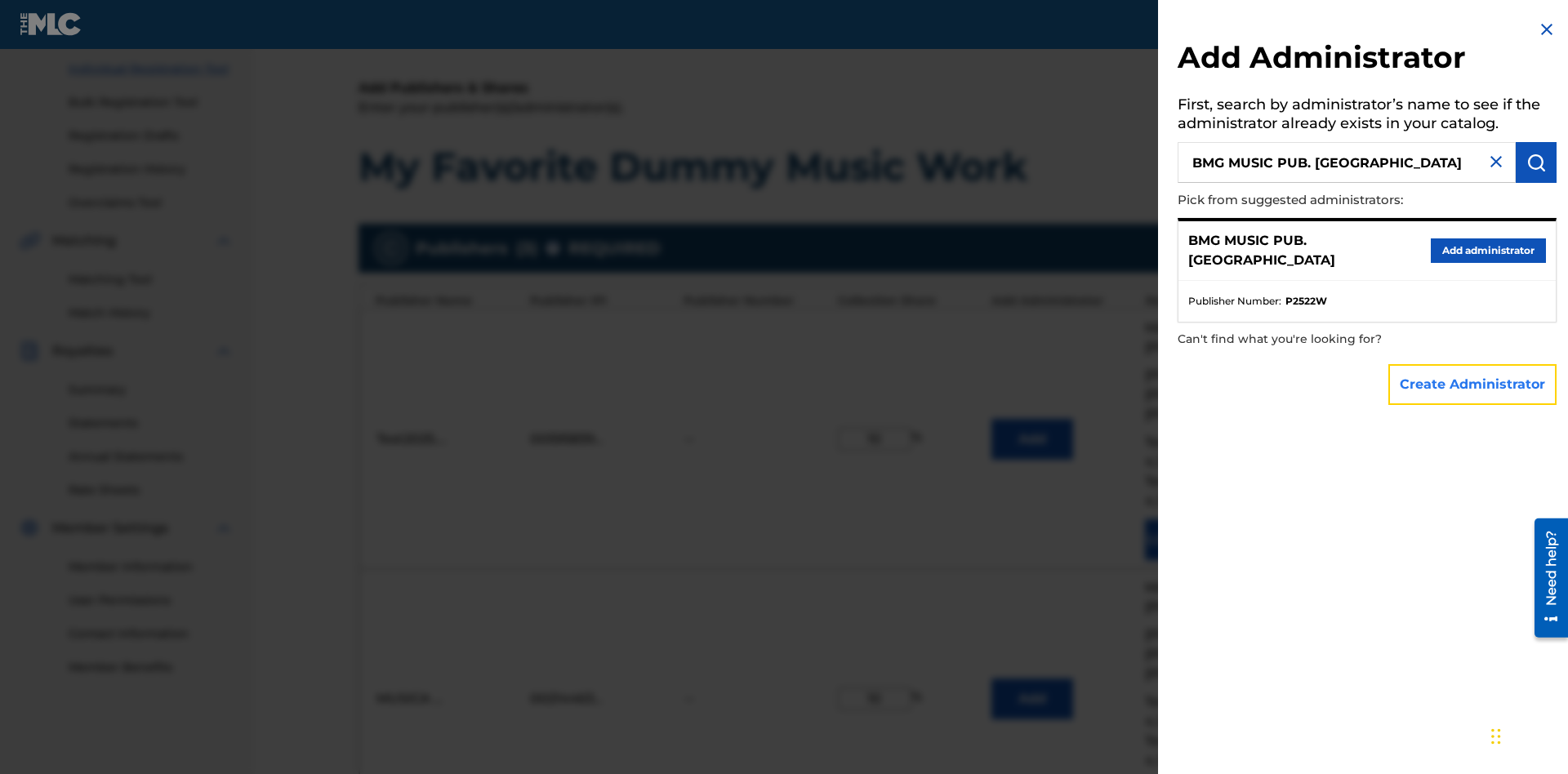
click at [1473, 384] on button "Create Administrator" at bounding box center [1472, 384] width 168 height 41
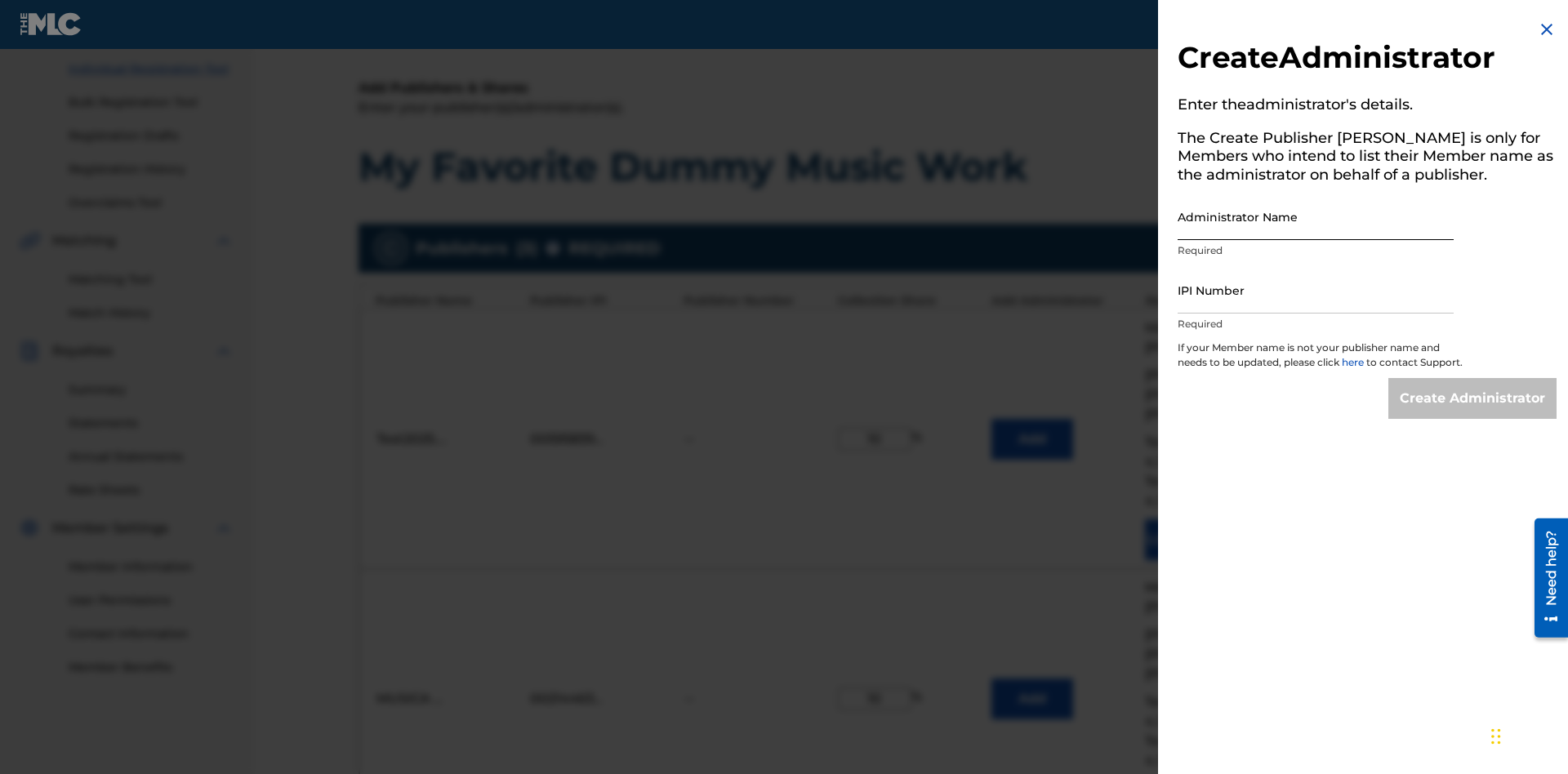
click at [1316, 217] on input "Administrator Name" at bounding box center [1316, 217] width 276 height 47
click at [1316, 290] on input "IPI Number" at bounding box center [1316, 290] width 276 height 47
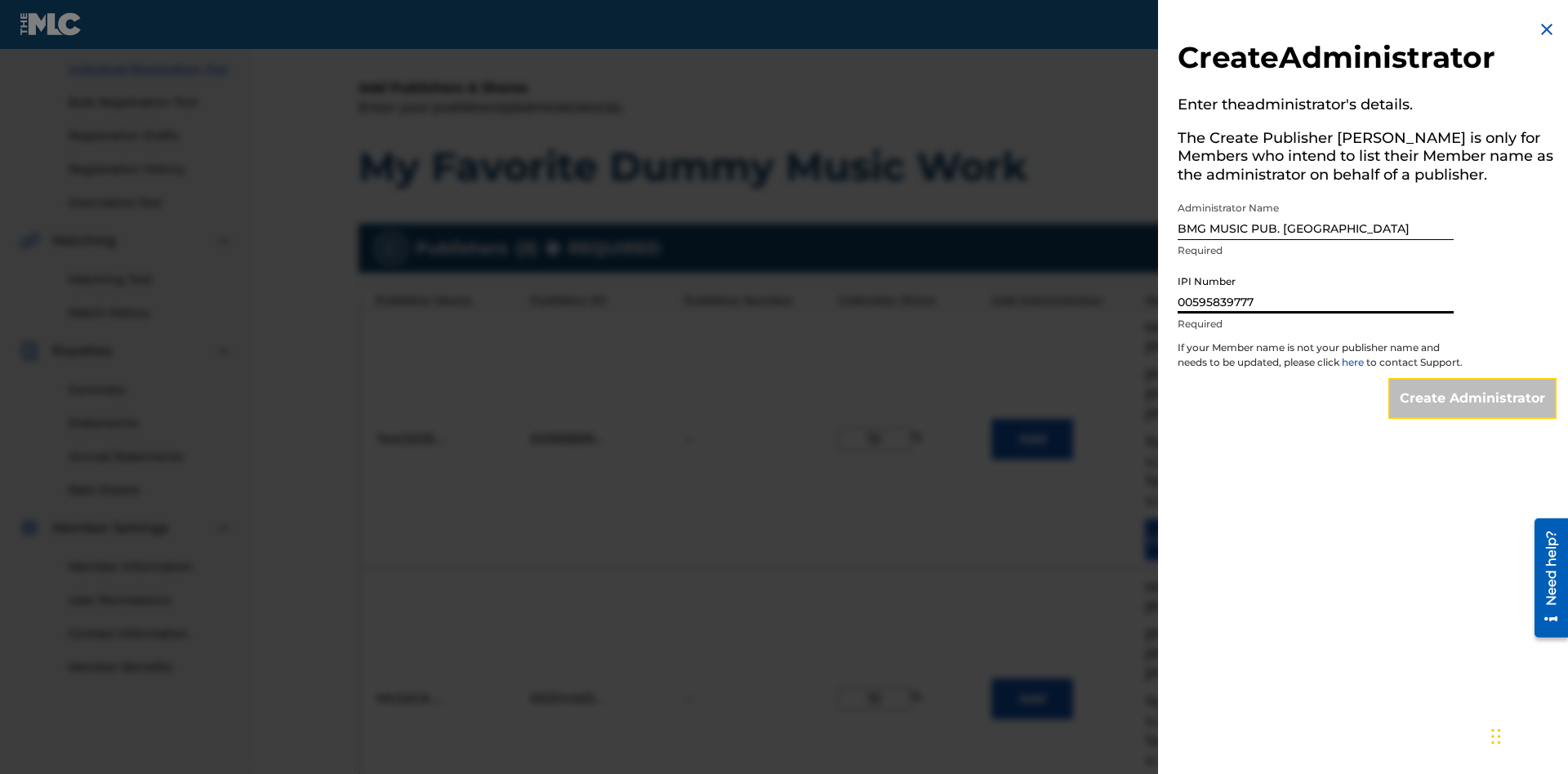
click at [1473, 413] on input "Create Administrator" at bounding box center [1472, 398] width 168 height 41
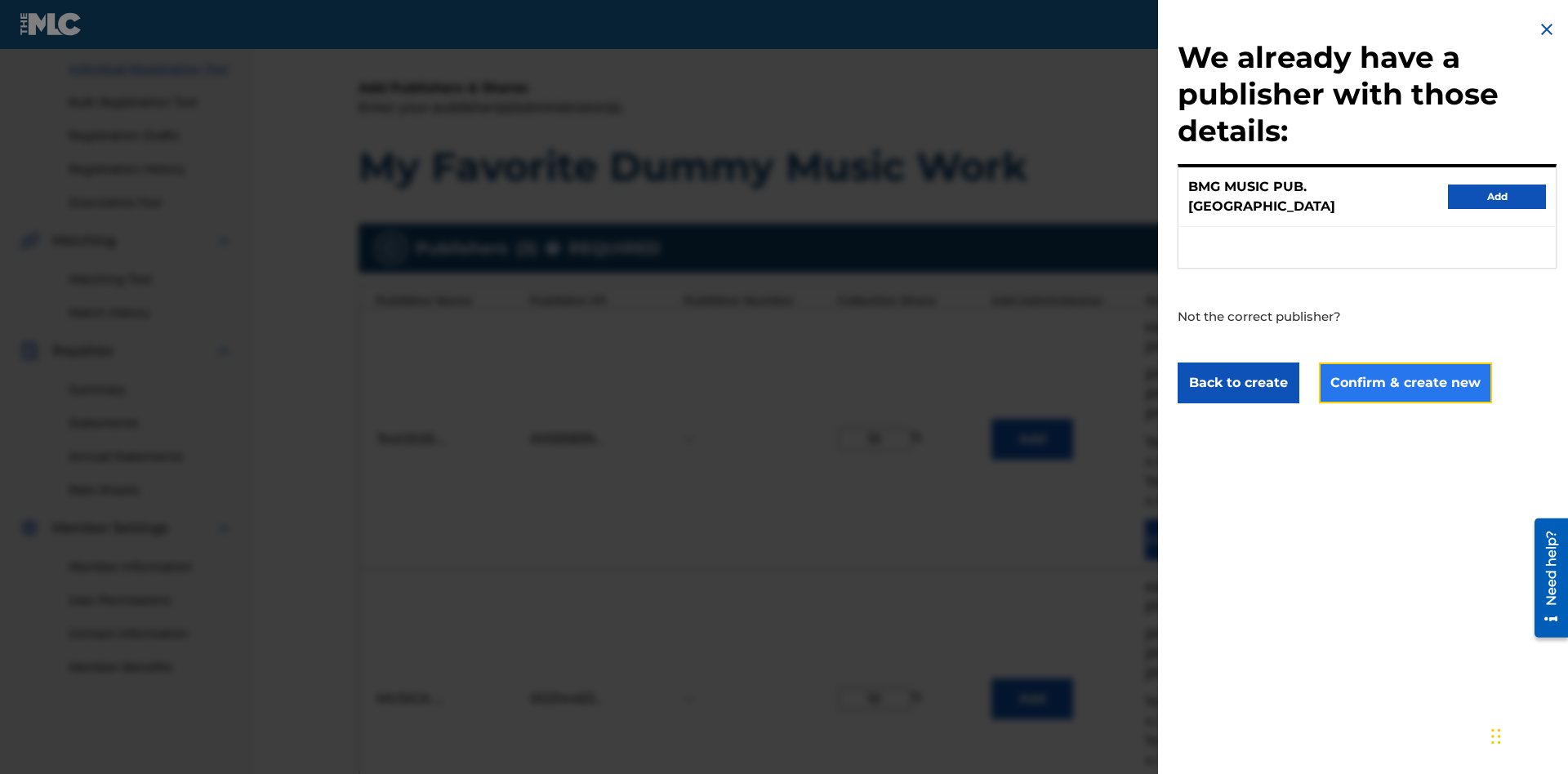
click at [1404, 367] on button "Confirm & create new" at bounding box center [1405, 383] width 173 height 41
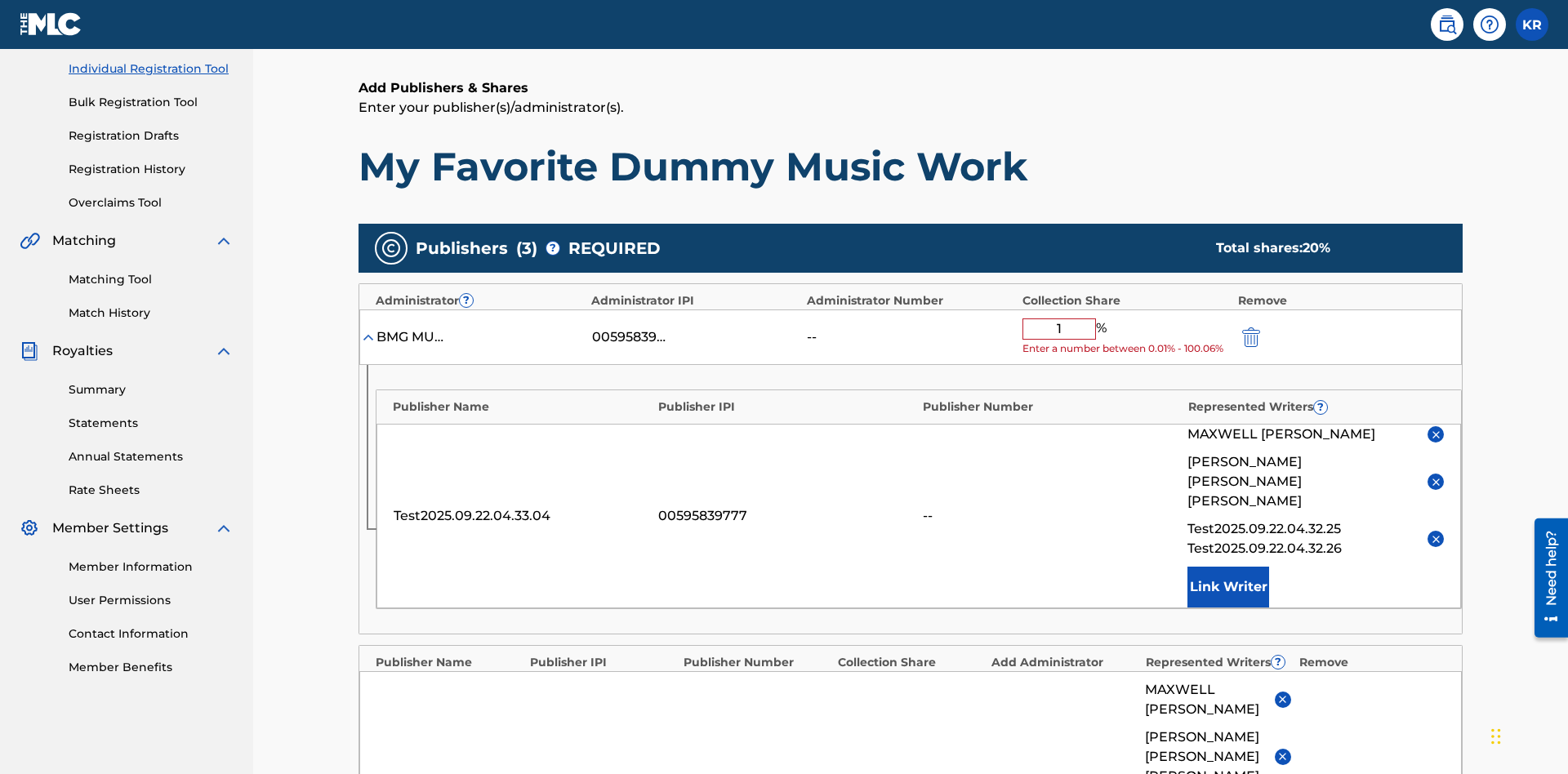
type input "10"
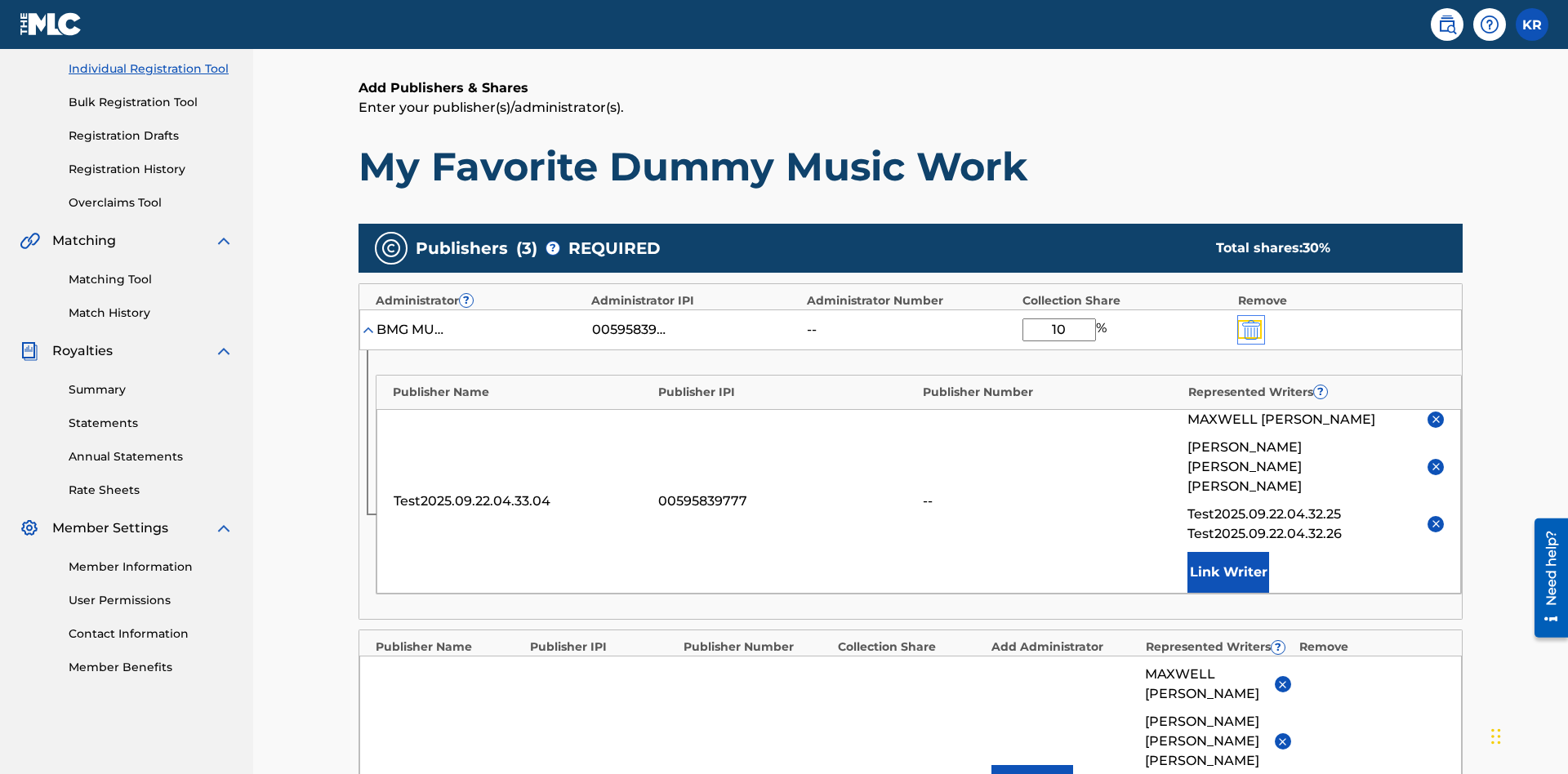
click at [1250, 320] on img "submit" at bounding box center [1251, 329] width 18 height 20
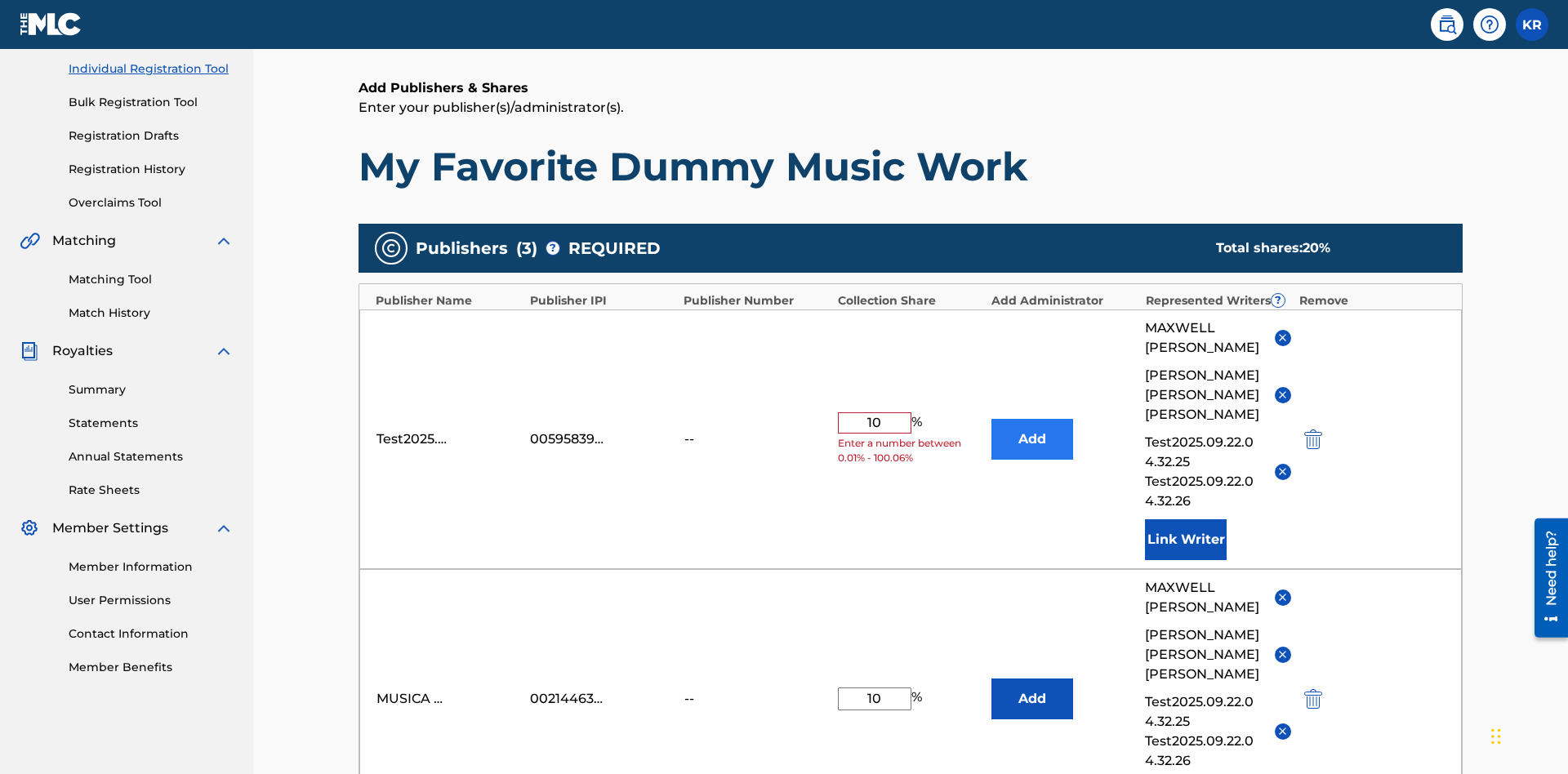
type input "10"
click at [1033, 419] on button "Add" at bounding box center [1033, 439] width 82 height 41
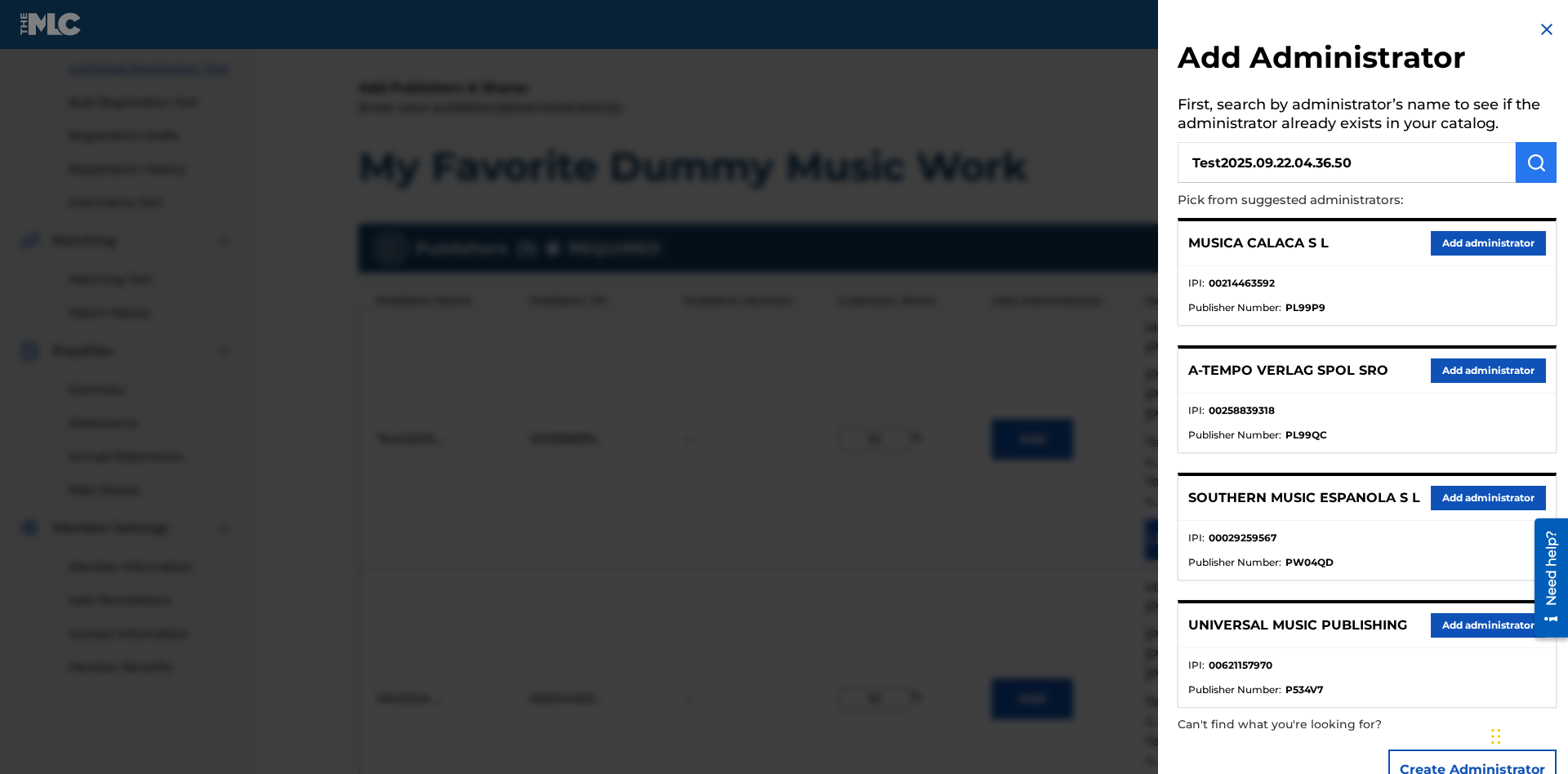
type input "Test2025.09.22.04.36.50"
click at [1536, 163] on img "submit" at bounding box center [1536, 162] width 20 height 20
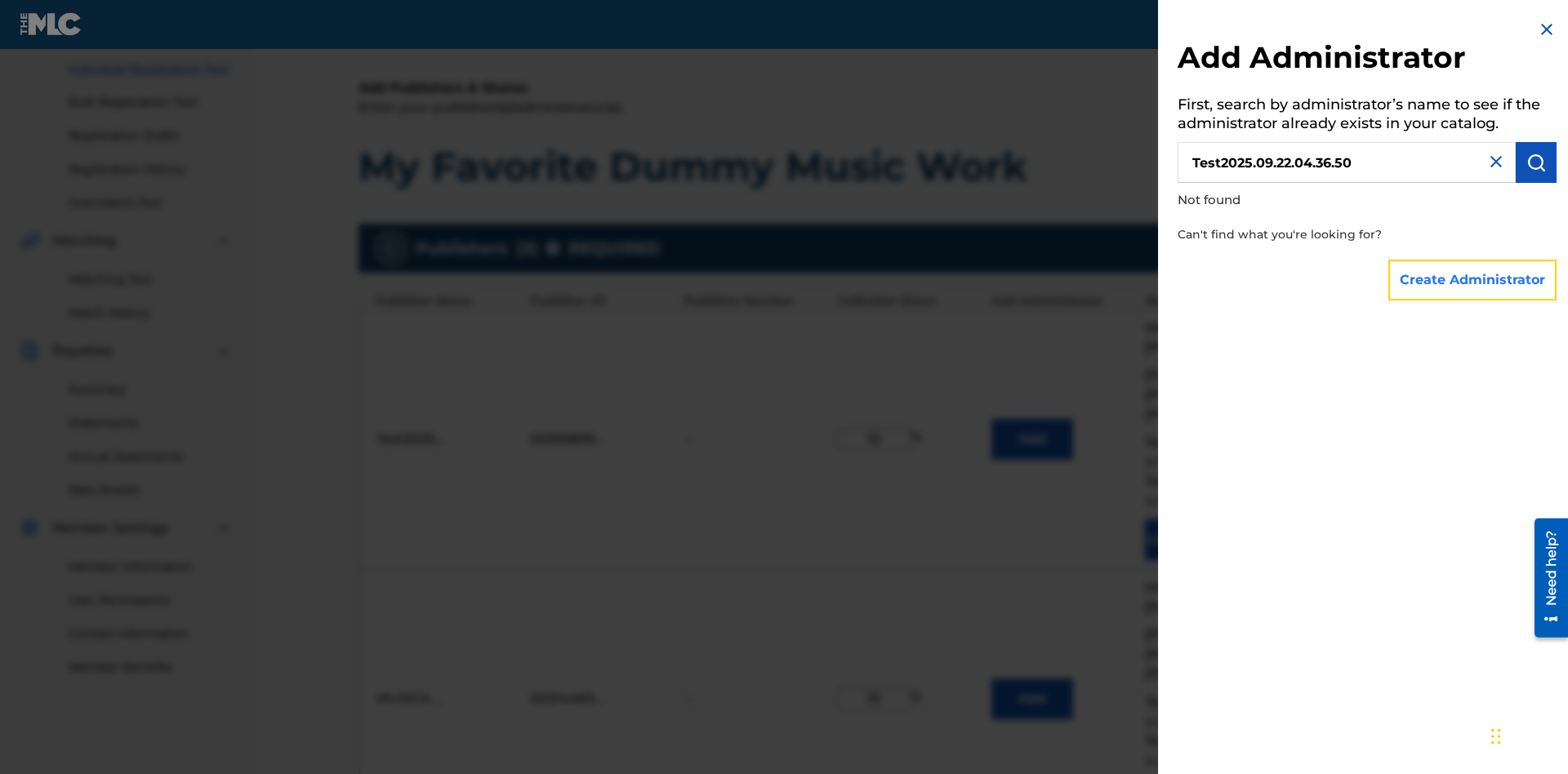
click at [1473, 280] on button "Create Administrator" at bounding box center [1472, 280] width 168 height 41
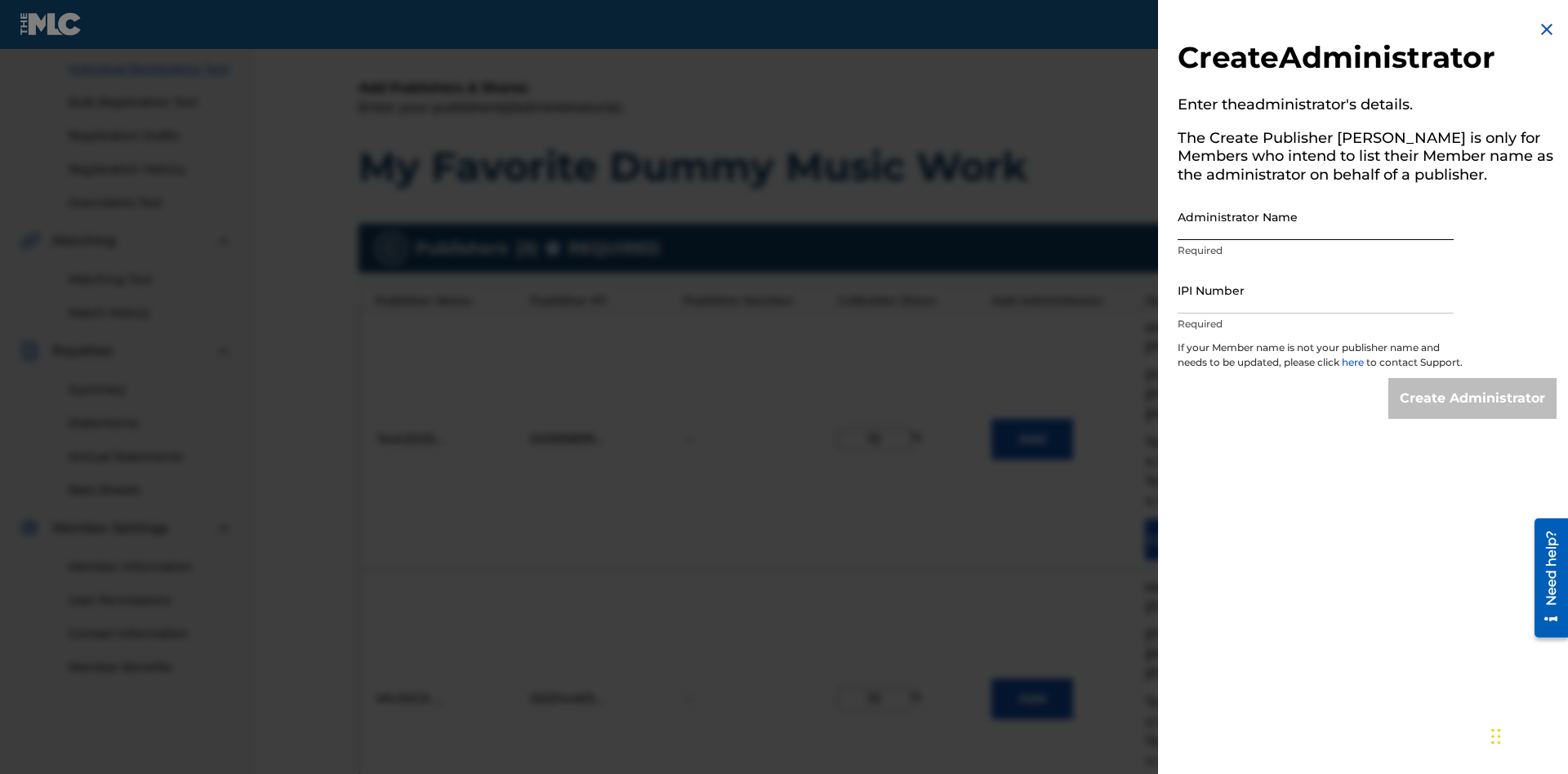
click at [1316, 217] on input "Administrator Name" at bounding box center [1316, 217] width 276 height 47
click at [1316, 290] on input "IPI Number" at bounding box center [1316, 290] width 276 height 47
click at [1473, 413] on input "Create Administrator" at bounding box center [1472, 398] width 168 height 41
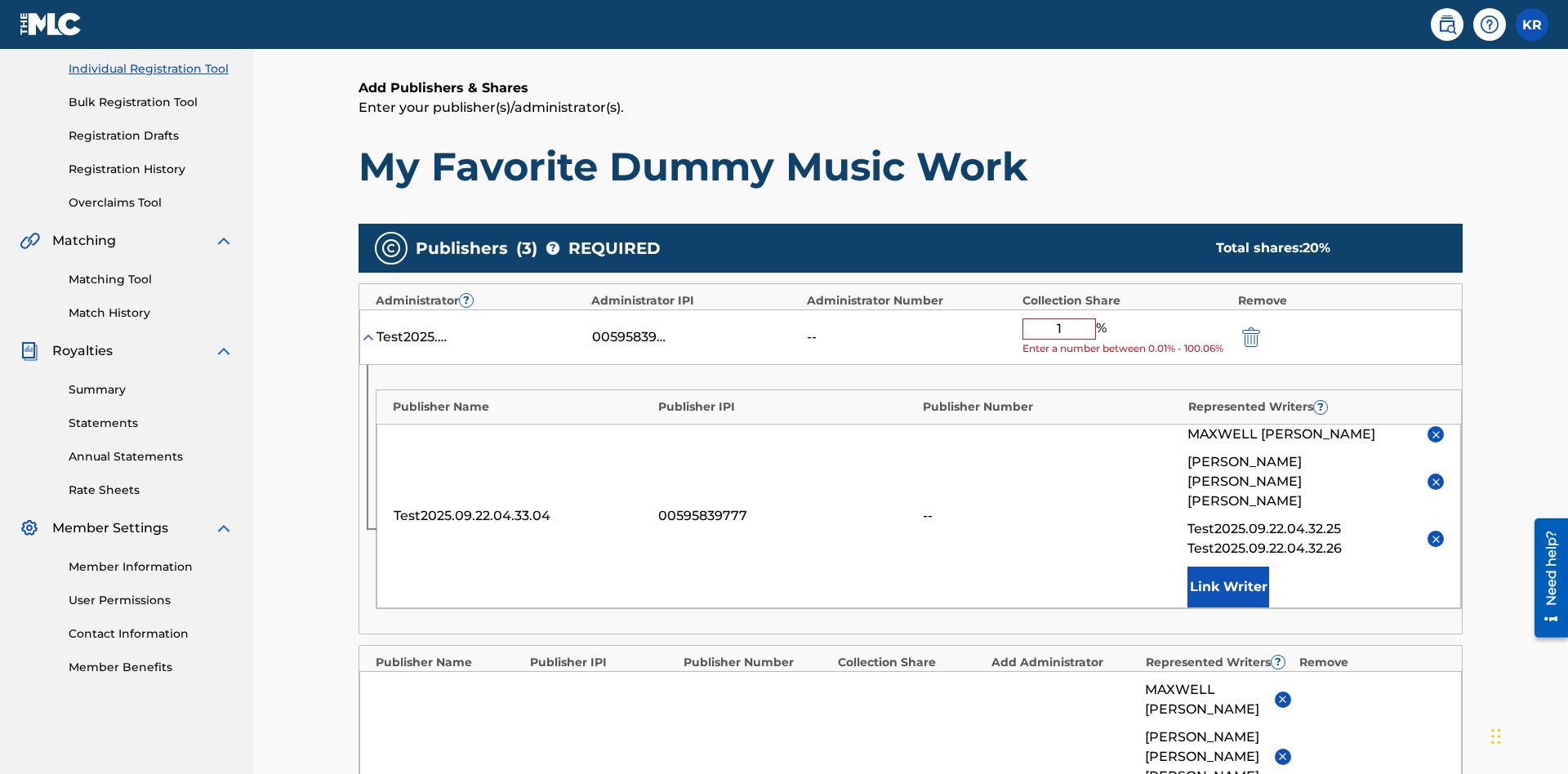
type input "10"
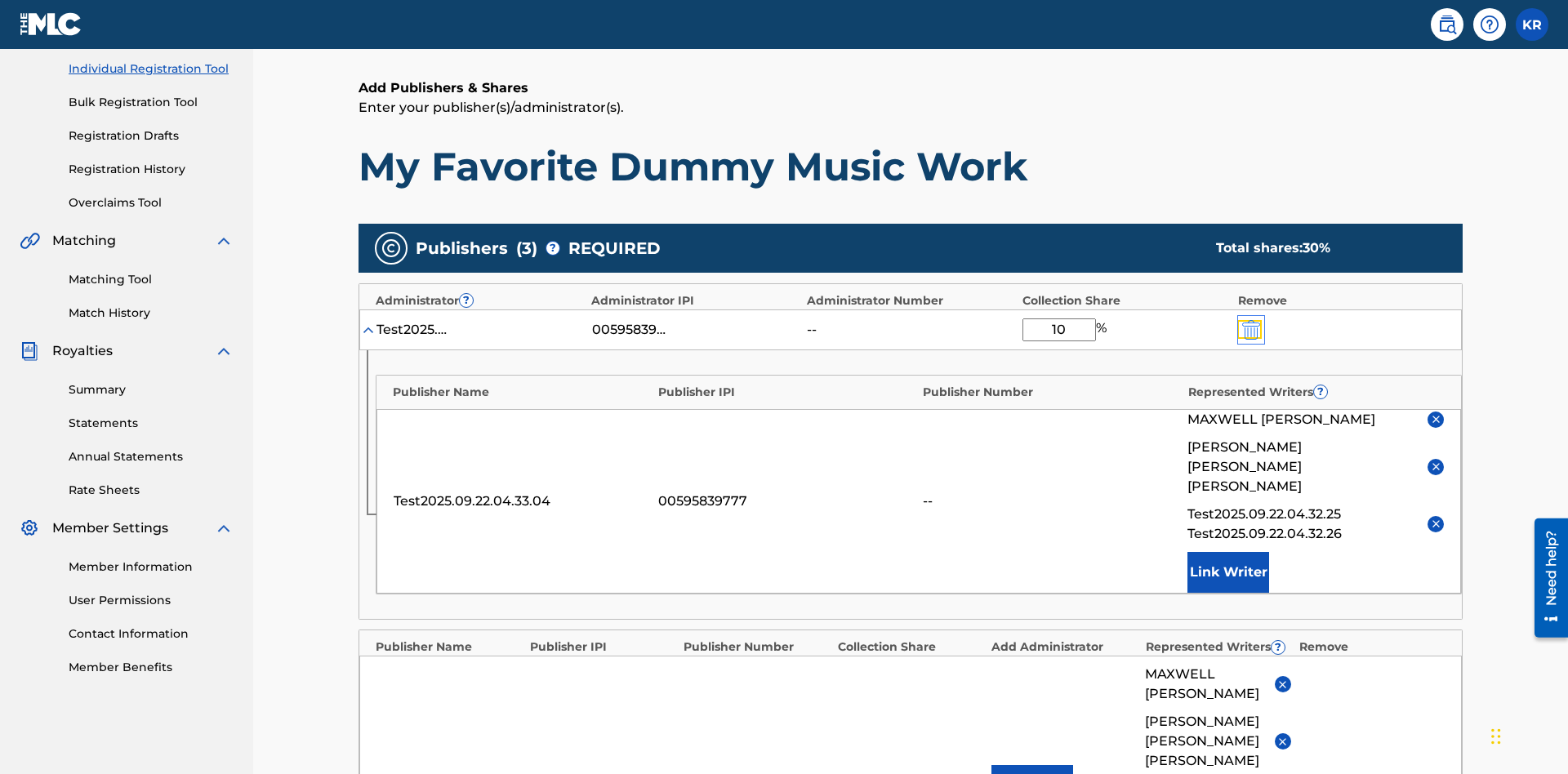
click at [1250, 320] on img "submit" at bounding box center [1251, 329] width 18 height 20
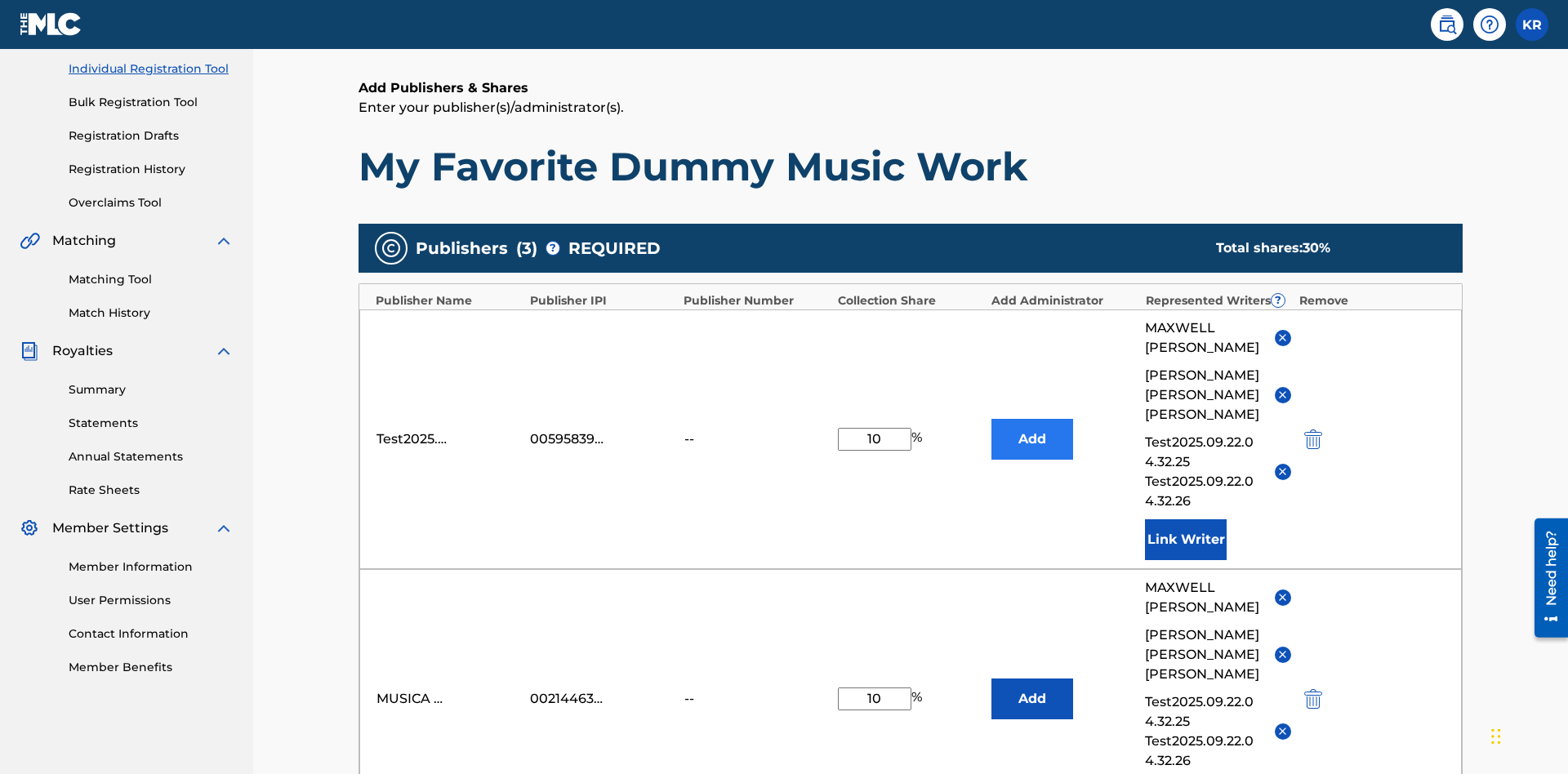
type input "10"
click at [1033, 419] on button "Add" at bounding box center [1033, 439] width 82 height 41
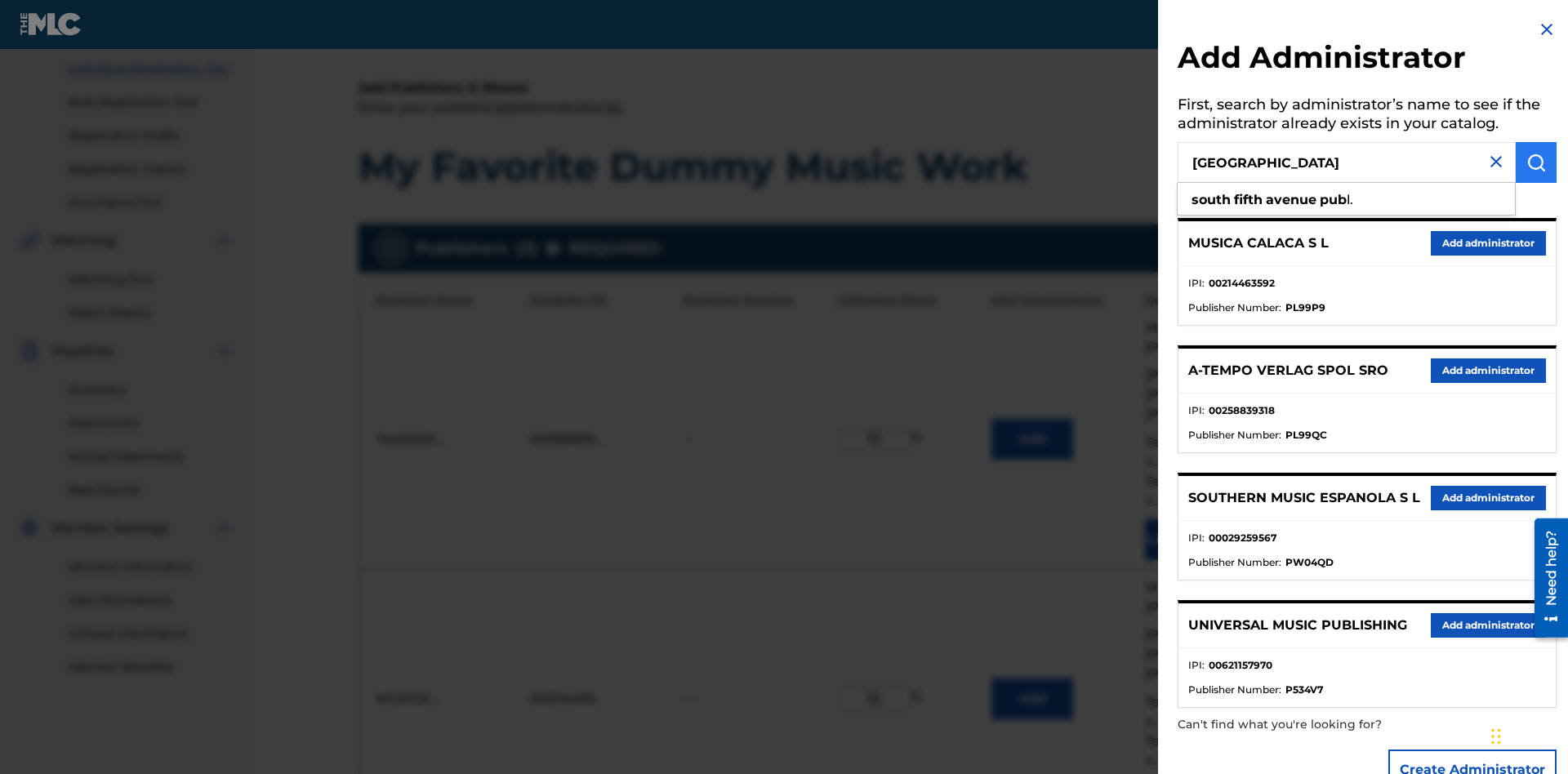
type input "[GEOGRAPHIC_DATA]"
click at [1536, 163] on img "submit" at bounding box center [1536, 162] width 20 height 20
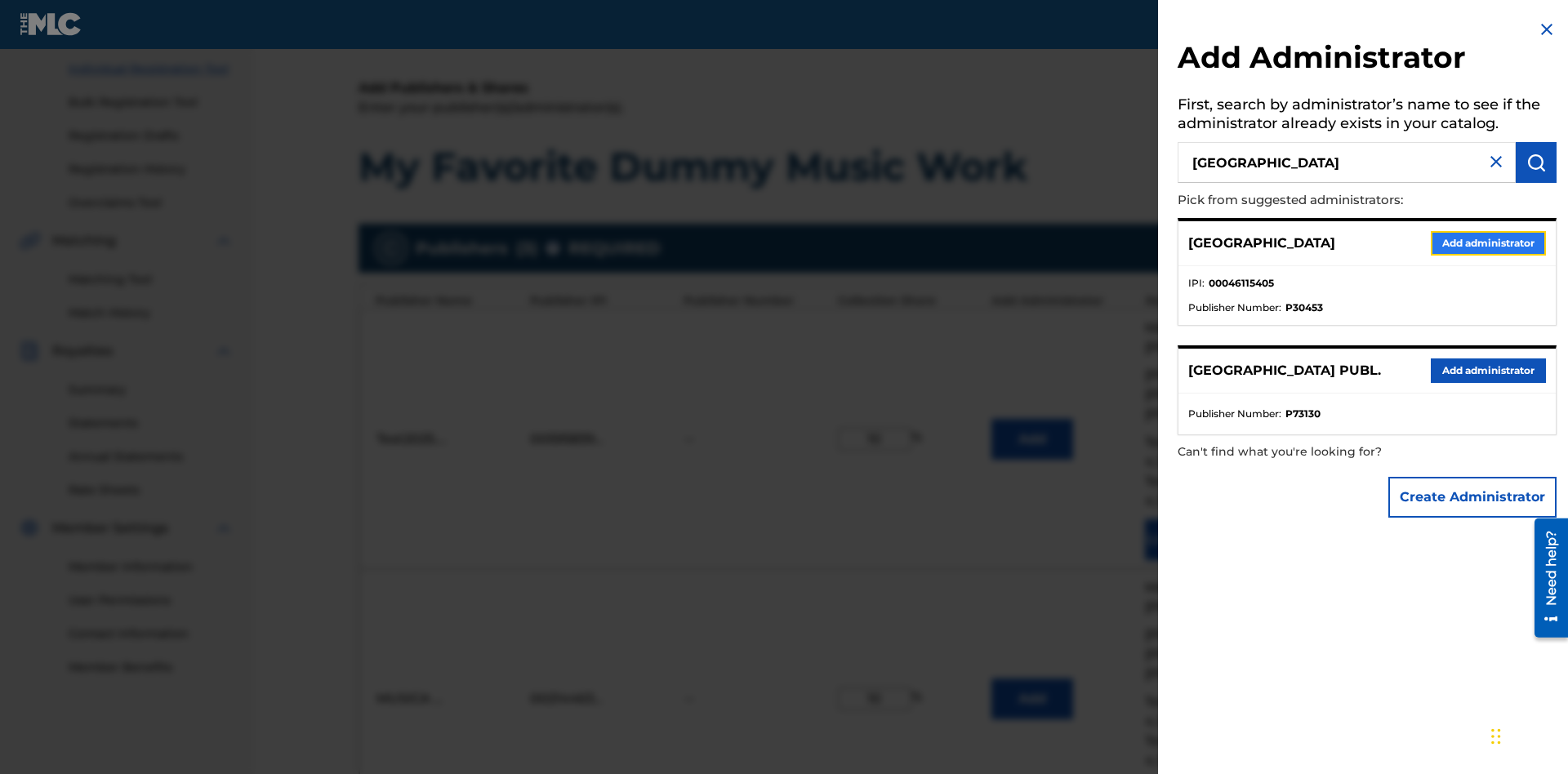
click at [1487, 242] on button "Add administrator" at bounding box center [1488, 243] width 115 height 25
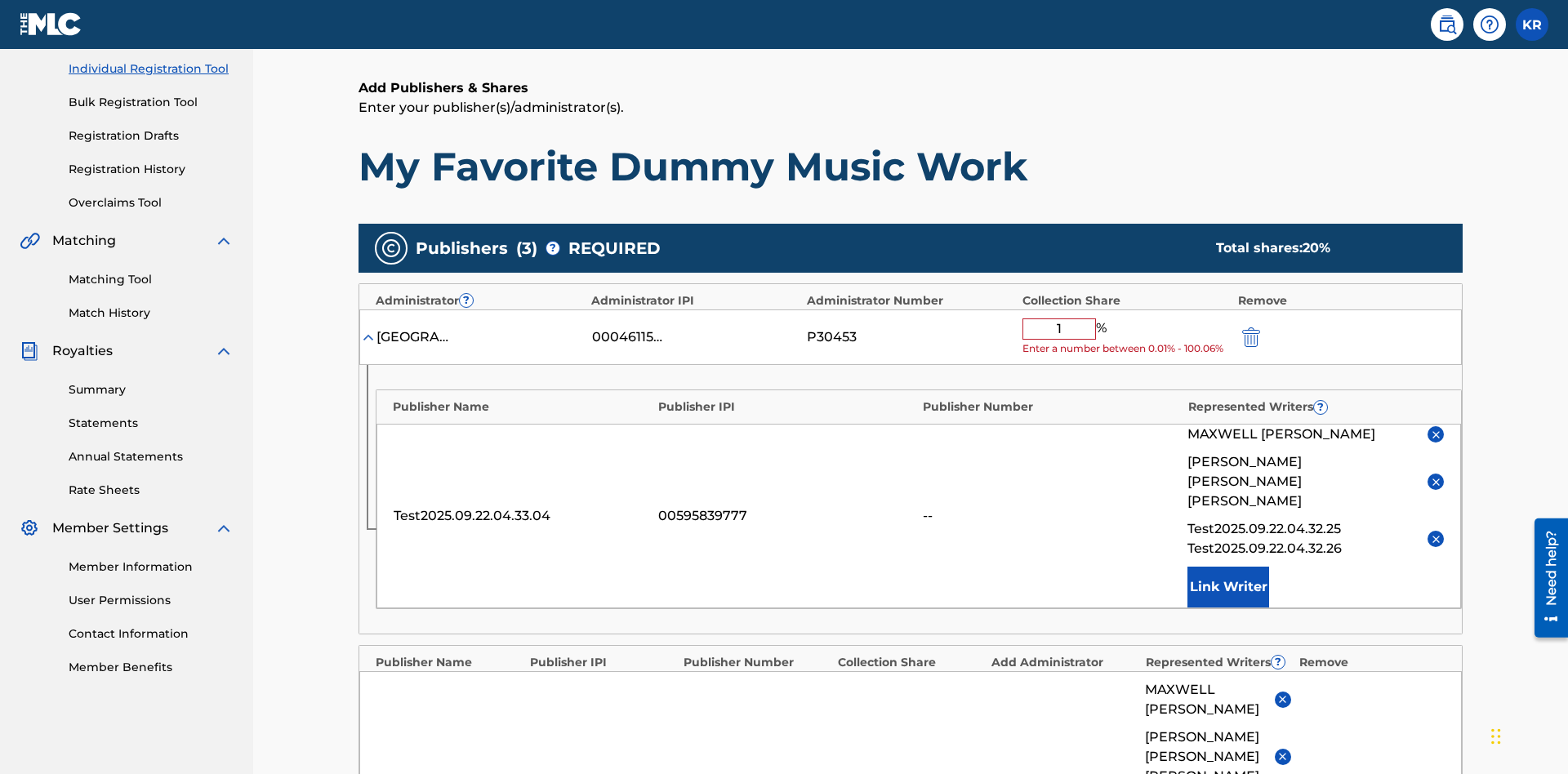
type input "10"
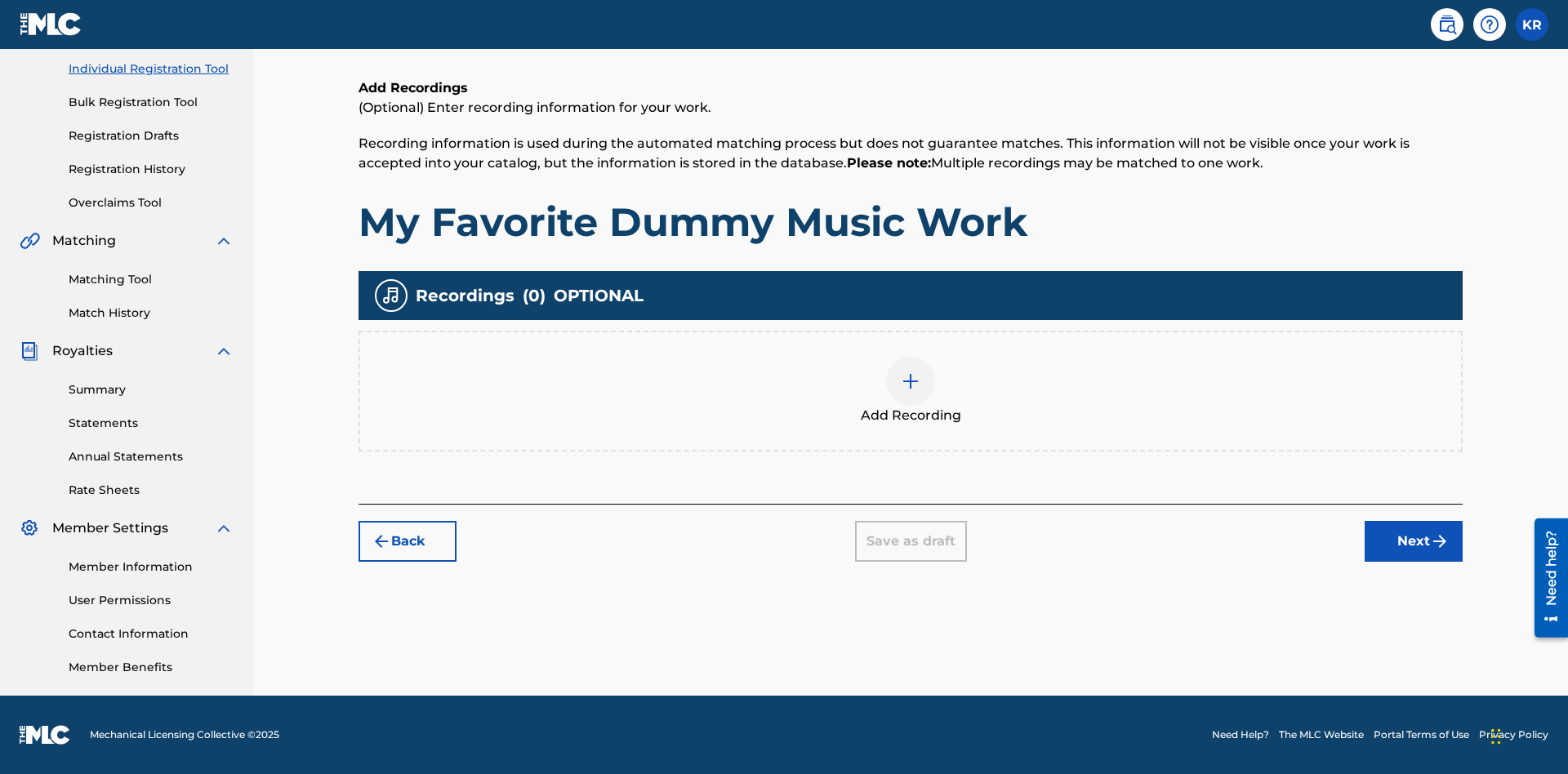
click at [911, 390] on img at bounding box center [911, 381] width 20 height 20
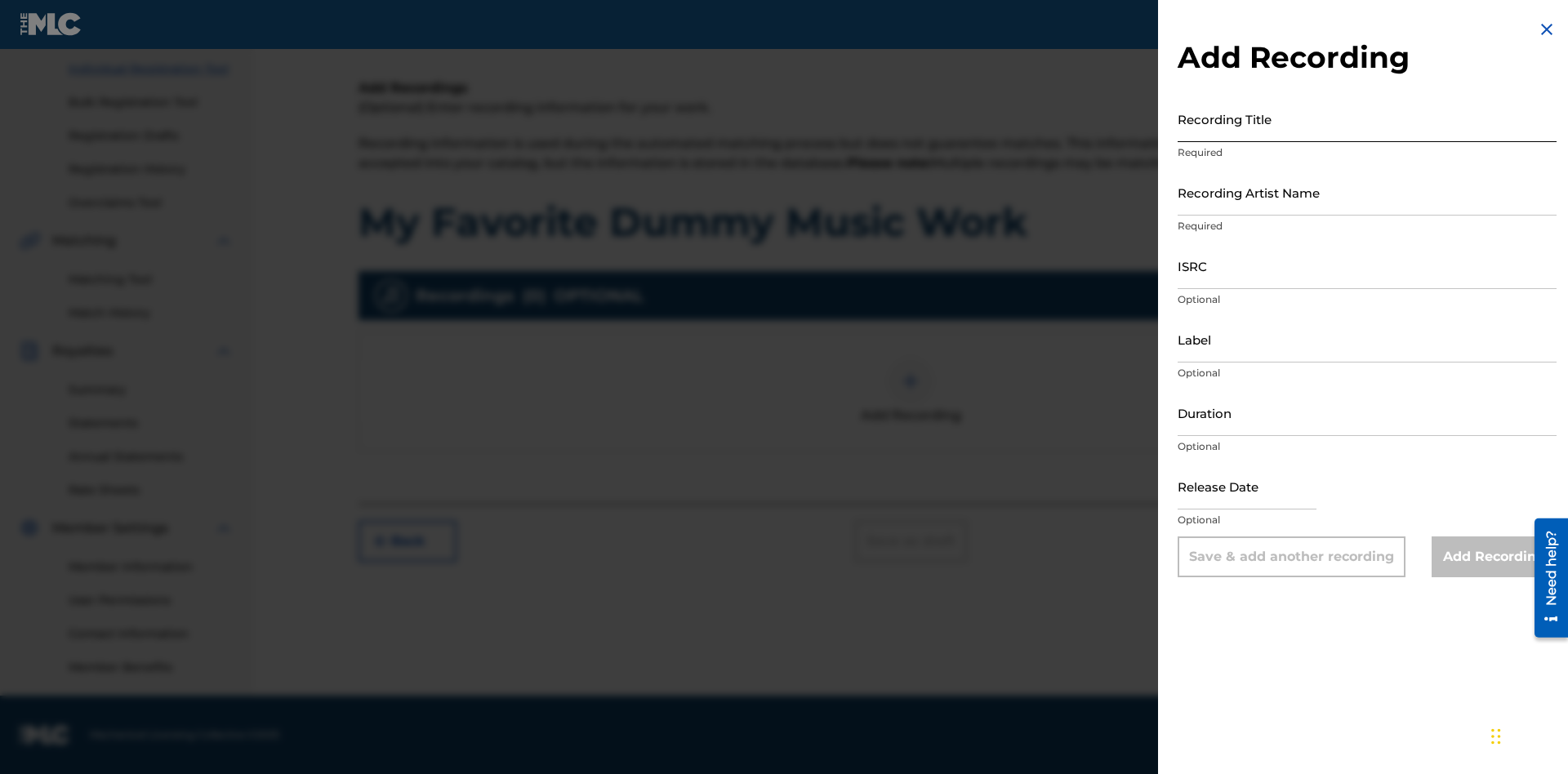
click at [1367, 118] on input "Recording Title" at bounding box center [1367, 118] width 379 height 47
type input "Best Song Ever"
click at [1367, 192] on input "Recording Artist Name" at bounding box center [1367, 192] width 379 height 47
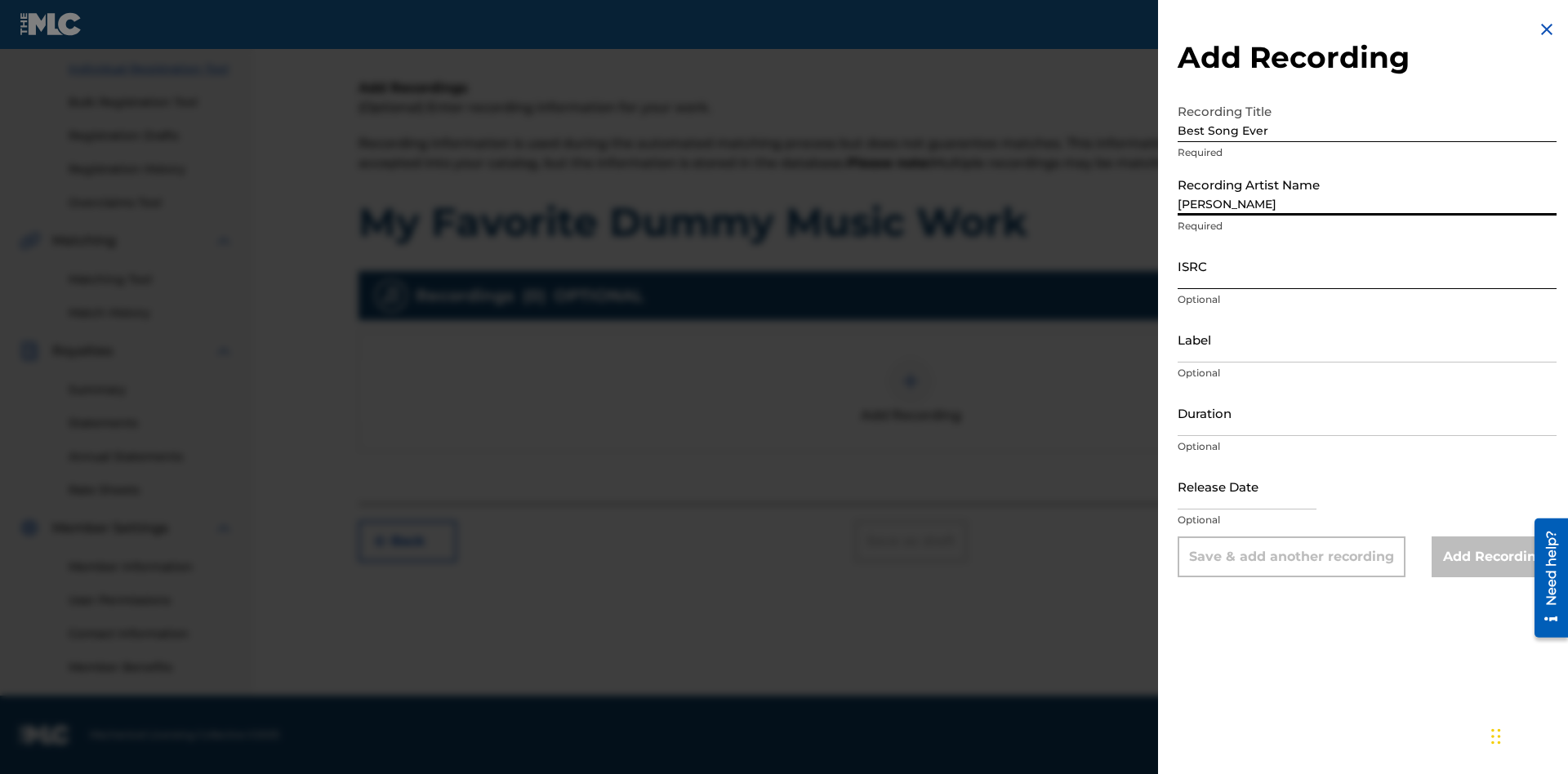
type input "[PERSON_NAME]"
click at [1367, 265] on input "ISRC" at bounding box center [1367, 265] width 379 height 47
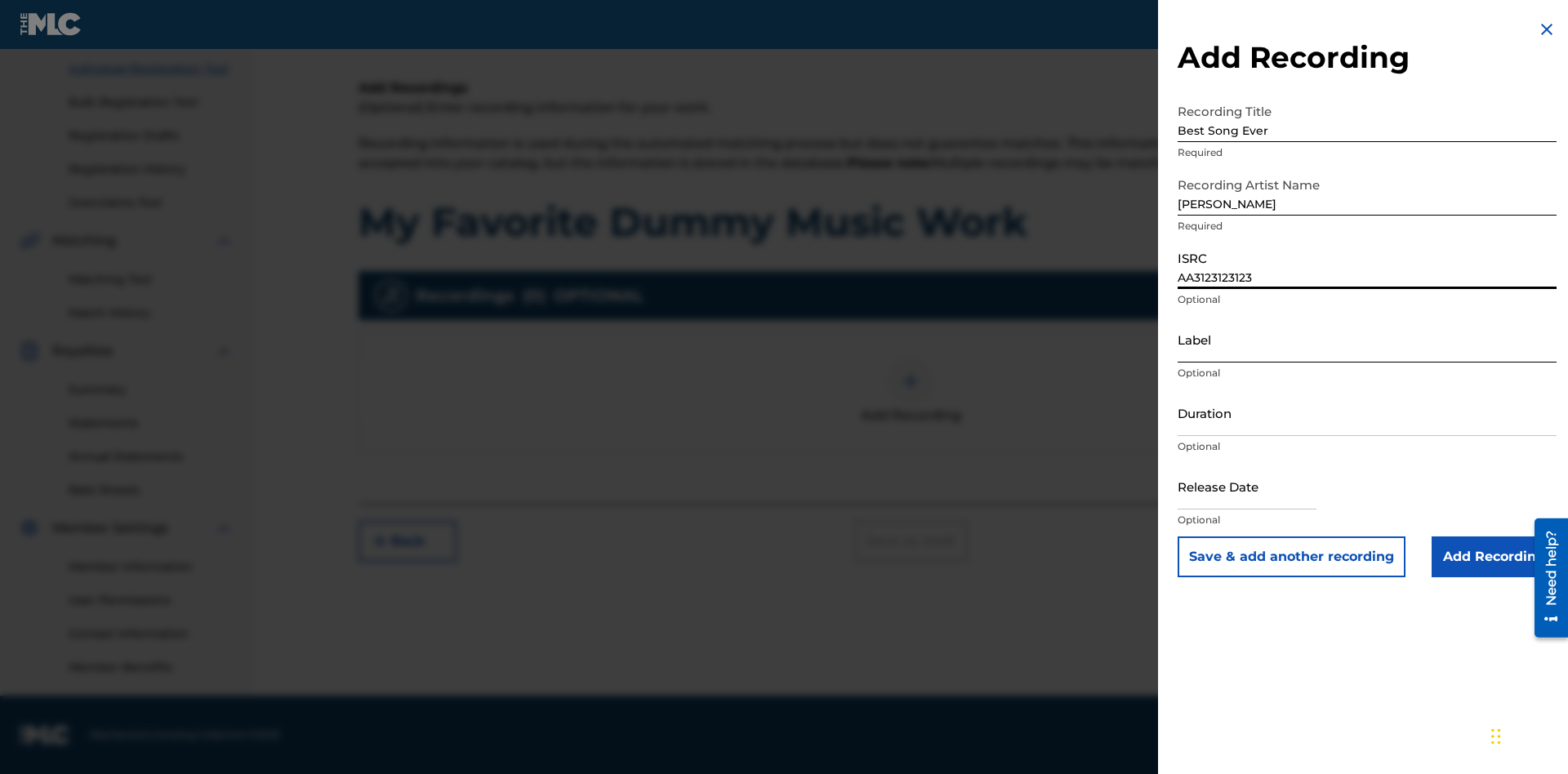
type input "AA3123123123"
click at [1367, 339] on input "Label" at bounding box center [1367, 339] width 379 height 47
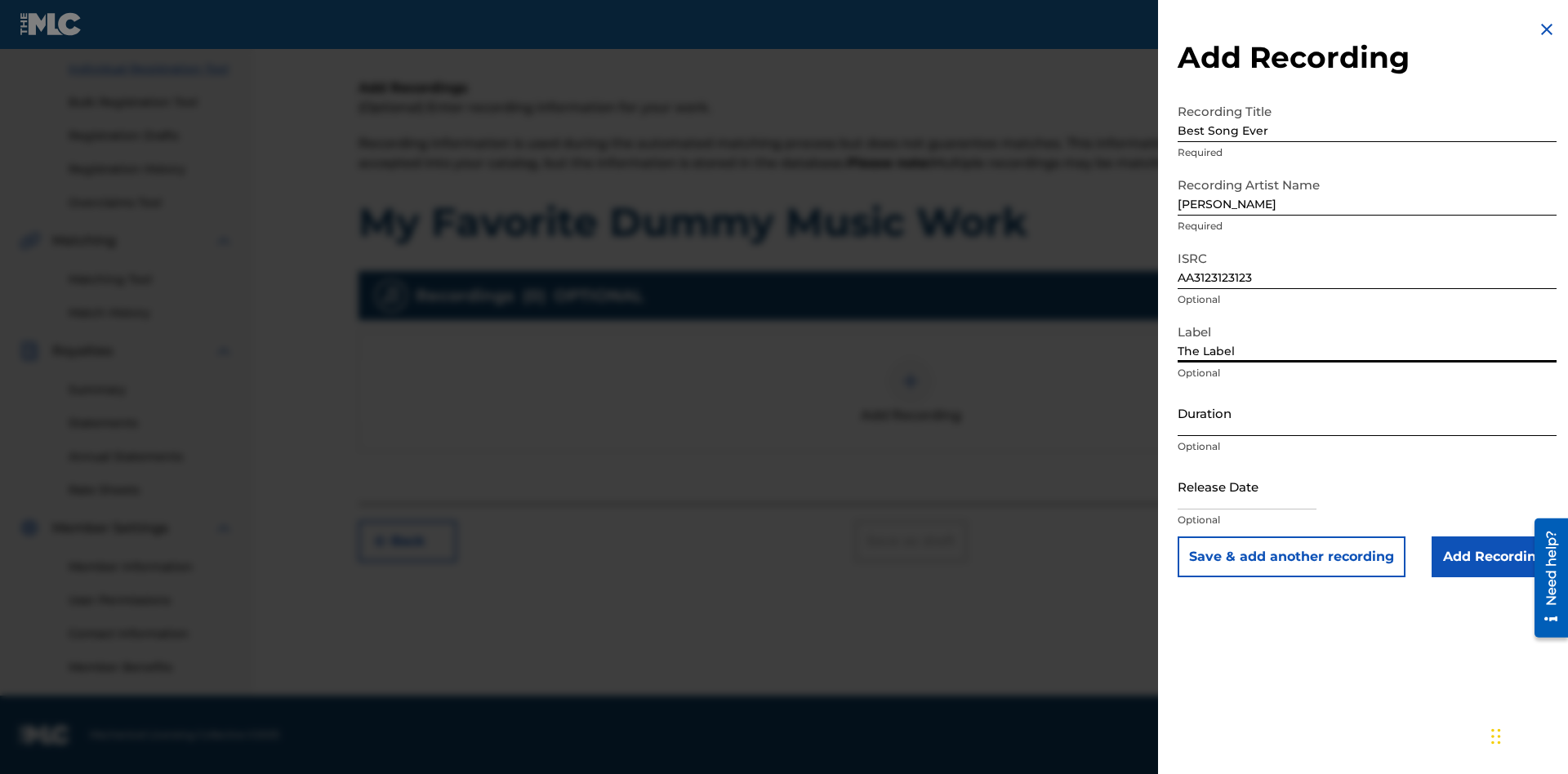
type input "The Label"
click at [1367, 413] on input "Duration" at bounding box center [1367, 413] width 379 height 47
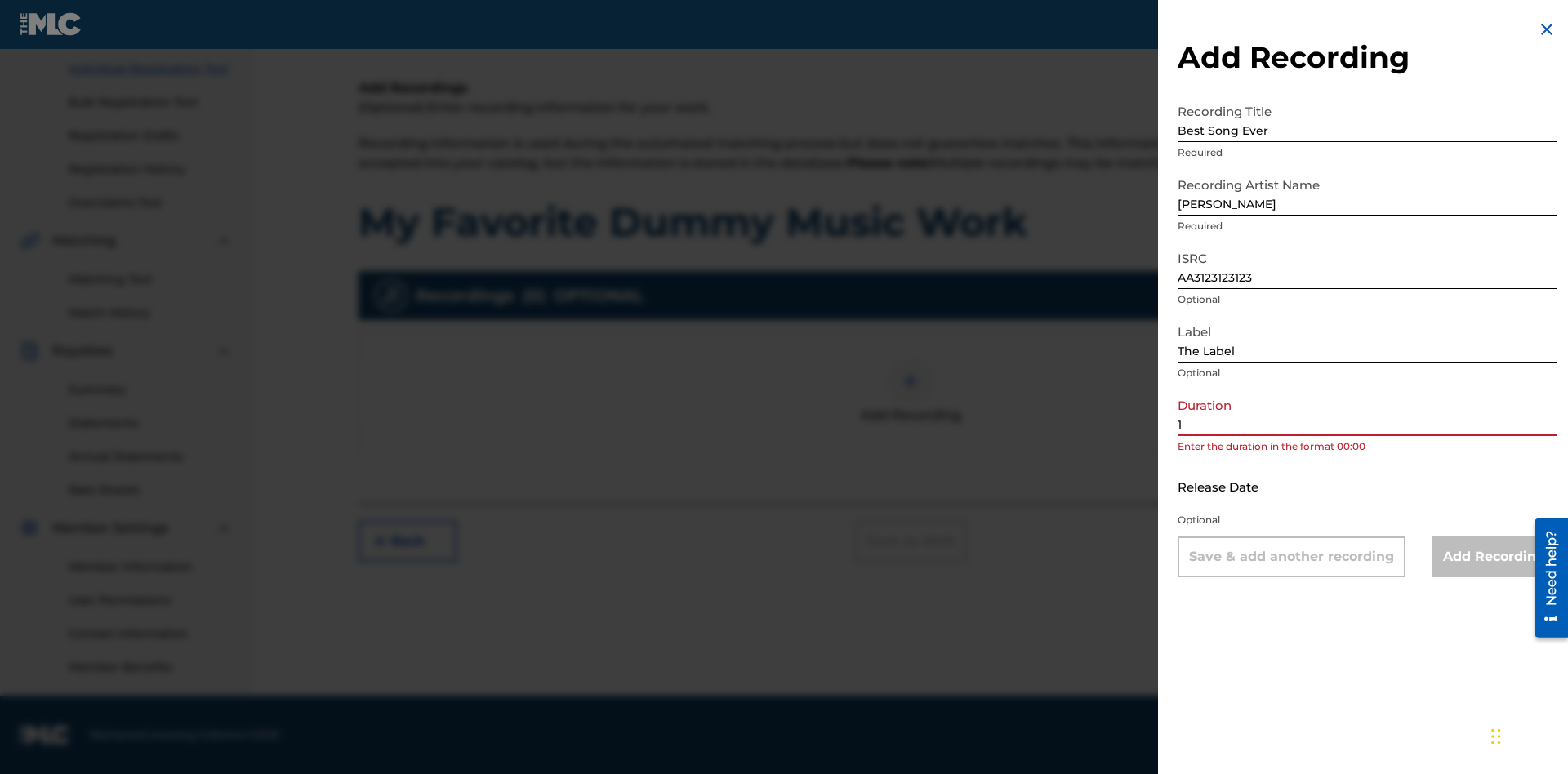
click at [1367, 413] on input "1" at bounding box center [1367, 413] width 379 height 47
type input "12:25"
click at [1260, 488] on input "text" at bounding box center [1247, 486] width 139 height 47
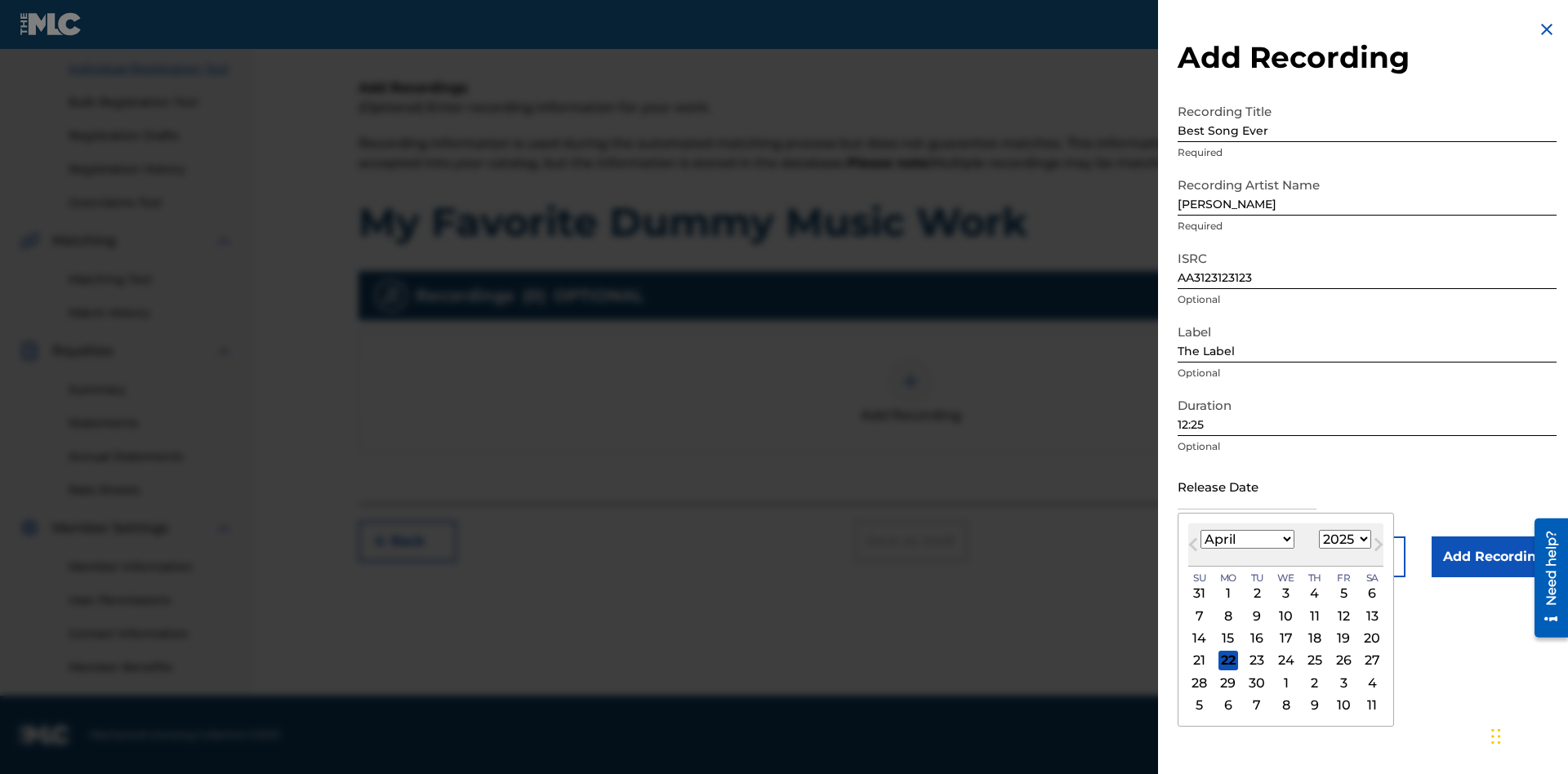
click at [1343, 540] on select "1900 1901 1902 1903 1904 1905 1906 1907 1908 1909 1910 1911 1912 1913 1914 1915…" at bounding box center [1345, 540] width 52 height 19
click at [1312, 593] on div "1" at bounding box center [1315, 593] width 20 height 20
click at [1494, 557] on input "Add Recording" at bounding box center [1494, 557] width 125 height 41
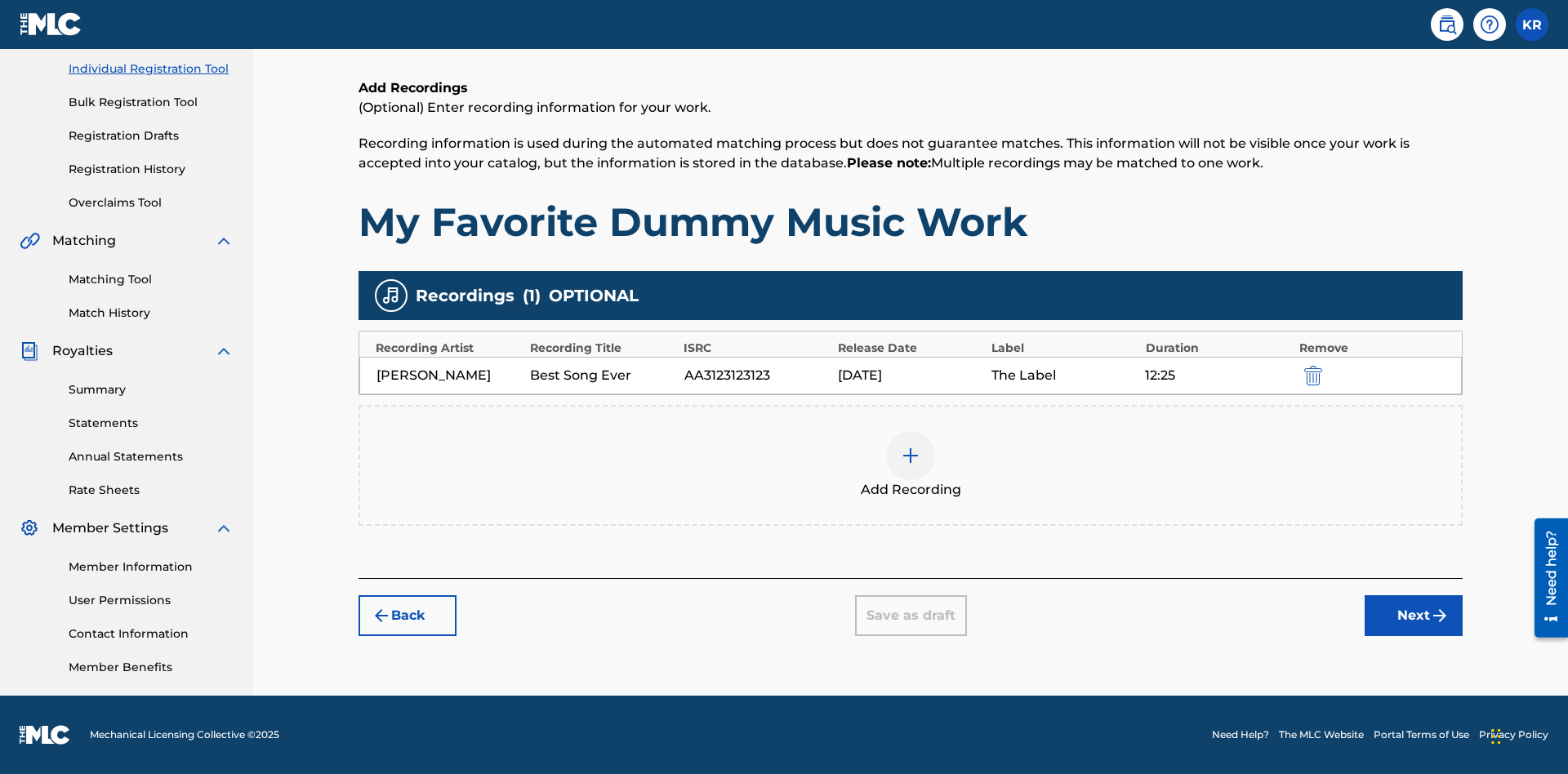
click at [911, 465] on div at bounding box center [910, 455] width 49 height 49
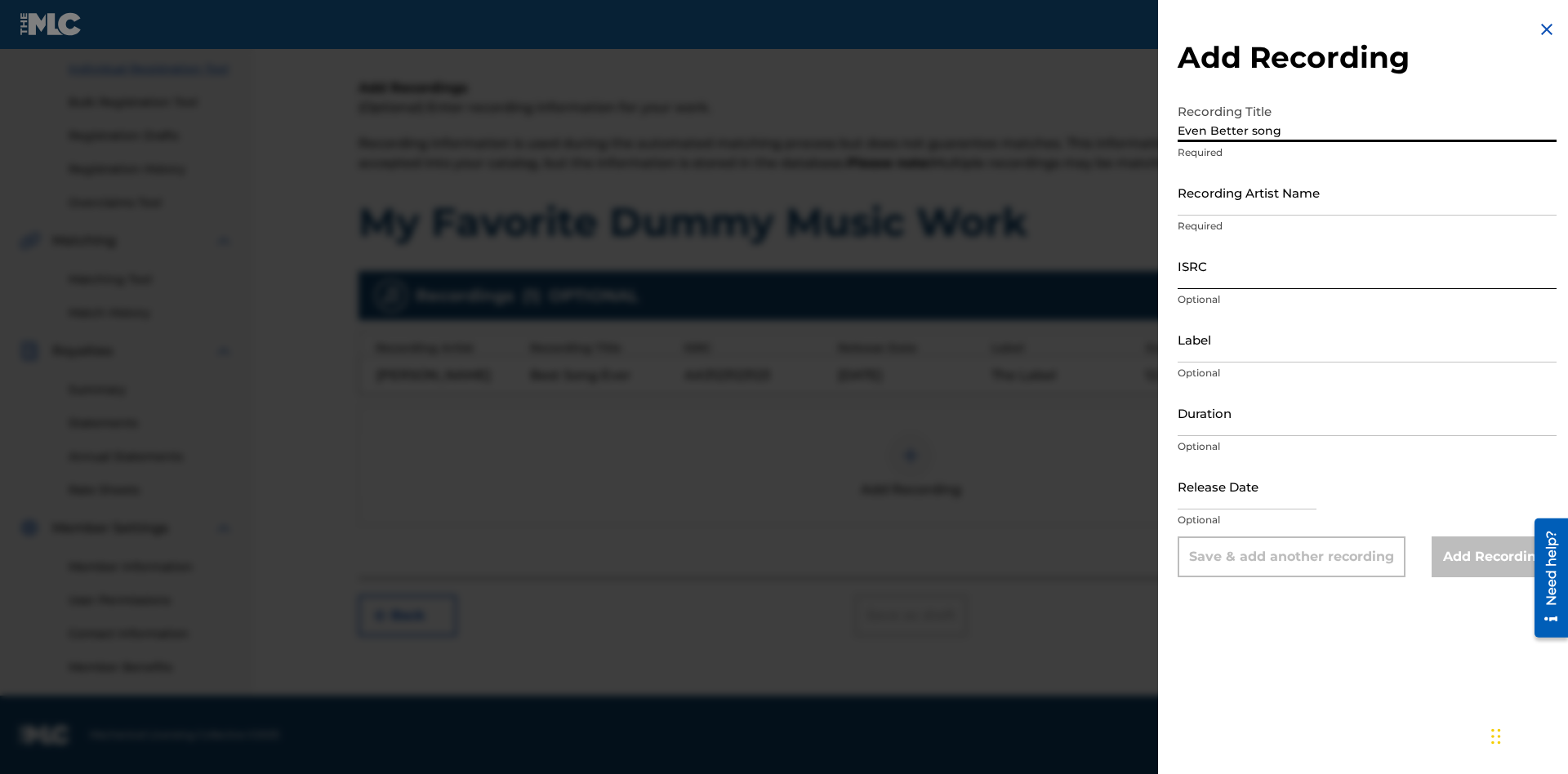
type input "Even Better song"
click at [1367, 192] on input "Recording Artist Name" at bounding box center [1367, 192] width 379 height 47
type input "[PERSON_NAME]"
click at [1367, 265] on input "ISRC" at bounding box center [1367, 265] width 379 height 47
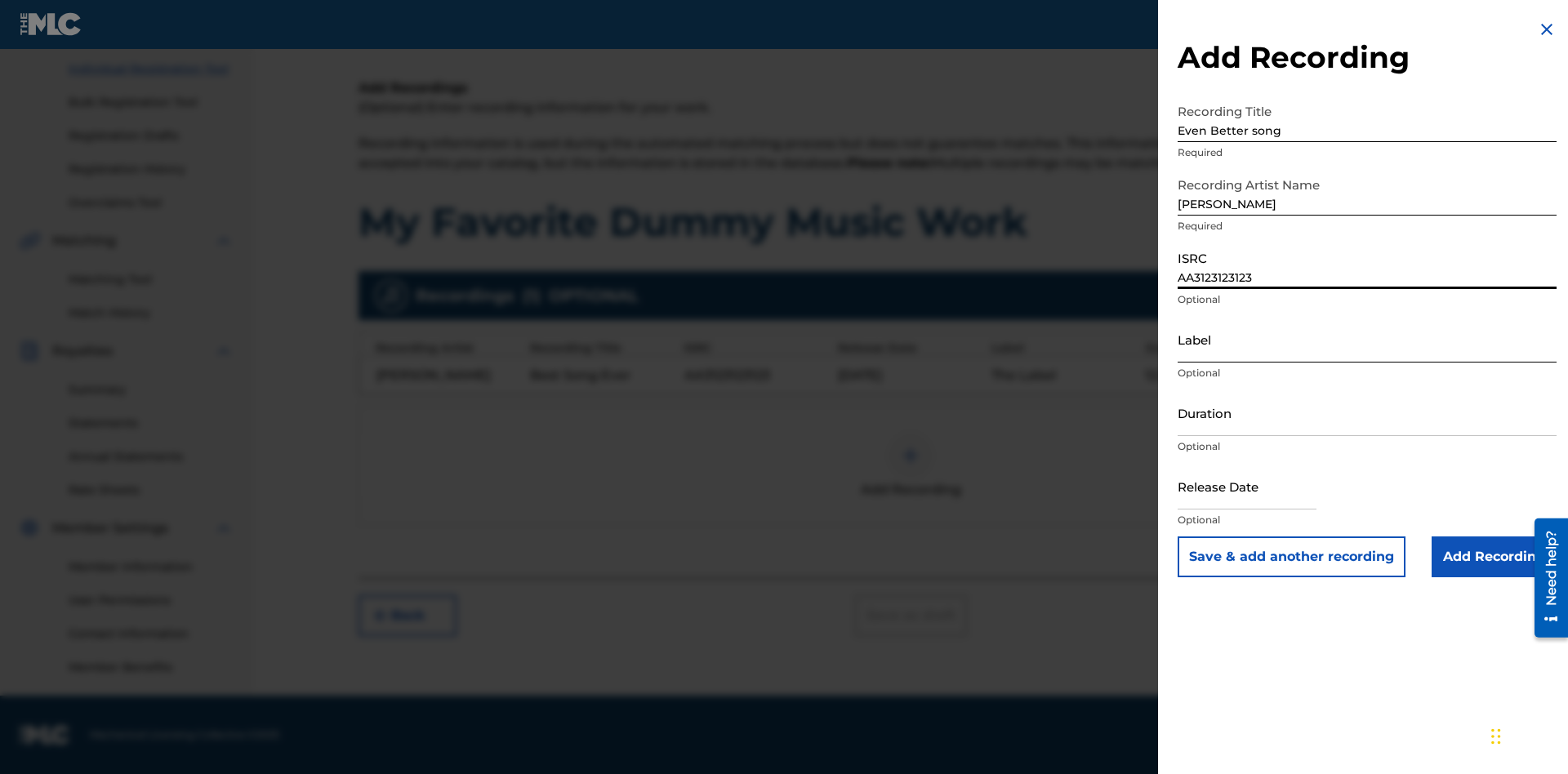
type input "AA3123123123"
click at [1367, 339] on input "Label" at bounding box center [1367, 339] width 379 height 47
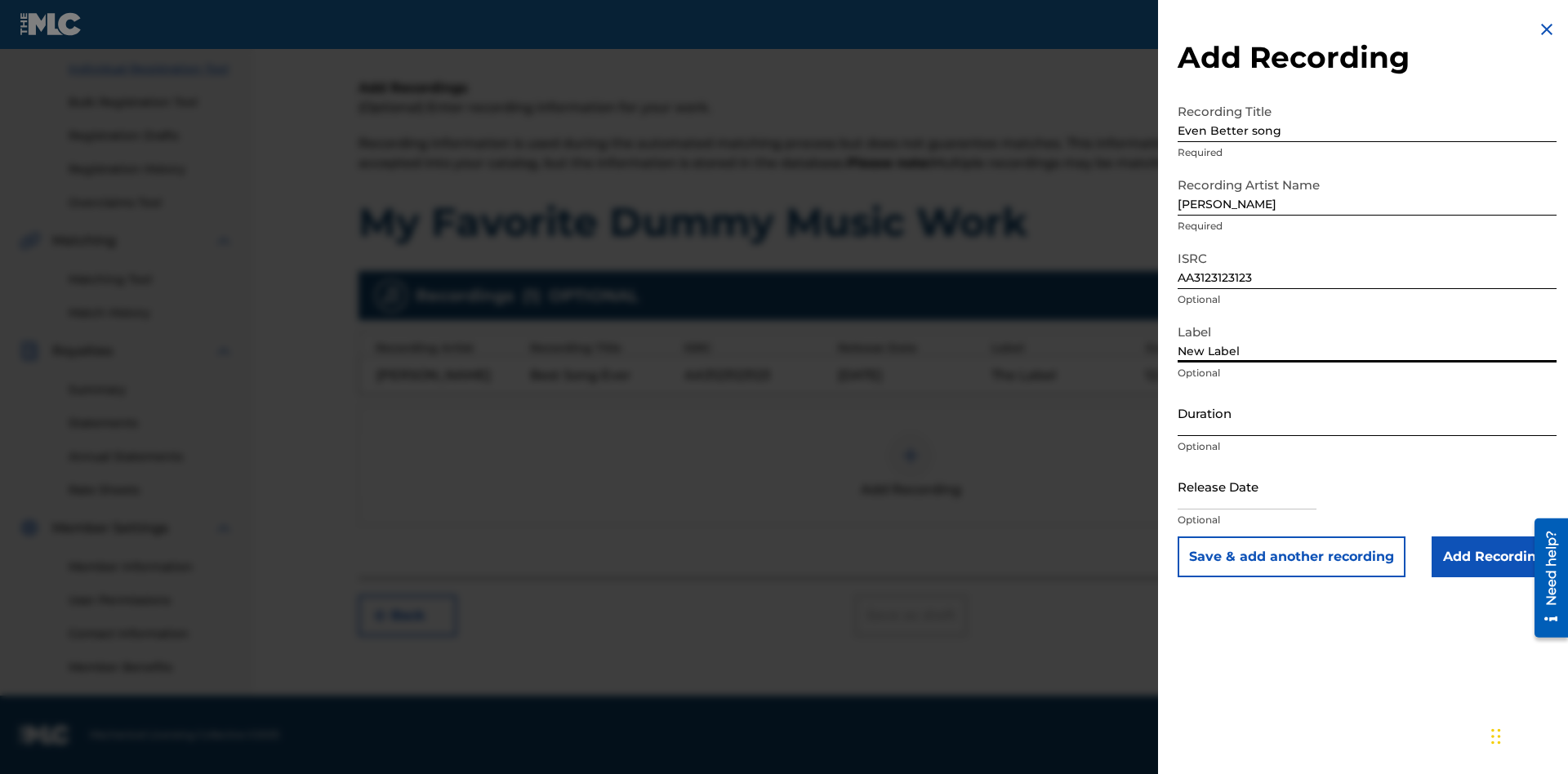
type input "New Label"
click at [1367, 413] on input "Duration" at bounding box center [1367, 413] width 379 height 47
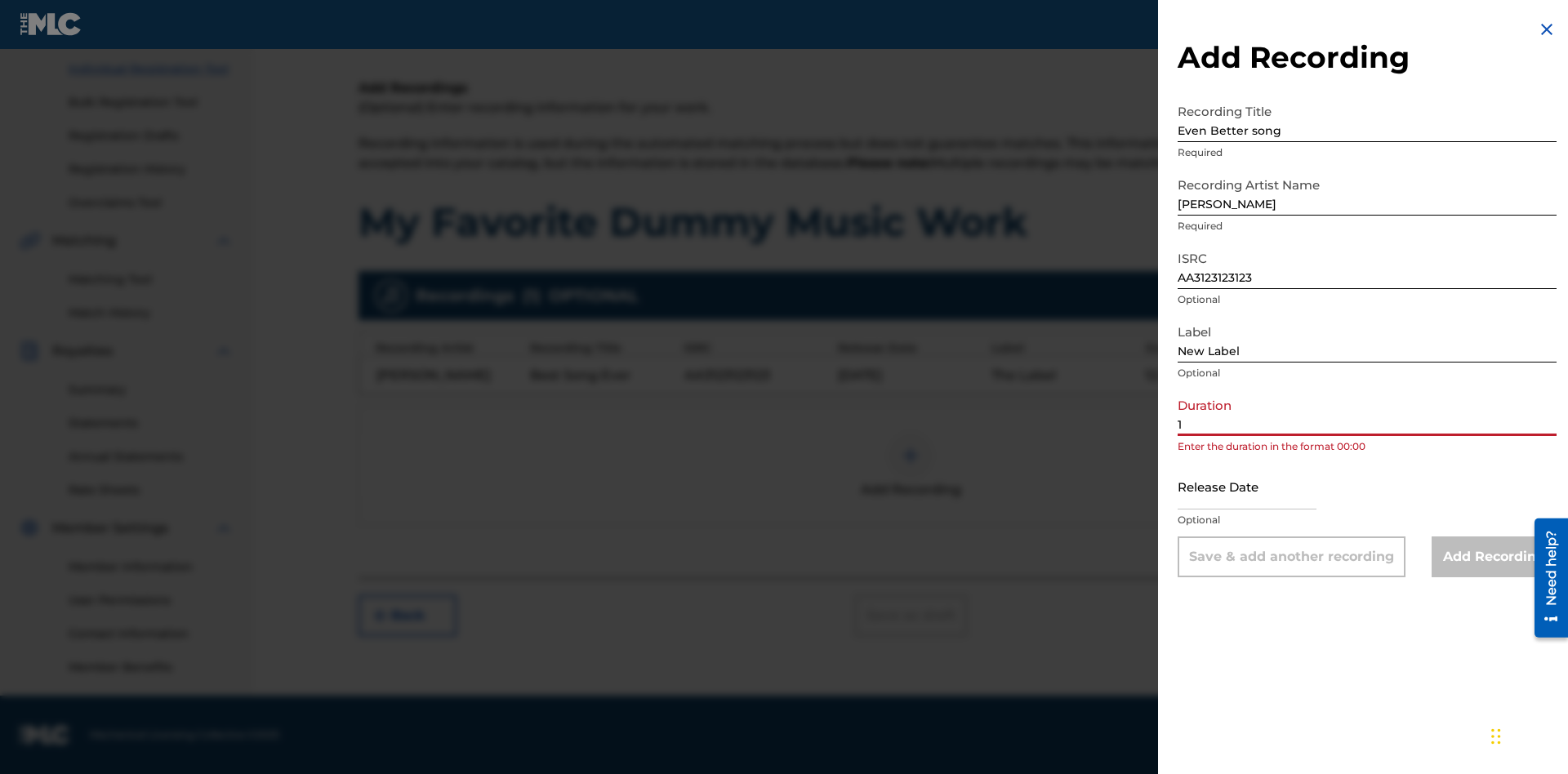
click at [1367, 413] on input "1" at bounding box center [1367, 413] width 379 height 47
type input "11:75"
click at [1260, 488] on input "text" at bounding box center [1247, 486] width 139 height 47
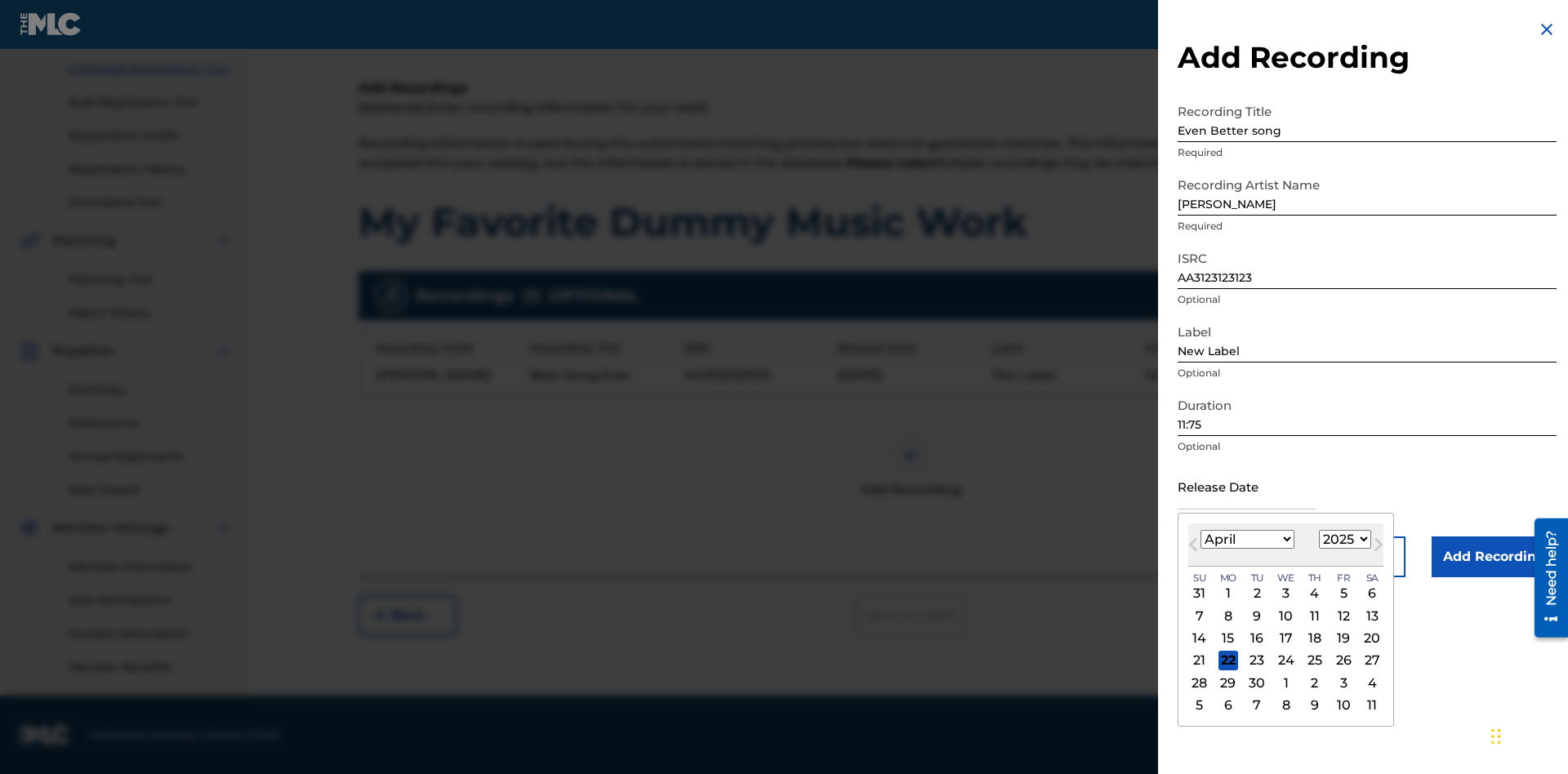
click at [1343, 540] on select "1900 1901 1902 1903 1904 1905 1906 1907 1908 1909 1910 1911 1912 1913 1914 1915…" at bounding box center [1345, 540] width 52 height 19
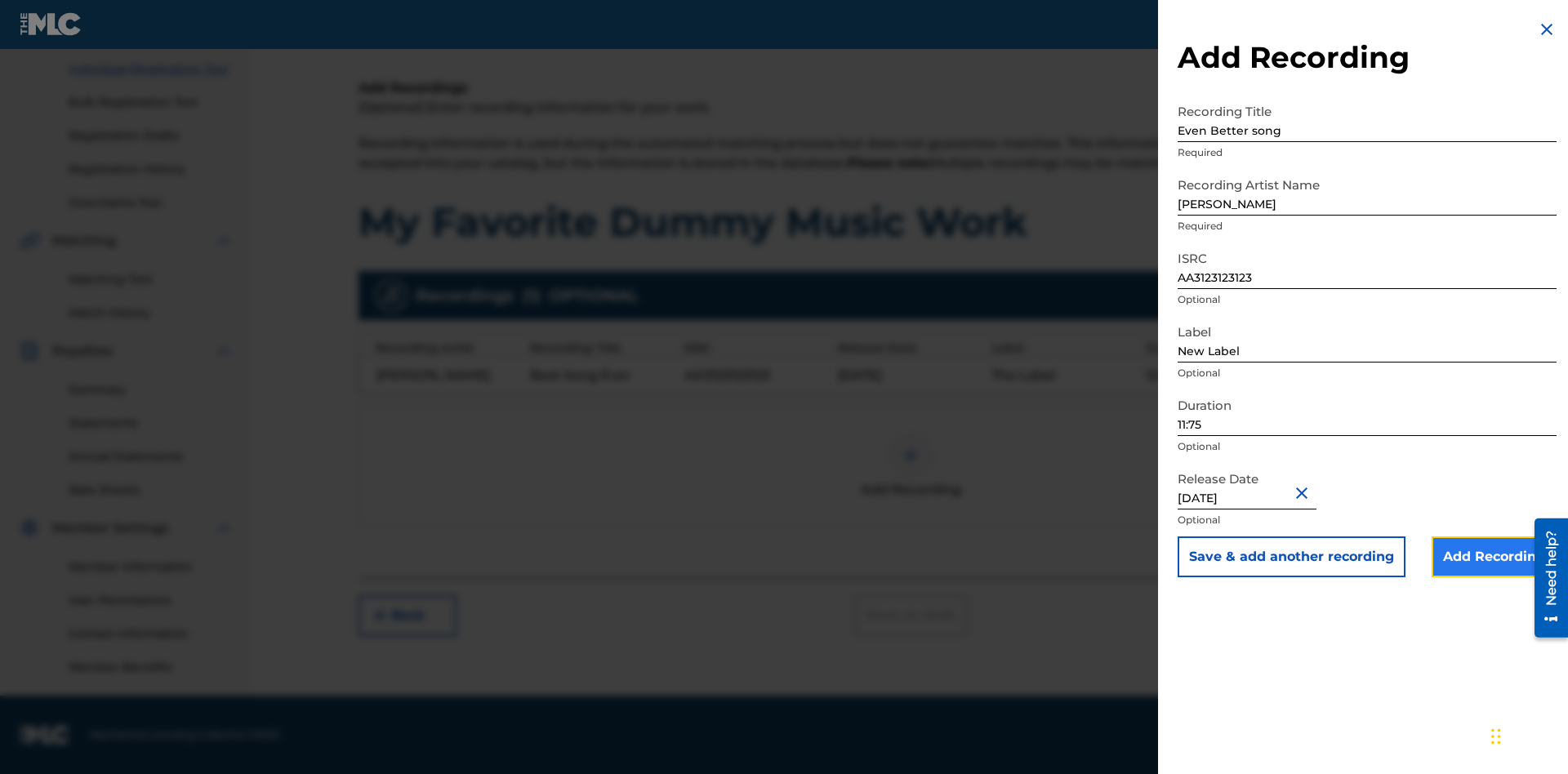
click at [1494, 557] on input "Add Recording" at bounding box center [1494, 557] width 125 height 41
click at [911, 465] on div at bounding box center [910, 455] width 49 height 49
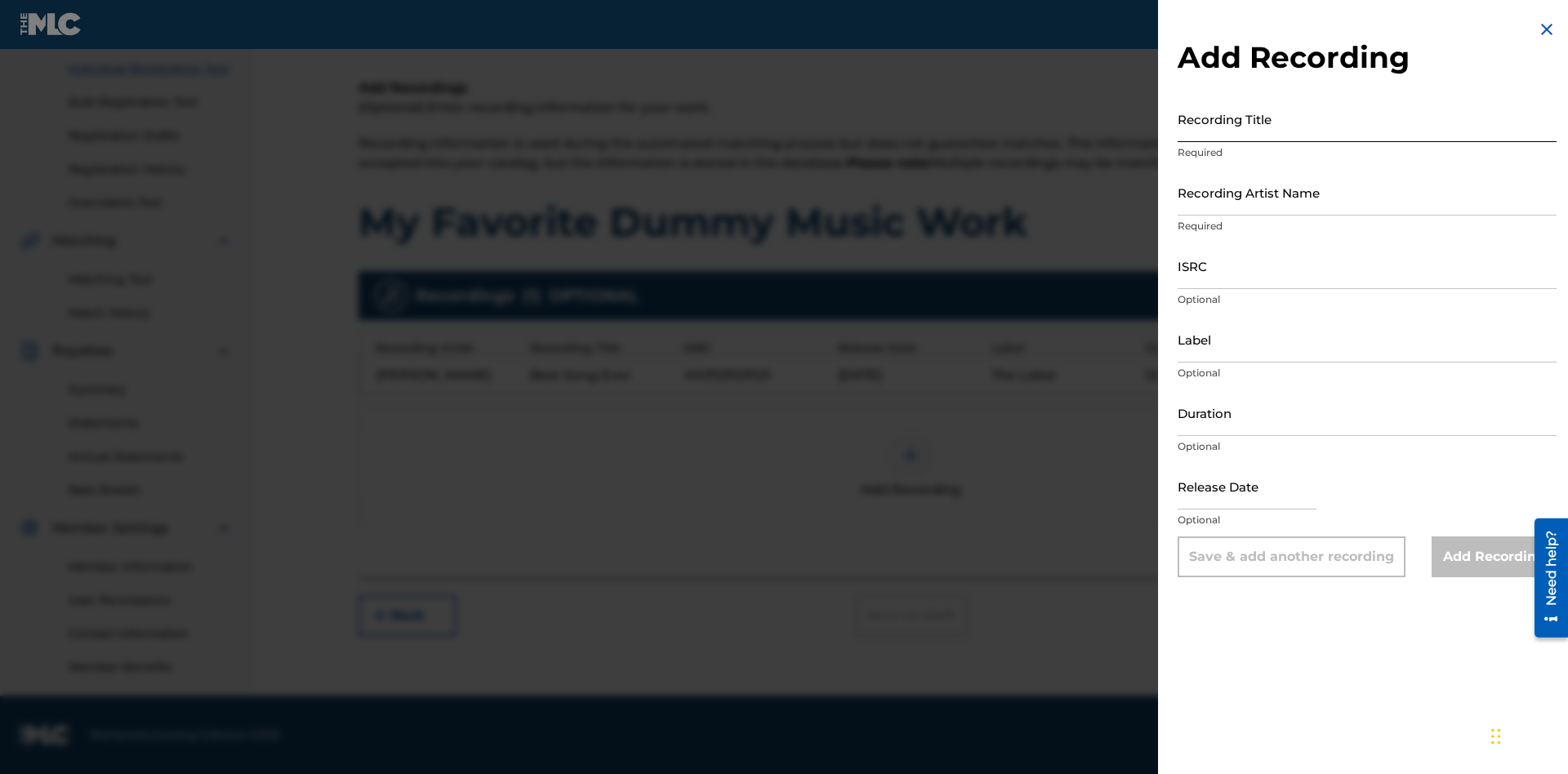
click at [1367, 118] on input "Recording Title" at bounding box center [1367, 118] width 379 height 47
type input "Smells Like Teen Spirit"
click at [1367, 192] on input "Recording Artist Name" at bounding box center [1367, 192] width 379 height 47
type input "Nirvana"
click at [1367, 265] on input "ISRC" at bounding box center [1367, 265] width 379 height 47
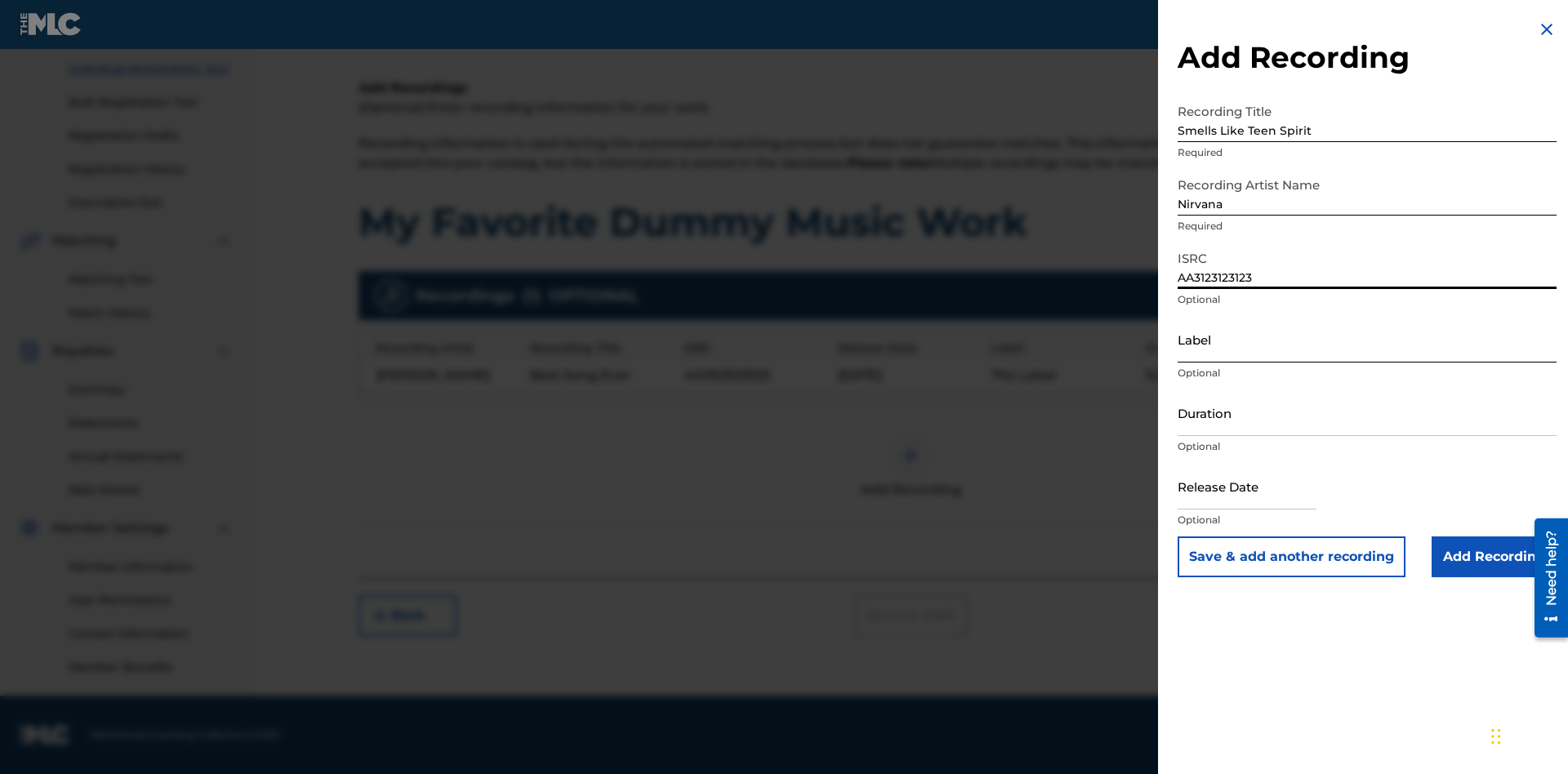
type input "AA3123123123"
click at [1367, 339] on input "Label" at bounding box center [1367, 339] width 379 height 47
type input "The Label"
click at [1367, 413] on input "Duration" at bounding box center [1367, 413] width 379 height 47
type input "1"
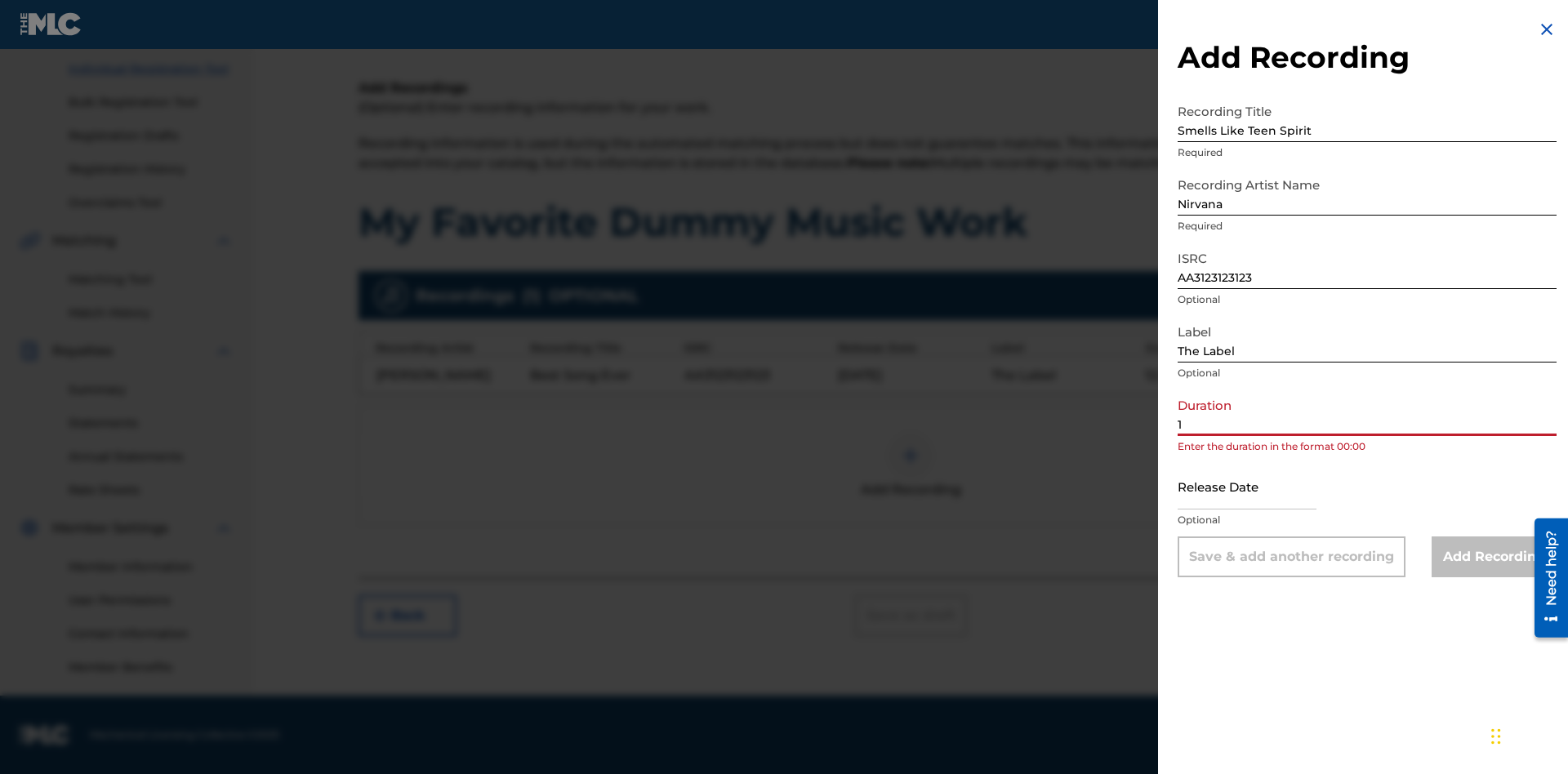
click at [1367, 413] on input "1" at bounding box center [1367, 413] width 379 height 47
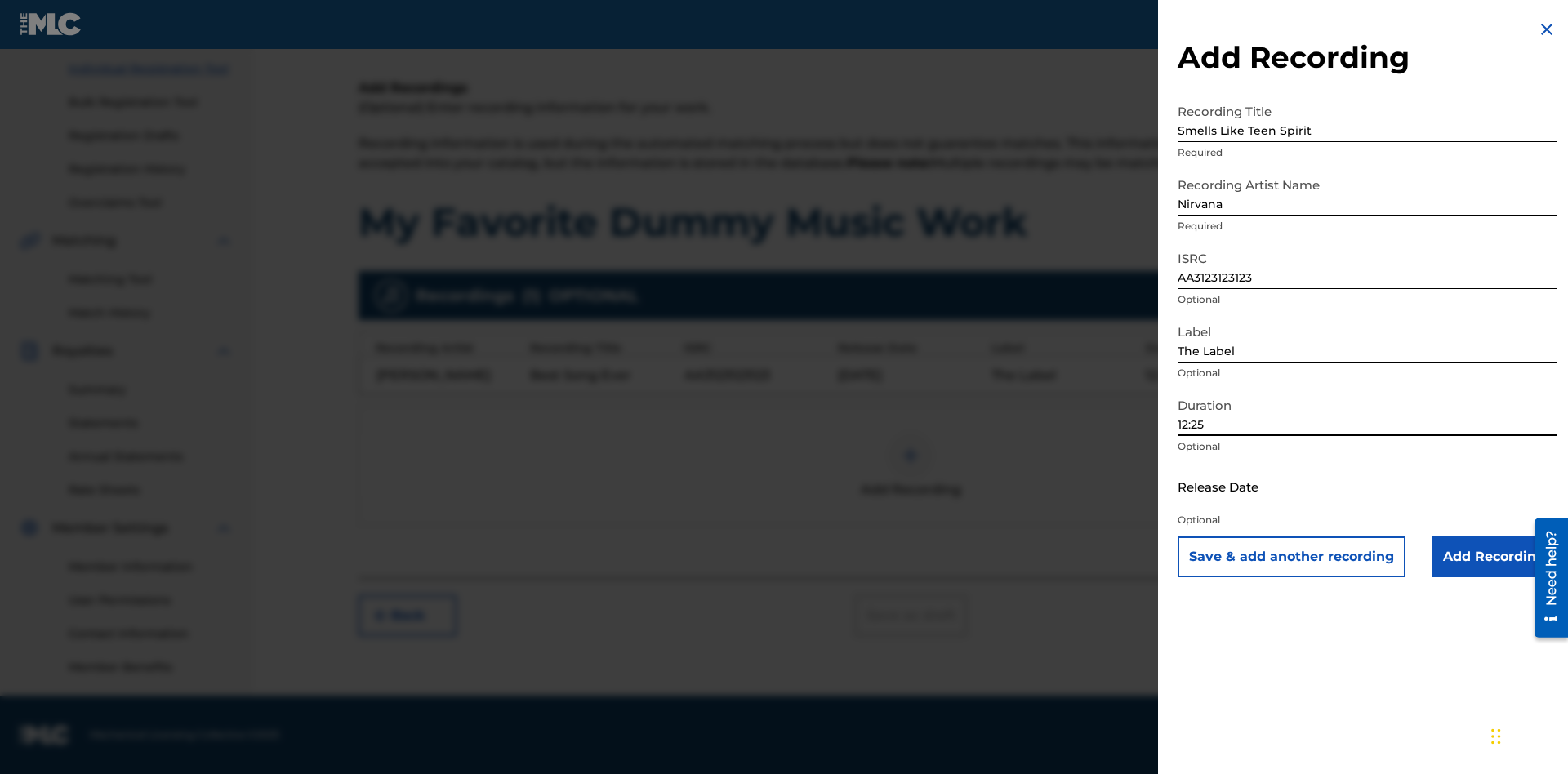
click at [1260, 488] on input "text" at bounding box center [1247, 486] width 139 height 47
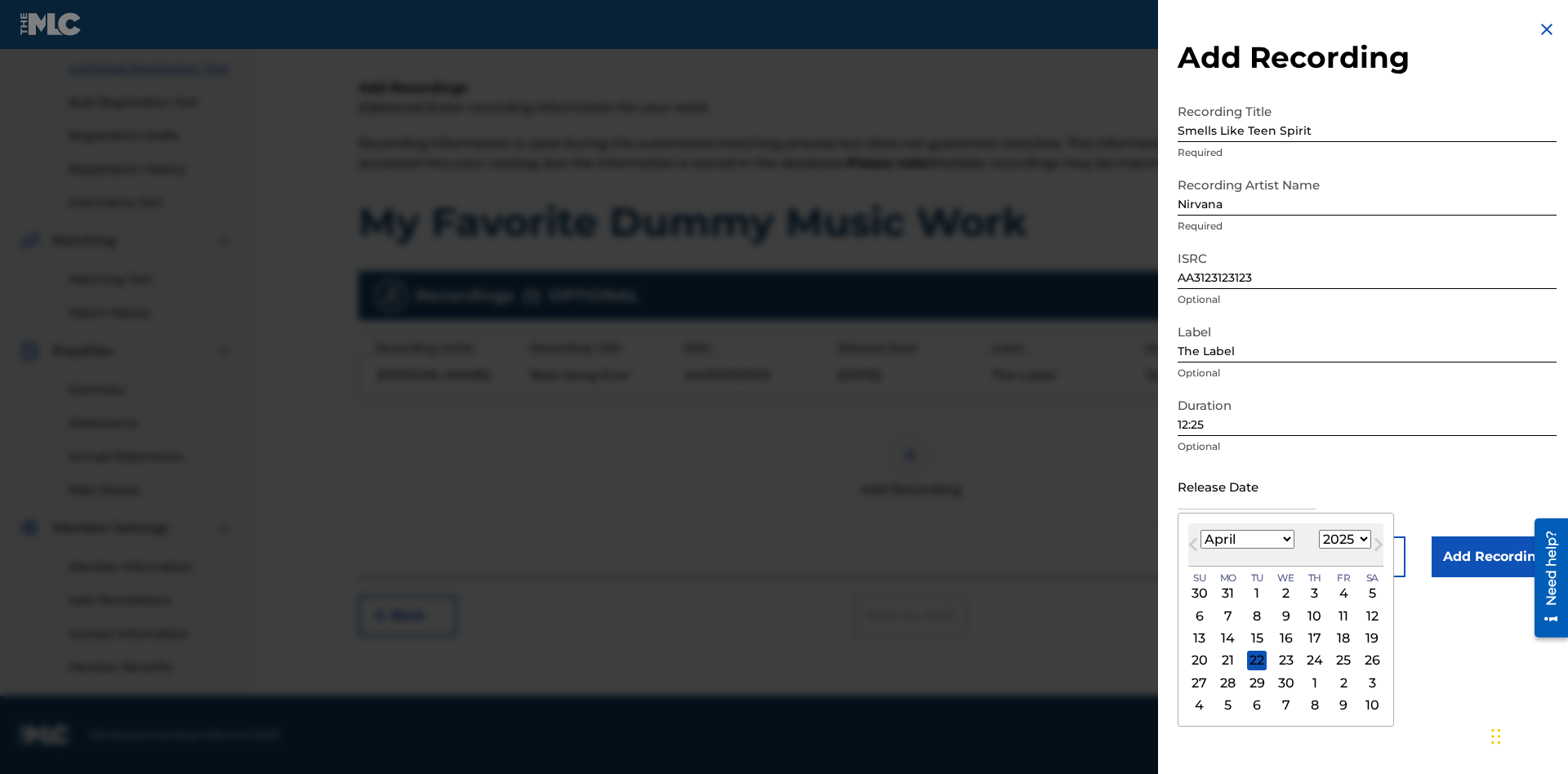
click at [1343, 540] on select "1900 1901 1902 1903 1904 1905 1906 1907 1908 1909 1910 1911 1912 1913 1914 1915…" at bounding box center [1345, 540] width 52 height 19
click at [1312, 593] on div "1" at bounding box center [1315, 593] width 20 height 20
click at [1494, 557] on input "Add Recording" at bounding box center [1494, 557] width 125 height 41
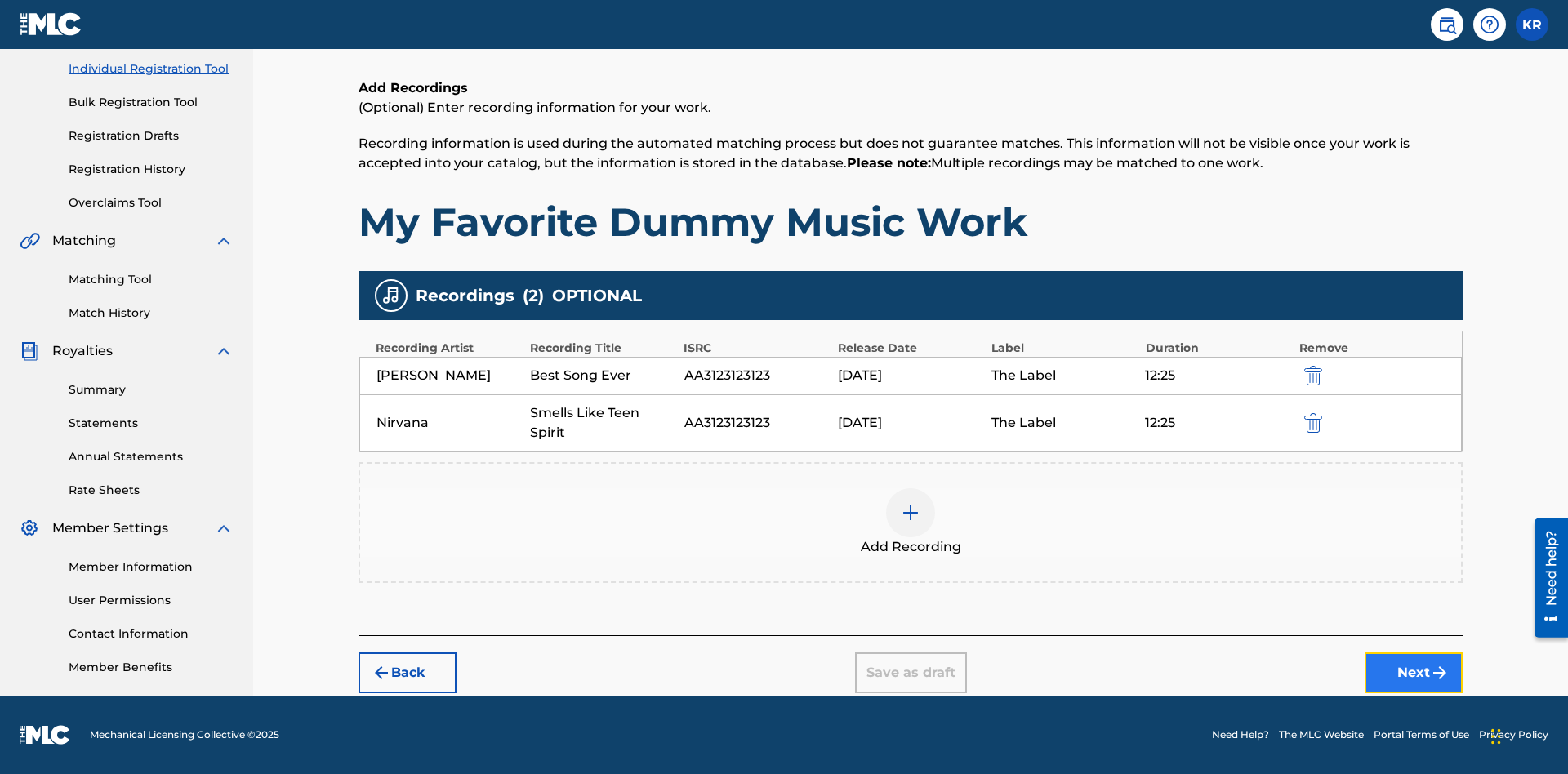
click at [1414, 673] on button "Next" at bounding box center [1414, 673] width 98 height 41
